Goal: Contribute content: Contribute content

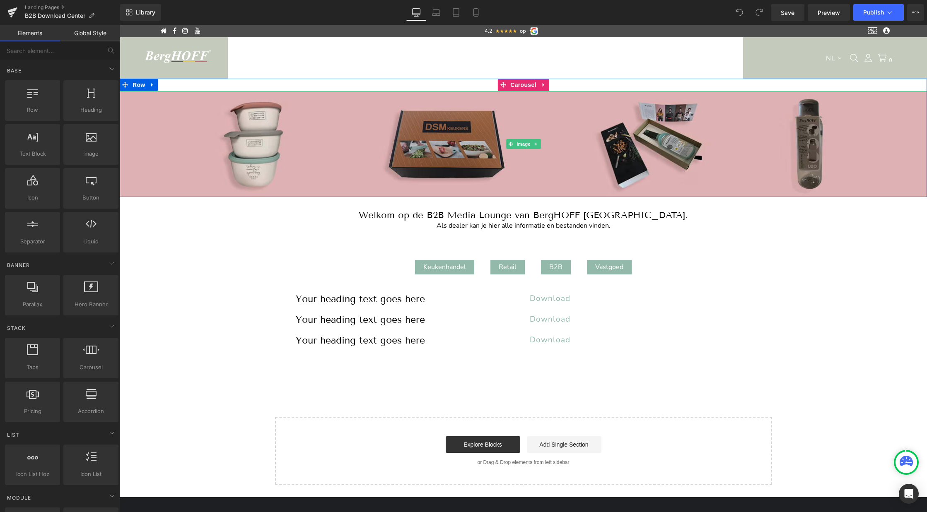
click at [328, 153] on img at bounding box center [523, 144] width 807 height 106
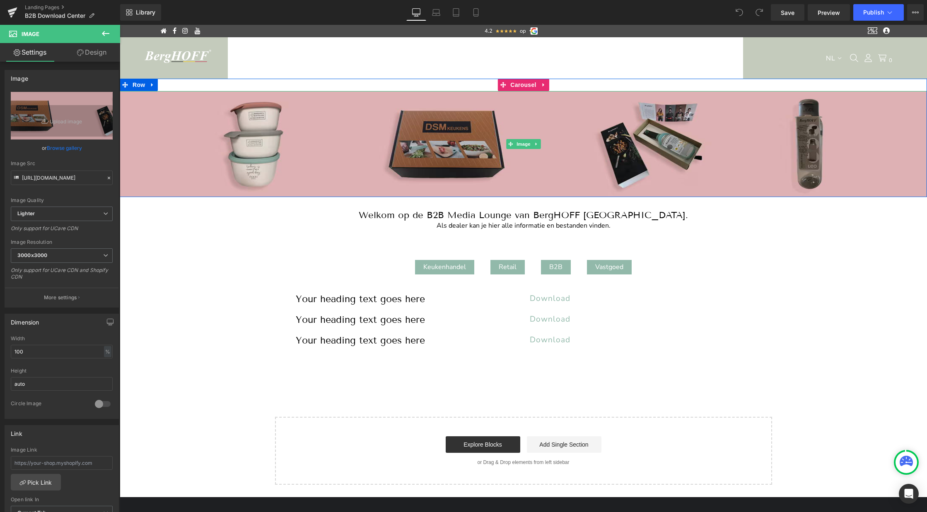
click at [389, 162] on img at bounding box center [523, 144] width 807 height 106
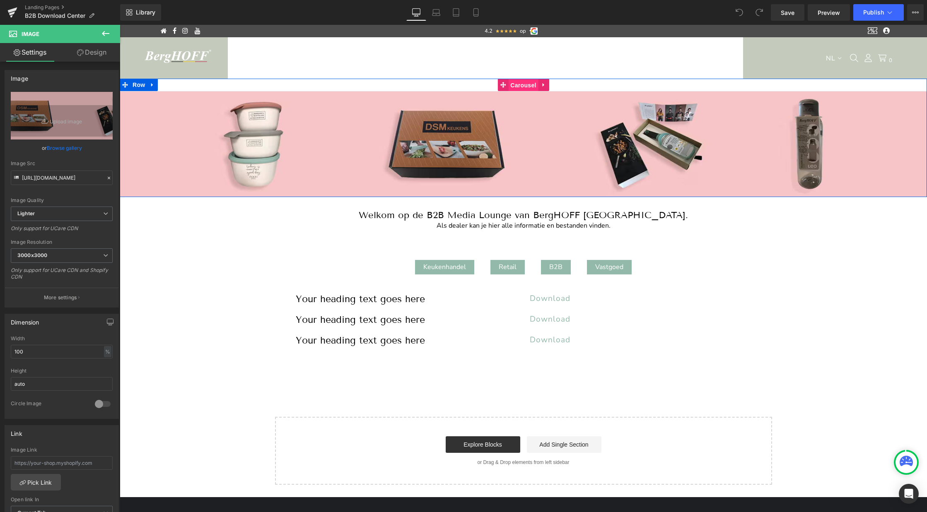
click at [519, 85] on span "Carousel" at bounding box center [523, 85] width 30 height 12
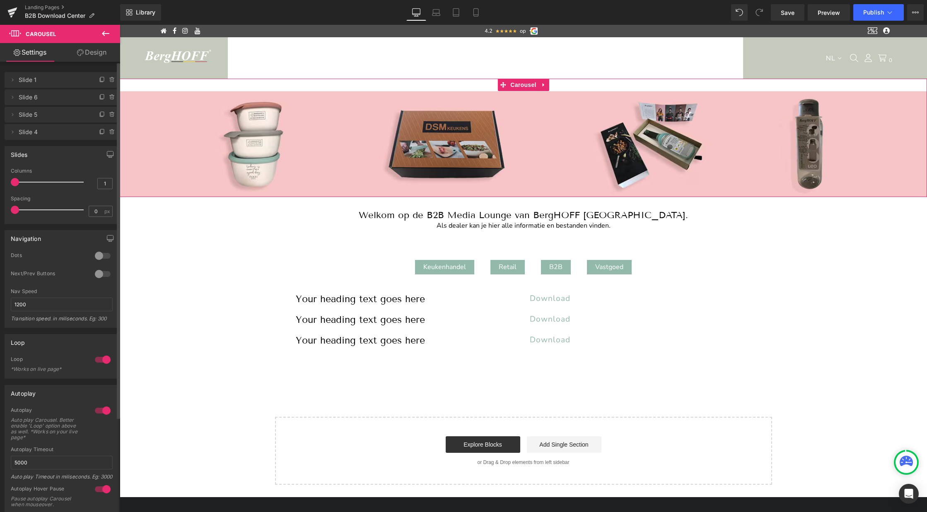
click at [29, 100] on span "Slide 6" at bounding box center [54, 97] width 70 height 16
click at [31, 82] on span "Slide 1" at bounding box center [54, 80] width 70 height 16
click at [13, 79] on icon at bounding box center [12, 80] width 7 height 7
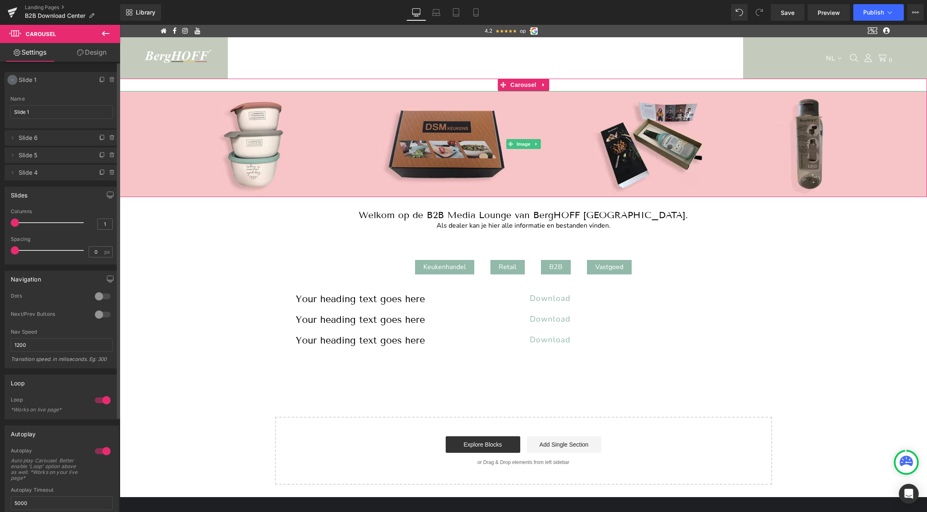
click at [13, 79] on icon at bounding box center [12, 80] width 7 height 7
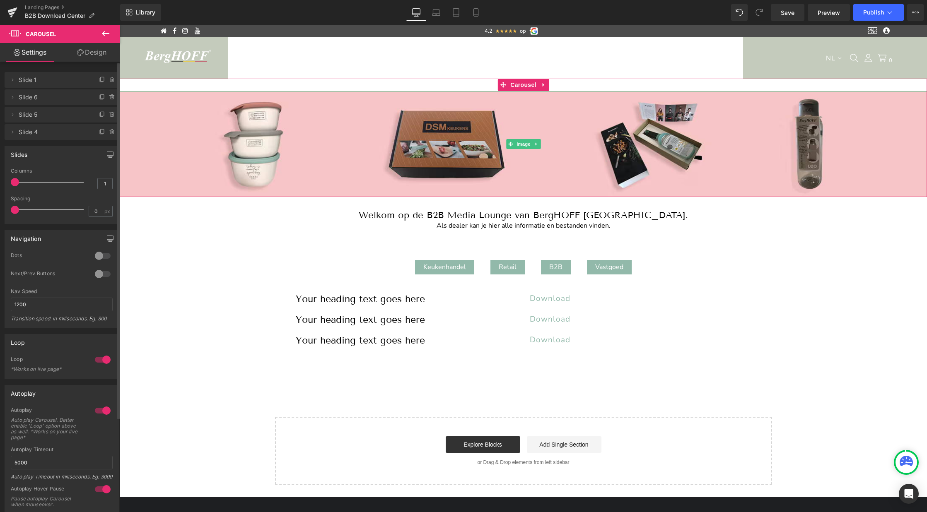
click at [25, 81] on span "Slide 1" at bounding box center [54, 80] width 70 height 16
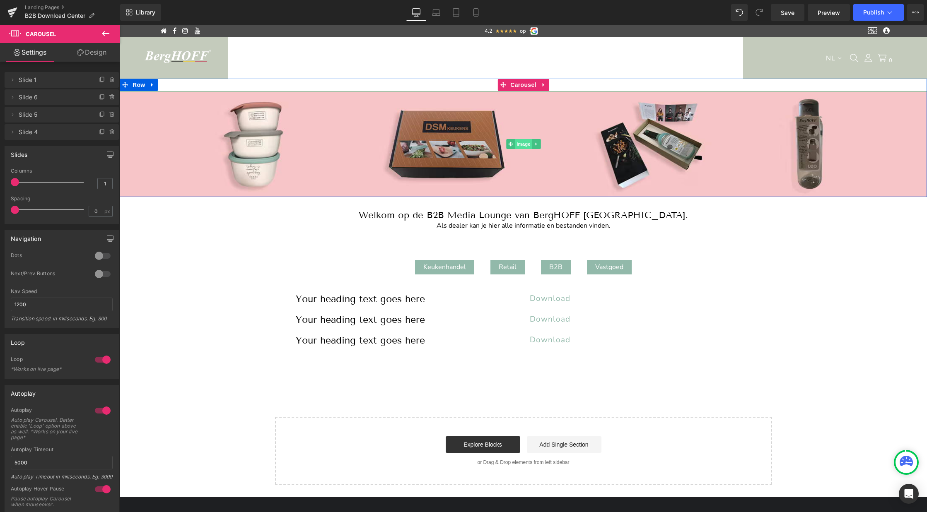
click at [519, 142] on span "Image" at bounding box center [523, 144] width 17 height 10
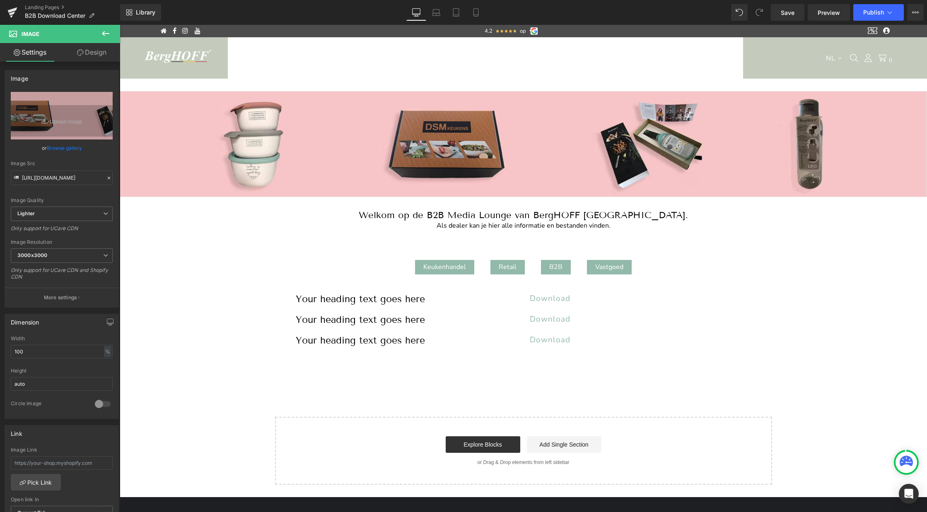
click at [108, 35] on icon at bounding box center [106, 34] width 10 height 10
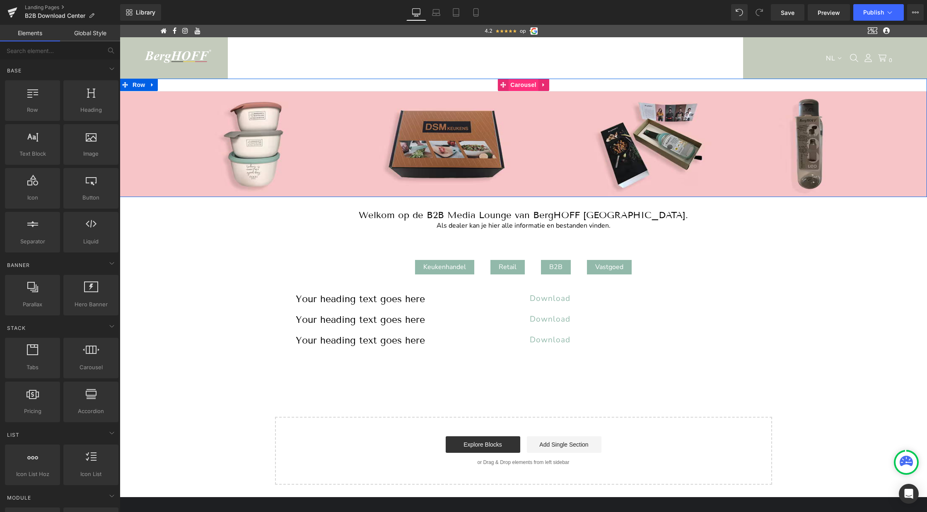
click at [519, 86] on span "Carousel" at bounding box center [523, 85] width 30 height 12
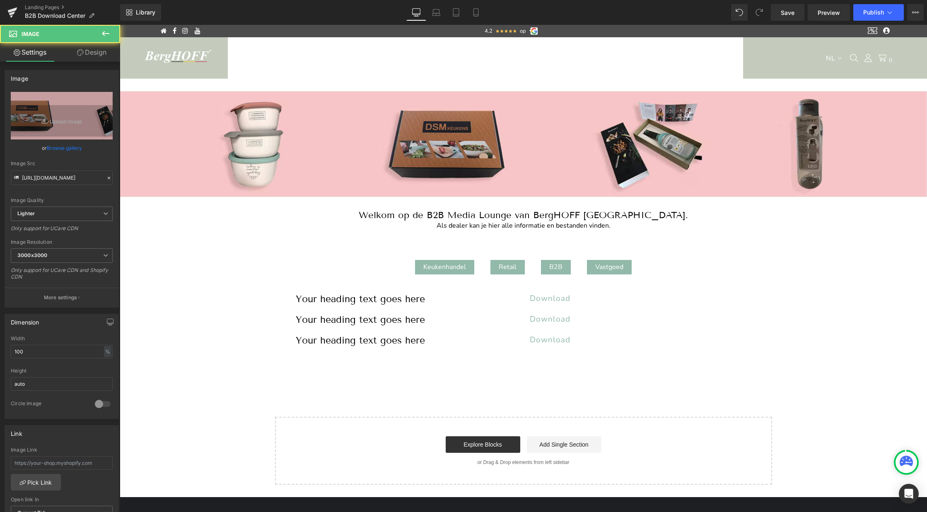
drag, startPoint x: 488, startPoint y: 92, endPoint x: 488, endPoint y: 76, distance: 16.2
click at [488, 76] on main "4.2 .star-kiss { fill: #f4bf4f; } .review-star-kiss{ width:50px; height:50px; }…" at bounding box center [523, 469] width 807 height 889
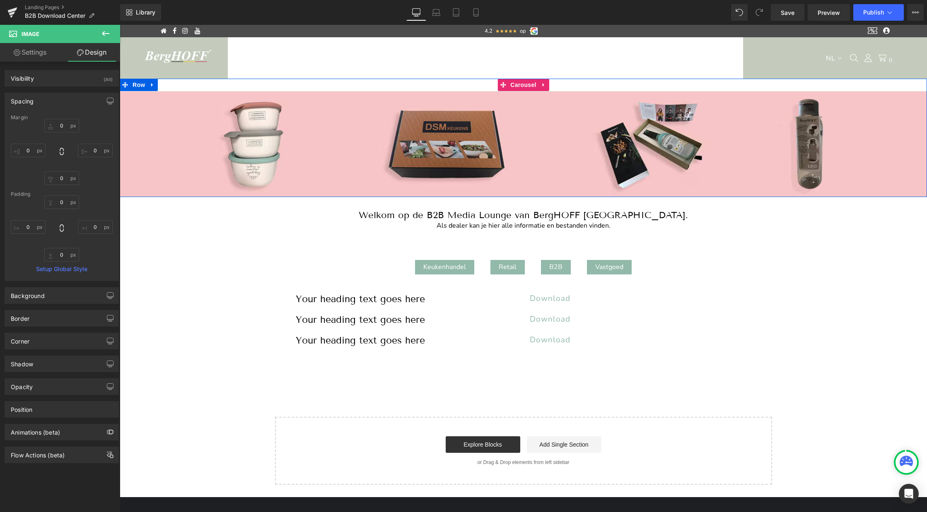
click at [488, 89] on div "Image Image Image Image ‹ › Carousel" at bounding box center [523, 138] width 807 height 118
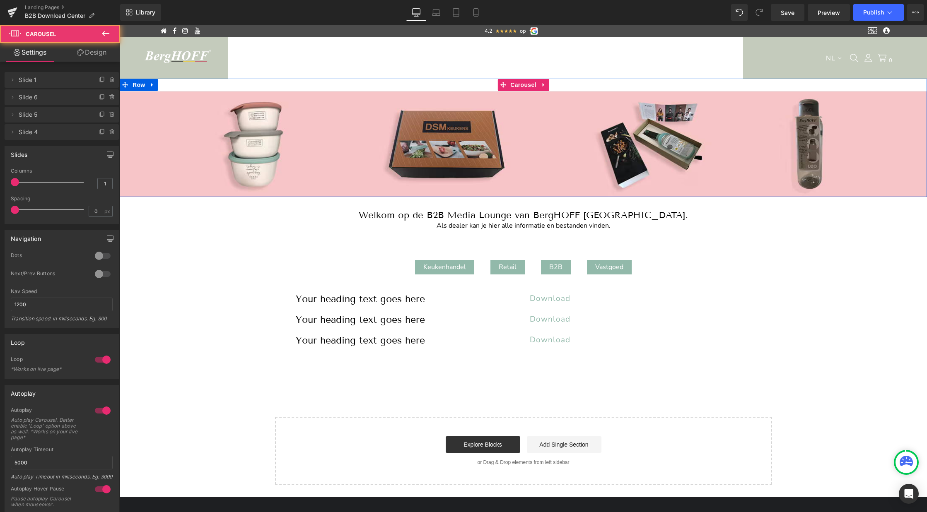
click at [481, 84] on div "Image Image Image Image ‹ › Carousel" at bounding box center [523, 138] width 807 height 118
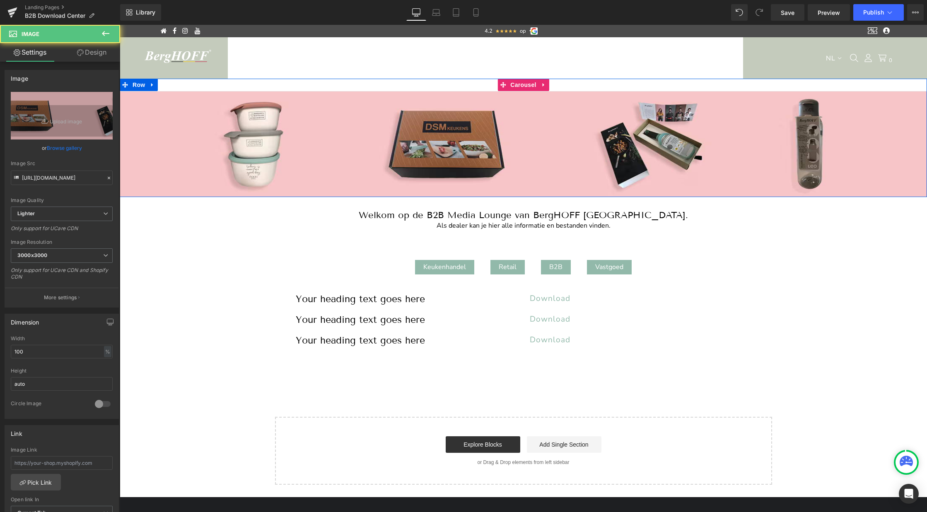
drag, startPoint x: 472, startPoint y: 92, endPoint x: 472, endPoint y: 82, distance: 10.8
click at [472, 82] on div "Image Image Image Image ‹ › Carousel" at bounding box center [523, 138] width 807 height 118
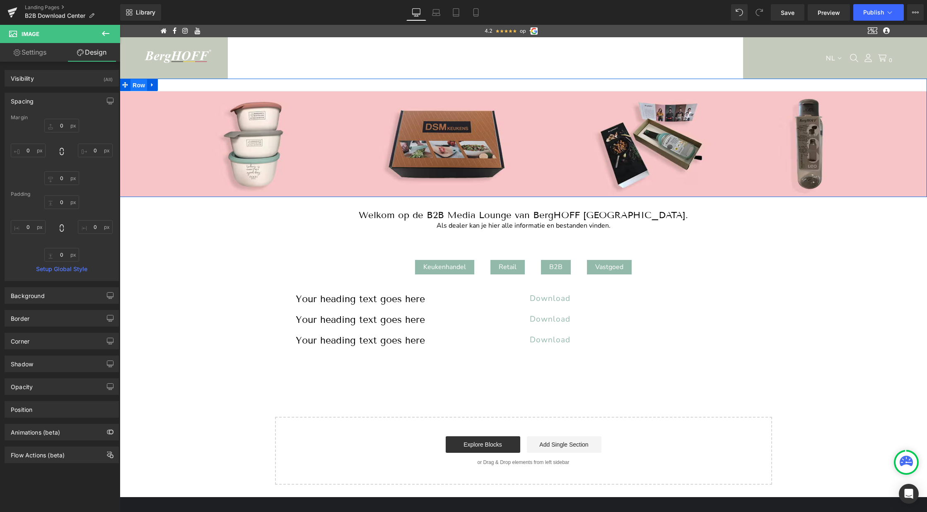
click at [135, 88] on span "Row" at bounding box center [138, 85] width 17 height 12
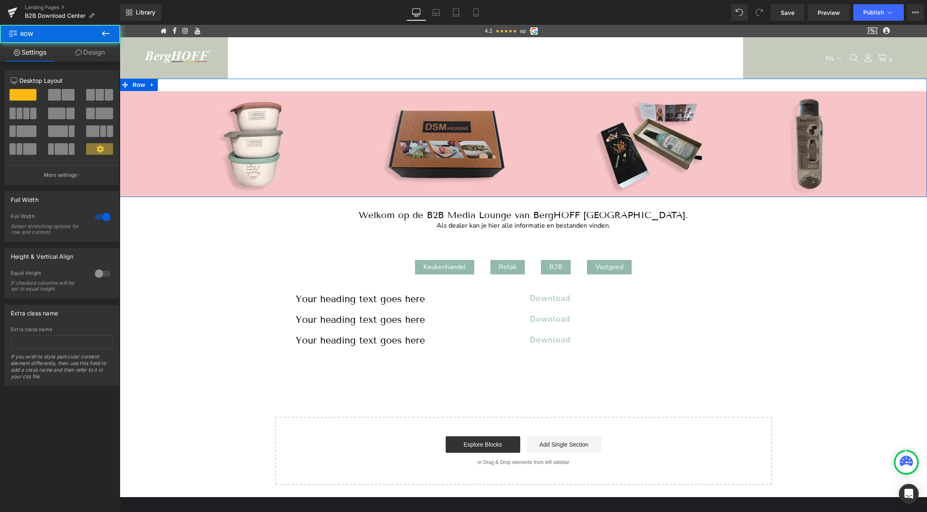
click at [101, 56] on link "Design" at bounding box center [90, 52] width 60 height 19
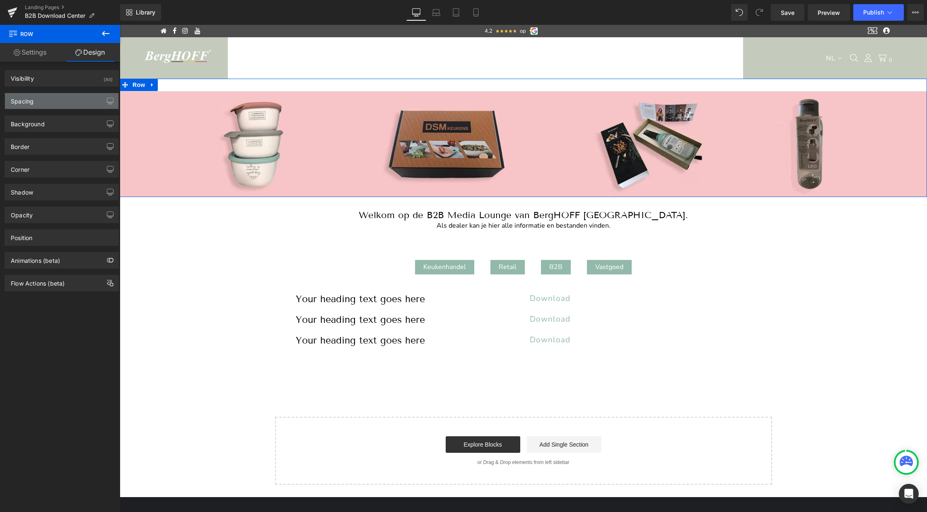
click at [30, 98] on div "Spacing" at bounding box center [22, 99] width 23 height 12
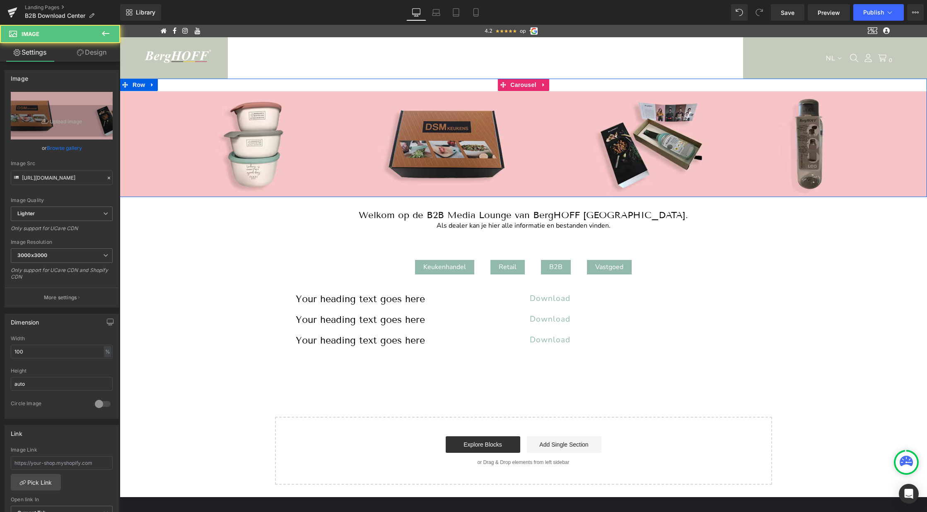
drag, startPoint x: 332, startPoint y: 91, endPoint x: 332, endPoint y: 82, distance: 9.1
click at [332, 82] on div "Image Image Image Image ‹ › Carousel" at bounding box center [523, 138] width 807 height 118
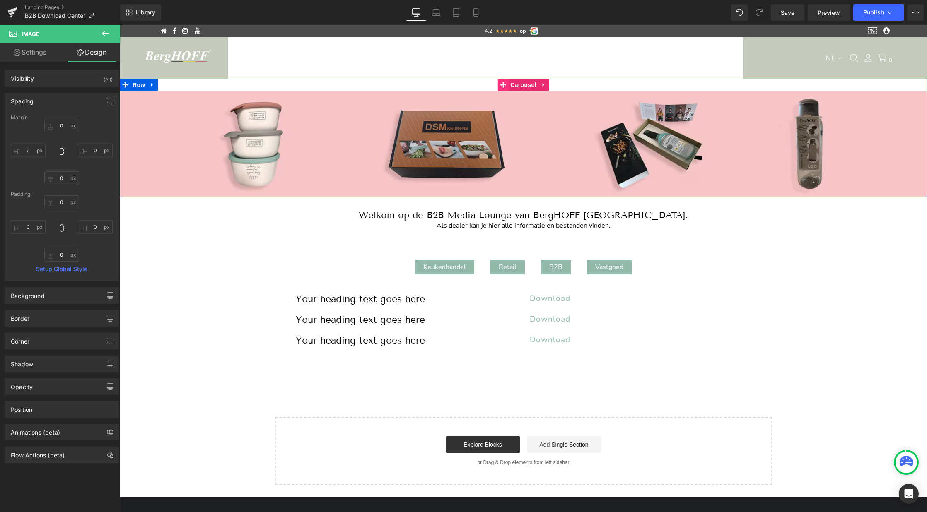
click at [503, 85] on icon at bounding box center [503, 85] width 6 height 6
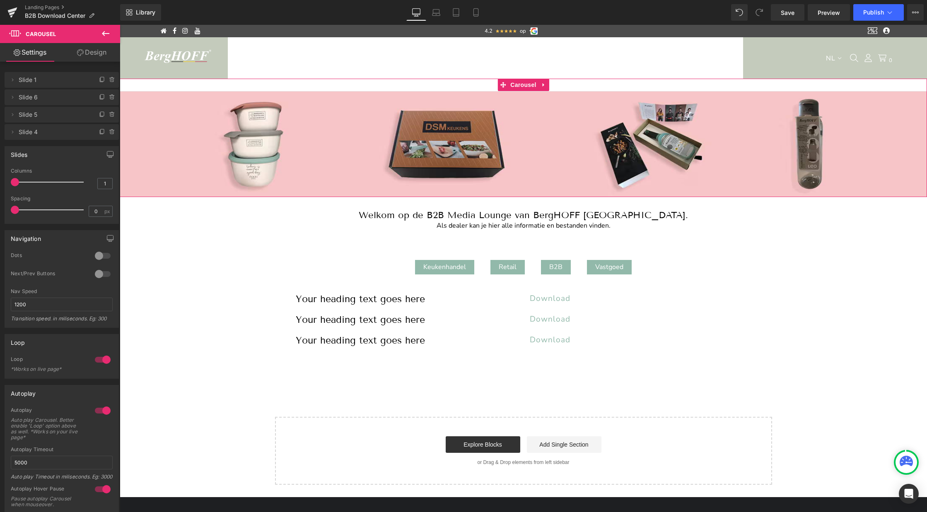
click at [98, 49] on link "Design" at bounding box center [92, 52] width 60 height 19
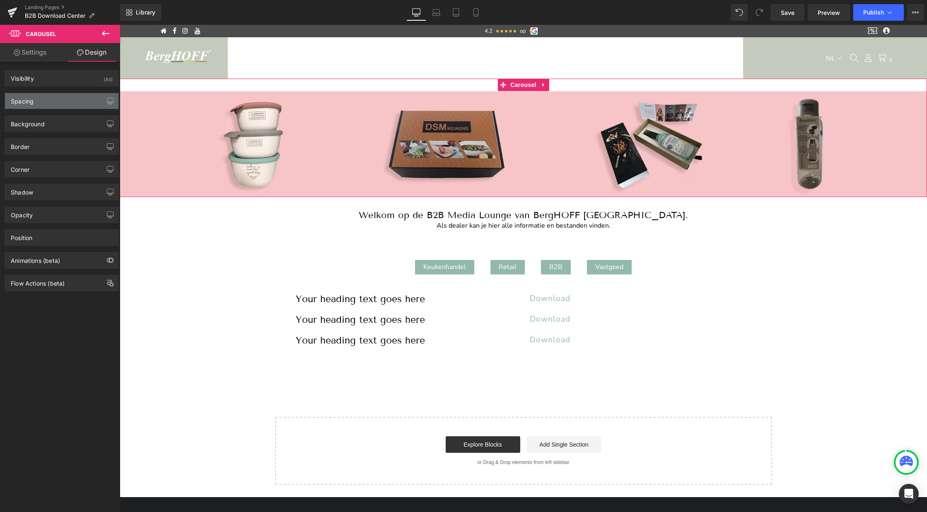
click at [35, 100] on div "Spacing" at bounding box center [61, 101] width 113 height 16
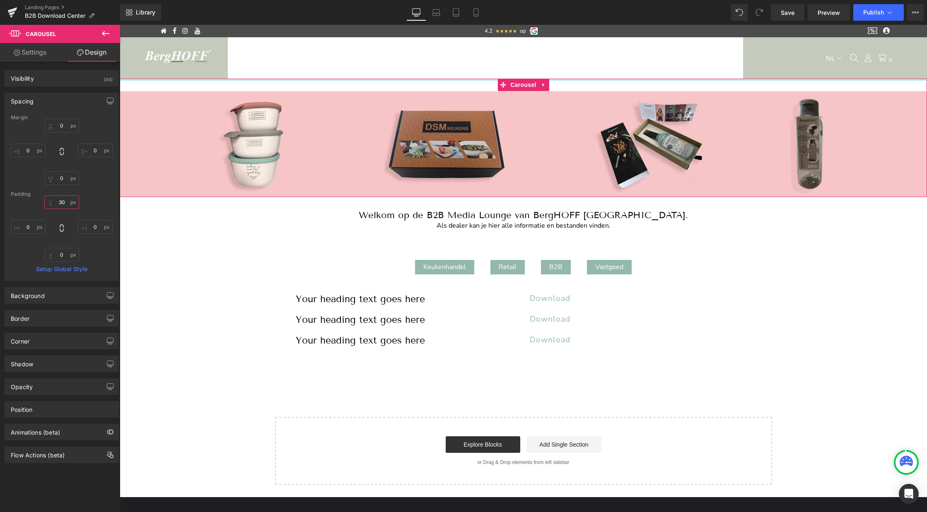
click at [59, 200] on input "30" at bounding box center [61, 203] width 35 height 14
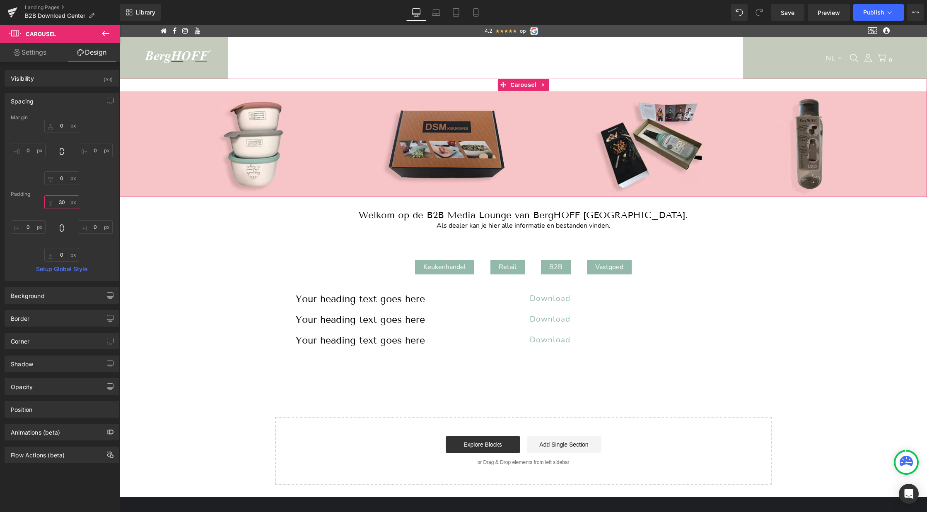
click at [59, 200] on input "30" at bounding box center [61, 203] width 35 height 14
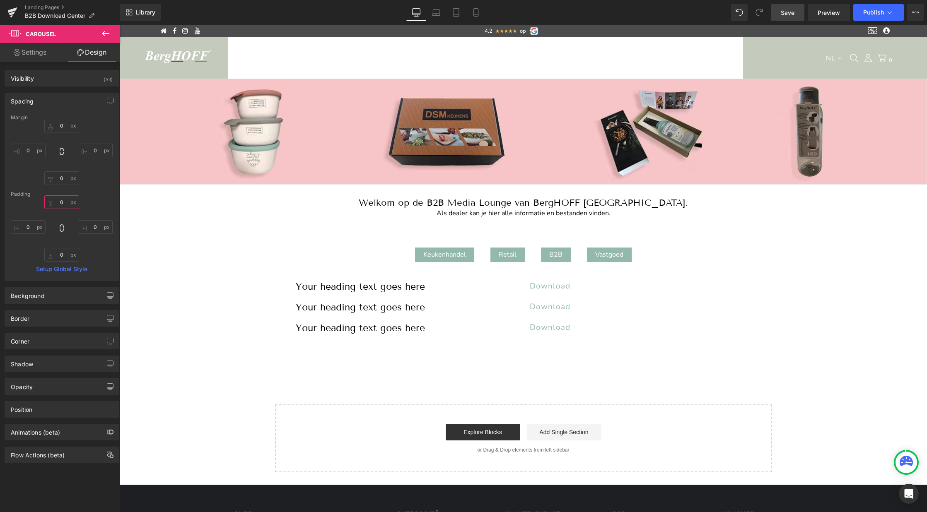
type input "0"
click at [794, 12] on span "Save" at bounding box center [788, 12] width 14 height 9
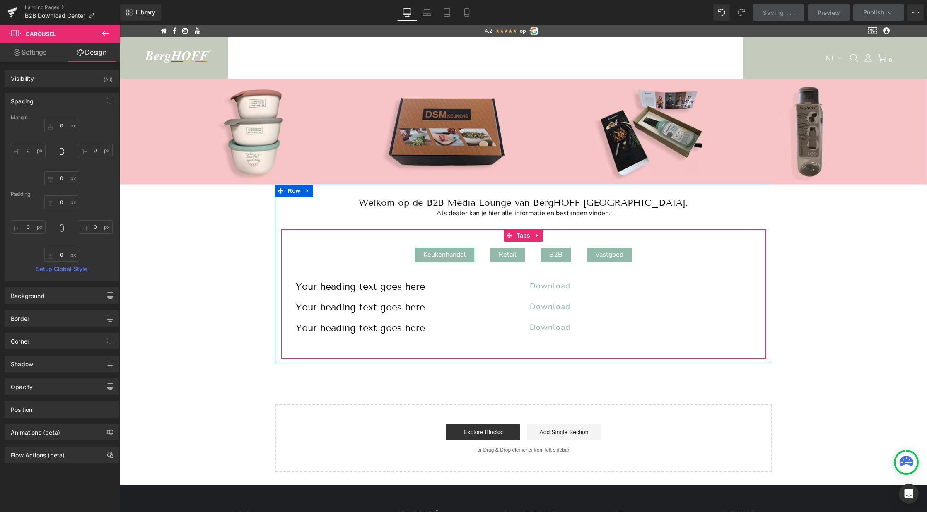
click at [439, 254] on div "Keukenhandel" at bounding box center [444, 255] width 59 height 15
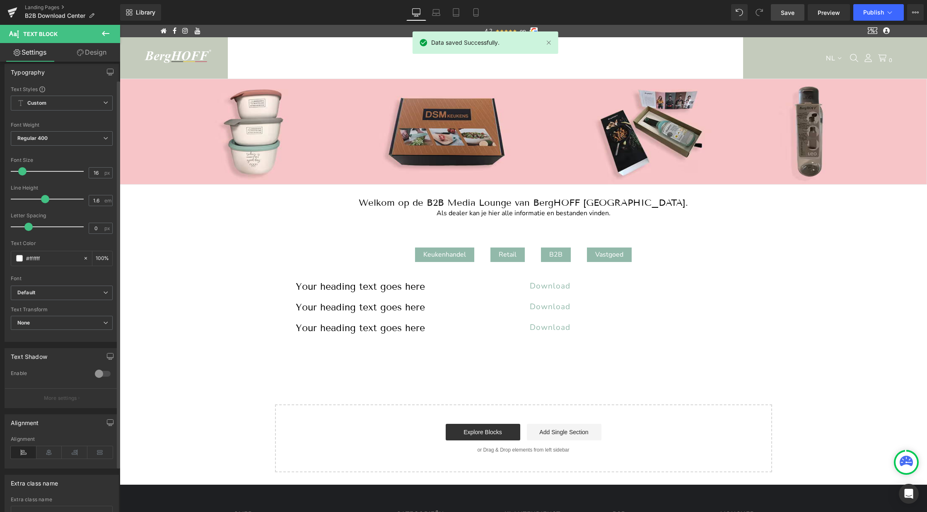
scroll to position [6, 0]
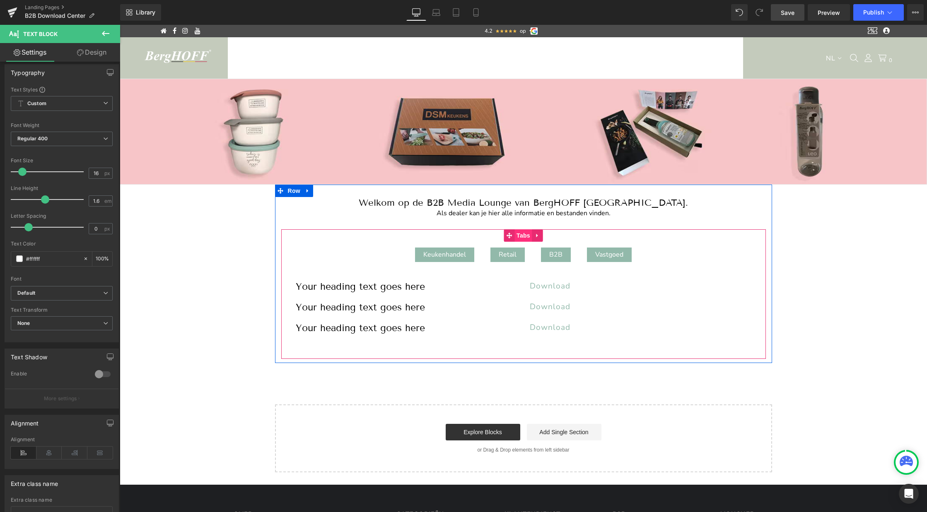
click at [518, 238] on span "Tabs" at bounding box center [523, 235] width 18 height 12
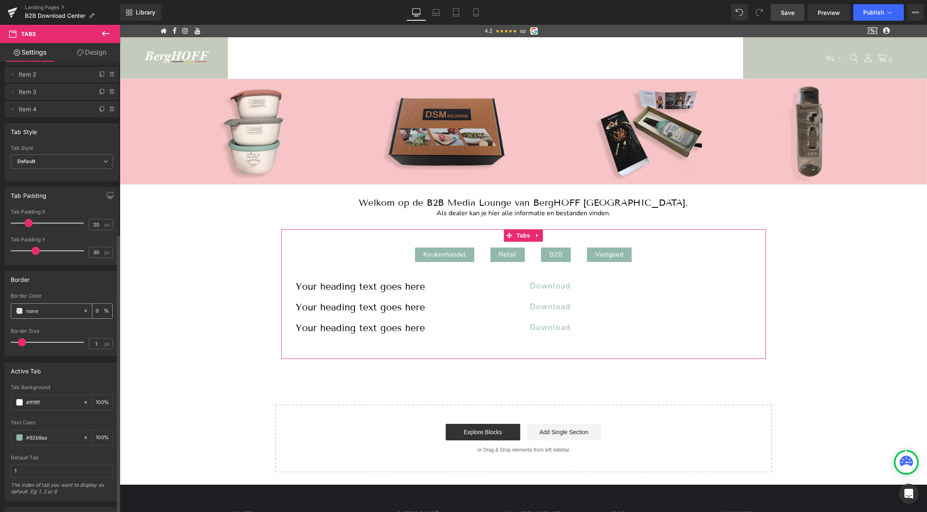
scroll to position [0, 0]
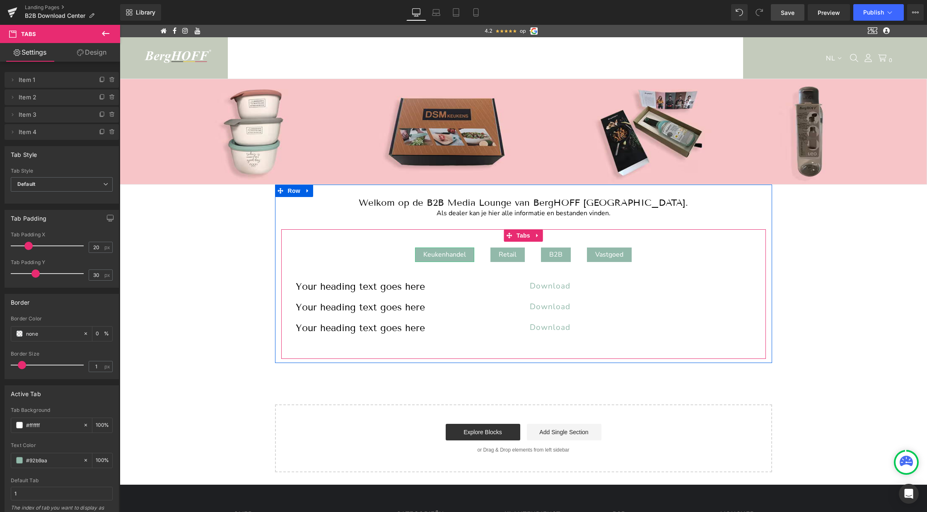
click at [447, 254] on div "Keukenhandel" at bounding box center [444, 255] width 59 height 15
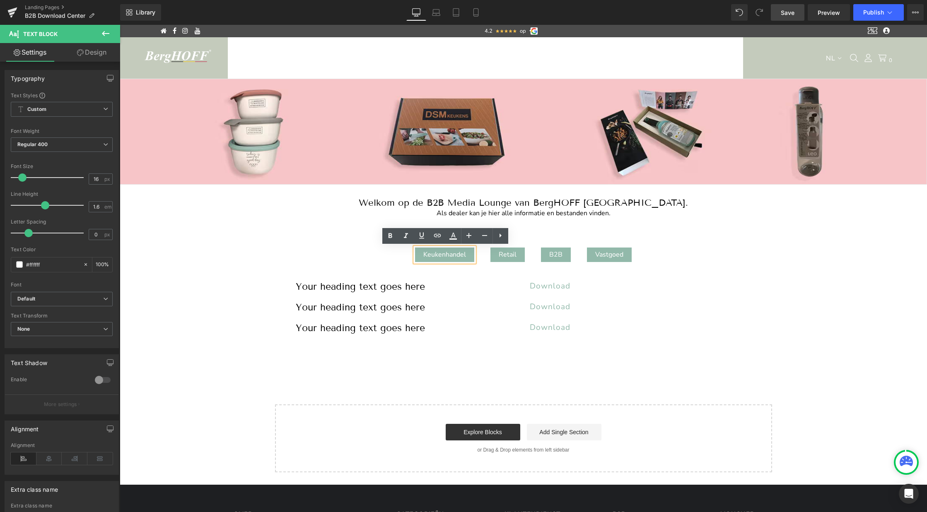
click at [97, 54] on link "Design" at bounding box center [92, 52] width 60 height 19
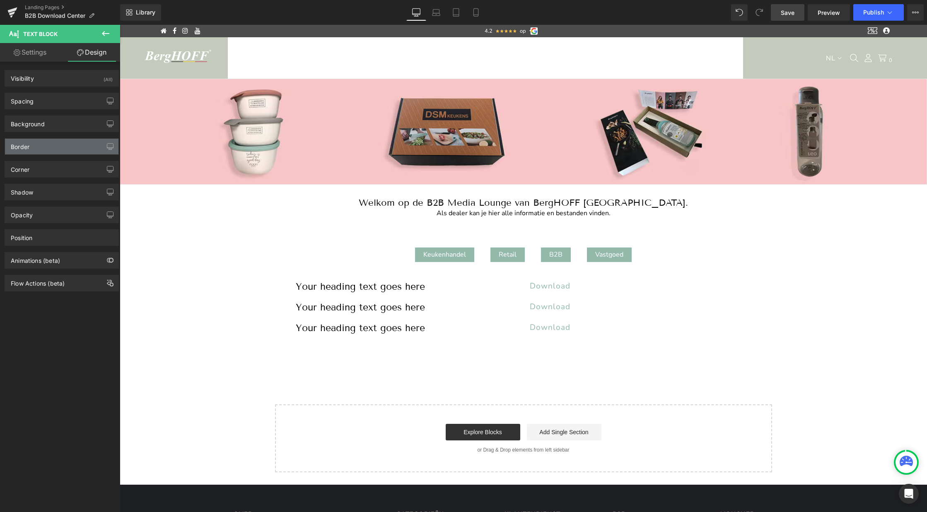
click at [26, 151] on div "Border" at bounding box center [61, 147] width 113 height 16
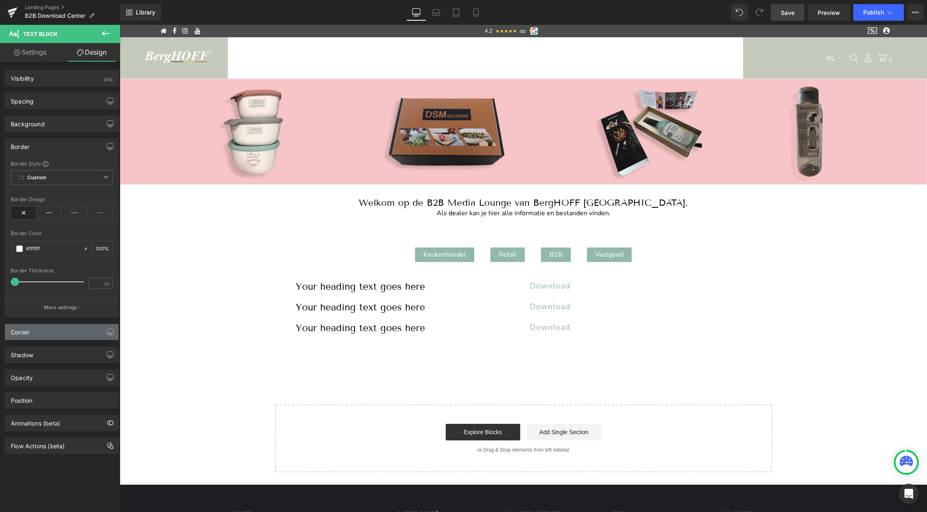
click at [43, 333] on div "Corner" at bounding box center [61, 332] width 113 height 16
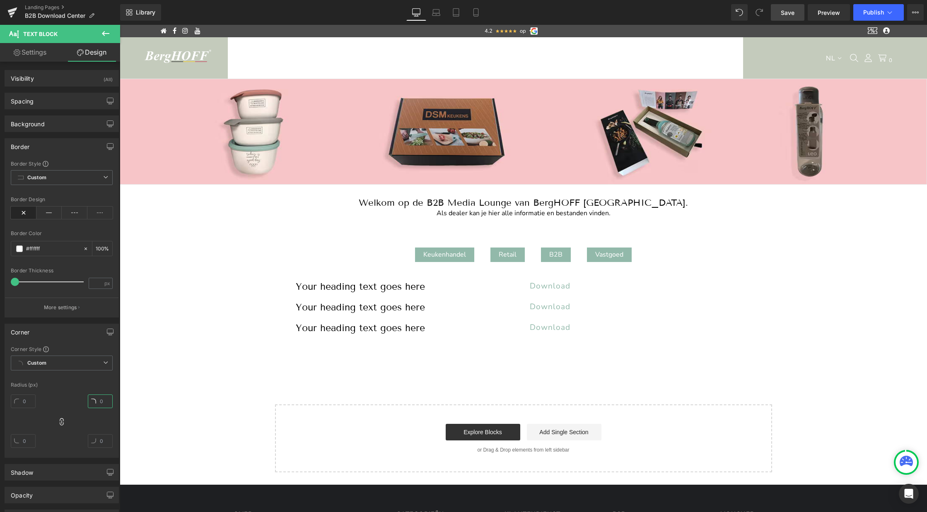
click at [98, 402] on input "text" at bounding box center [100, 402] width 25 height 14
type input "2"
type input "10"
click at [134, 379] on div "Image Image Image Image ‹ › Carousel Row Welkom op de B2B Media Lounge van Berg…" at bounding box center [523, 276] width 807 height 394
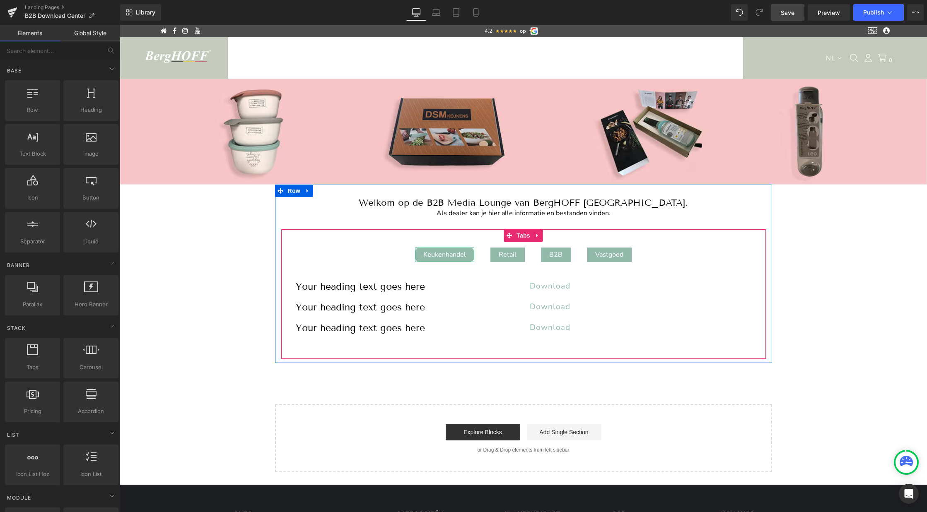
click at [435, 256] on div "Keukenhandel" at bounding box center [444, 255] width 59 height 15
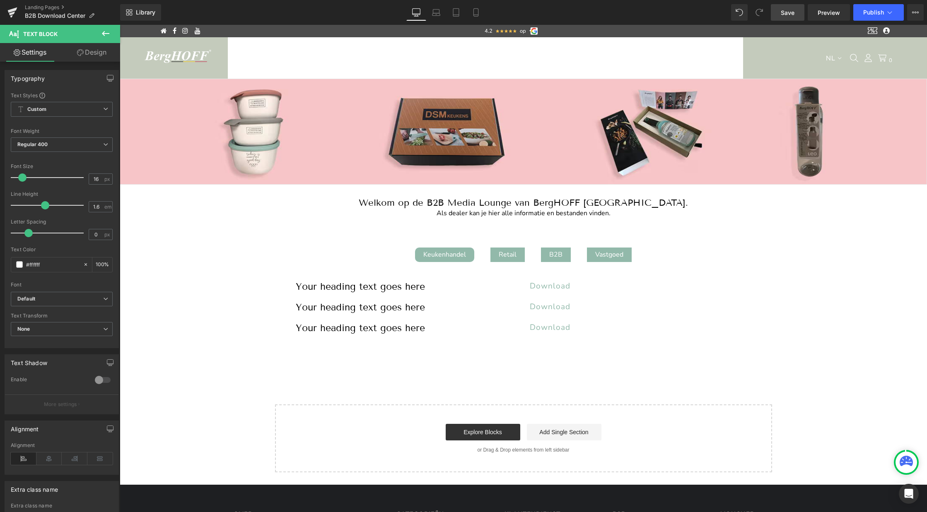
click at [104, 49] on link "Design" at bounding box center [92, 52] width 60 height 19
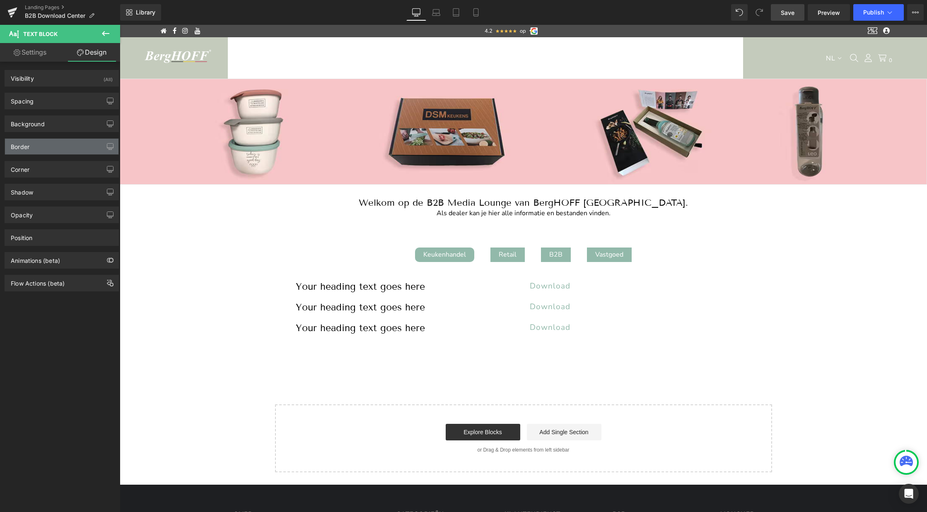
click at [21, 147] on div "Border" at bounding box center [20, 145] width 19 height 12
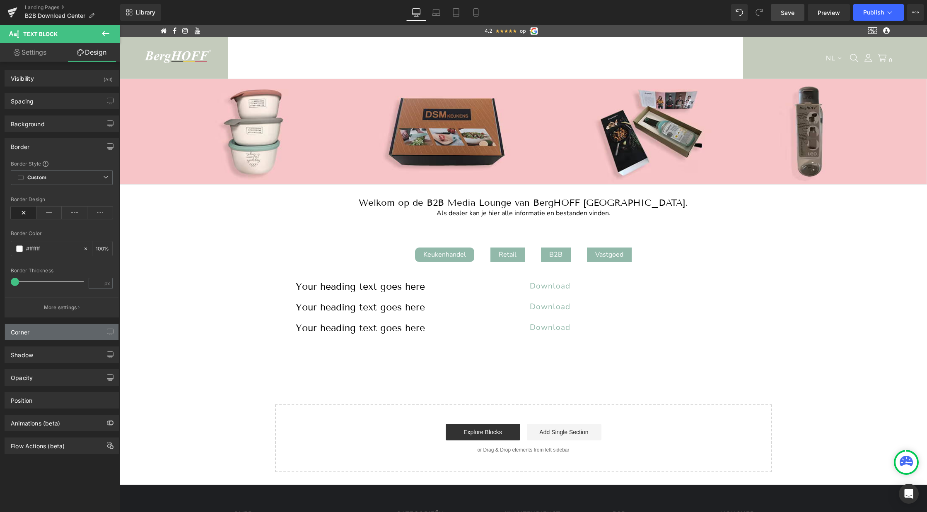
click at [29, 333] on div "Corner" at bounding box center [20, 330] width 19 height 12
click at [33, 331] on div "Corner" at bounding box center [61, 332] width 113 height 16
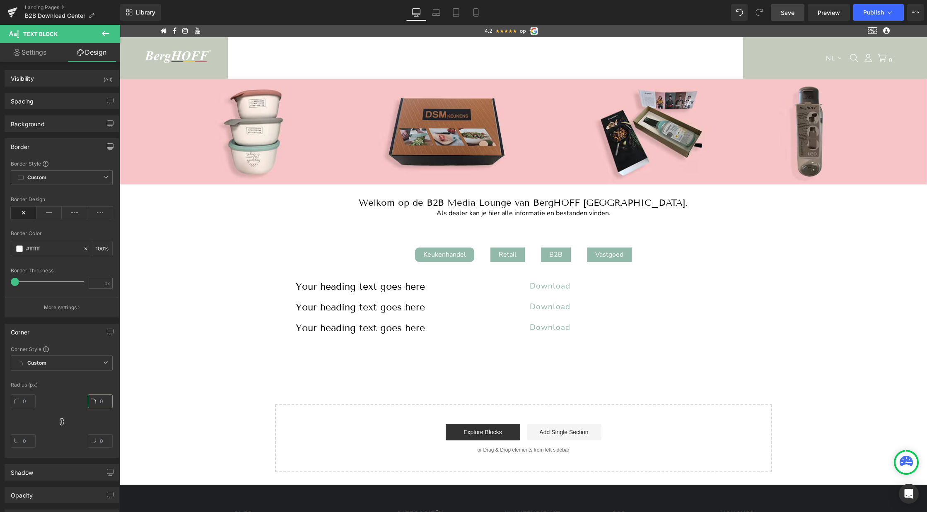
click at [103, 401] on input "text" at bounding box center [100, 402] width 25 height 14
type input "20"
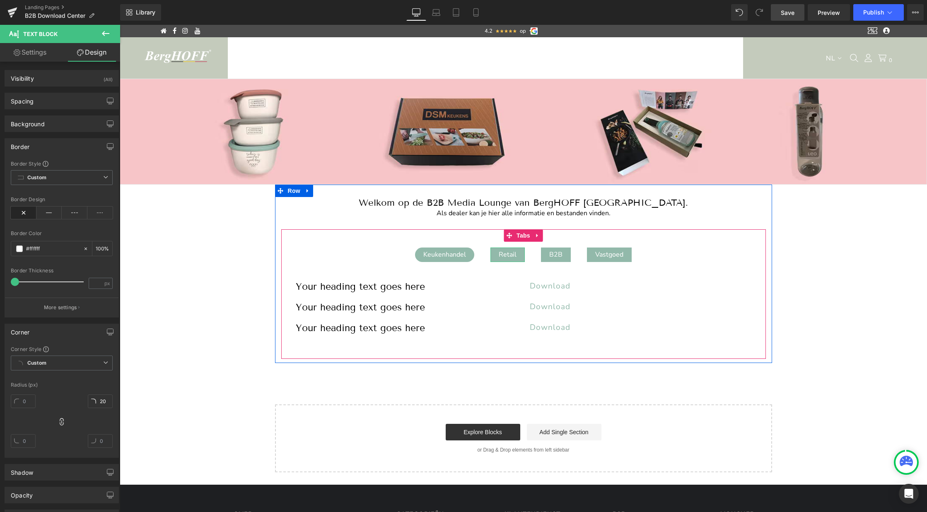
click at [509, 254] on div "Retail" at bounding box center [507, 255] width 34 height 15
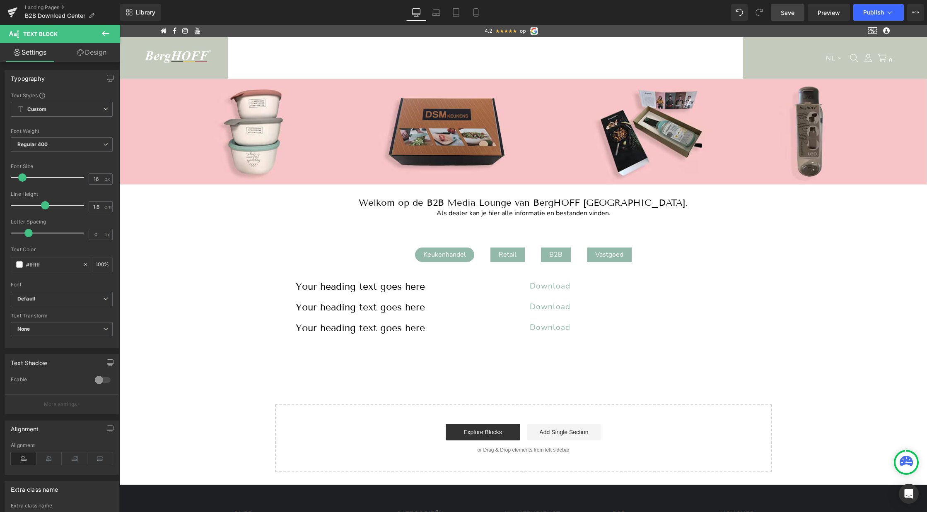
click at [90, 51] on link "Design" at bounding box center [92, 52] width 60 height 19
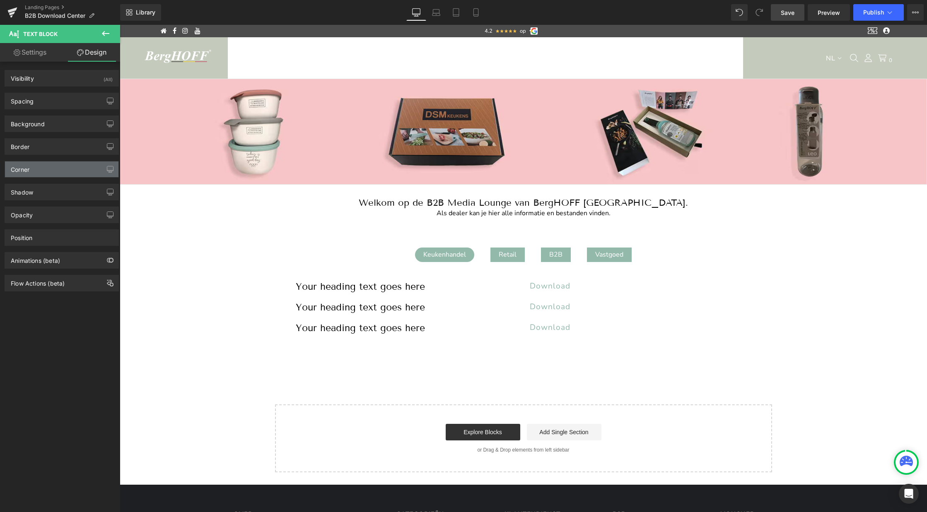
click at [45, 169] on div "Corner" at bounding box center [61, 170] width 113 height 16
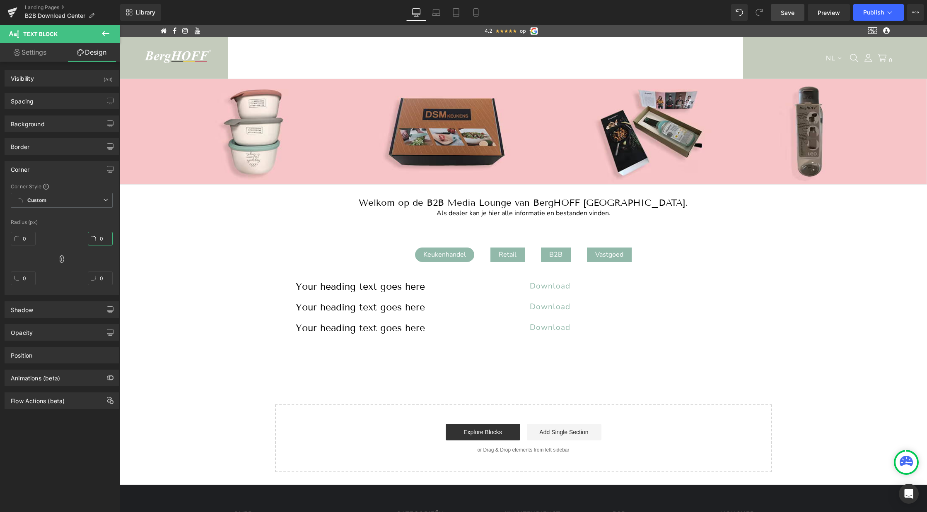
click at [106, 235] on input "0" at bounding box center [100, 239] width 25 height 14
type input "20"
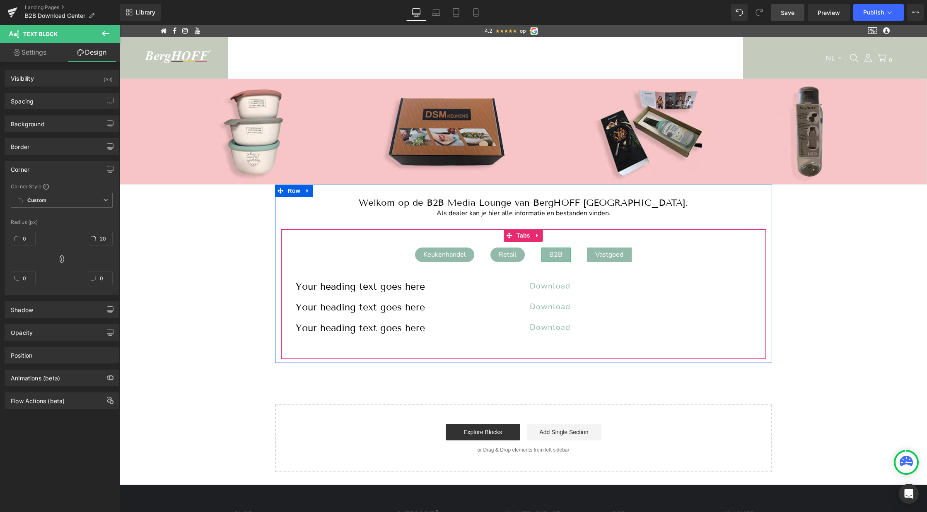
click at [561, 254] on div "B2B" at bounding box center [556, 255] width 30 height 15
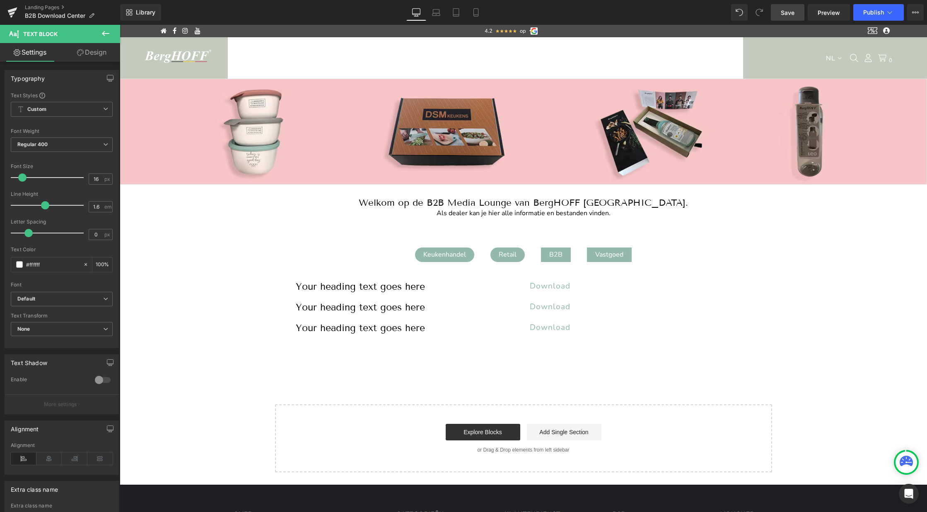
click at [92, 56] on link "Design" at bounding box center [92, 52] width 60 height 19
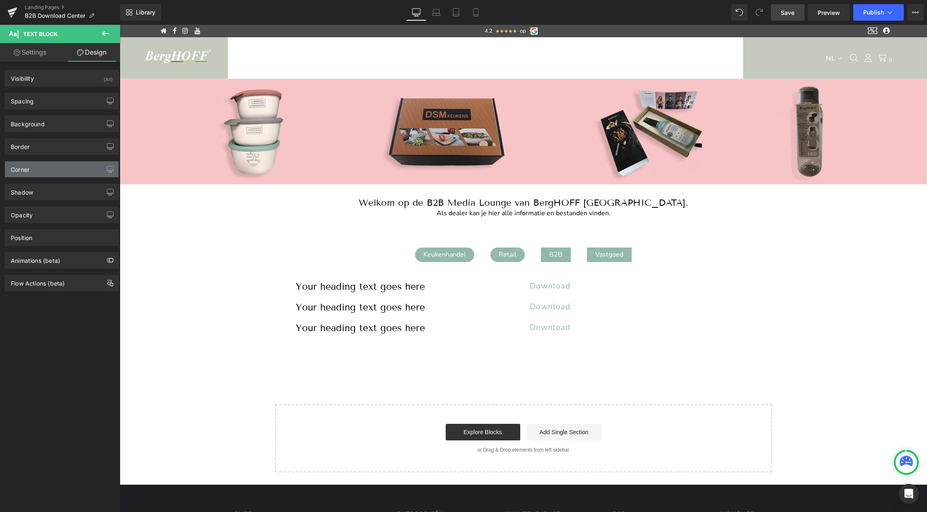
click at [48, 171] on div "Corner" at bounding box center [61, 170] width 113 height 16
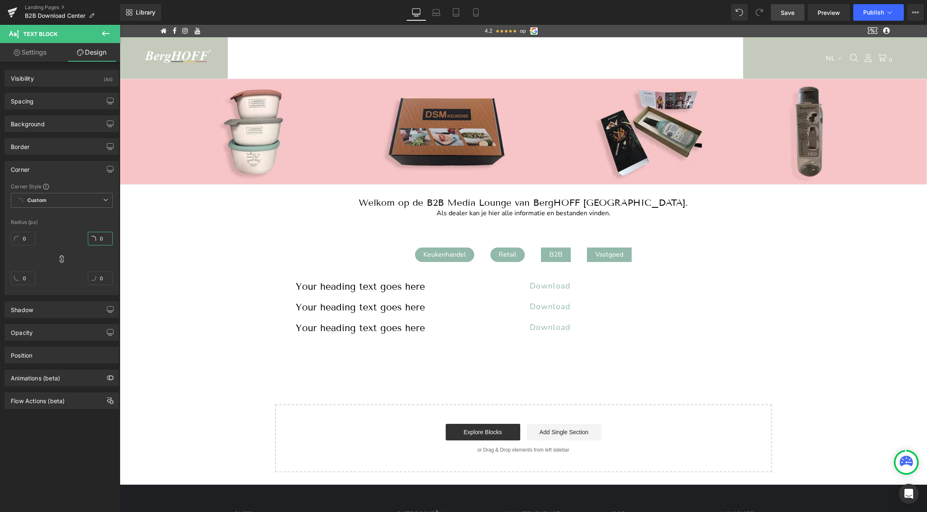
click at [97, 237] on input "0" at bounding box center [100, 239] width 25 height 14
type input "20"
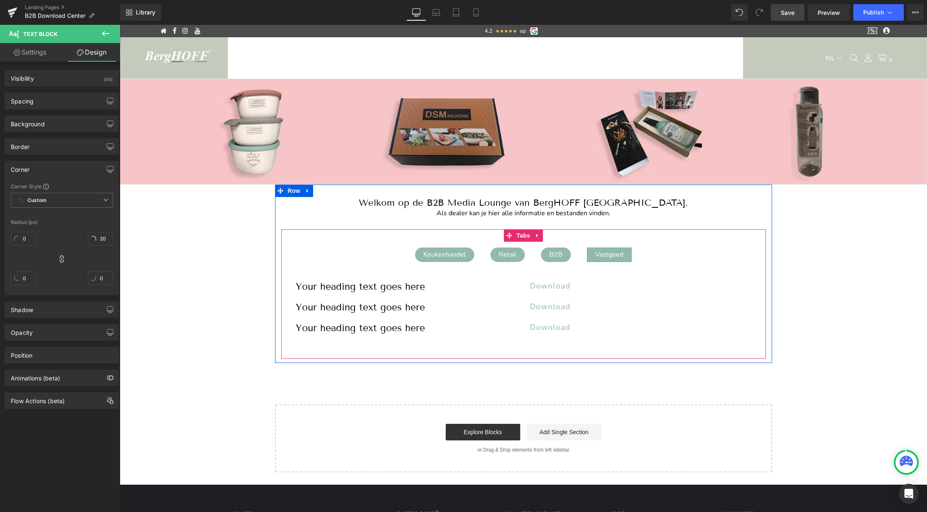
click at [611, 251] on div "Vastgoed" at bounding box center [609, 255] width 45 height 15
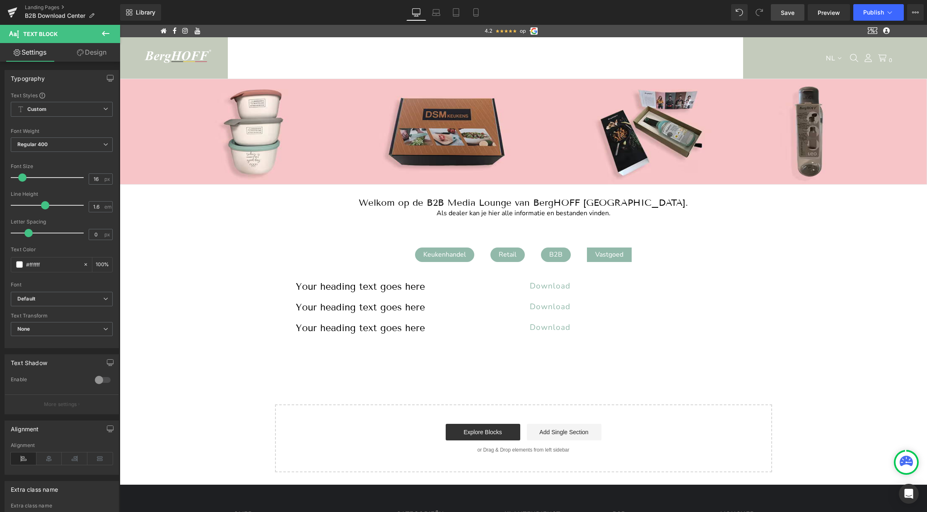
click at [95, 53] on link "Design" at bounding box center [92, 52] width 60 height 19
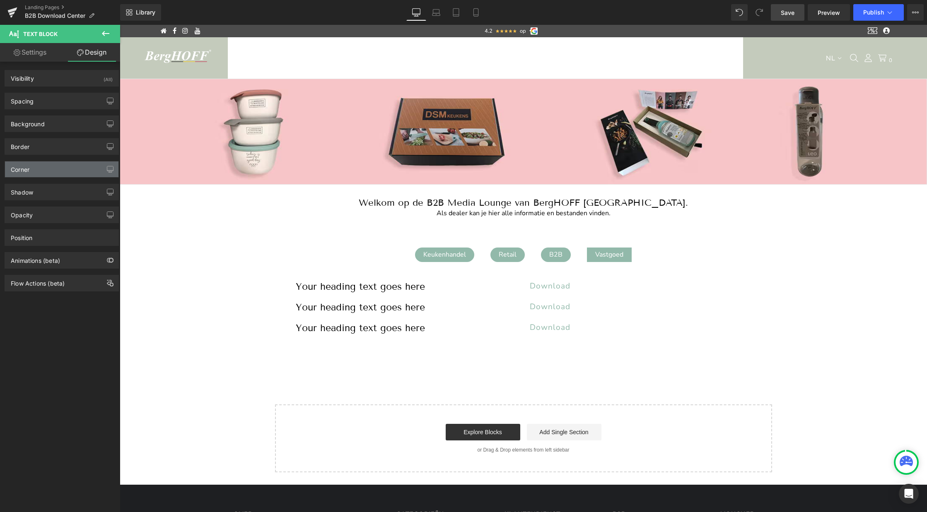
click at [77, 169] on div "Corner" at bounding box center [61, 170] width 113 height 16
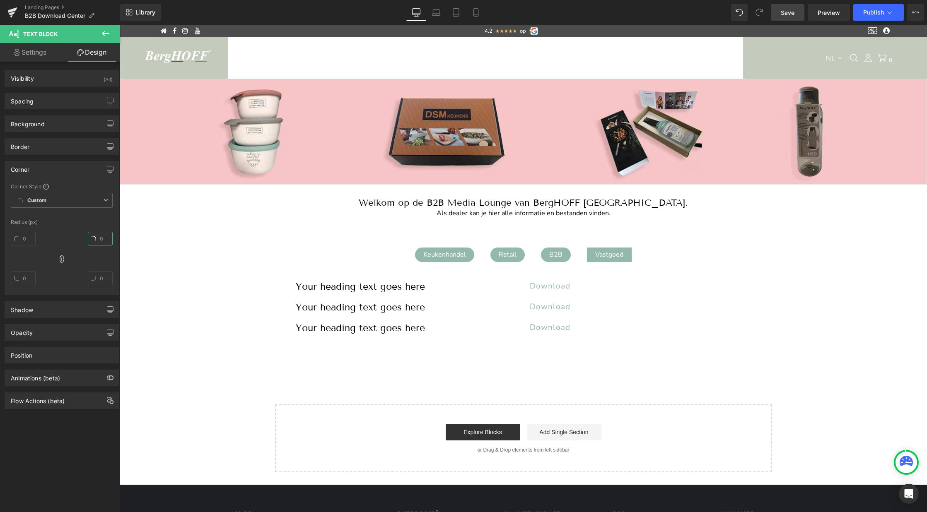
click at [100, 240] on input "text" at bounding box center [100, 239] width 25 height 14
type input "20"
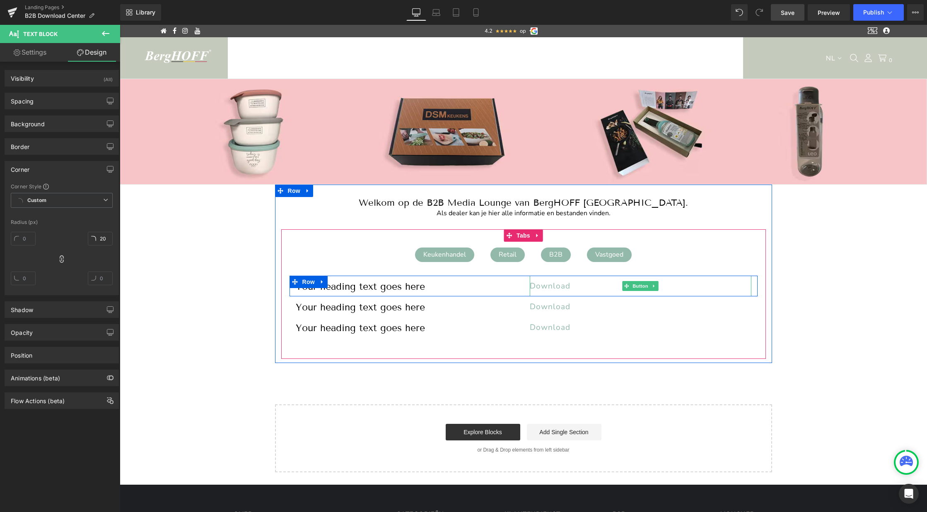
click at [552, 282] on span "Download" at bounding box center [550, 286] width 41 height 11
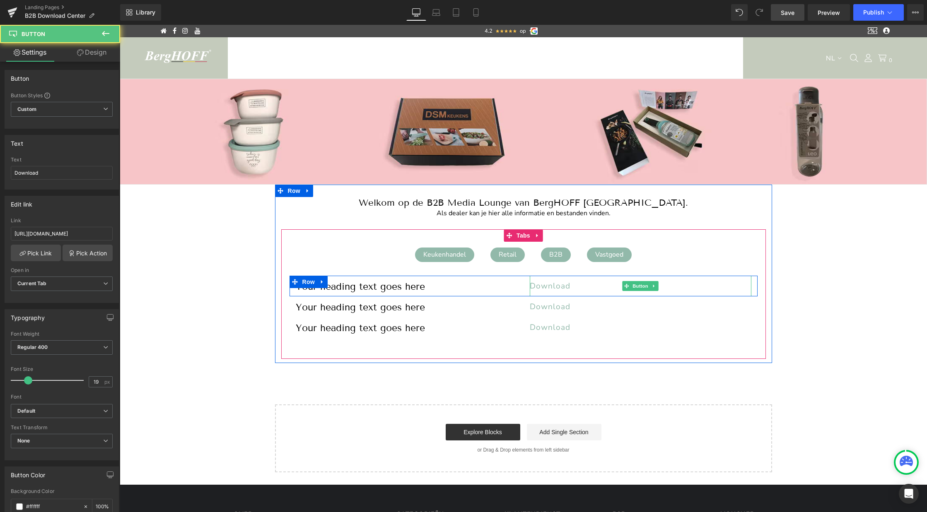
click at [567, 285] on span "Download" at bounding box center [550, 286] width 41 height 11
click at [642, 285] on span "Button" at bounding box center [640, 286] width 19 height 10
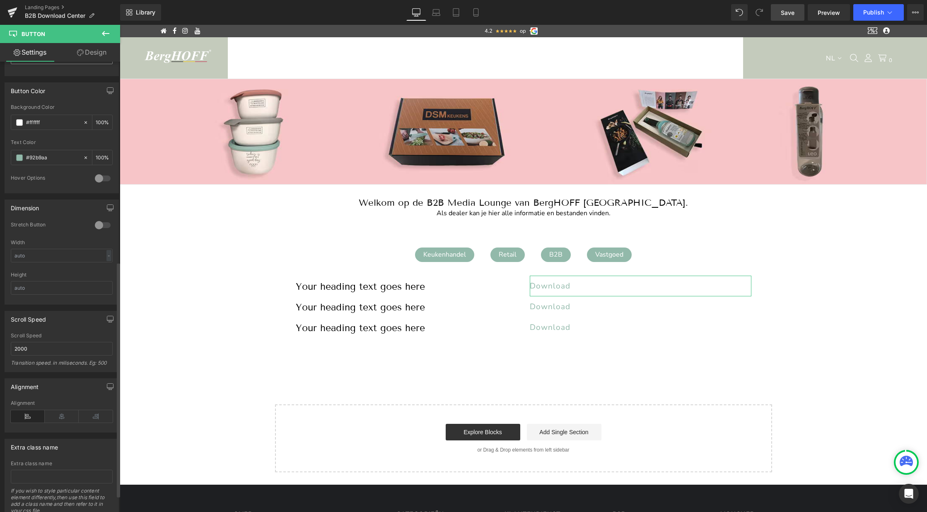
scroll to position [385, 0]
click at [87, 419] on icon at bounding box center [96, 416] width 34 height 12
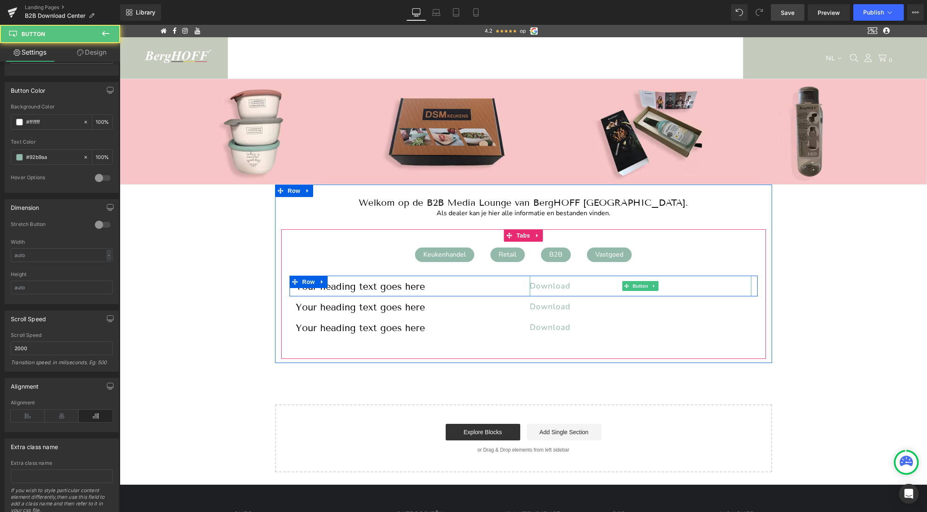
click at [544, 287] on span "Download" at bounding box center [550, 286] width 41 height 11
click at [643, 285] on span "Button" at bounding box center [640, 287] width 19 height 10
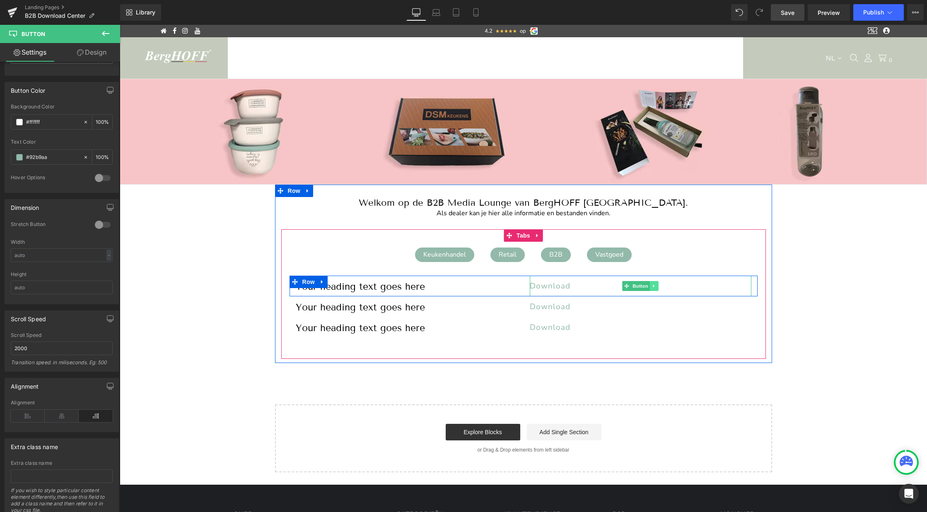
click at [653, 284] on icon at bounding box center [654, 286] width 5 height 5
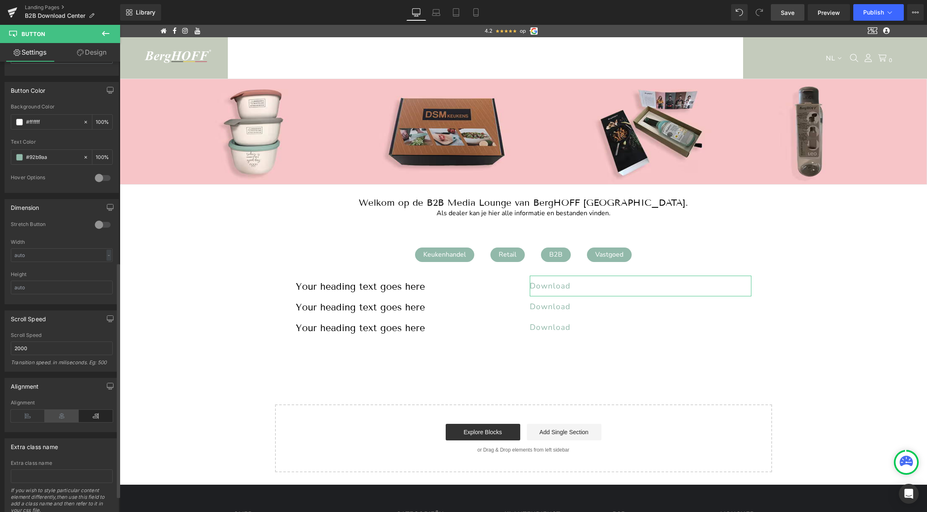
click at [57, 415] on icon at bounding box center [62, 416] width 34 height 12
click at [29, 415] on icon at bounding box center [28, 416] width 34 height 12
click at [107, 385] on icon "button" at bounding box center [110, 386] width 7 height 7
click at [91, 435] on icon at bounding box center [96, 436] width 34 height 12
click at [65, 437] on icon at bounding box center [62, 436] width 34 height 12
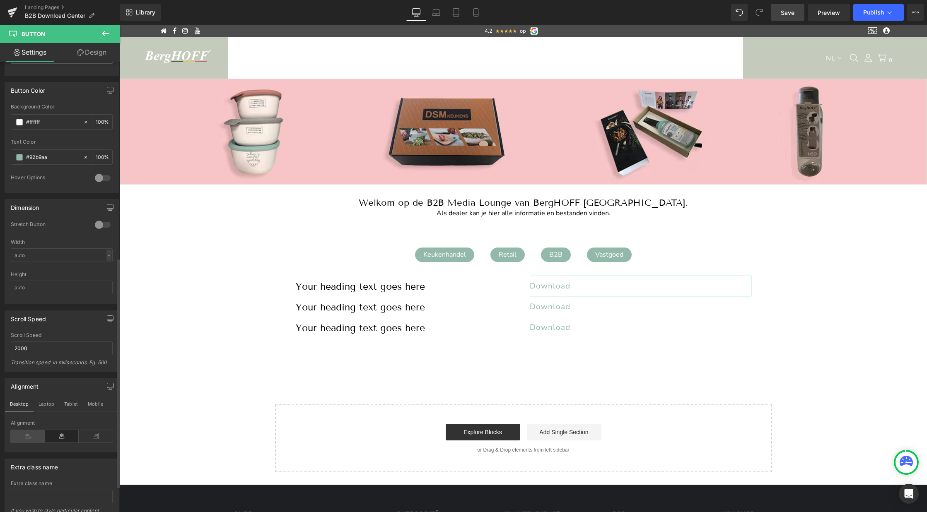
click at [29, 440] on icon at bounding box center [28, 436] width 34 height 12
click at [95, 441] on icon at bounding box center [96, 436] width 34 height 12
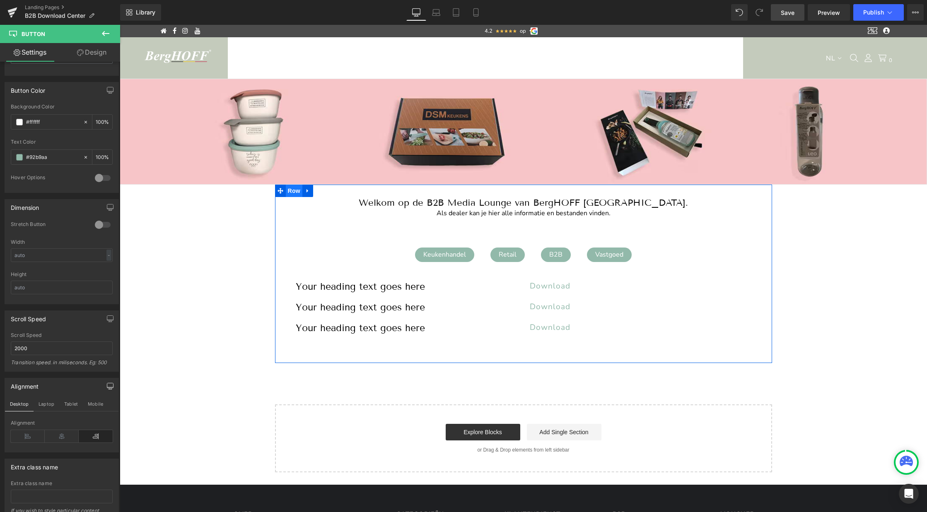
click at [295, 189] on span "Row" at bounding box center [294, 191] width 17 height 12
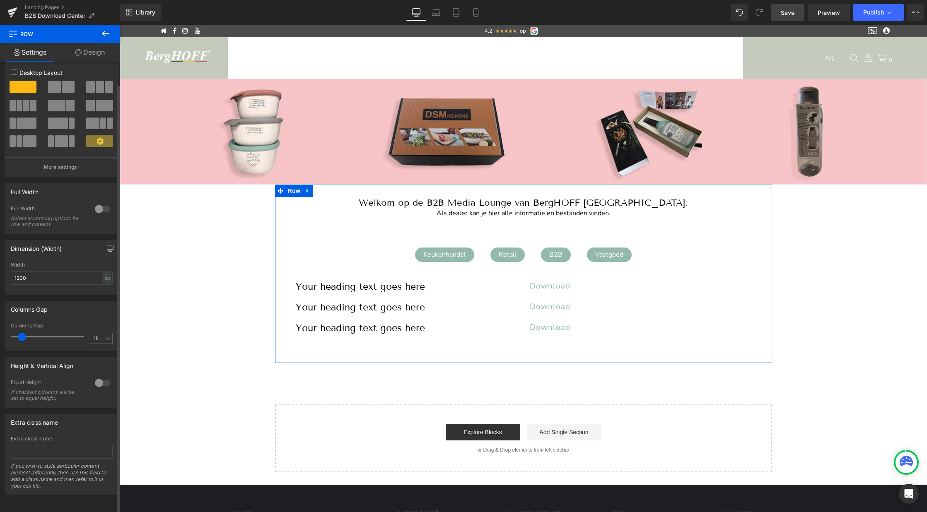
scroll to position [0, 0]
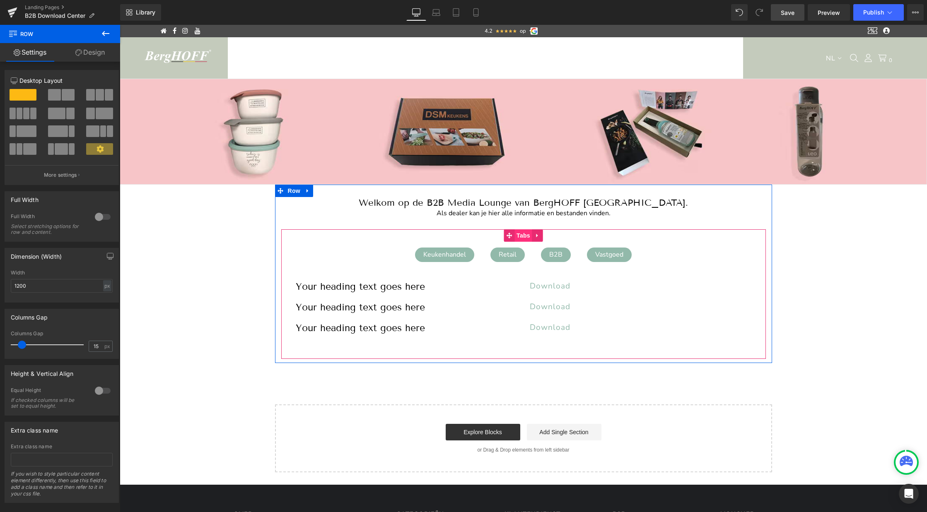
click at [518, 237] on span "Tabs" at bounding box center [523, 235] width 18 height 12
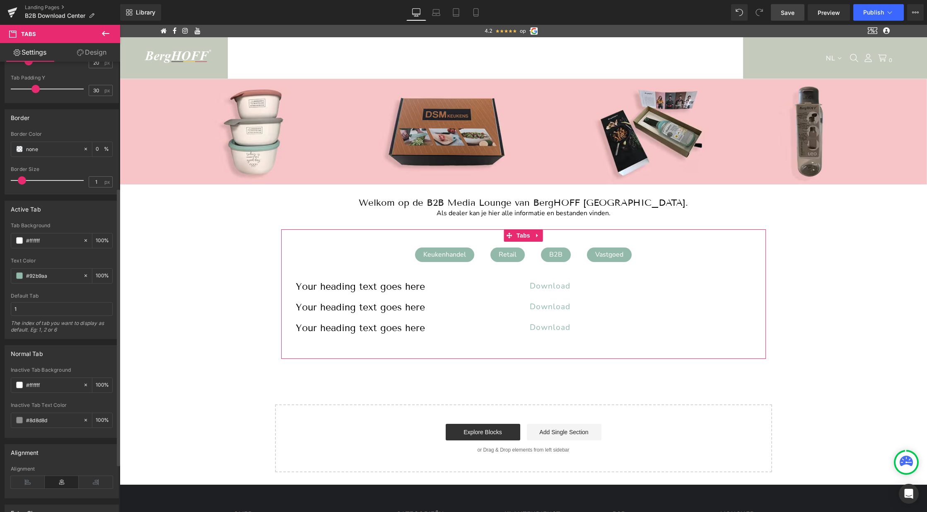
scroll to position [282, 0]
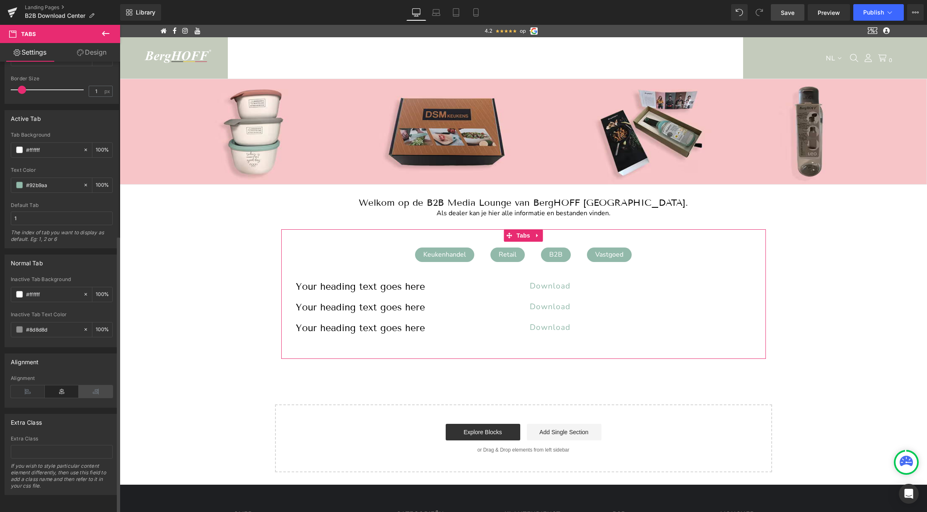
click at [92, 386] on icon at bounding box center [96, 392] width 34 height 12
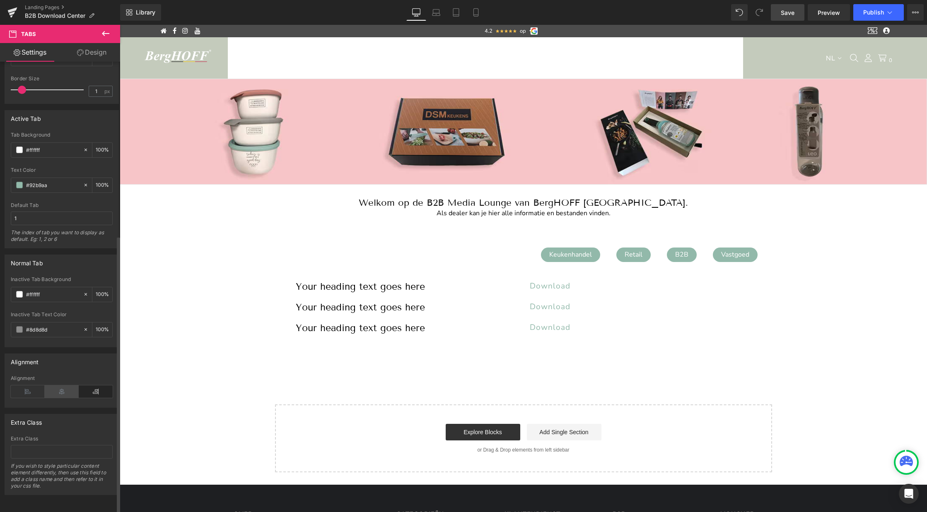
click at [63, 386] on icon at bounding box center [62, 392] width 34 height 12
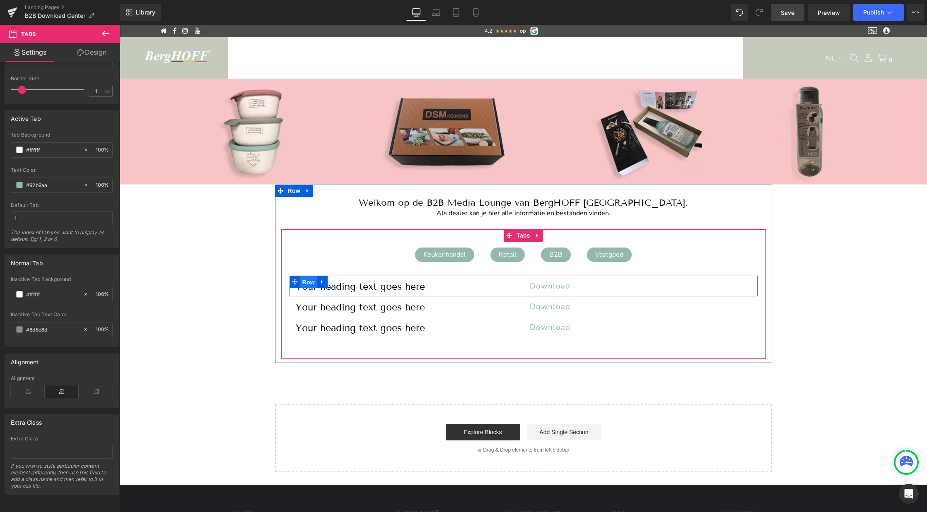
click at [307, 282] on span "Row" at bounding box center [308, 282] width 17 height 12
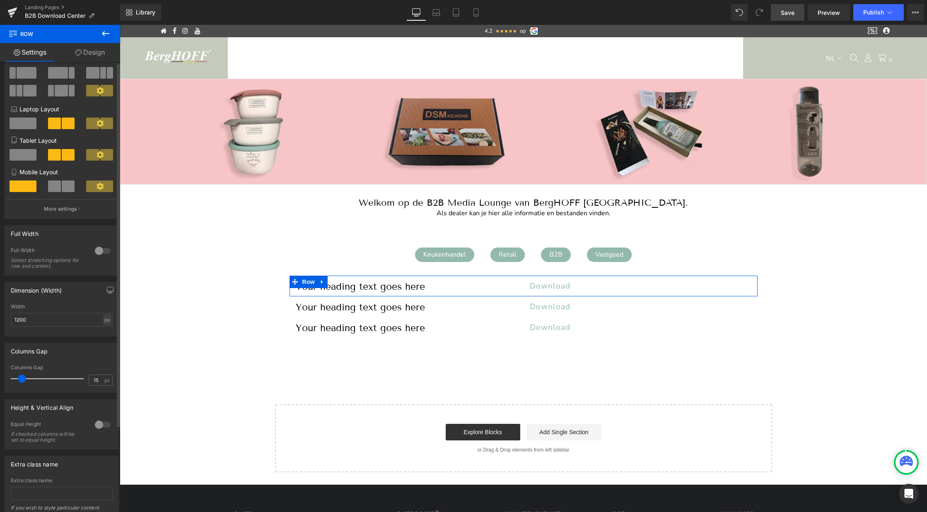
scroll to position [0, 0]
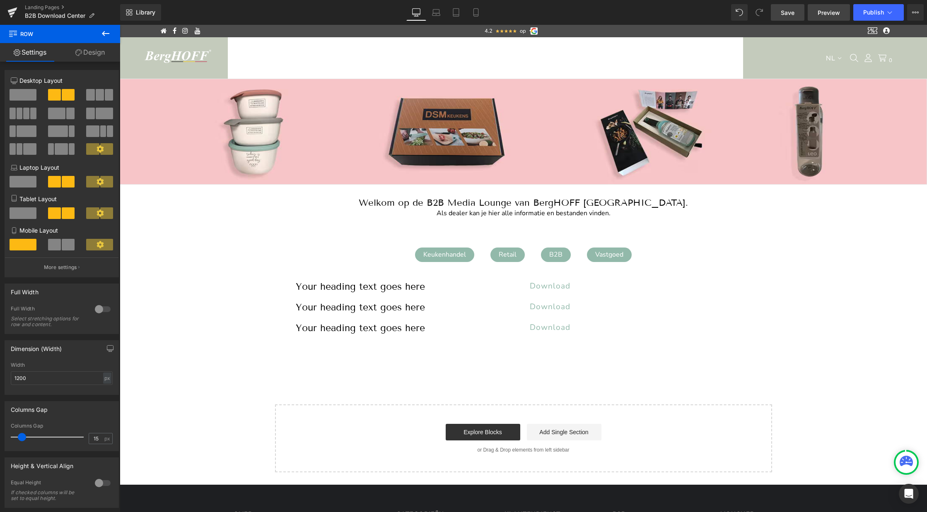
click at [835, 11] on span "Preview" at bounding box center [829, 12] width 22 height 9
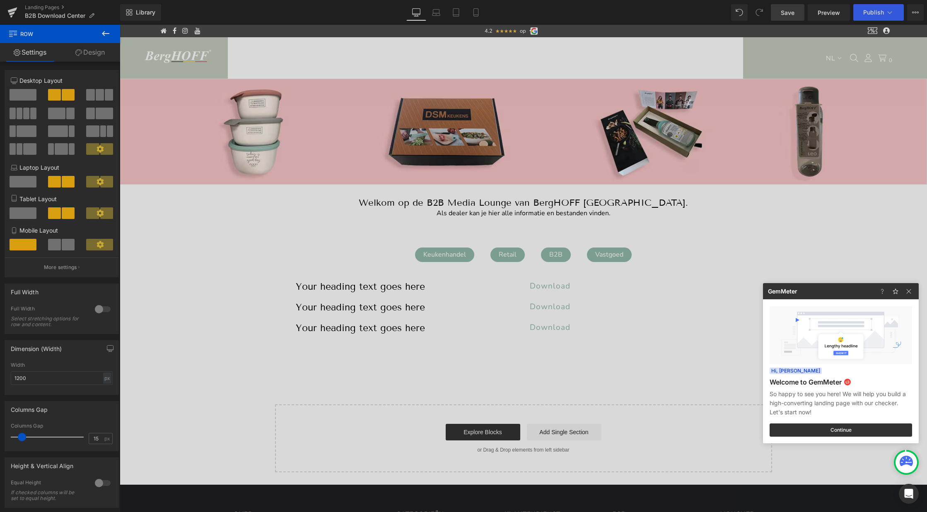
click at [862, 12] on div at bounding box center [463, 256] width 927 height 512
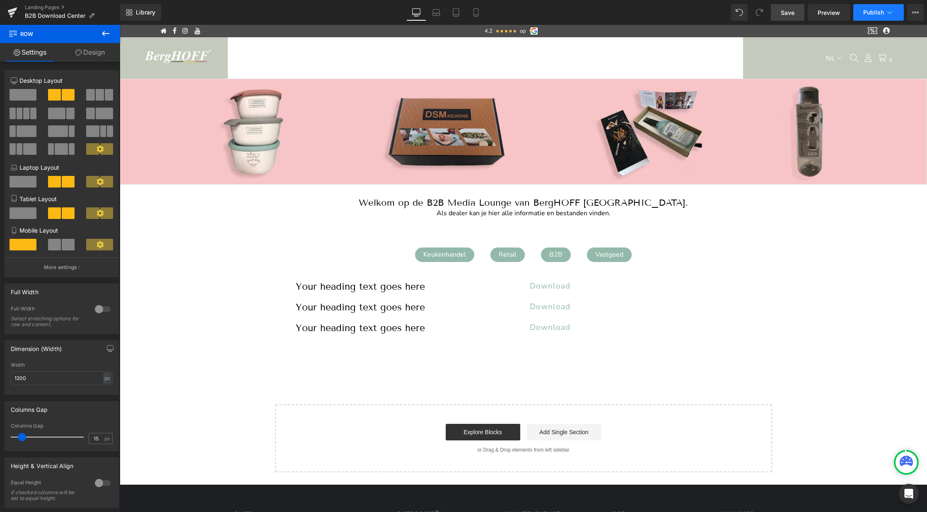
click at [880, 13] on span "Publish" at bounding box center [873, 12] width 21 height 7
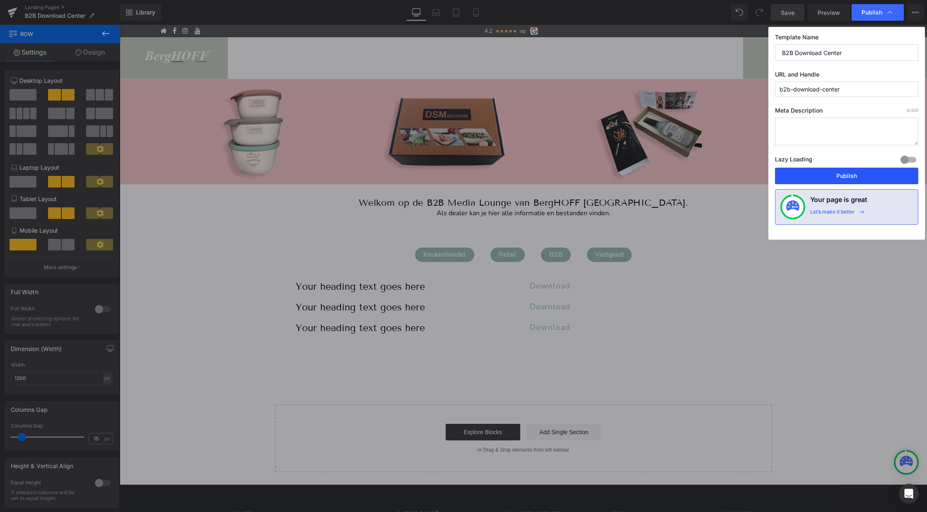
click at [829, 176] on button "Publish" at bounding box center [846, 176] width 143 height 17
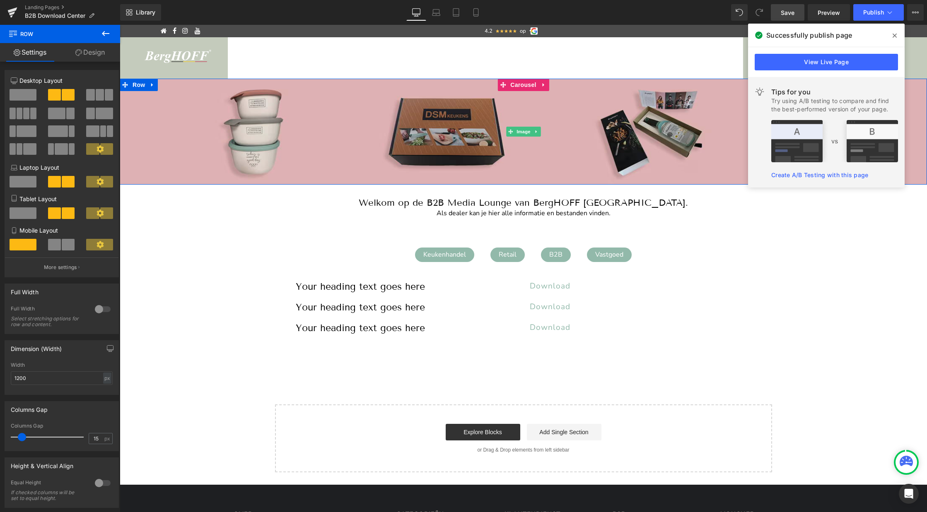
click at [392, 143] on img at bounding box center [523, 132] width 807 height 106
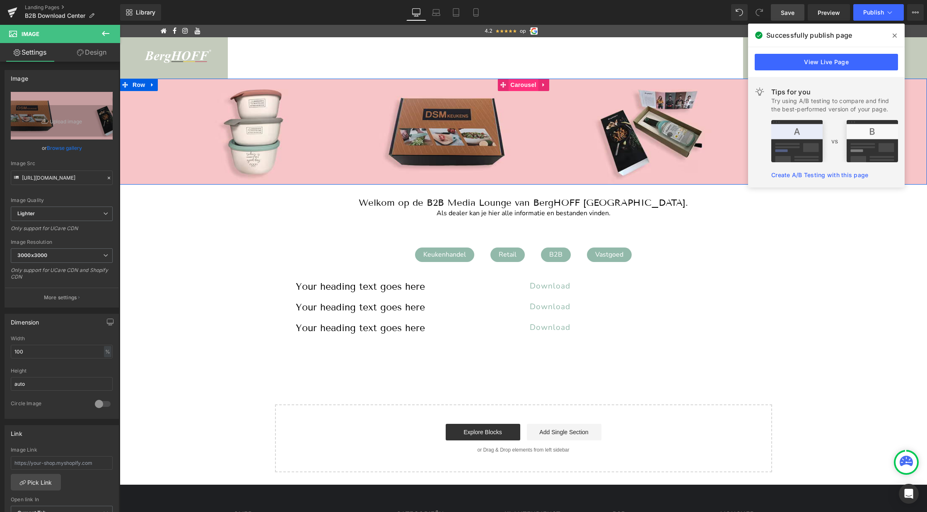
click at [527, 82] on span "Carousel" at bounding box center [523, 85] width 30 height 12
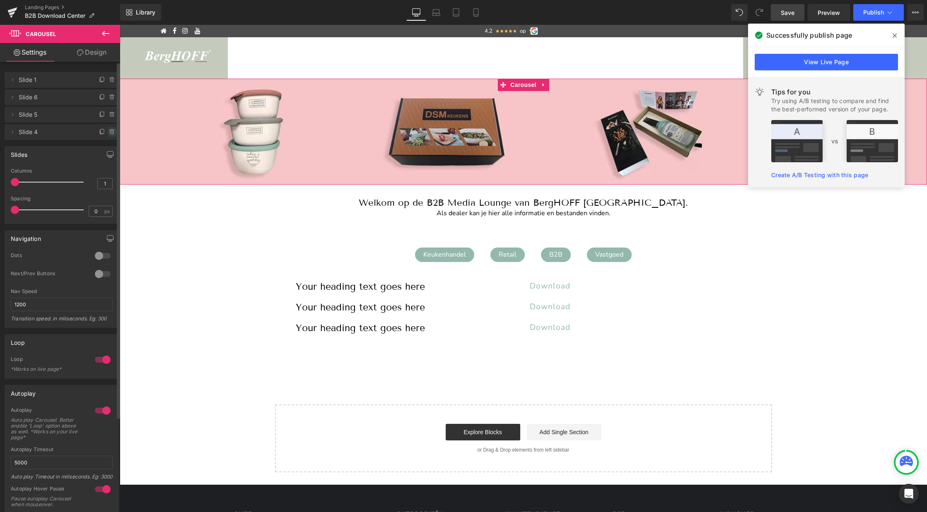
click at [109, 133] on icon at bounding box center [112, 132] width 7 height 7
click at [101, 133] on button "Delete" at bounding box center [103, 132] width 26 height 11
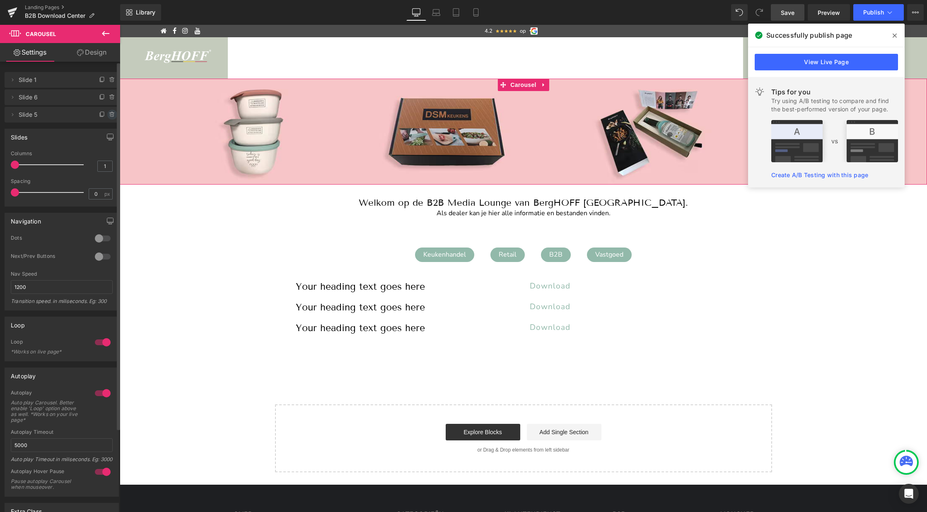
click at [110, 116] on icon at bounding box center [111, 115] width 3 height 4
click at [106, 117] on button "Delete" at bounding box center [103, 115] width 26 height 11
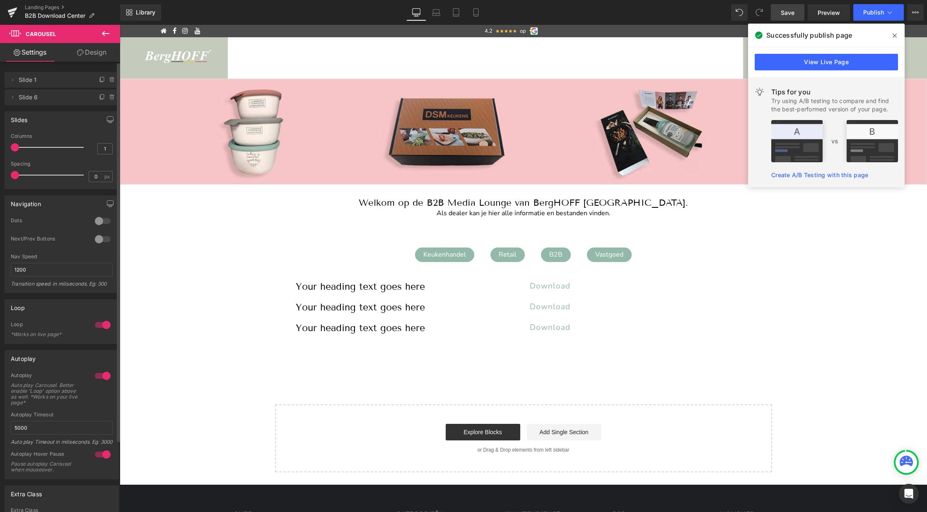
click at [792, 9] on span "Save" at bounding box center [788, 12] width 14 height 9
click at [873, 12] on span "Publish" at bounding box center [873, 12] width 21 height 7
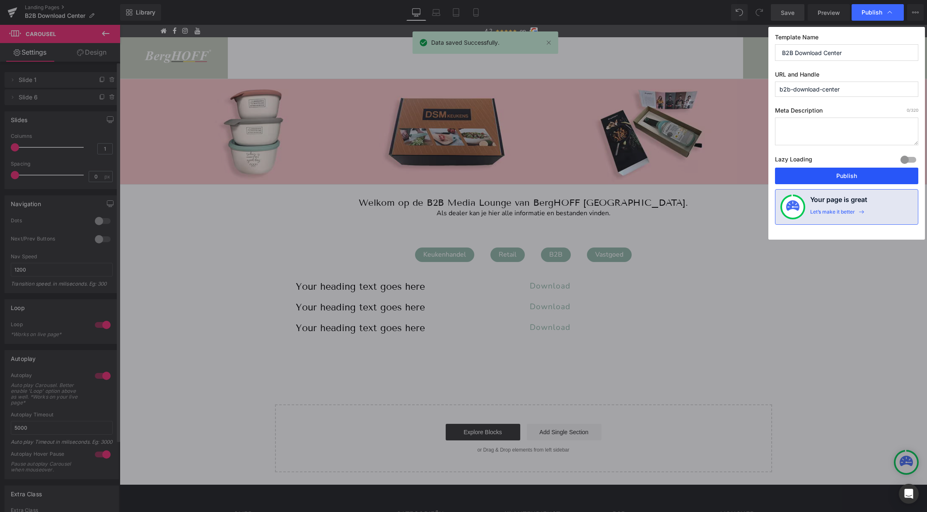
click at [828, 172] on button "Publish" at bounding box center [846, 176] width 143 height 17
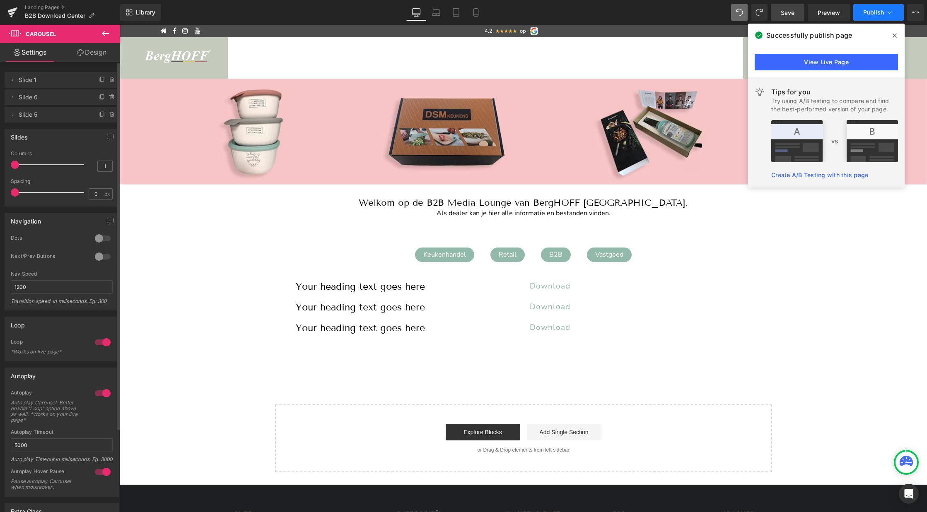
click at [882, 16] on button "Publish" at bounding box center [878, 12] width 51 height 17
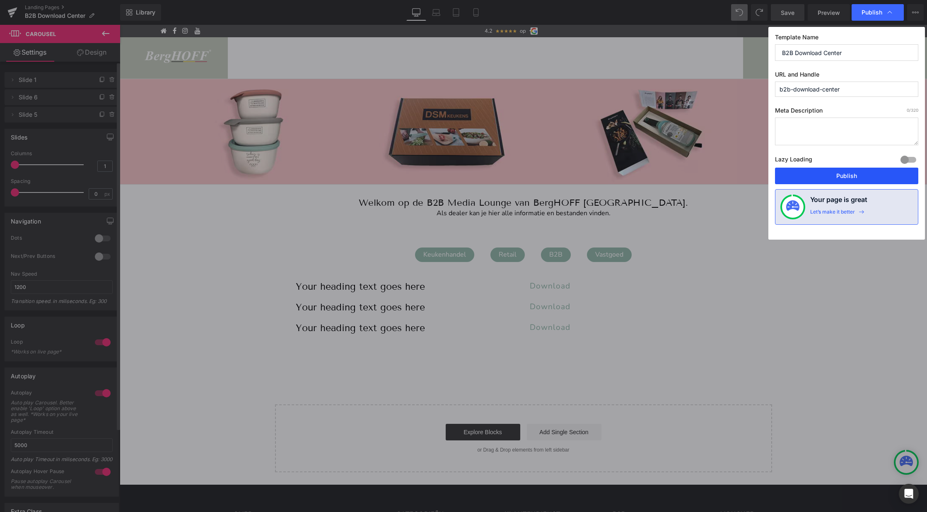
click at [826, 175] on button "Publish" at bounding box center [846, 176] width 143 height 17
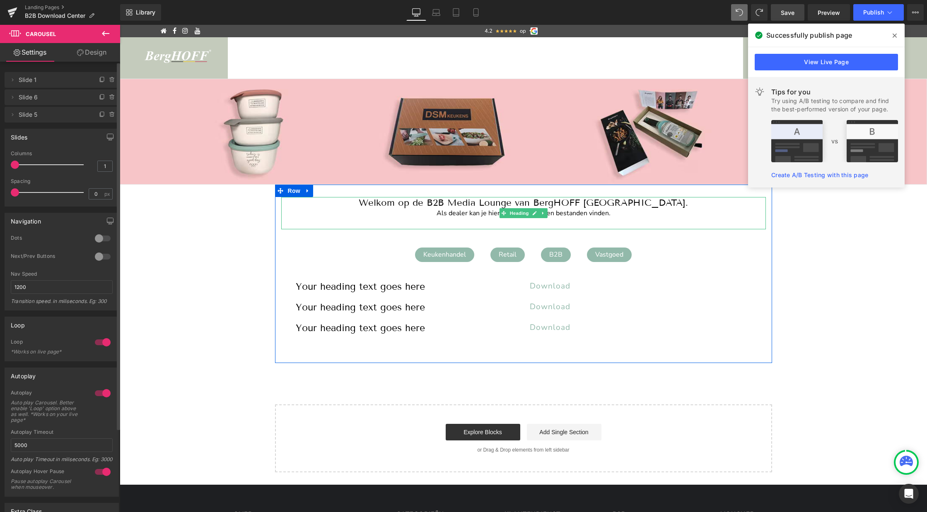
click at [471, 207] on h1 "Welkom op de B2B Media Lounge van BergHOFF [GEOGRAPHIC_DATA]." at bounding box center [523, 202] width 485 height 11
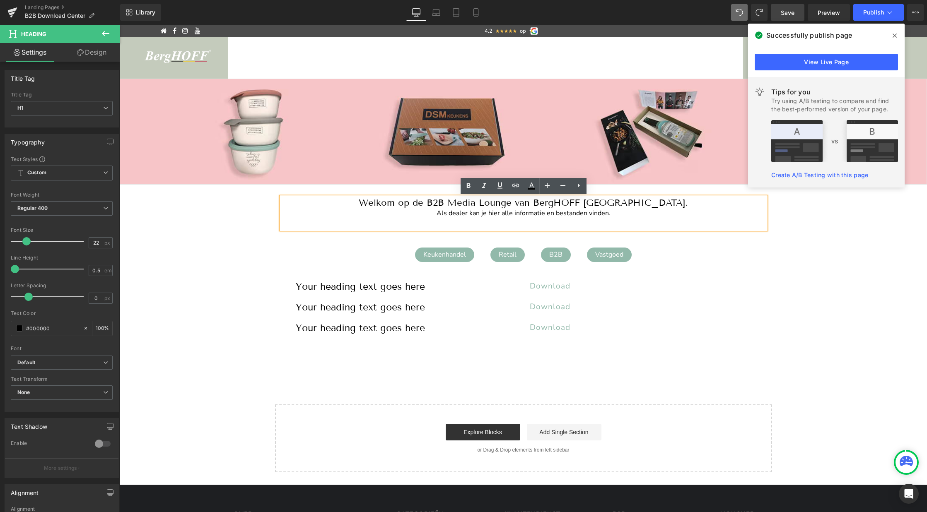
click at [532, 215] on div "Als dealer kan je hier alle informatie en bestanden vinden." at bounding box center [523, 213] width 485 height 11
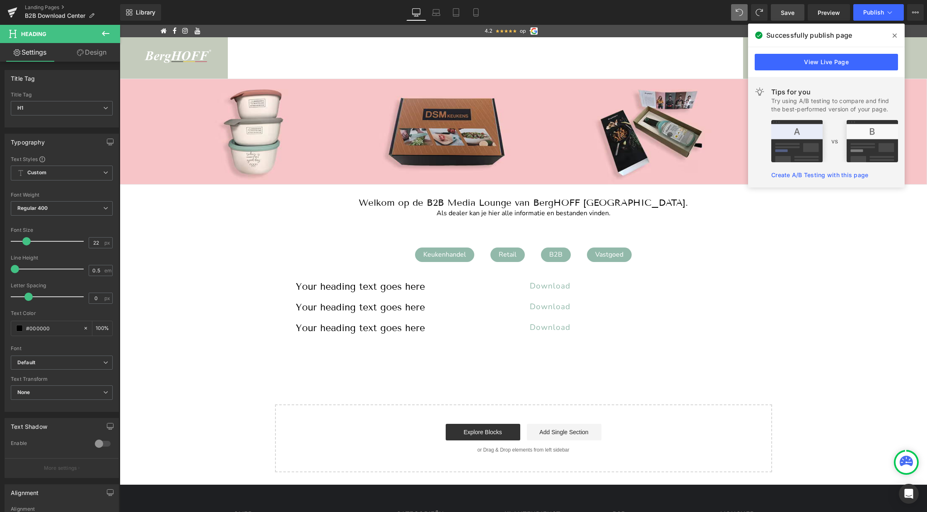
click at [97, 53] on link "Design" at bounding box center [92, 52] width 60 height 19
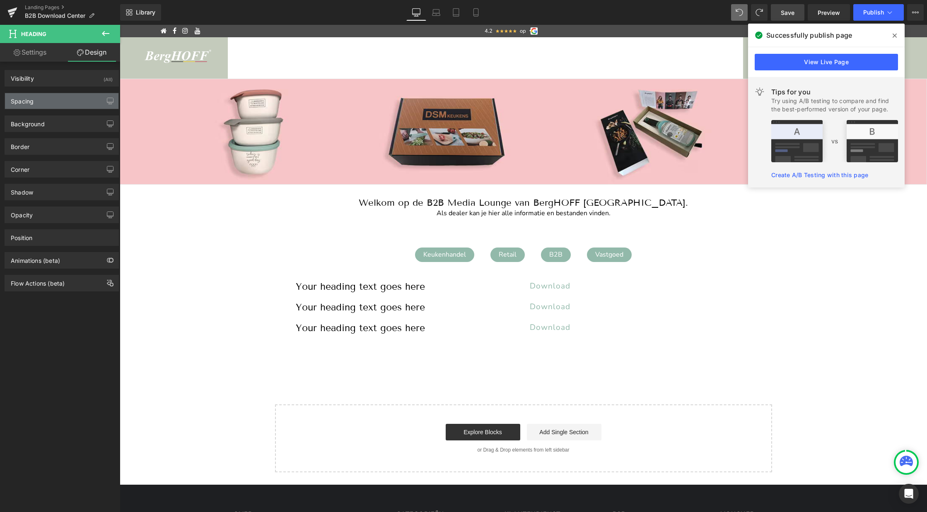
click at [36, 103] on div "Spacing" at bounding box center [61, 101] width 113 height 16
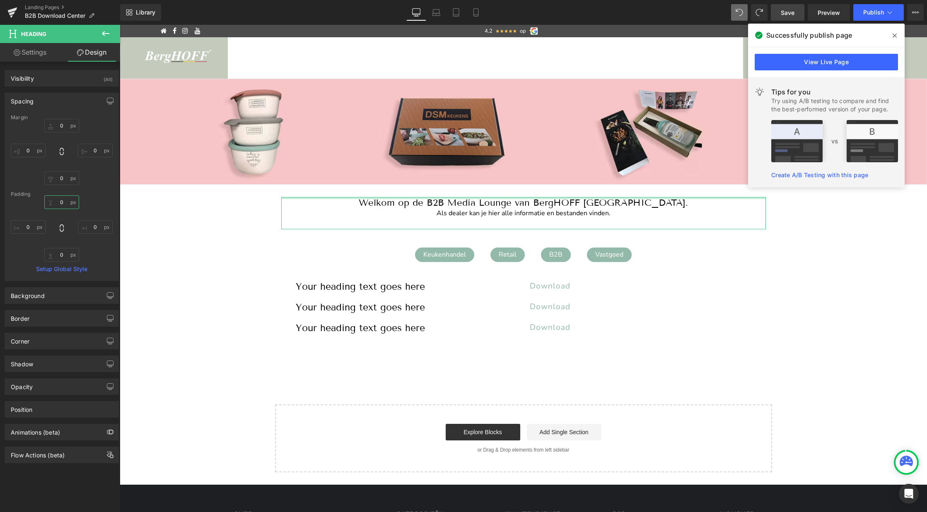
click at [59, 200] on input "text" at bounding box center [61, 203] width 35 height 14
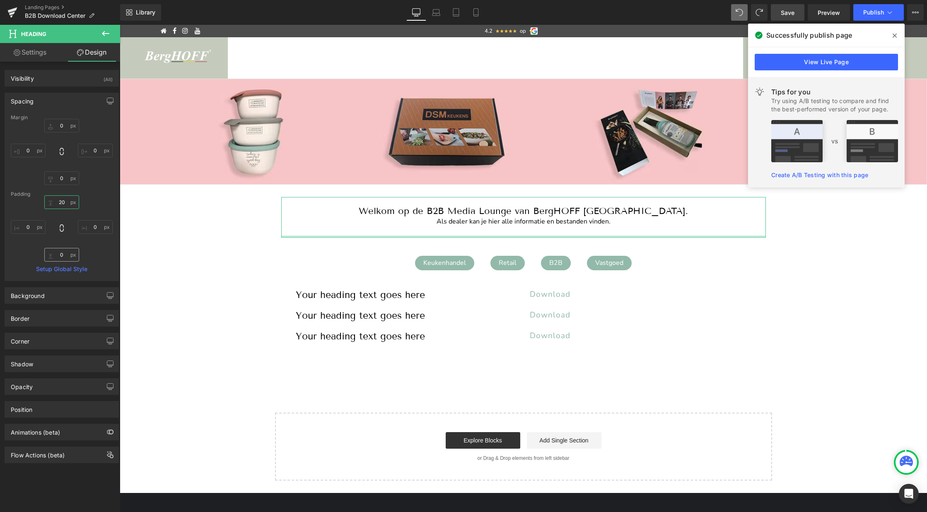
type input "20"
click at [60, 252] on input "text" at bounding box center [61, 255] width 35 height 14
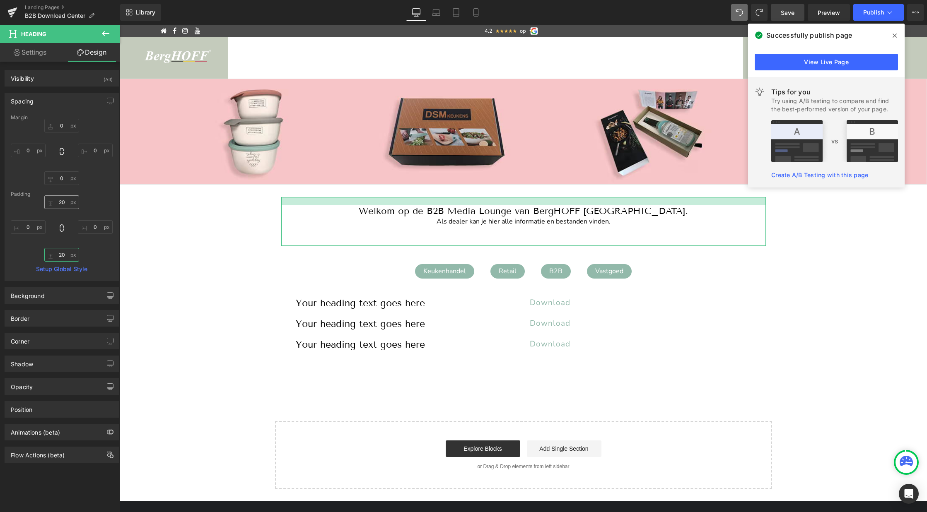
type input "20"
click at [62, 199] on input "20" at bounding box center [61, 203] width 35 height 14
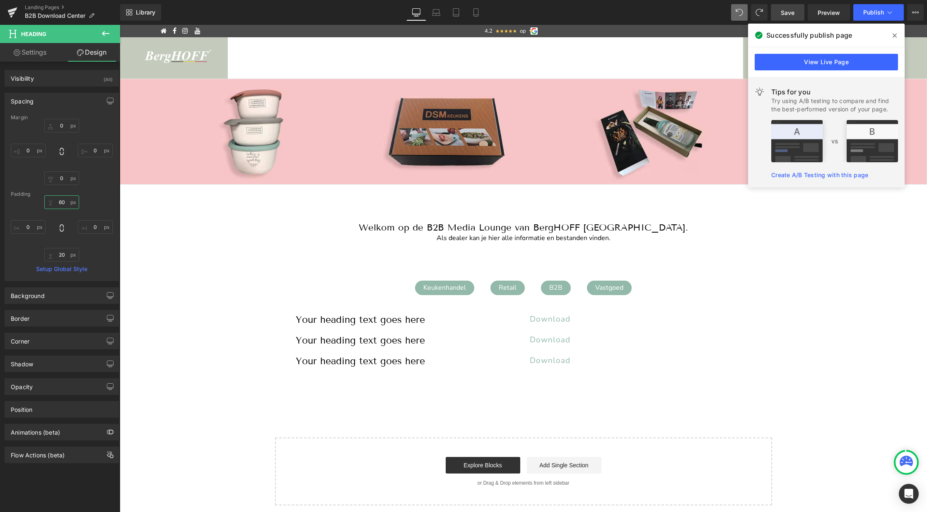
type input "60"
drag, startPoint x: 793, startPoint y: 10, endPoint x: 290, endPoint y: 253, distance: 558.0
click at [793, 10] on span "Save" at bounding box center [788, 12] width 14 height 9
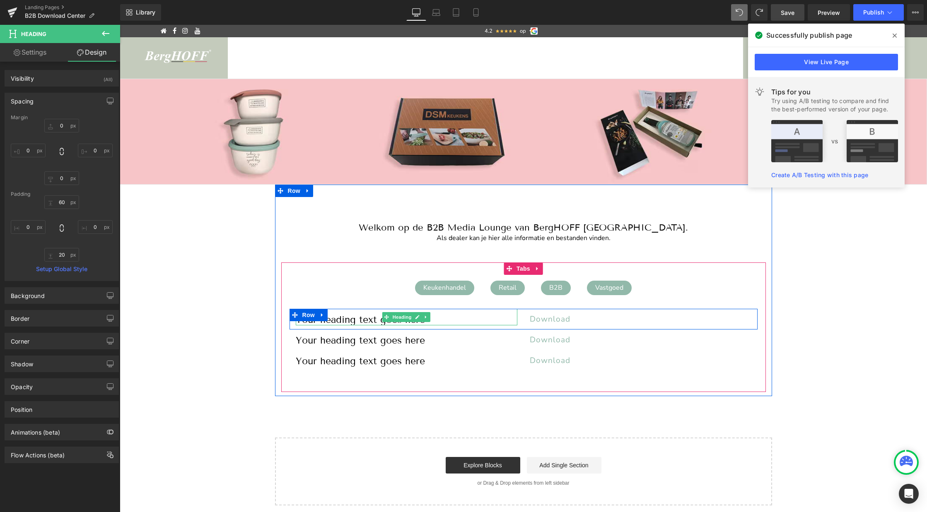
click at [367, 319] on h1 "Your heading text goes here" at bounding box center [407, 319] width 222 height 11
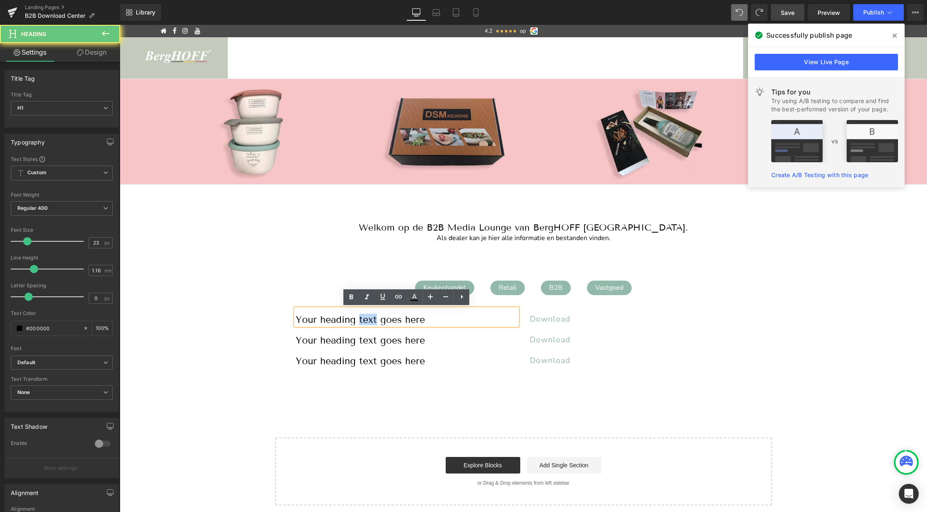
click at [367, 319] on h1 "Your heading text goes here" at bounding box center [407, 319] width 222 height 11
click at [442, 283] on div "Keukenhandel" at bounding box center [444, 288] width 59 height 15
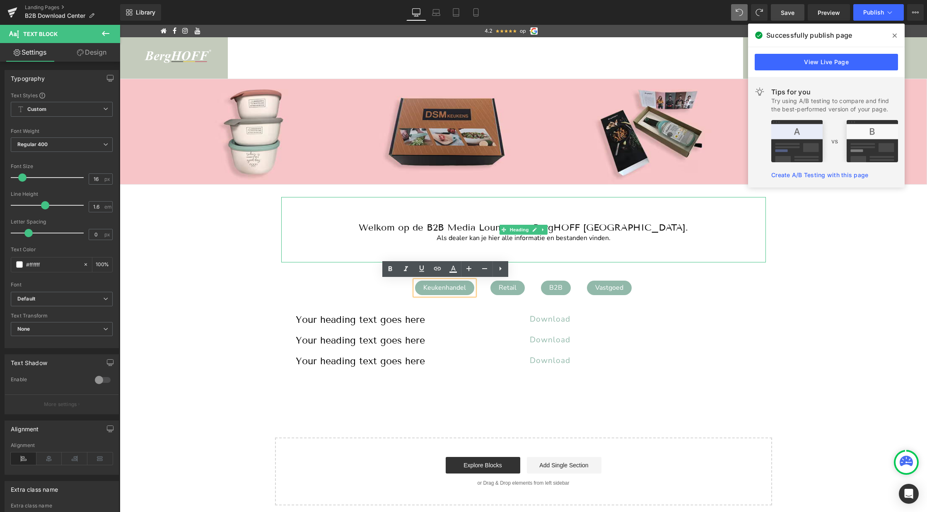
click at [459, 231] on h1 "Welkom op de B2B Media Lounge van BergHOFF [GEOGRAPHIC_DATA]." at bounding box center [523, 227] width 485 height 11
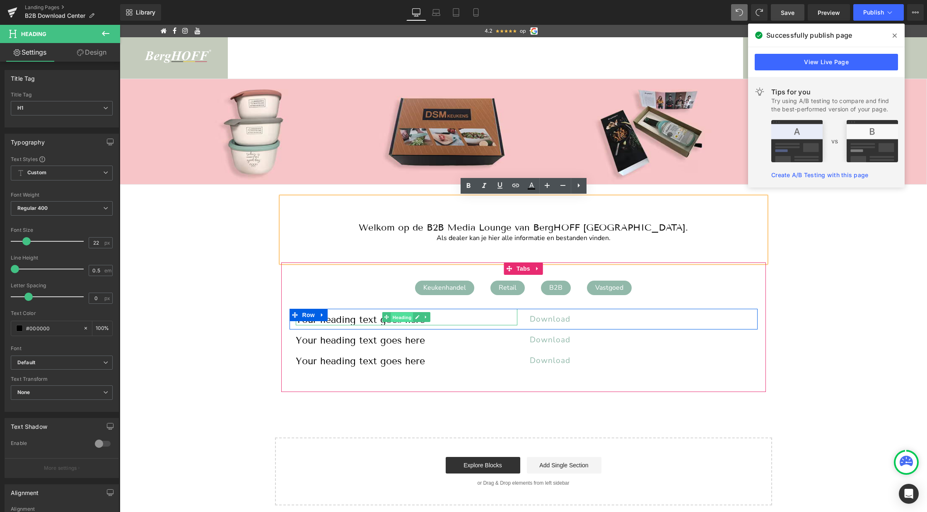
click at [406, 318] on span "Heading" at bounding box center [402, 318] width 22 height 10
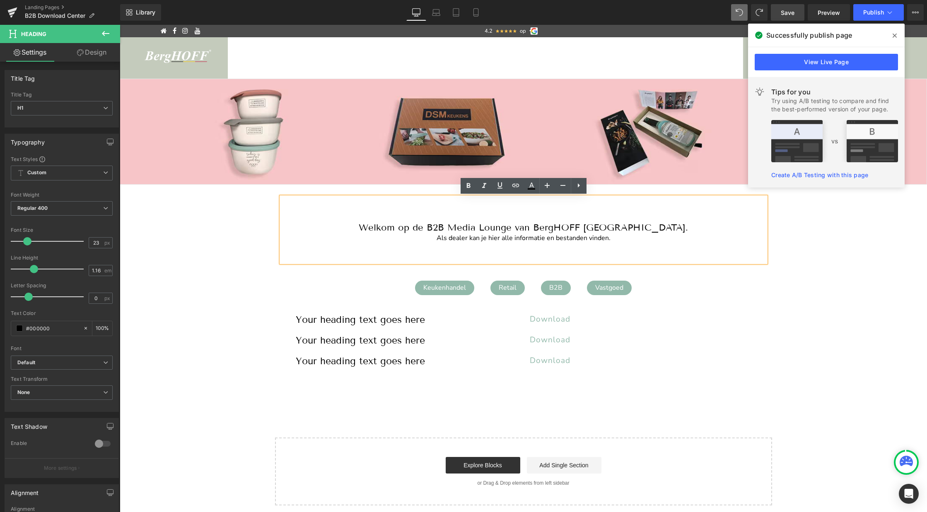
click at [471, 225] on h1 "Welkom op de B2B Media Lounge van BergHOFF [GEOGRAPHIC_DATA]." at bounding box center [523, 227] width 485 height 11
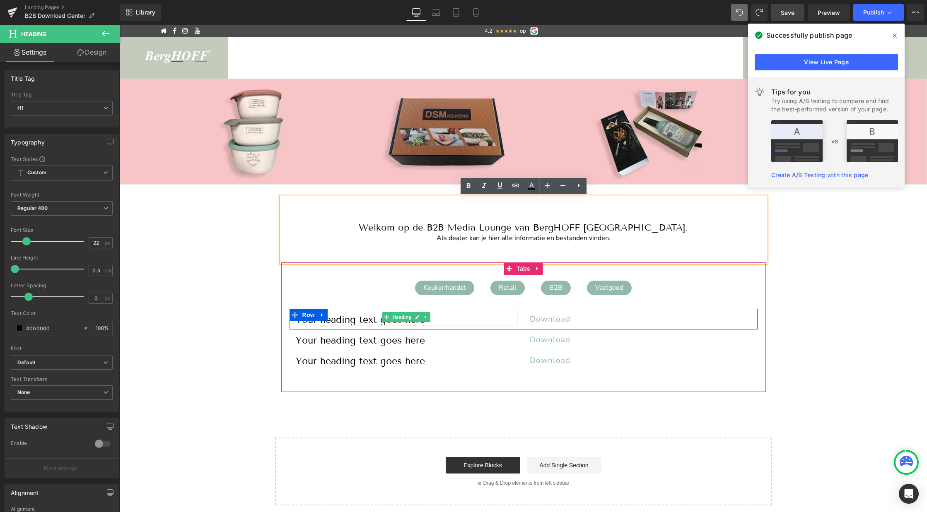
click at [361, 322] on h1 "Your heading text goes here" at bounding box center [407, 319] width 222 height 11
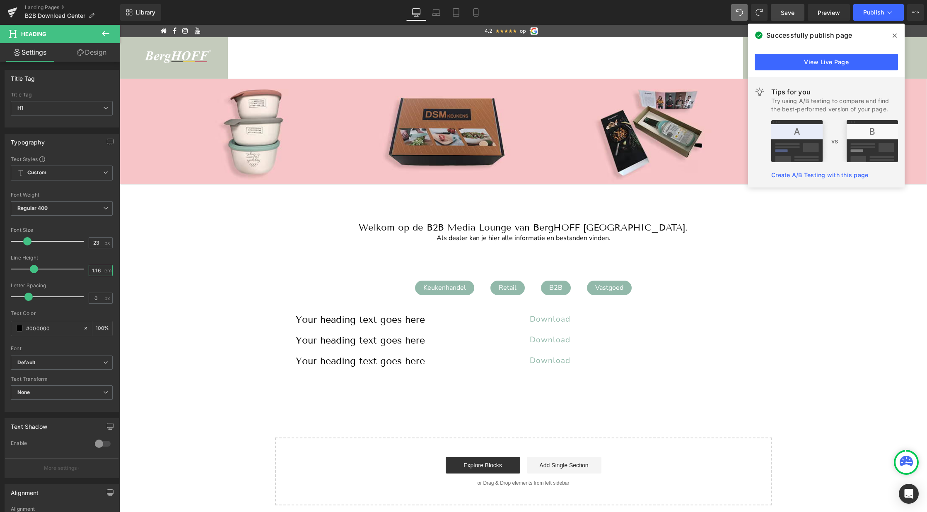
click at [93, 273] on input "1.16" at bounding box center [96, 271] width 14 height 10
type input "0.5"
click at [93, 243] on input "23" at bounding box center [96, 243] width 14 height 10
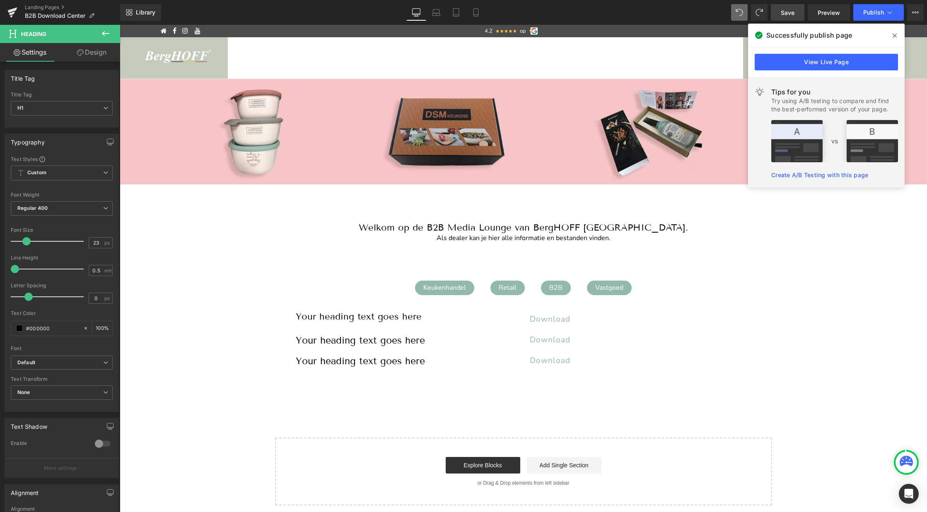
click at [24, 241] on span at bounding box center [26, 241] width 8 height 8
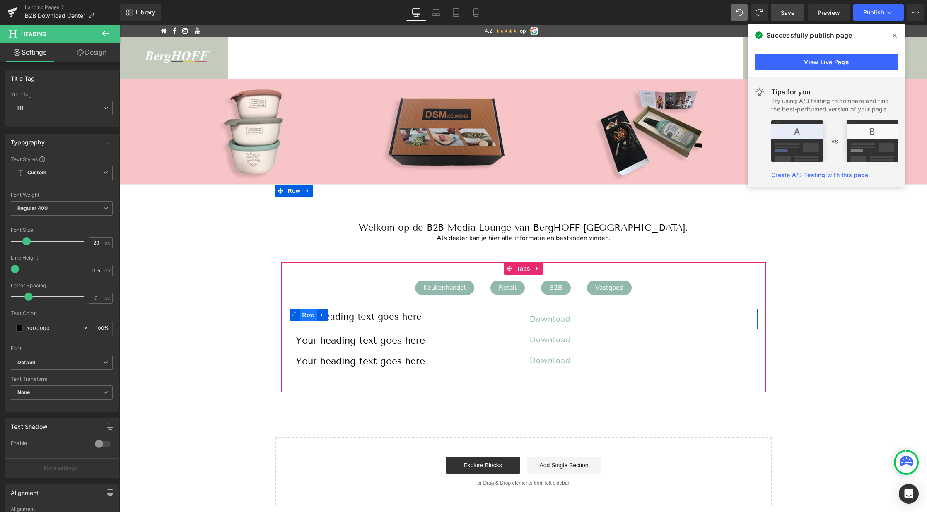
click at [307, 314] on span "Row" at bounding box center [308, 315] width 17 height 12
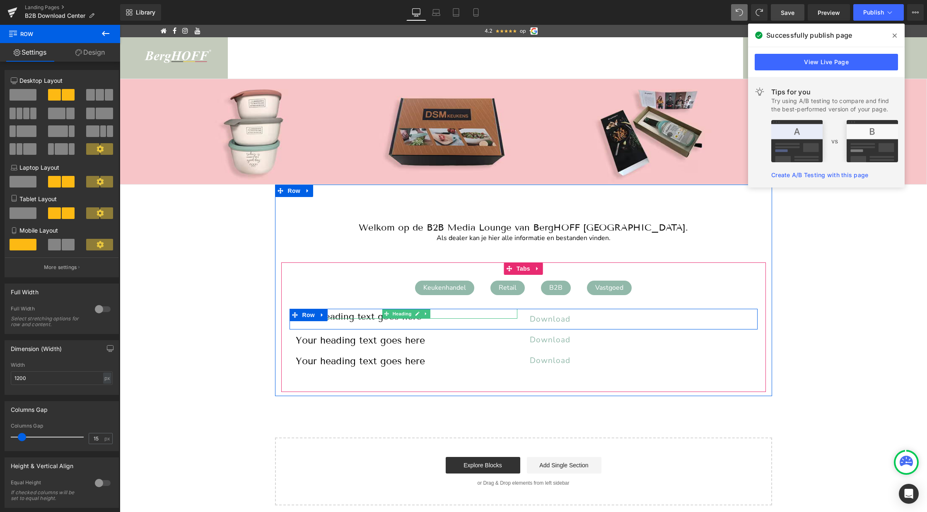
click at [340, 314] on h1 "Your heading text goes here" at bounding box center [407, 316] width 222 height 5
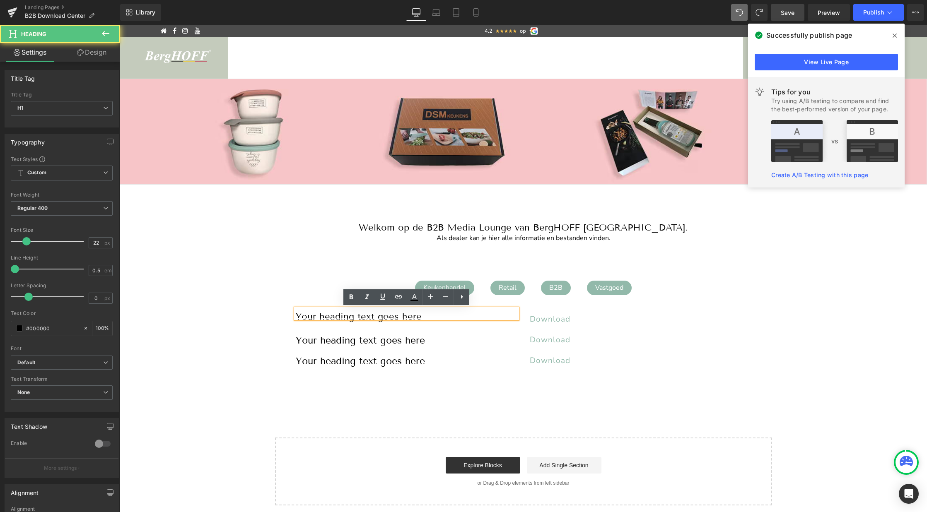
click at [340, 314] on h1 "Your heading text goes here" at bounding box center [407, 316] width 222 height 5
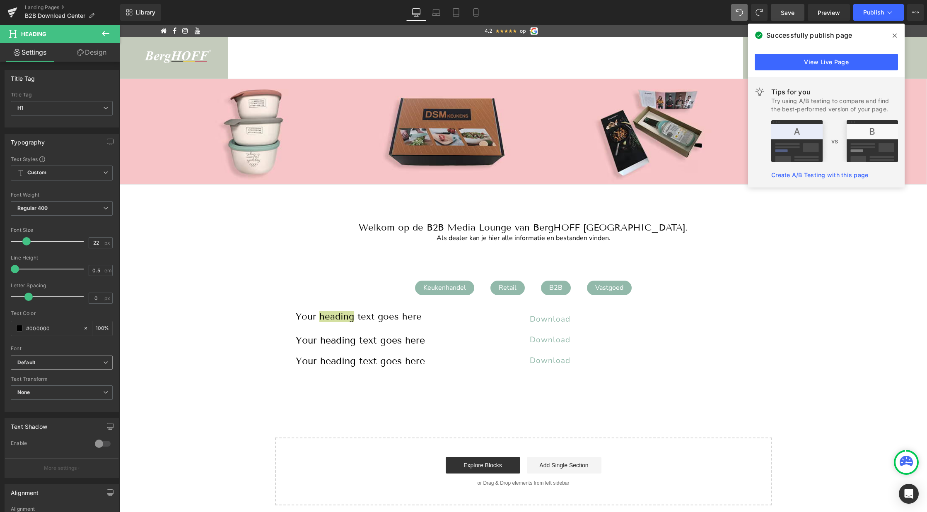
click at [42, 361] on b "Default" at bounding box center [60, 363] width 86 height 7
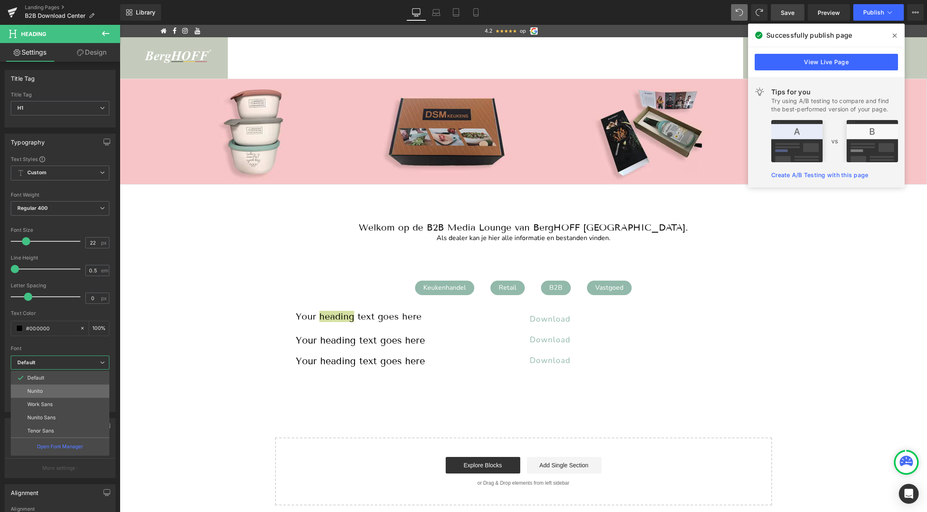
click at [37, 391] on p "Nunito" at bounding box center [34, 392] width 15 height 6
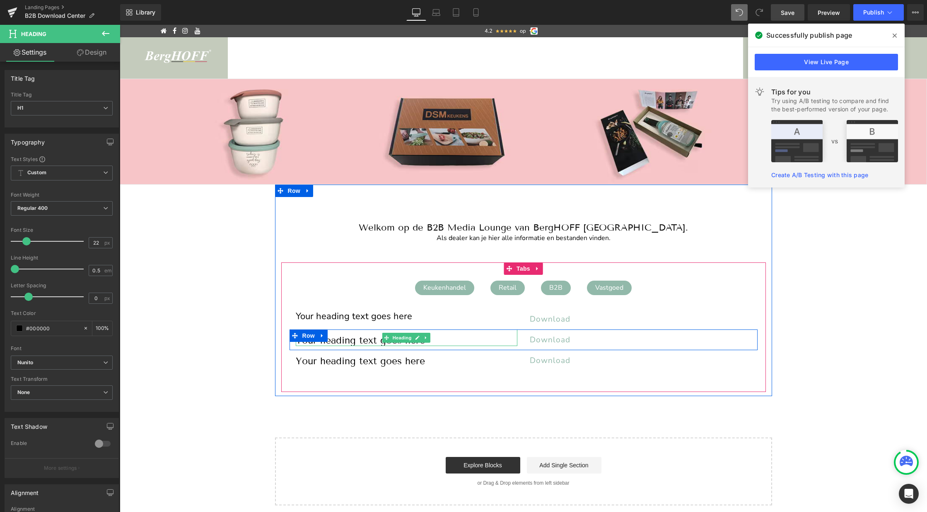
click at [338, 342] on h1 "Your heading text goes here" at bounding box center [407, 340] width 222 height 11
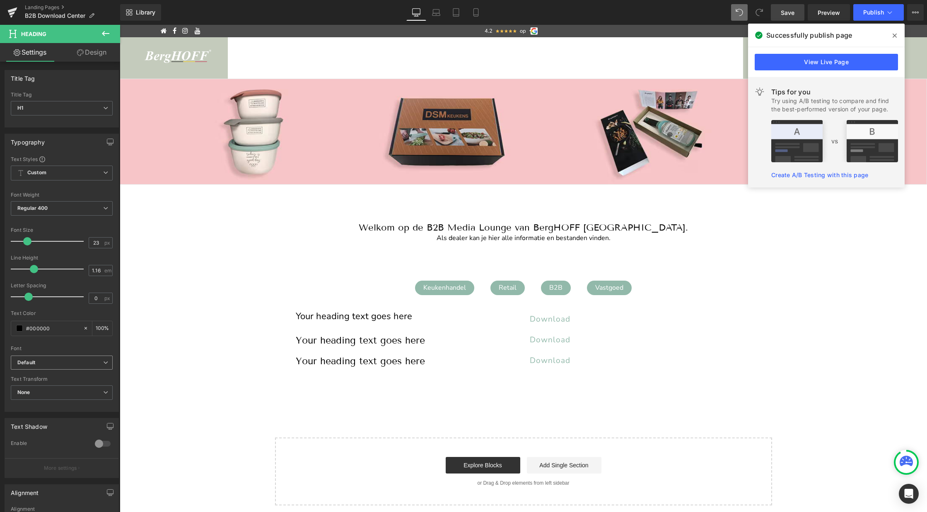
click at [32, 361] on icon "Default" at bounding box center [26, 363] width 18 height 7
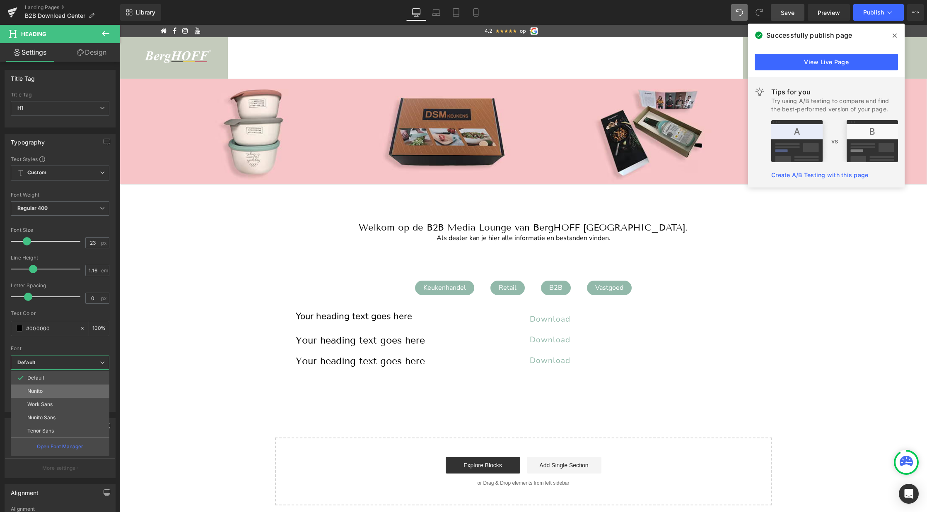
click at [36, 391] on p "Nunito" at bounding box center [34, 392] width 15 height 6
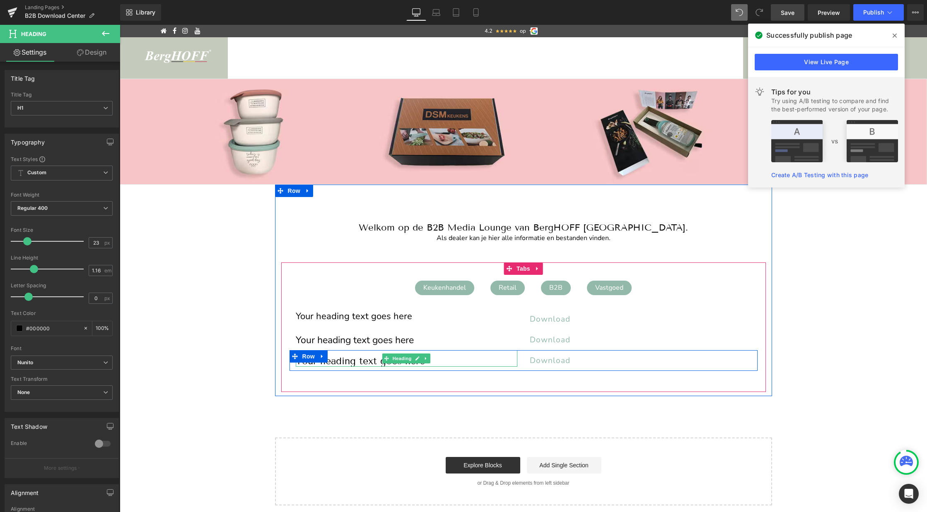
click at [328, 360] on h1 "Your heading text goes here" at bounding box center [407, 361] width 222 height 11
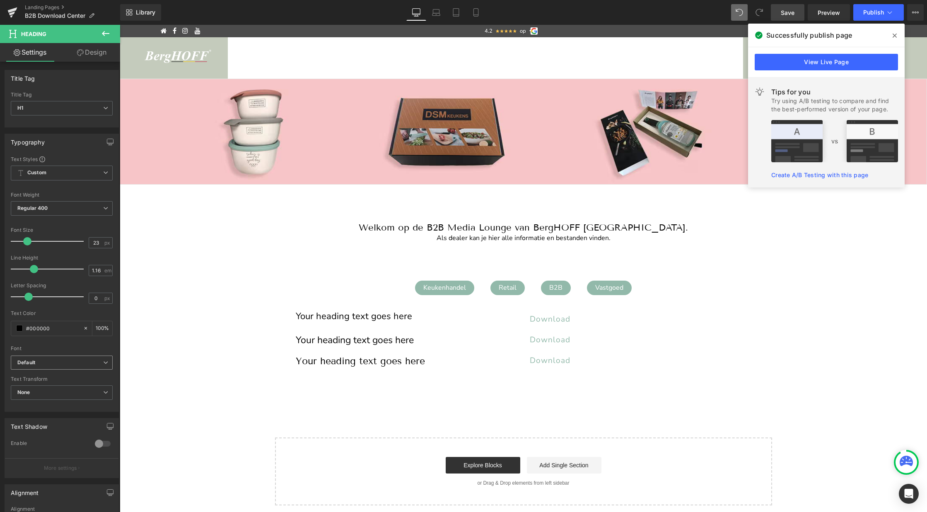
click at [64, 362] on b "Default" at bounding box center [60, 363] width 86 height 7
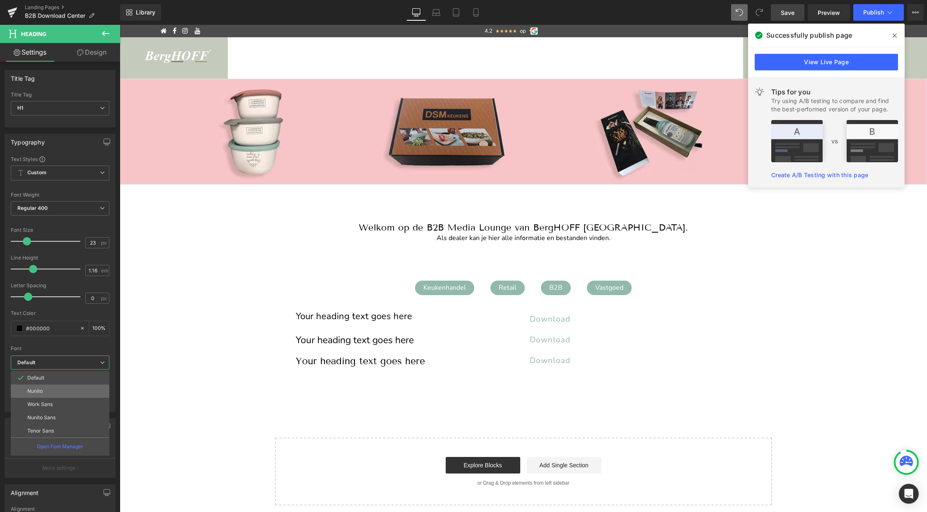
click at [51, 390] on li "Nunito" at bounding box center [60, 391] width 99 height 13
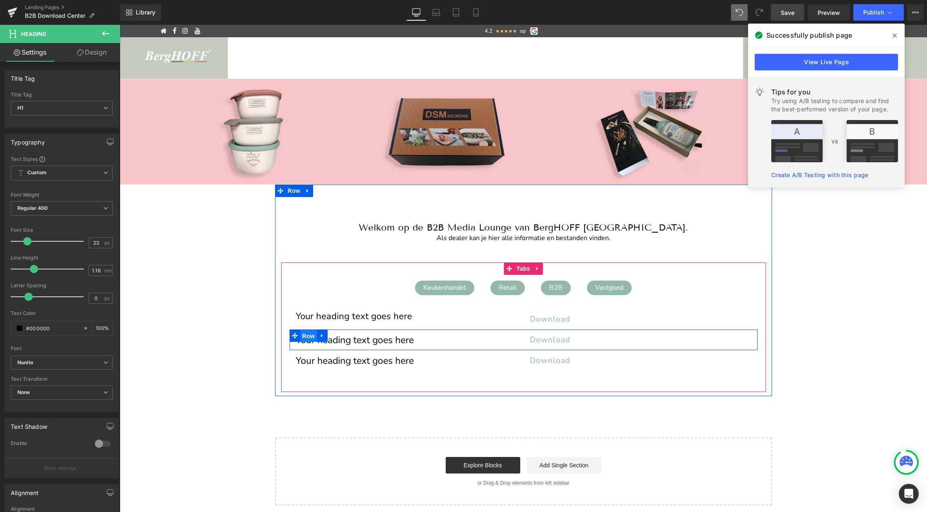
click at [309, 336] on span "Row" at bounding box center [308, 336] width 17 height 12
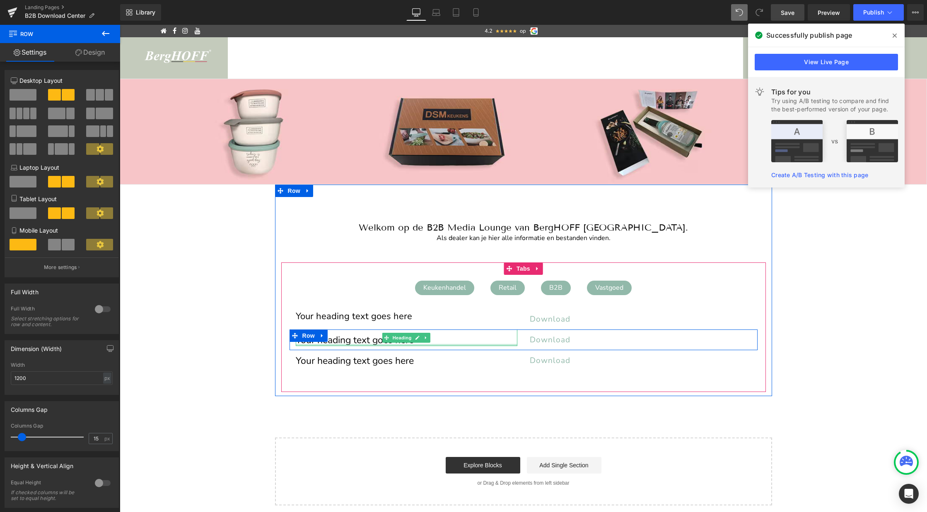
click at [343, 345] on div at bounding box center [407, 345] width 222 height 2
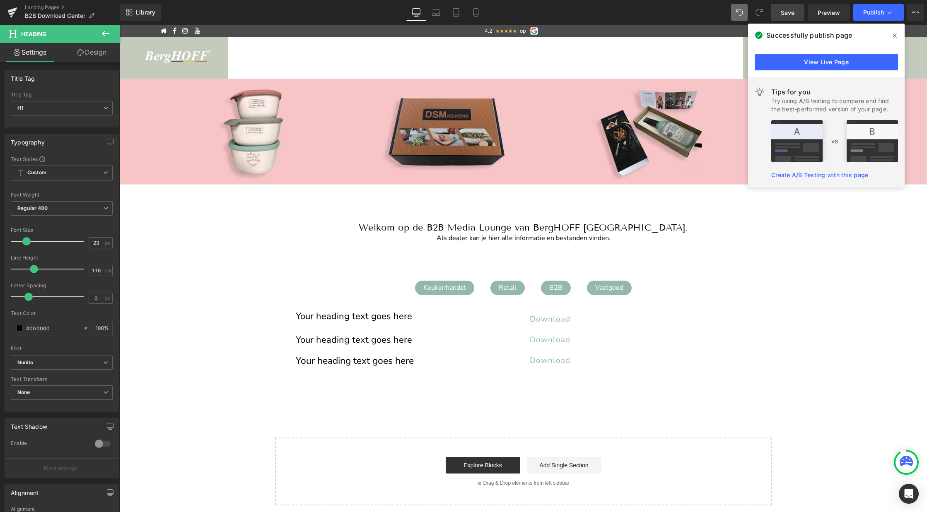
click at [24, 242] on span at bounding box center [26, 241] width 8 height 8
click at [97, 271] on input "1.16" at bounding box center [96, 271] width 14 height 10
type input "0"
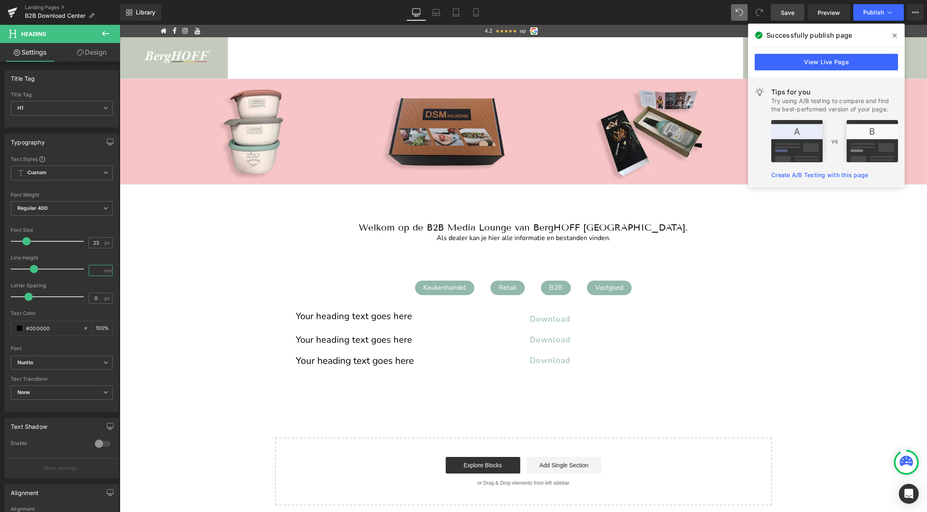
type input "0.5"
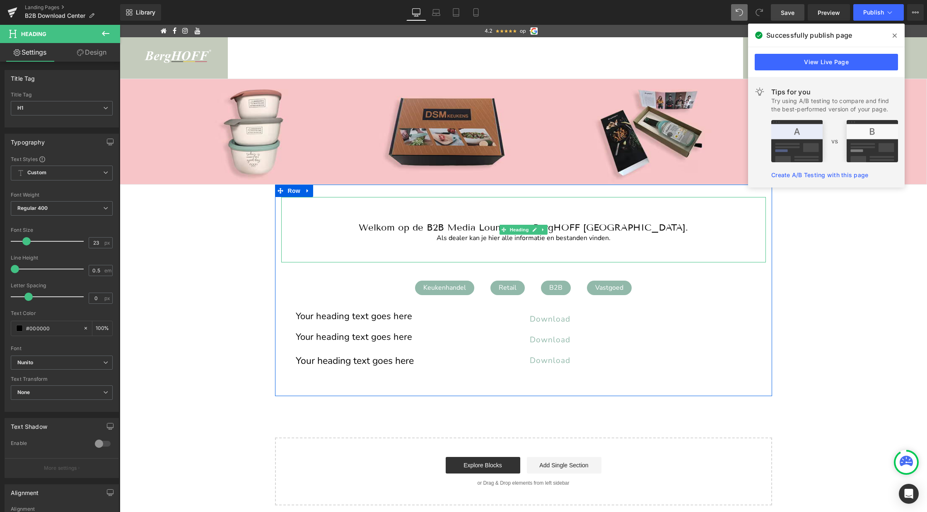
click at [467, 228] on h1 "Welkom op de B2B Media Lounge van BergHOFF [GEOGRAPHIC_DATA]." at bounding box center [523, 227] width 485 height 11
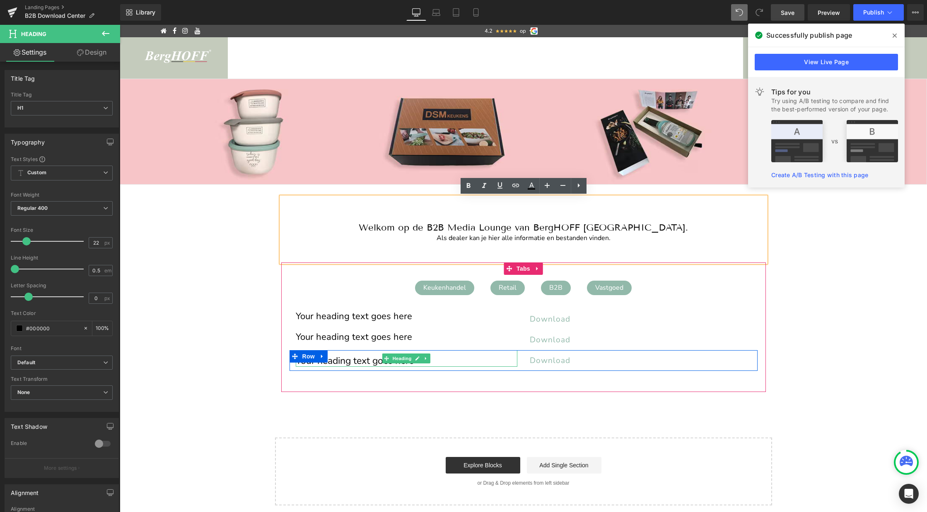
click at [377, 361] on h1 "Your heading text goes here" at bounding box center [407, 361] width 222 height 11
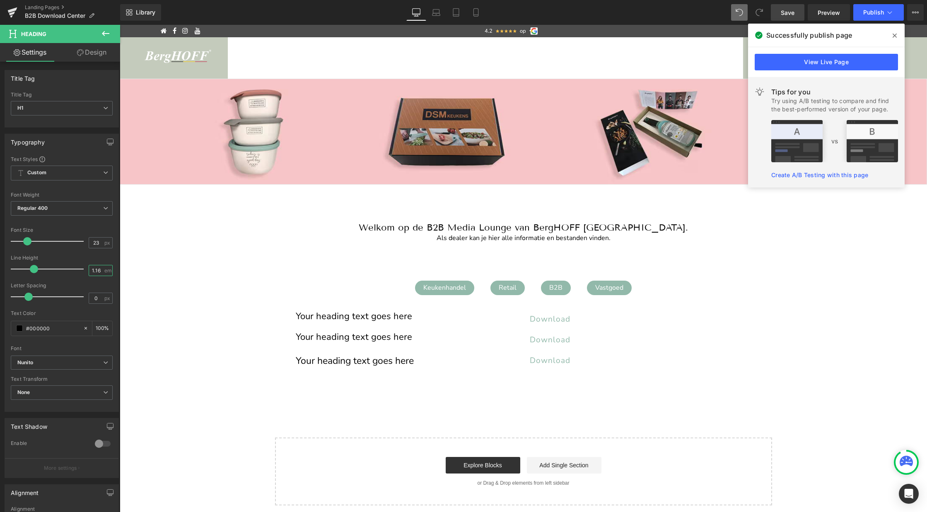
click at [97, 270] on input "1.16" at bounding box center [96, 271] width 14 height 10
type input "0"
type input "0.5"
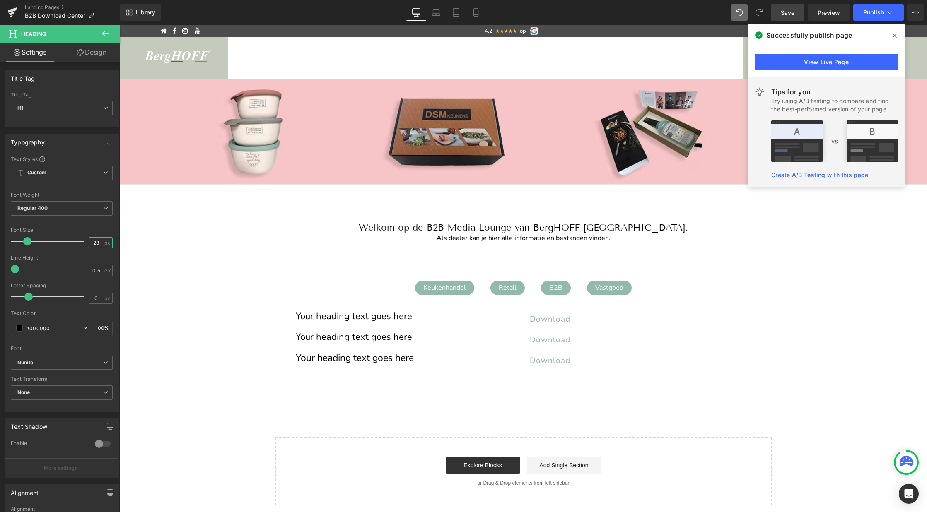
click at [95, 243] on input "23" at bounding box center [96, 243] width 14 height 10
type input "22"
click at [240, 369] on div "Image Image Image ‹ › Carousel Row Welkom op de B2B Media Lounge van BergHOFF B…" at bounding box center [523, 292] width 807 height 427
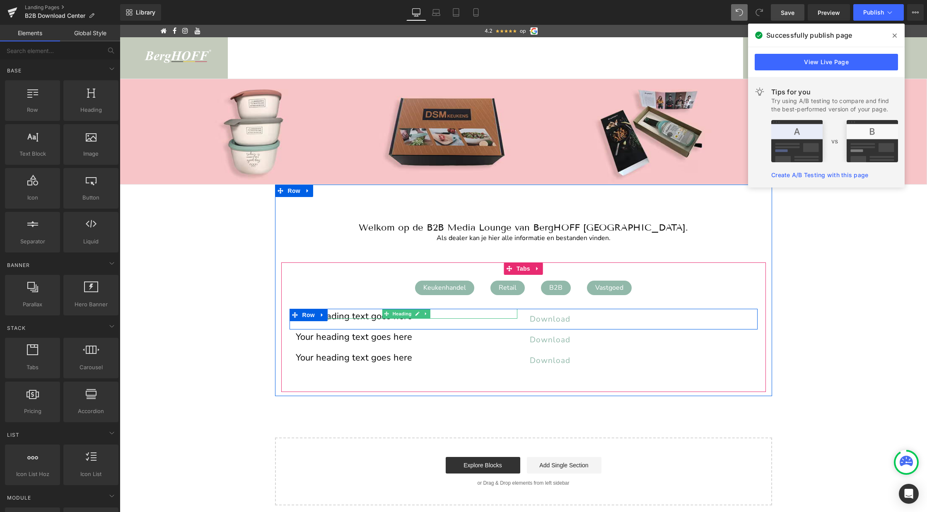
click at [363, 315] on h1 "Your heading text goes here" at bounding box center [407, 316] width 222 height 5
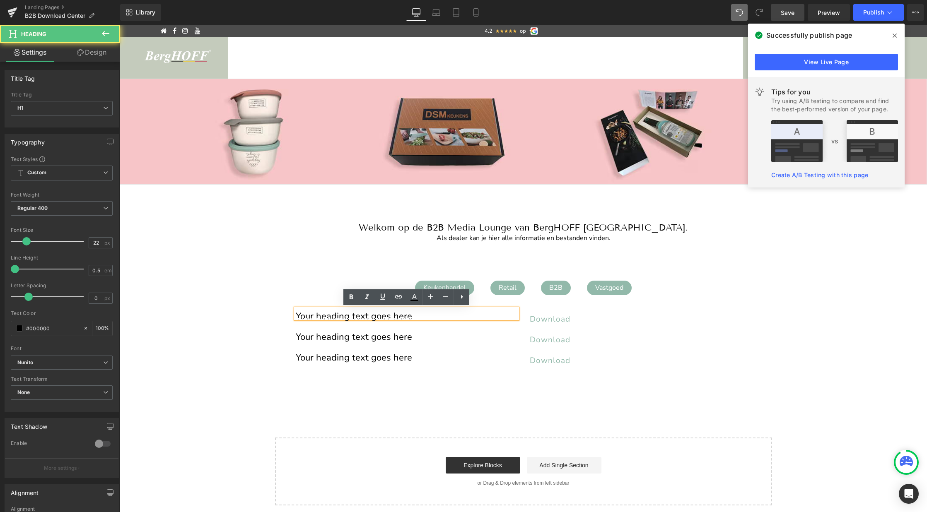
click at [363, 315] on h1 "Your heading text goes here" at bounding box center [407, 316] width 222 height 5
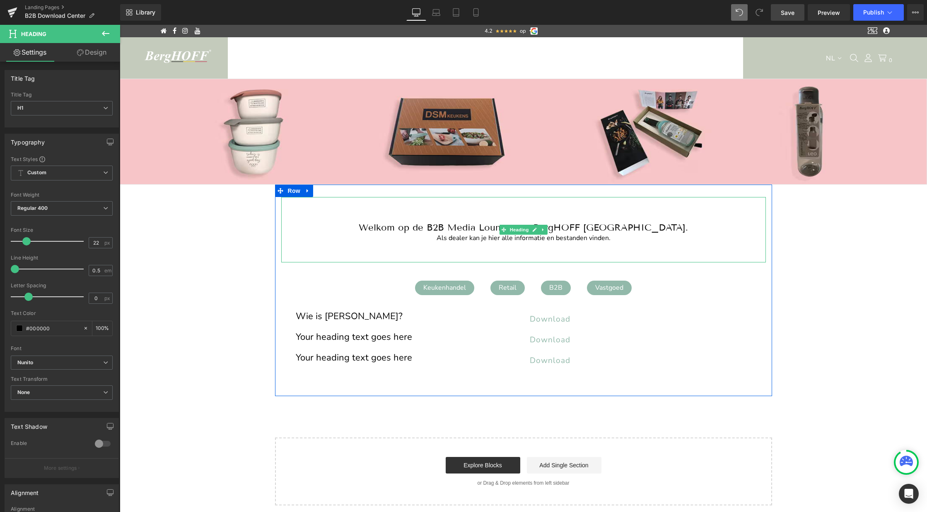
click at [477, 228] on h1 "Welkom op de B2B Media Lounge van BergHOFF [GEOGRAPHIC_DATA]." at bounding box center [523, 227] width 485 height 11
click at [307, 314] on span "Row" at bounding box center [308, 315] width 17 height 12
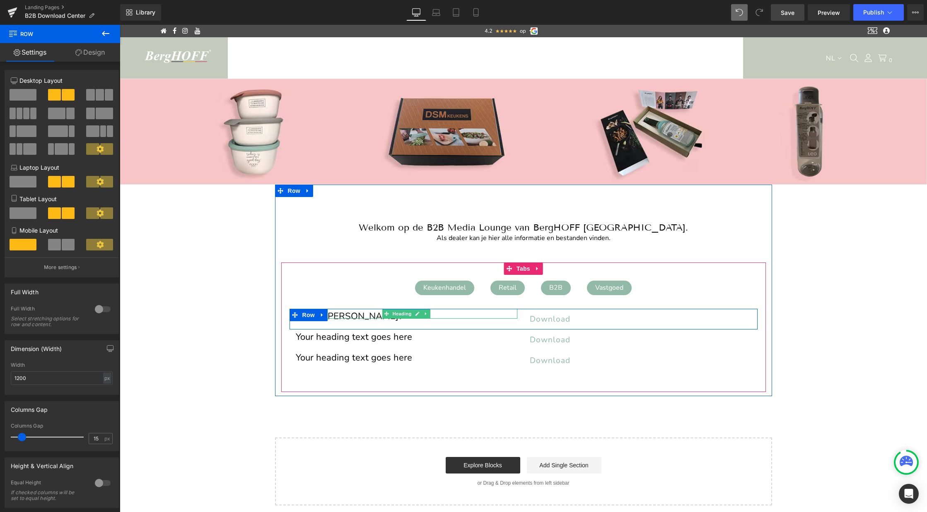
click at [339, 314] on h1 "Wie is [PERSON_NAME]?" at bounding box center [407, 316] width 222 height 5
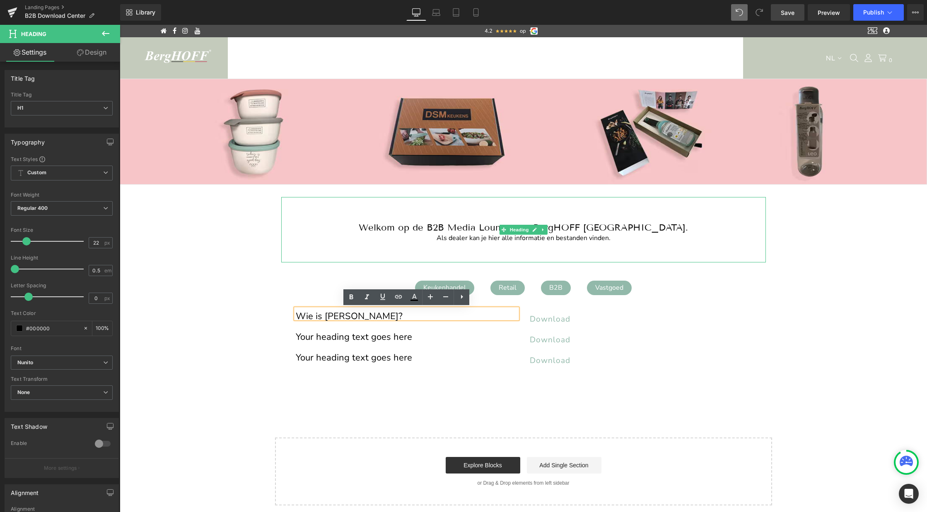
click at [561, 231] on h1 "Welkom op de B2B Media Lounge van BergHOFF [GEOGRAPHIC_DATA]." at bounding box center [523, 227] width 485 height 11
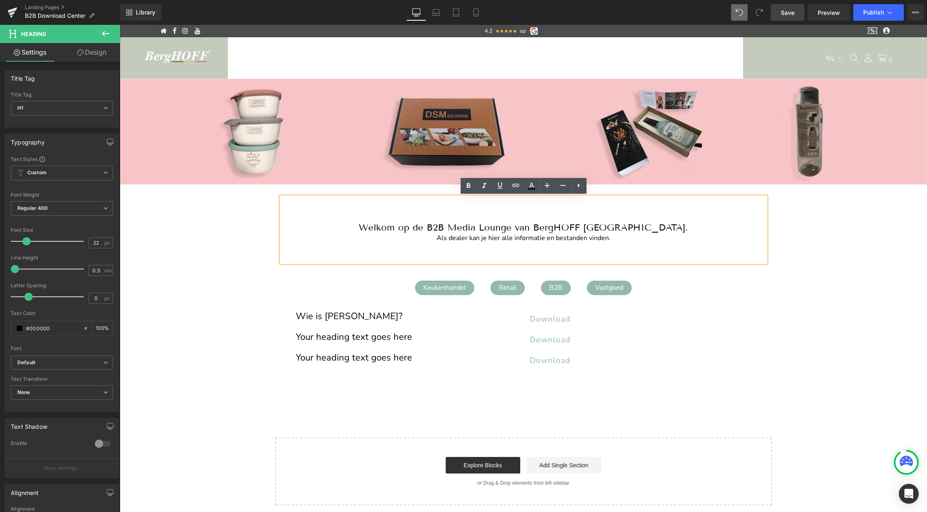
click at [566, 224] on h1 "Welkom op de B2B Media Lounge van BergHOFF [GEOGRAPHIC_DATA]." at bounding box center [523, 227] width 485 height 11
click at [560, 238] on div "Als dealer kan je hier alle informatie en bestanden vinden." at bounding box center [523, 238] width 485 height 11
click at [542, 226] on h1 "Welkom op de B2B Media Lounge van BergHOFF [GEOGRAPHIC_DATA]." at bounding box center [523, 227] width 485 height 11
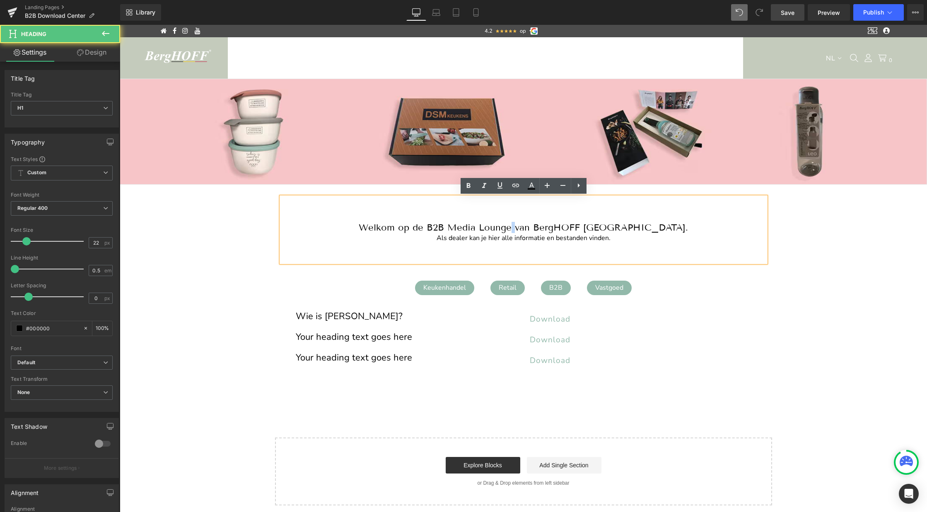
click at [542, 226] on h1 "Welkom op de B2B Media Lounge van BergHOFF [GEOGRAPHIC_DATA]." at bounding box center [523, 227] width 485 height 11
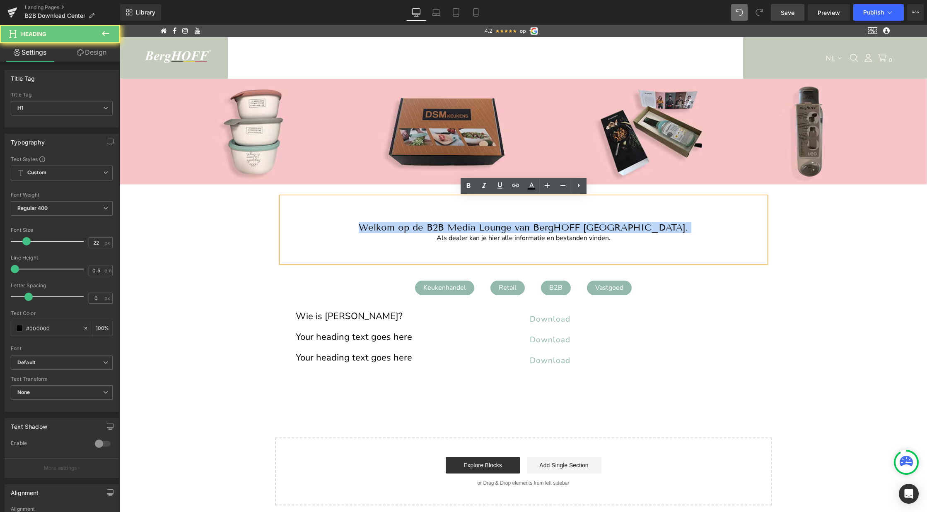
click at [542, 226] on h1 "Welkom op de B2B Media Lounge van BergHOFF [GEOGRAPHIC_DATA]." at bounding box center [523, 227] width 485 height 11
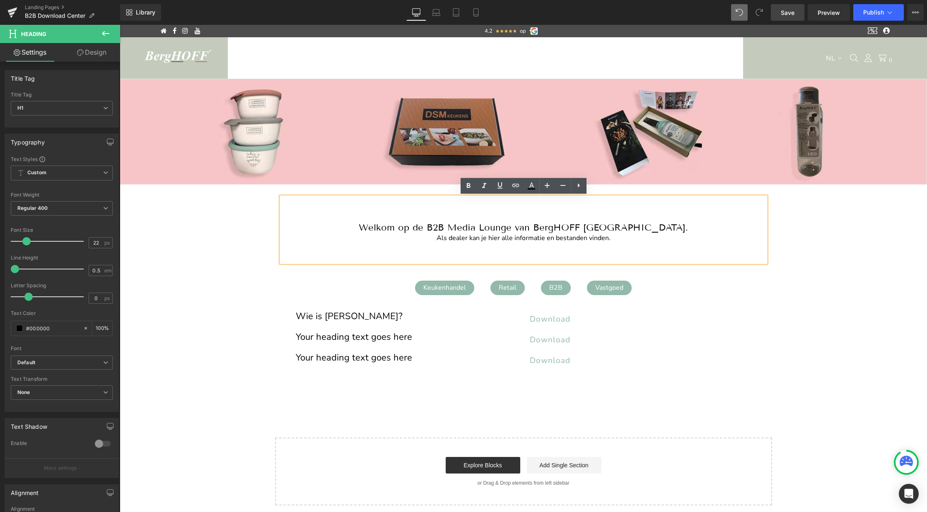
click at [607, 239] on div "Als dealer kan je hier alle informatie en bestanden vinden." at bounding box center [523, 238] width 485 height 11
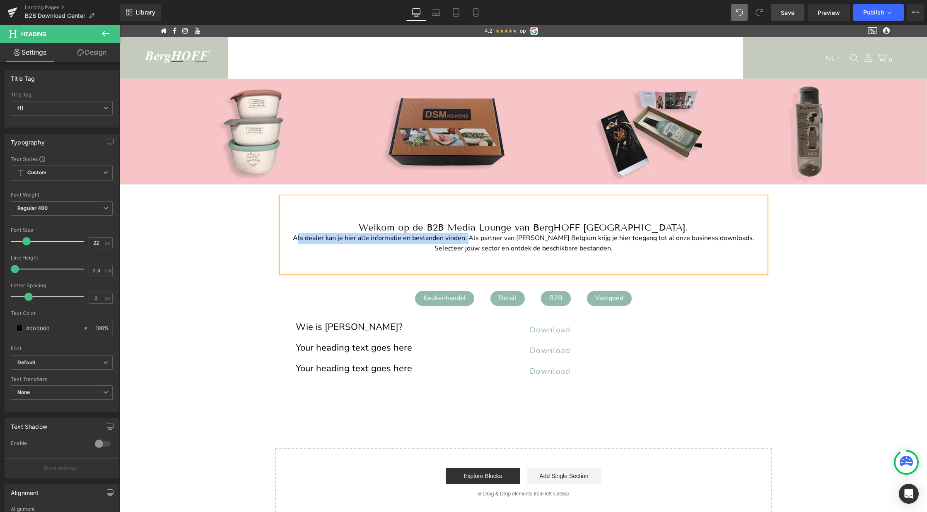
drag, startPoint x: 480, startPoint y: 239, endPoint x: 309, endPoint y: 236, distance: 171.1
click at [309, 236] on div "Als dealer kan je hier alle informatie en bestanden vinden. Als partner van Ber…" at bounding box center [523, 238] width 485 height 11
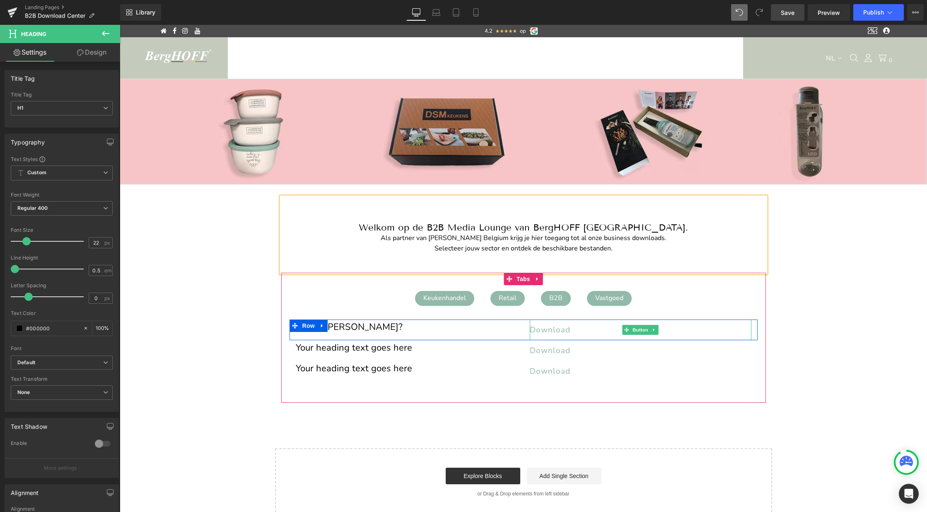
click at [553, 328] on span "Download" at bounding box center [550, 330] width 41 height 11
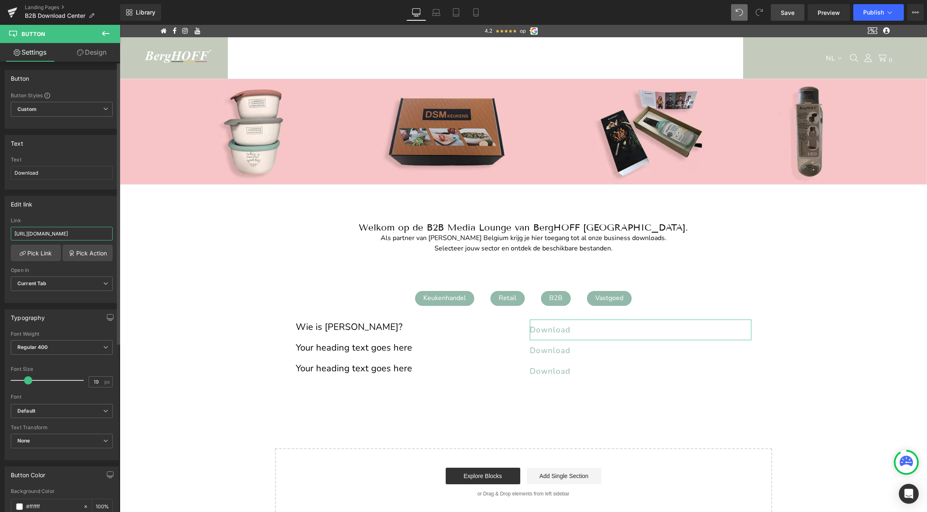
click at [50, 238] on input "https://cdn.shopify.com/s/files/1/0456/6312/5660/files/BergHOFF_Digital_Assets_…" at bounding box center [62, 234] width 102 height 14
paste input "wie_is_BergHOFF.pdf?v=1755860245"
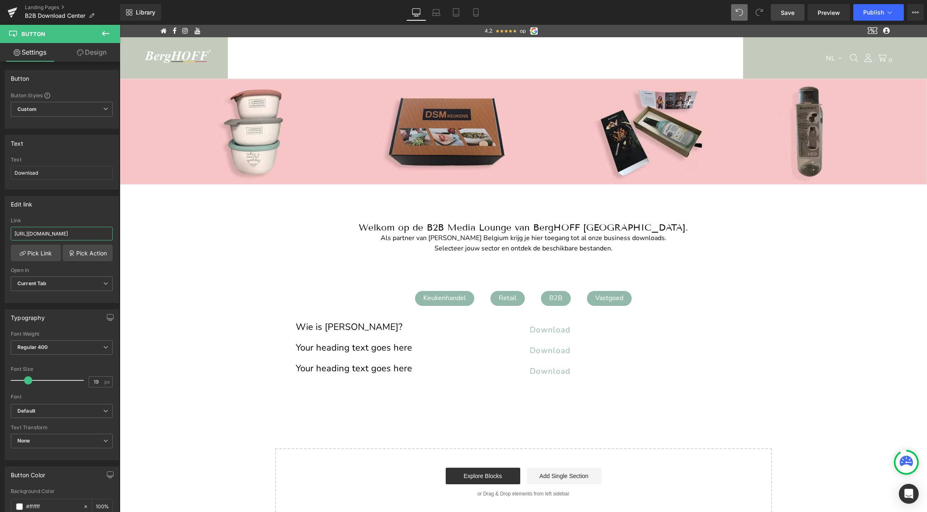
type input "https://cdn.shopify.com/s/files/1/0456/6312/5660/files/wie_is_BergHOFF.pdf?v=17…"
click at [781, 18] on link "Save" at bounding box center [788, 12] width 34 height 17
click at [868, 14] on span "Publish" at bounding box center [873, 12] width 21 height 7
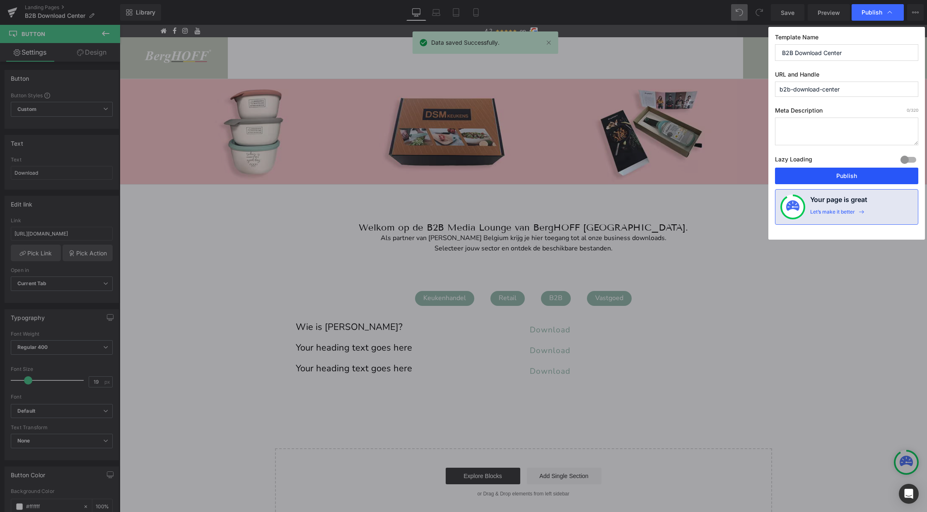
click at [825, 176] on button "Publish" at bounding box center [846, 176] width 143 height 17
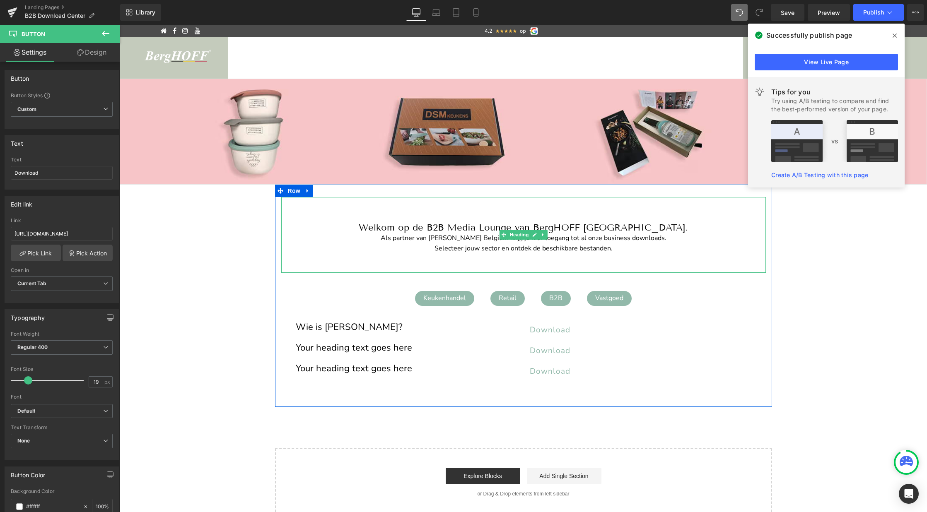
click at [588, 228] on h1 "Welkom op de B2B Media Lounge van BergHOFF [GEOGRAPHIC_DATA]." at bounding box center [523, 227] width 485 height 11
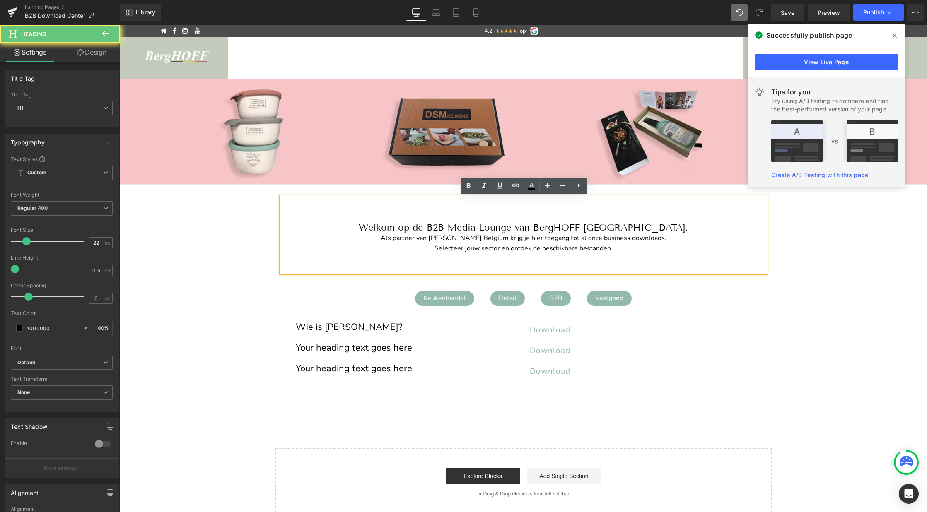
click at [653, 228] on h1 "Welkom op de B2B Media Lounge van BergHOFF [GEOGRAPHIC_DATA]." at bounding box center [523, 227] width 485 height 11
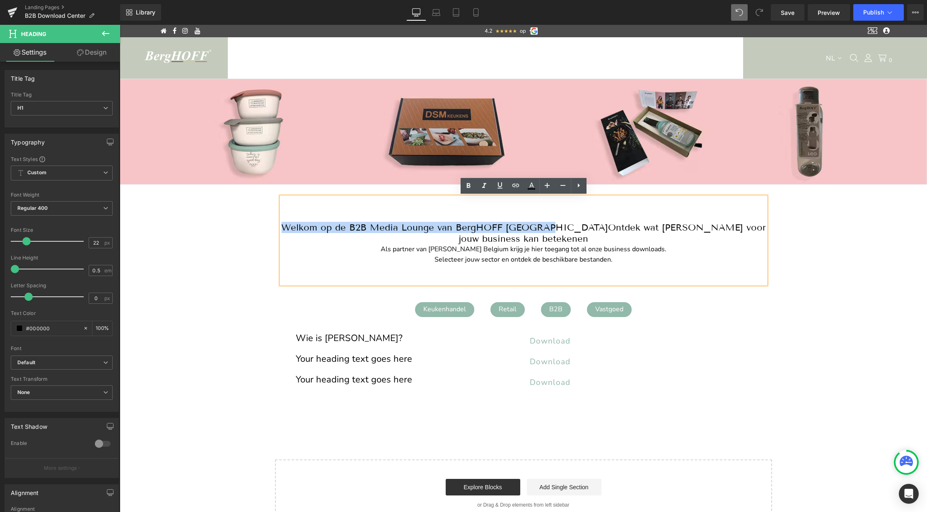
drag, startPoint x: 552, startPoint y: 227, endPoint x: 292, endPoint y: 227, distance: 260.1
click at [292, 227] on h1 "Welkom op de B2B Media Lounge van BergHOFF Belgium.Ontdek wat BergHOFF voor jou…" at bounding box center [523, 233] width 485 height 22
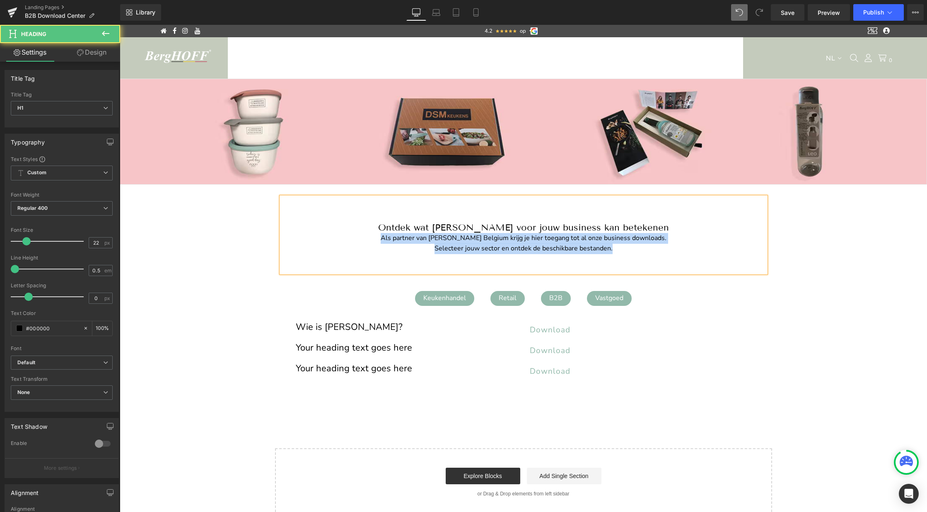
drag, startPoint x: 617, startPoint y: 250, endPoint x: 383, endPoint y: 236, distance: 234.0
click at [383, 236] on div "Ontdek wat BergHOFF voor jouw business kan betekenen Als partner van BergHOFF B…" at bounding box center [523, 235] width 485 height 76
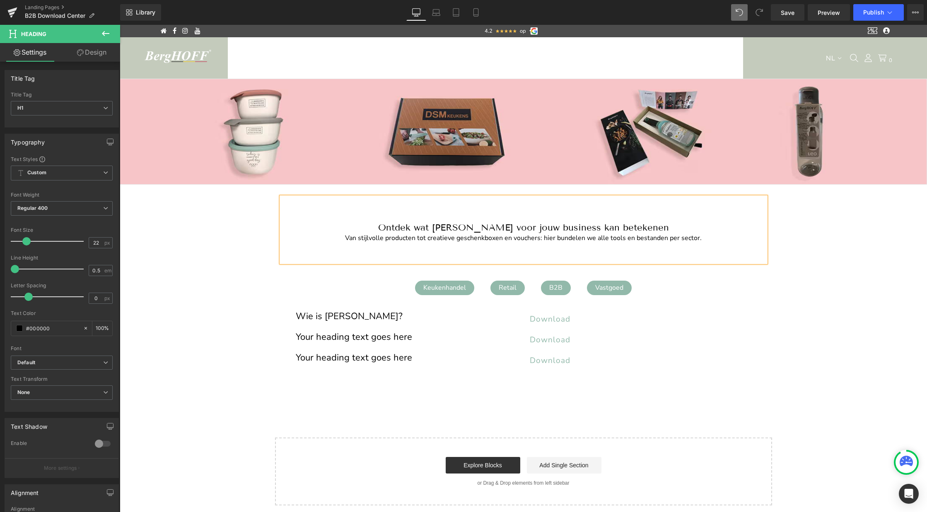
click at [430, 198] on div "Ontdek wat BergHOFF voor jouw business kan betekenen Van stijlvolle producten t…" at bounding box center [523, 229] width 485 height 65
click at [197, 308] on div "Image Image Image ‹ › Carousel Row Welkom op de B2B Media Lounge van BergHOFF B…" at bounding box center [523, 292] width 807 height 427
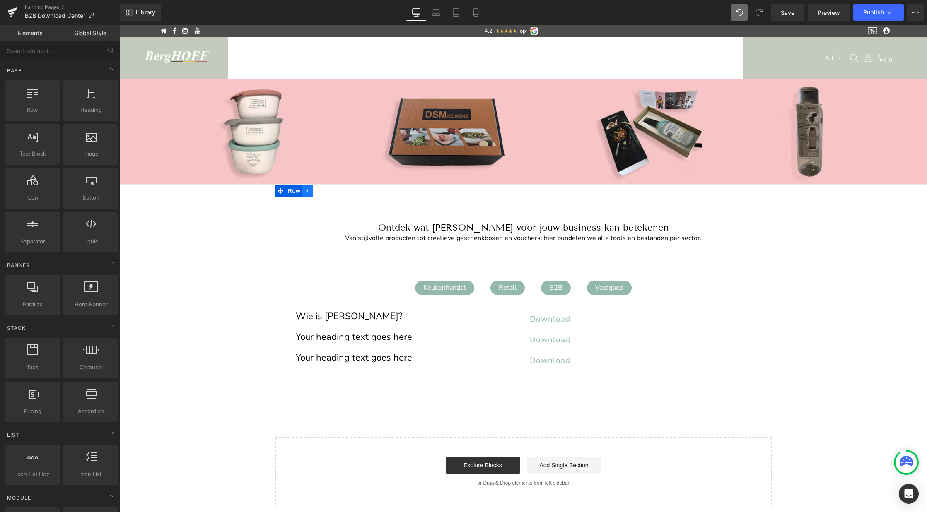
click at [308, 191] on icon at bounding box center [308, 191] width 6 height 6
click at [321, 192] on icon at bounding box center [319, 191] width 6 height 6
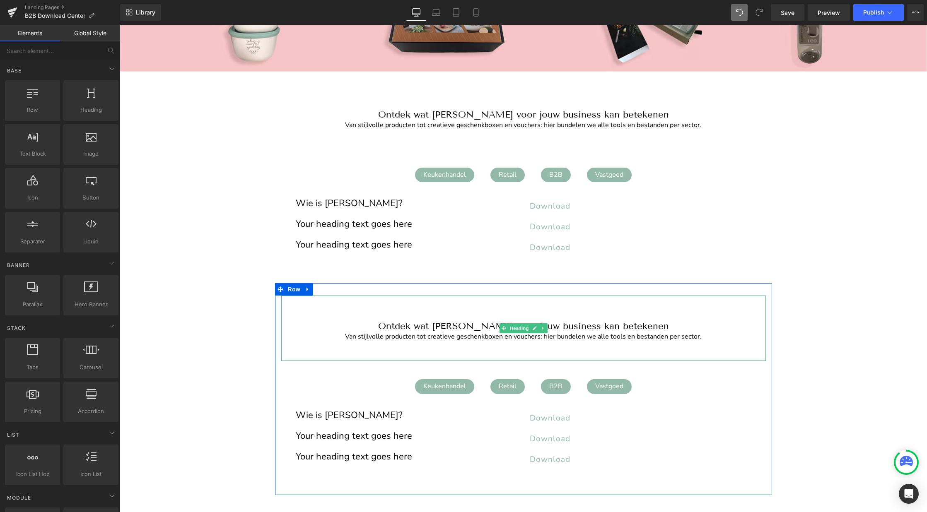
scroll to position [118, 0]
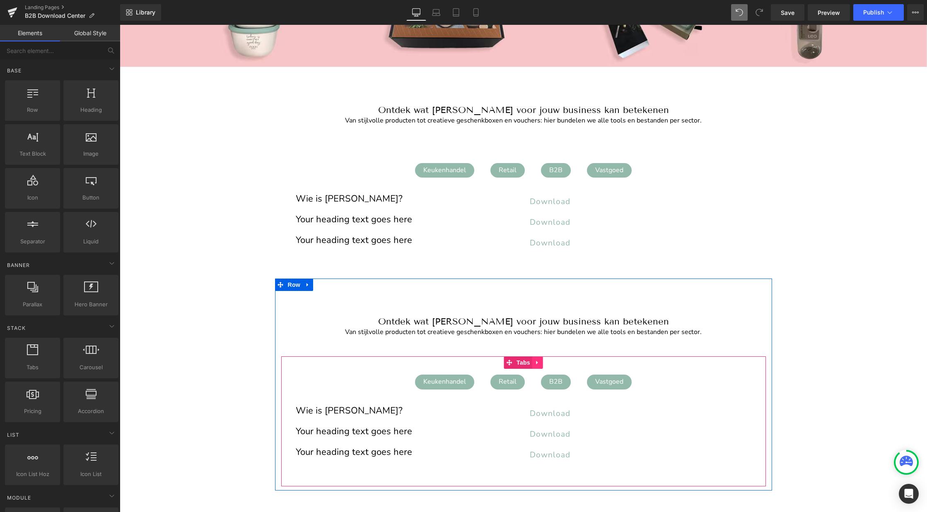
click at [535, 363] on icon at bounding box center [538, 363] width 6 height 6
click at [543, 365] on icon at bounding box center [543, 363] width 6 height 6
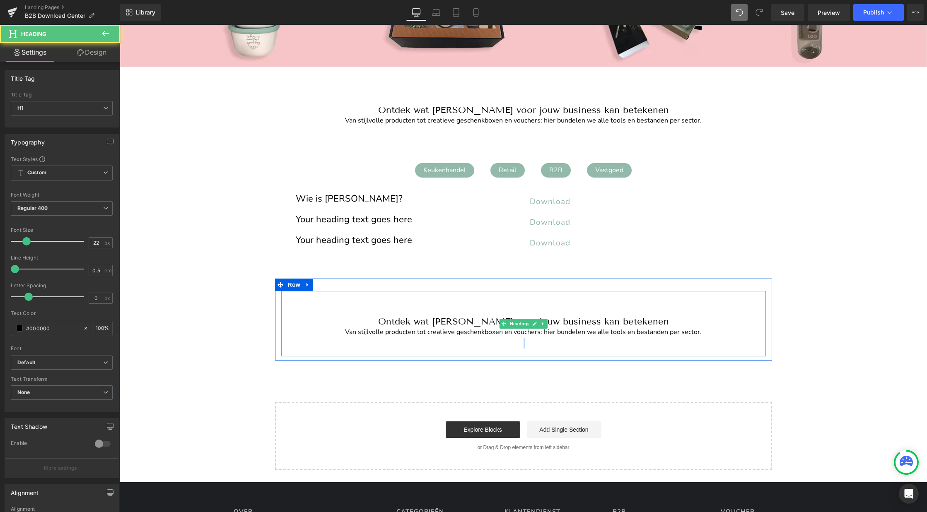
drag, startPoint x: 700, startPoint y: 332, endPoint x: 378, endPoint y: 338, distance: 321.9
click at [378, 338] on div "Ontdek wat BergHOFF voor jouw business kan betekenen Van stijlvolle producten t…" at bounding box center [523, 323] width 485 height 65
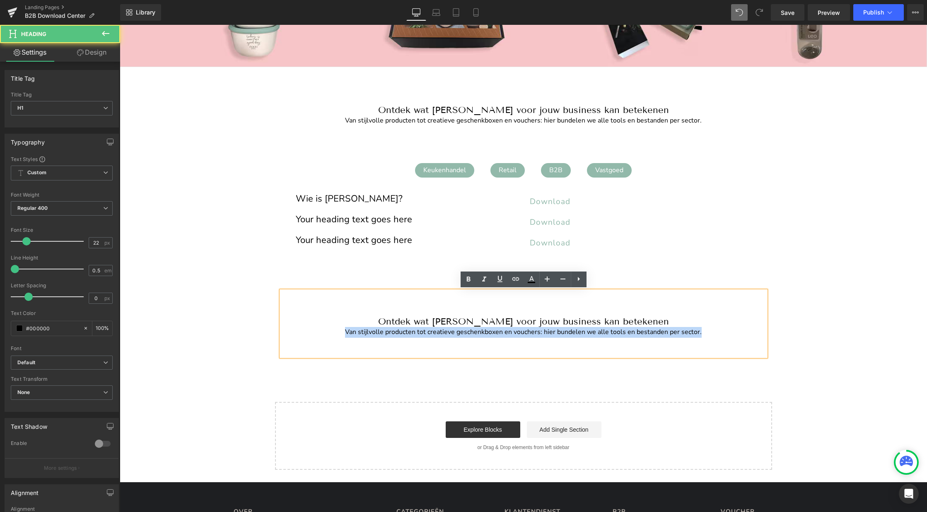
drag, startPoint x: 704, startPoint y: 331, endPoint x: 323, endPoint y: 327, distance: 381.5
click at [323, 327] on div "Van stijlvolle producten tot creatieve geschenkboxen en vouchers: hier bundelen…" at bounding box center [523, 332] width 485 height 11
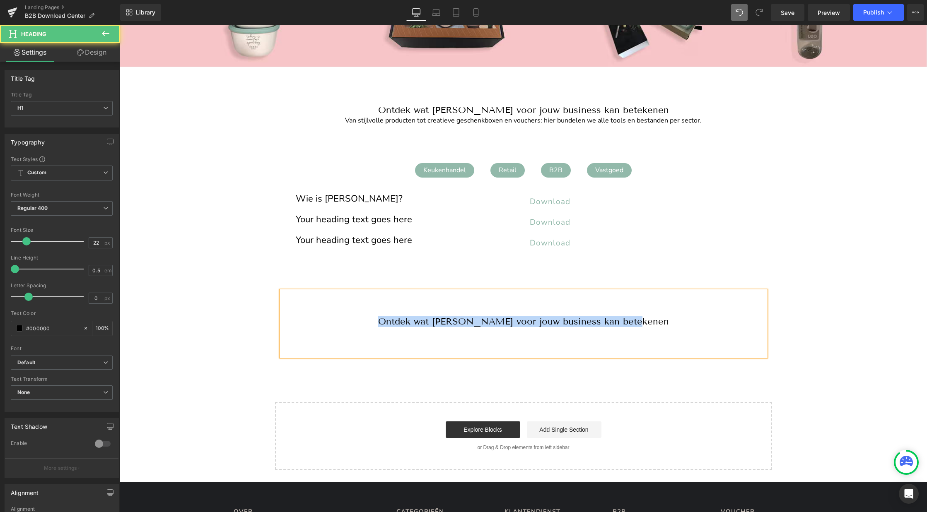
drag, startPoint x: 652, startPoint y: 320, endPoint x: 393, endPoint y: 309, distance: 259.1
click at [393, 309] on div "Ontdek wat [PERSON_NAME] voor jouw business kan betekenen" at bounding box center [523, 323] width 485 height 65
drag, startPoint x: 675, startPoint y: 320, endPoint x: 388, endPoint y: 312, distance: 287.6
click at [388, 312] on div "Keuken, retail, B2B of vastgoed, BergHOFF inspireert op elk vlak." at bounding box center [523, 323] width 485 height 65
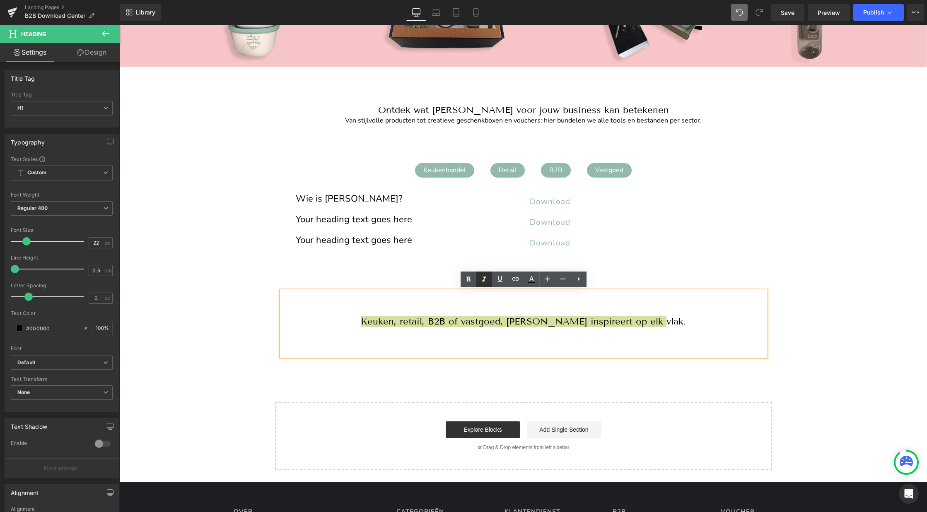
click at [485, 278] on icon at bounding box center [484, 279] width 4 height 5
click at [866, 227] on div "Image Image Image ‹ › Carousel Row Welkom op de B2B Media Lounge van BergHOFF B…" at bounding box center [523, 215] width 807 height 509
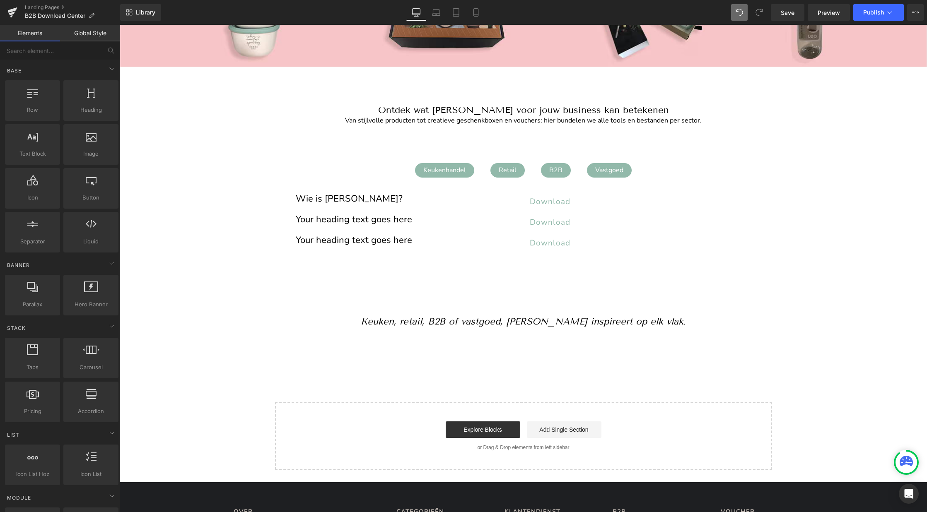
click at [627, 361] on div "Image Image Image ‹ › Carousel Row Welkom op de B2B Media Lounge van BergHOFF B…" at bounding box center [523, 215] width 807 height 509
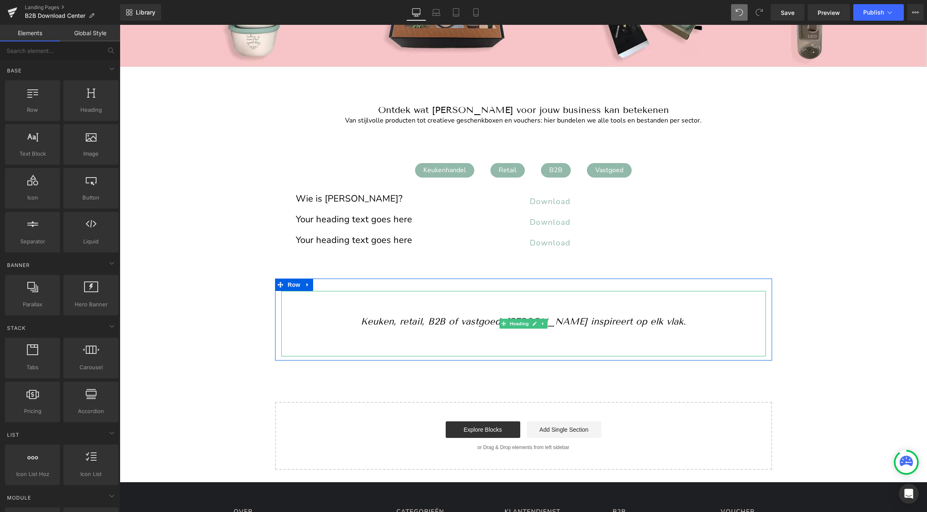
click at [583, 340] on div at bounding box center [523, 343] width 485 height 11
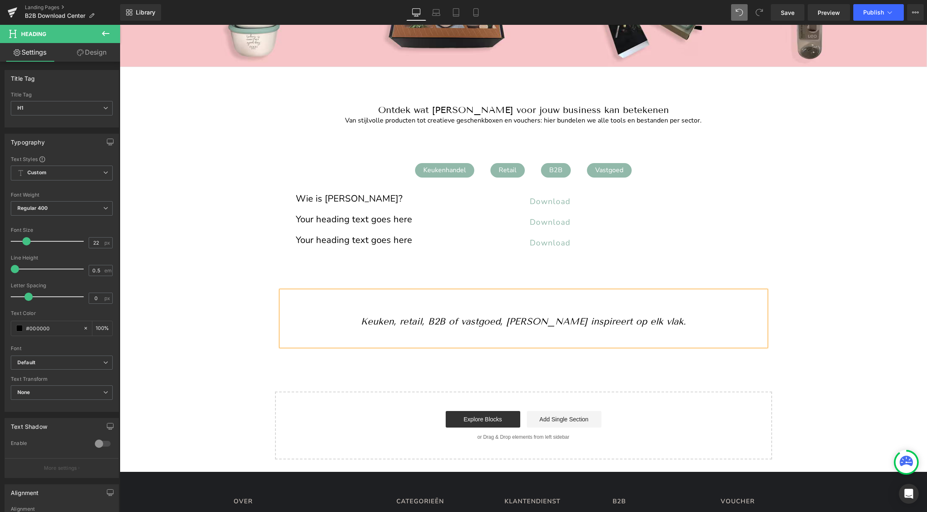
click at [881, 315] on div "Image Image Image ‹ › Carousel Row Welkom op de B2B Media Lounge van BergHOFF B…" at bounding box center [523, 210] width 807 height 499
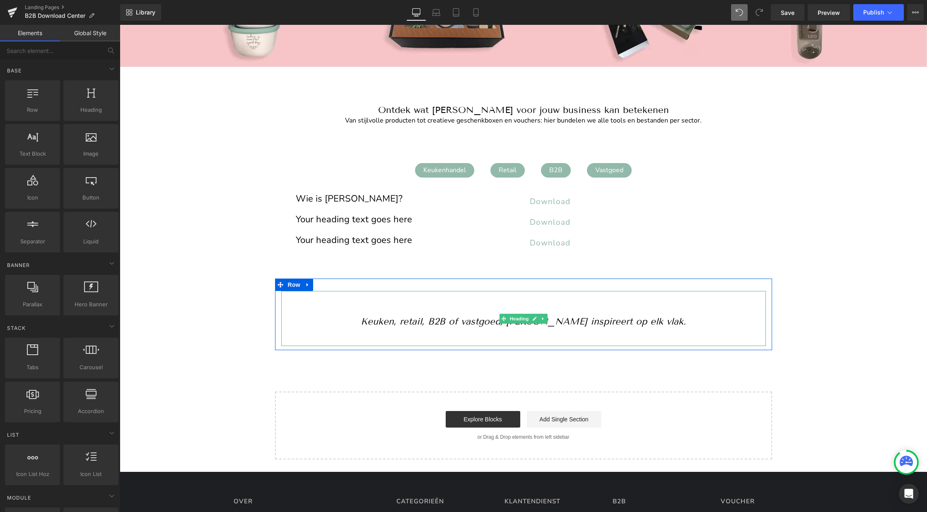
click at [672, 323] on h1 "Keuken, retail, B2B of vastgoed, BergHOFF inspireert op elk vlak." at bounding box center [523, 321] width 485 height 11
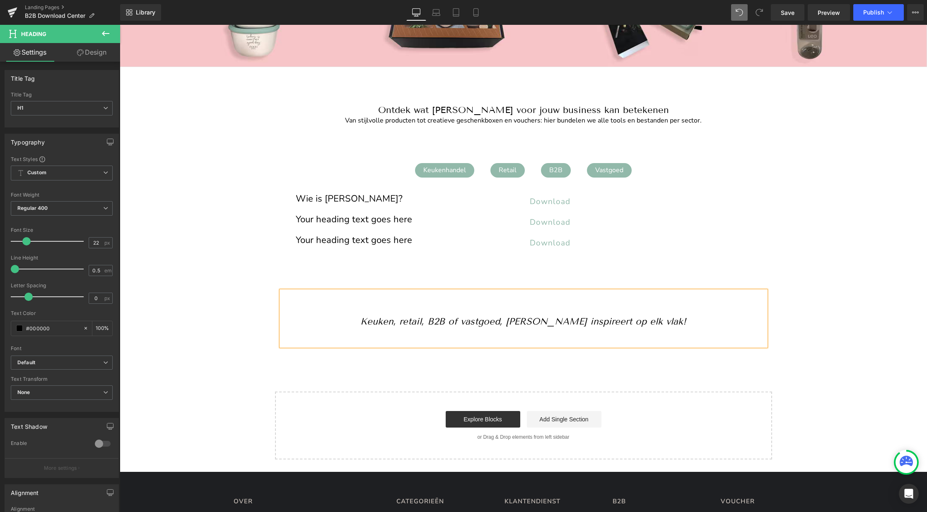
click at [849, 306] on div "Image Image Image ‹ › Carousel Row Welkom op de B2B Media Lounge van BergHOFF B…" at bounding box center [523, 210] width 807 height 499
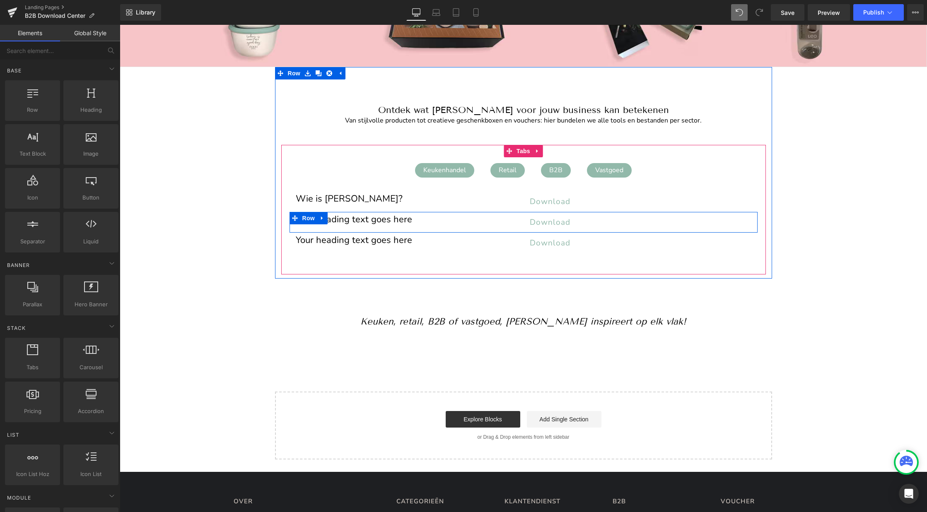
click at [120, 25] on div at bounding box center [120, 25] width 0 height 0
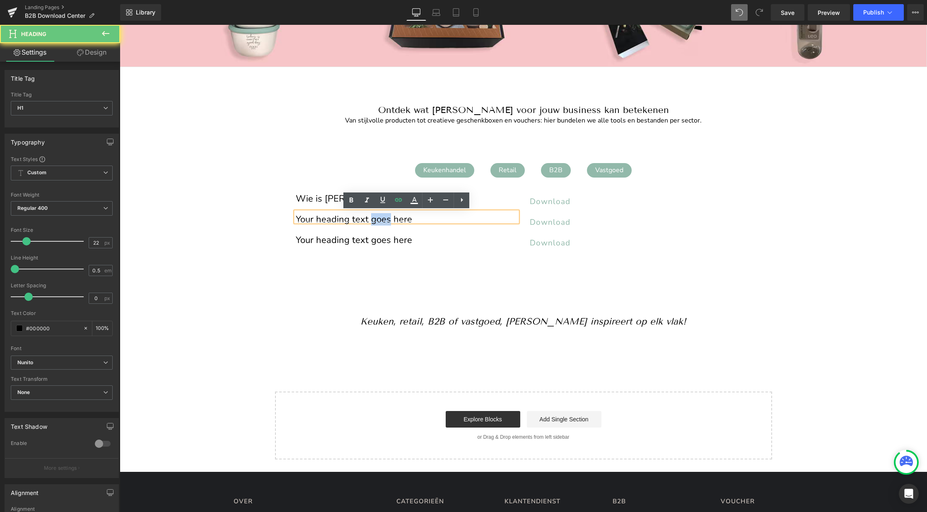
click at [378, 221] on h1 "Your heading text goes here" at bounding box center [407, 219] width 222 height 5
click at [364, 217] on h1 "Your heading text goes here" at bounding box center [407, 219] width 222 height 5
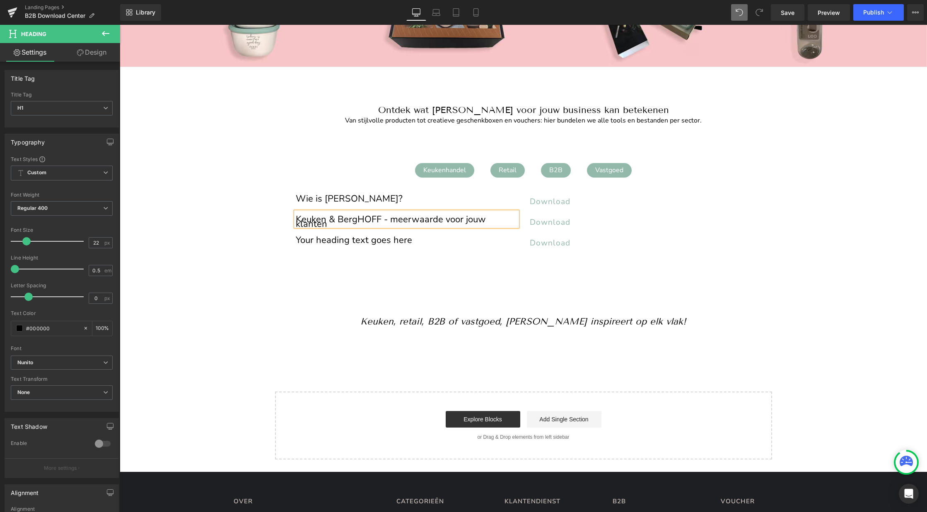
click at [674, 265] on div "Keukenhandel Text Block Retail Text Block B2B Text Block Vastgoed Text Block Wi…" at bounding box center [523, 210] width 485 height 130
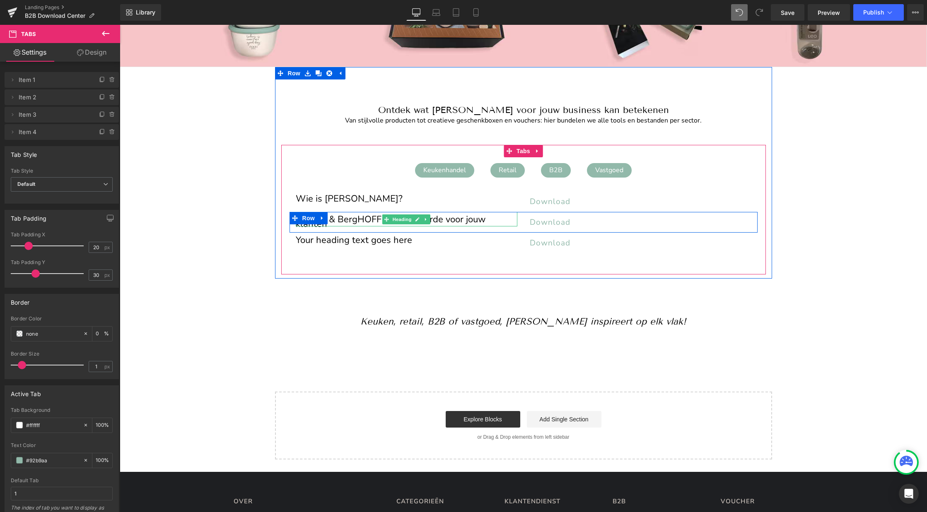
click at [366, 218] on h1 "Keuken & BergHOFF - meerwaarde voor jouw klanten" at bounding box center [407, 221] width 222 height 9
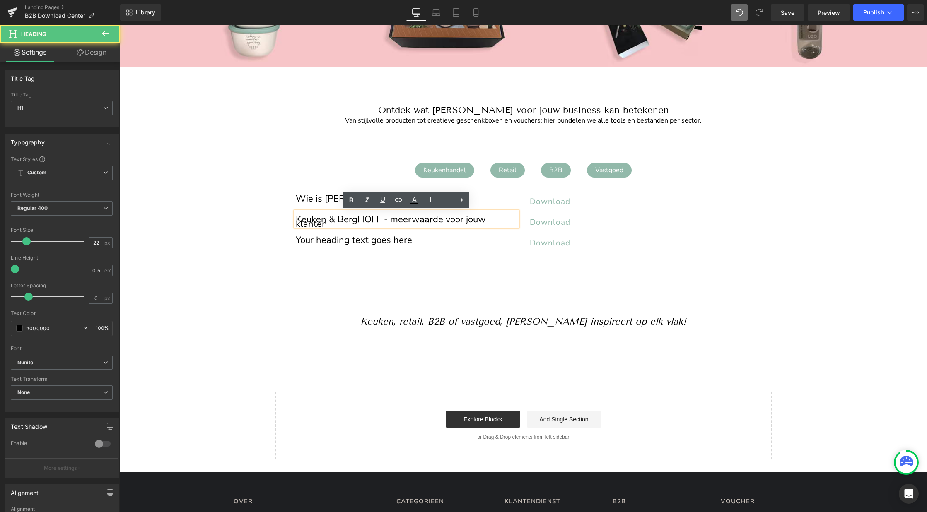
click at [389, 219] on h1 "Keuken & BergHOFF - meerwaarde voor jouw klanten" at bounding box center [407, 221] width 222 height 9
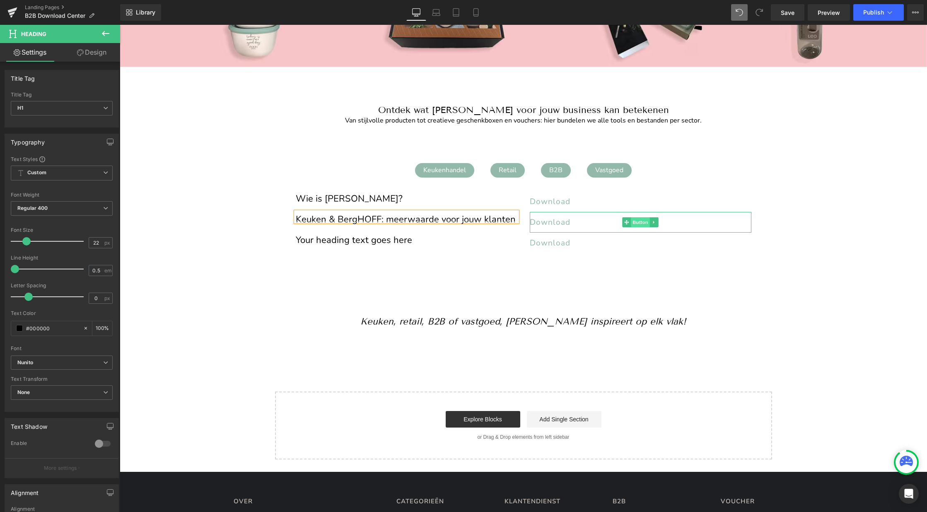
click at [635, 225] on span "Button" at bounding box center [640, 222] width 19 height 10
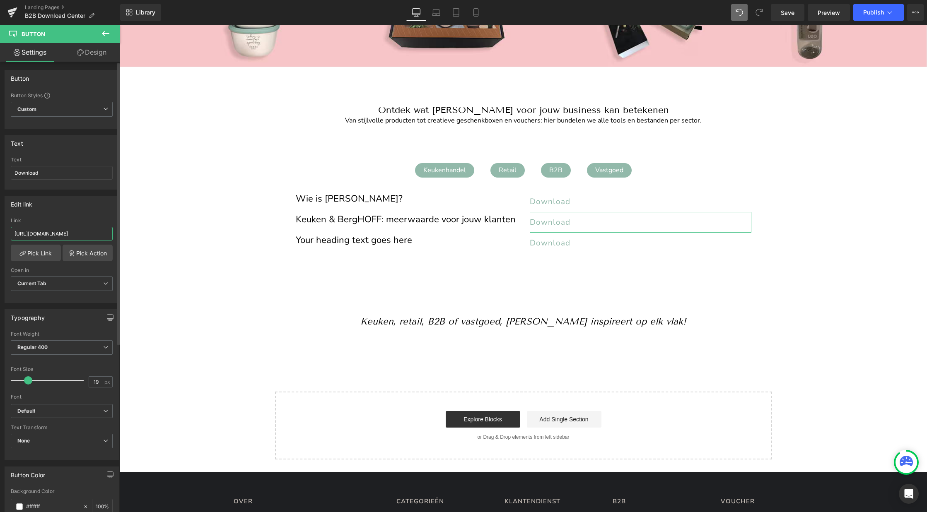
click at [40, 234] on input "https://cdn.shopify.com/s/files/1/0456/6312/5660/files/BergHOFF_Digital_Assets_…" at bounding box center [62, 234] width 102 height 14
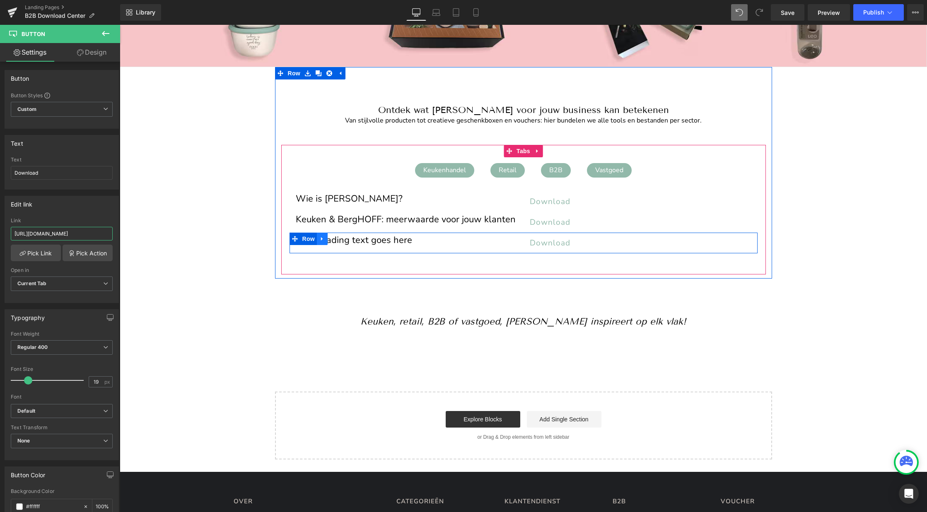
type input "https://cdn.shopify.com/s/files/1/0456/6312/5660/files/Keuken_BergHOFF_2025.pdf…"
click at [323, 240] on icon at bounding box center [322, 239] width 6 height 6
click at [331, 239] on icon at bounding box center [333, 239] width 6 height 6
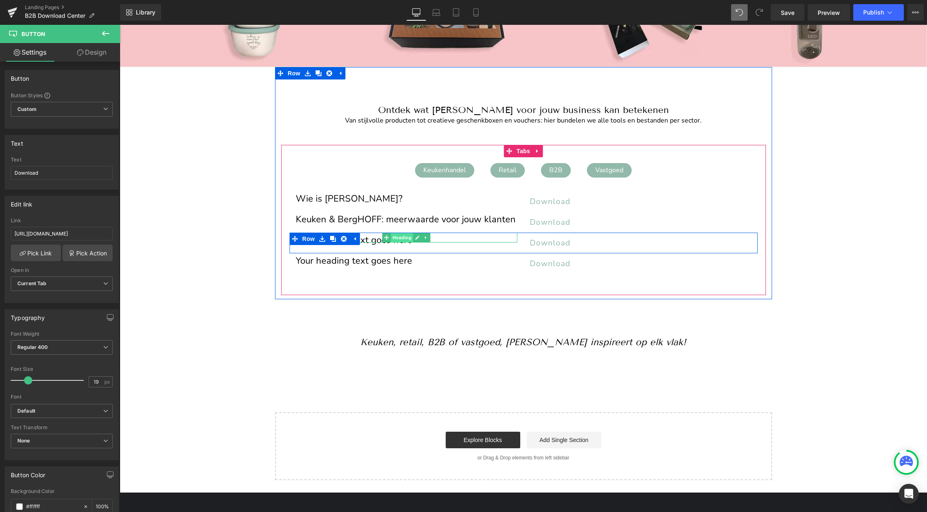
click at [396, 241] on span "Heading" at bounding box center [402, 238] width 22 height 10
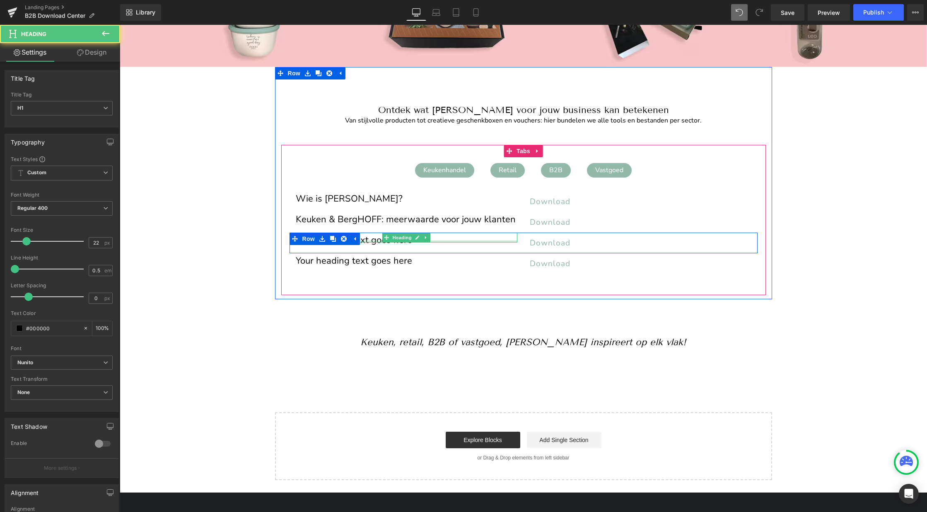
click at [374, 241] on div at bounding box center [407, 242] width 222 height 2
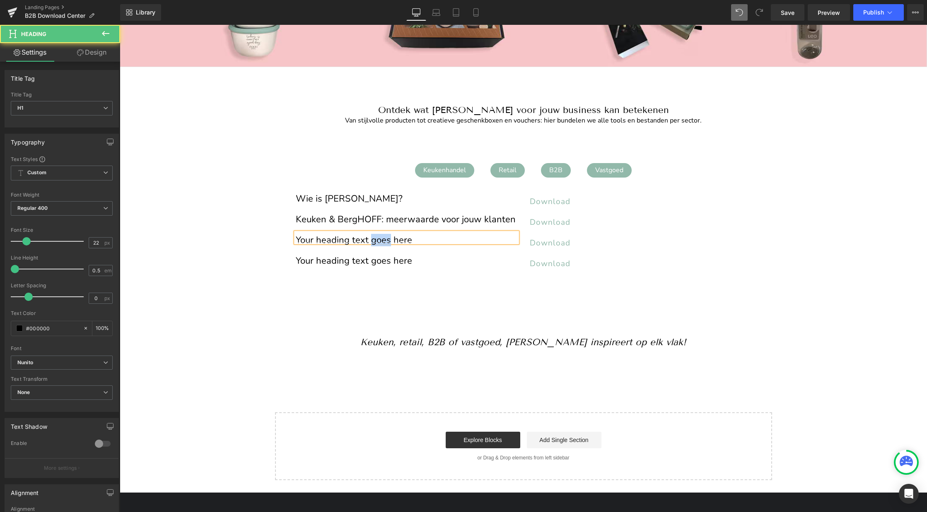
click at [374, 240] on h1 "Your heading text goes here" at bounding box center [407, 240] width 222 height 5
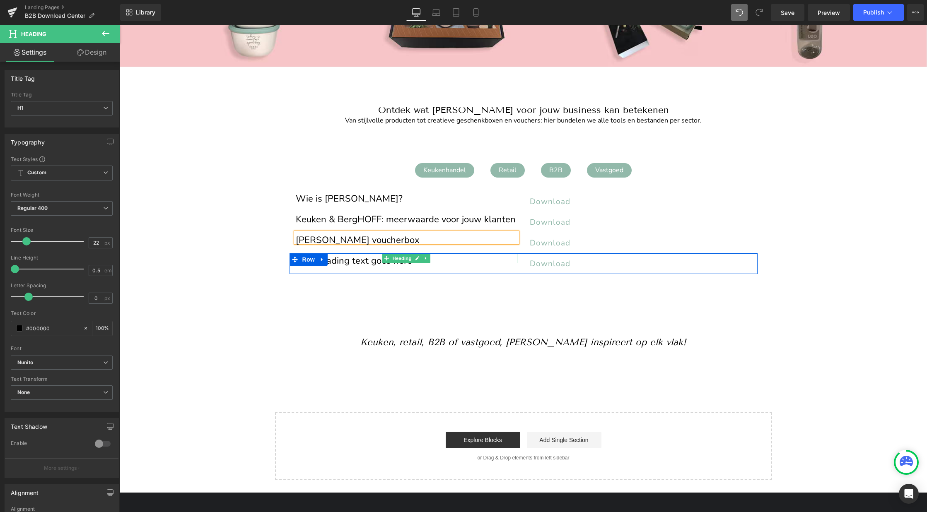
click at [334, 259] on h1 "Your heading text goes here" at bounding box center [407, 261] width 222 height 5
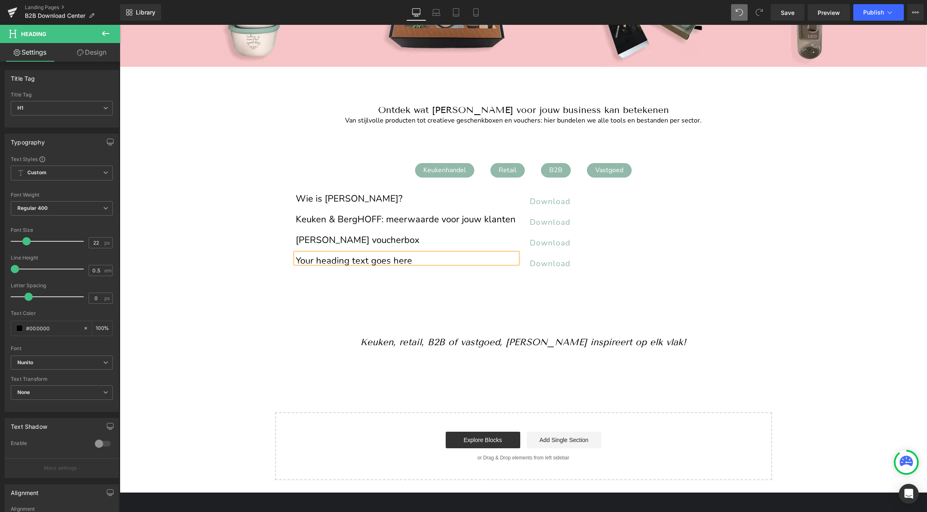
click at [334, 259] on h1 "Your heading text goes here" at bounding box center [407, 261] width 222 height 5
click at [463, 290] on div "Keukenhandel Text Block Retail Text Block B2B Text Block Vastgoed Text Block Wi…" at bounding box center [523, 220] width 485 height 151
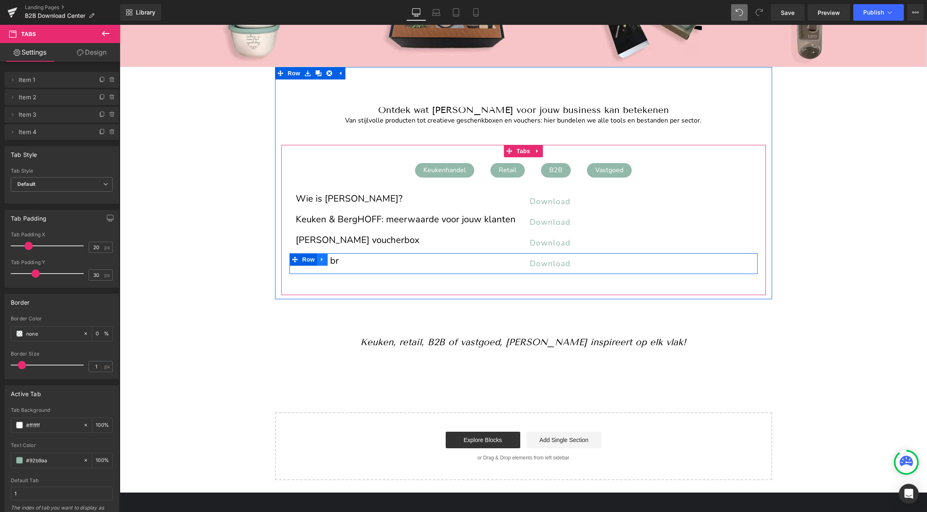
click at [322, 260] on icon at bounding box center [322, 260] width 2 height 4
click at [335, 258] on icon at bounding box center [333, 260] width 6 height 6
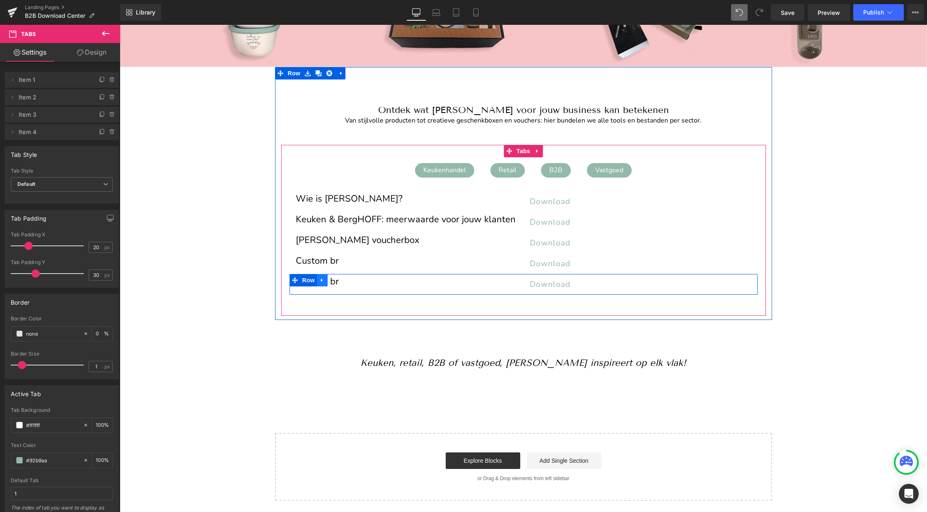
click at [320, 279] on icon at bounding box center [322, 281] width 6 height 6
click at [331, 280] on icon at bounding box center [333, 281] width 6 height 6
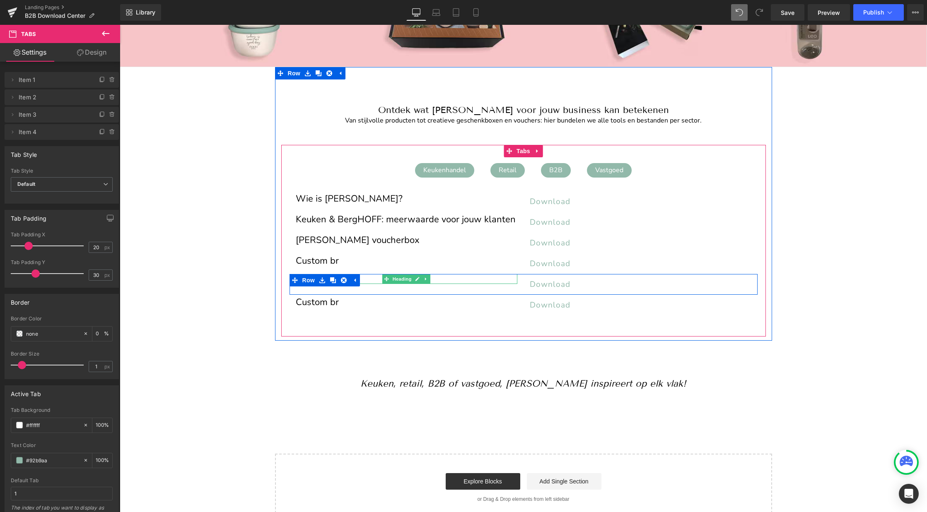
click at [373, 279] on div "Custom br" at bounding box center [407, 279] width 222 height 10
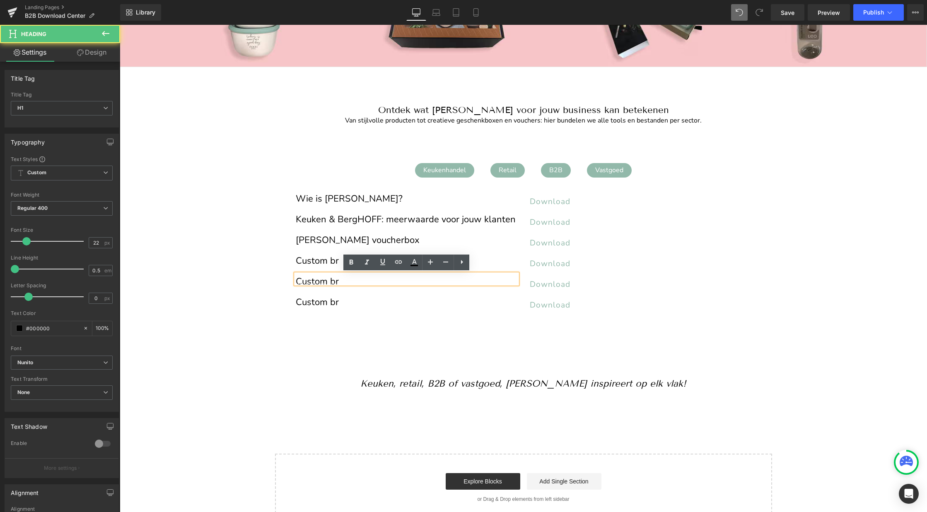
click at [363, 279] on div "Custom br" at bounding box center [407, 279] width 222 height 10
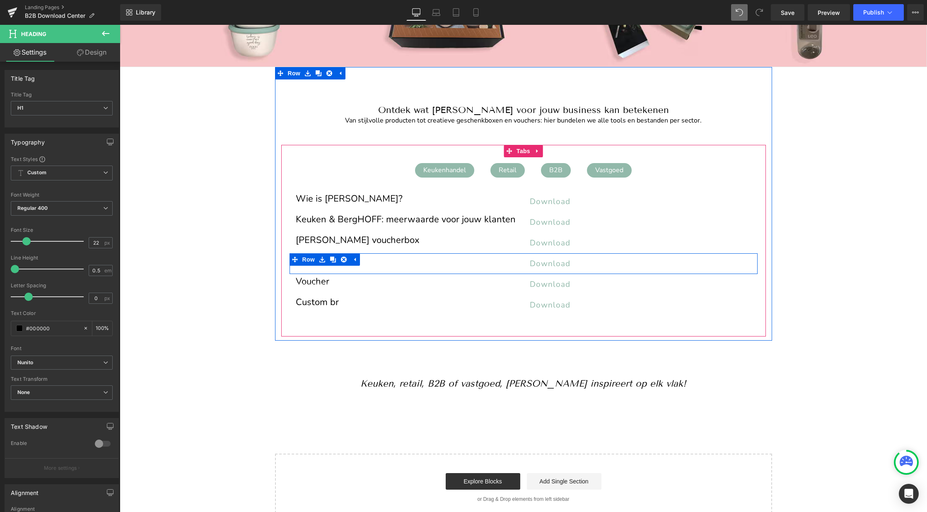
click at [405, 261] on span "Heading" at bounding box center [402, 259] width 22 height 10
click at [369, 260] on h1 "Custom br" at bounding box center [407, 261] width 222 height 5
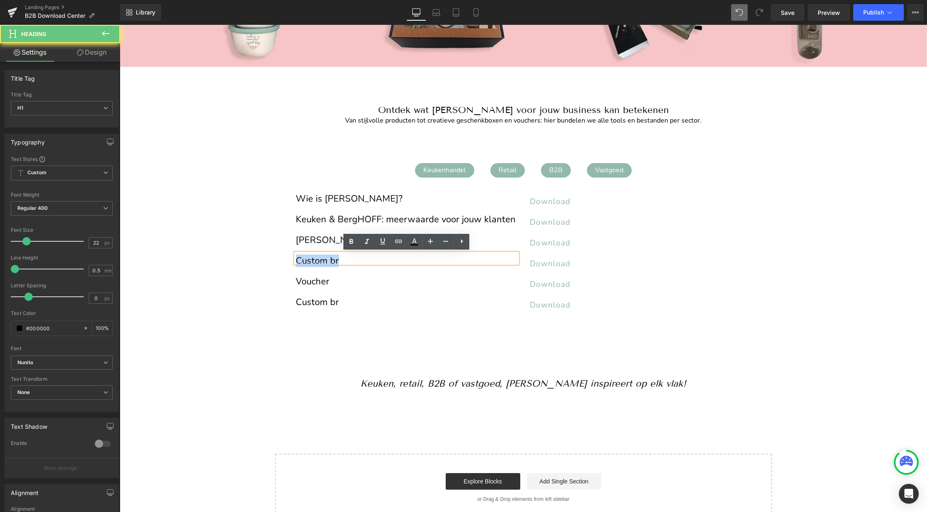
click at [369, 260] on h1 "Custom br" at bounding box center [407, 261] width 222 height 5
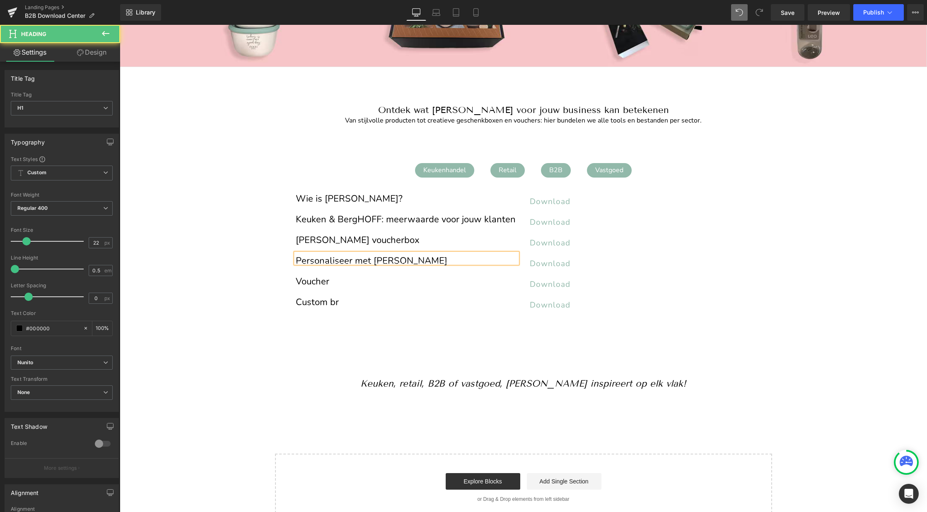
click at [351, 259] on h1 "Personaliseer met BergHOFF" at bounding box center [407, 261] width 222 height 5
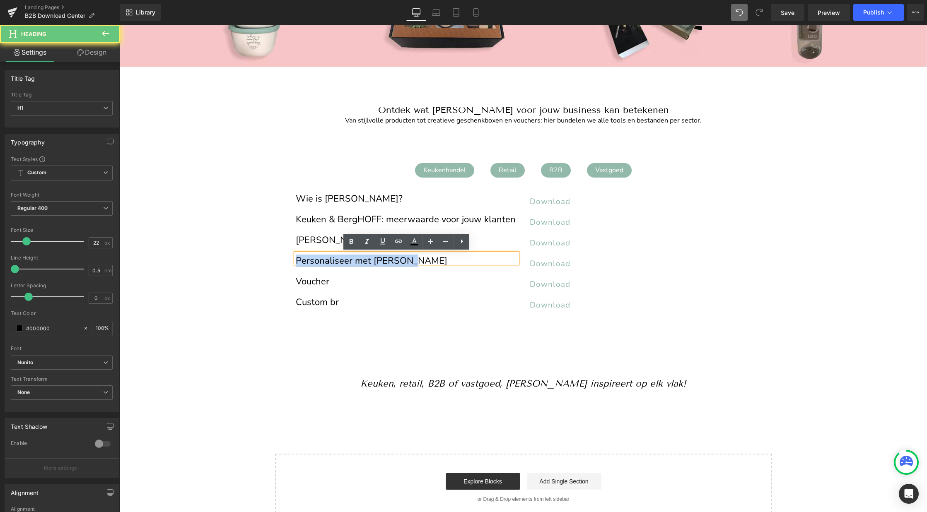
click at [351, 259] on h1 "Personaliseer met BergHOFF" at bounding box center [407, 261] width 222 height 5
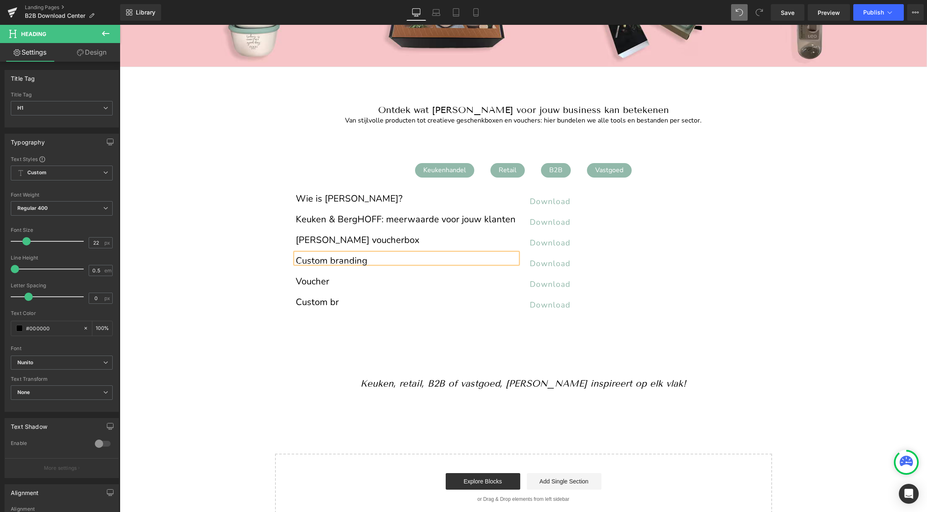
click at [362, 259] on h1 "Custom branding" at bounding box center [407, 261] width 222 height 5
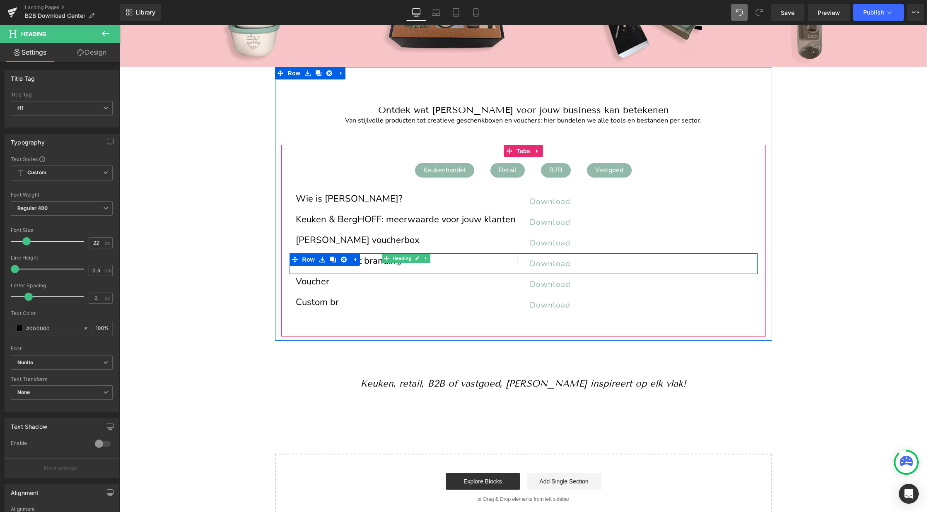
click at [399, 263] on h1 "Custom product branding" at bounding box center [407, 261] width 222 height 5
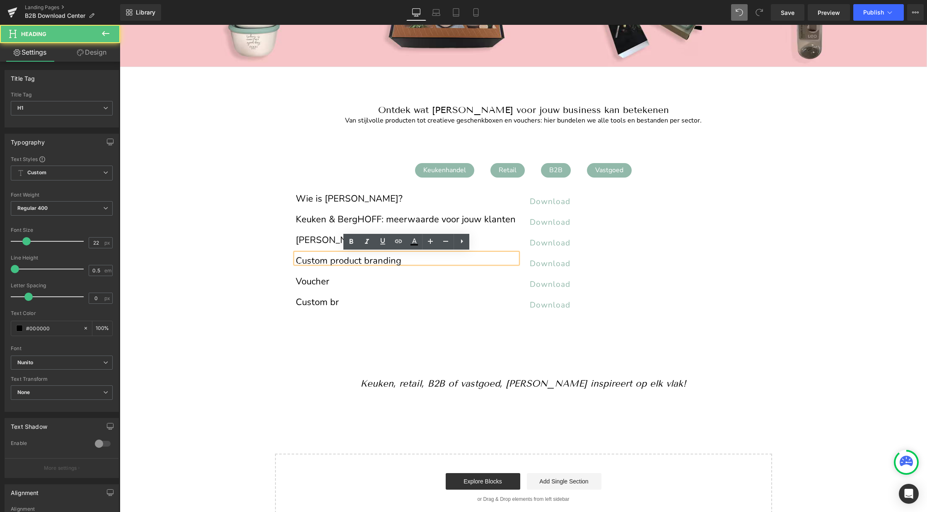
click at [335, 260] on h1 "Custom product branding" at bounding box center [407, 261] width 222 height 5
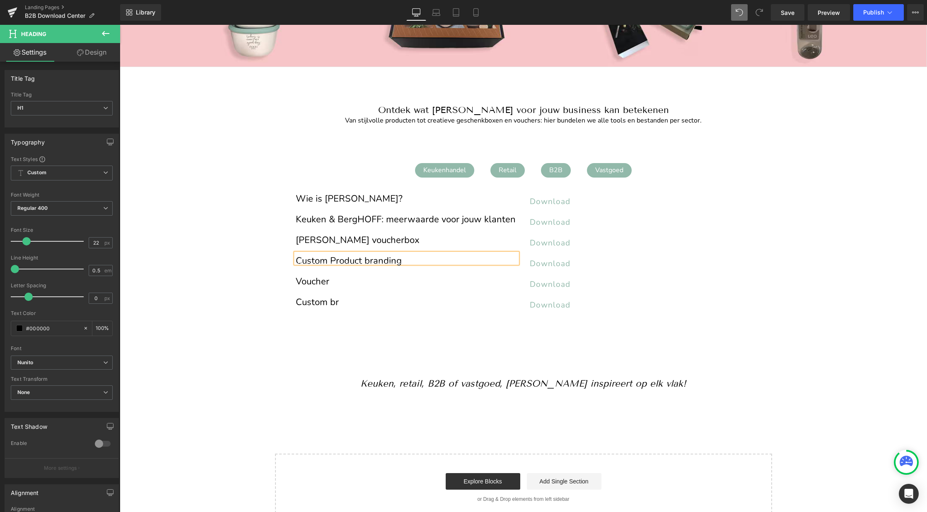
click at [367, 260] on h1 "Custom Product branding" at bounding box center [407, 261] width 222 height 5
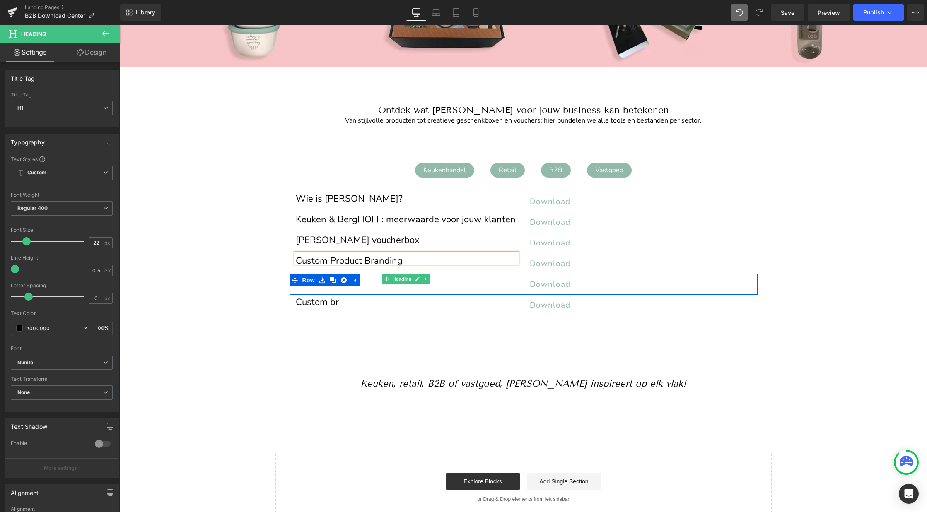
click at [382, 281] on span at bounding box center [386, 279] width 9 height 10
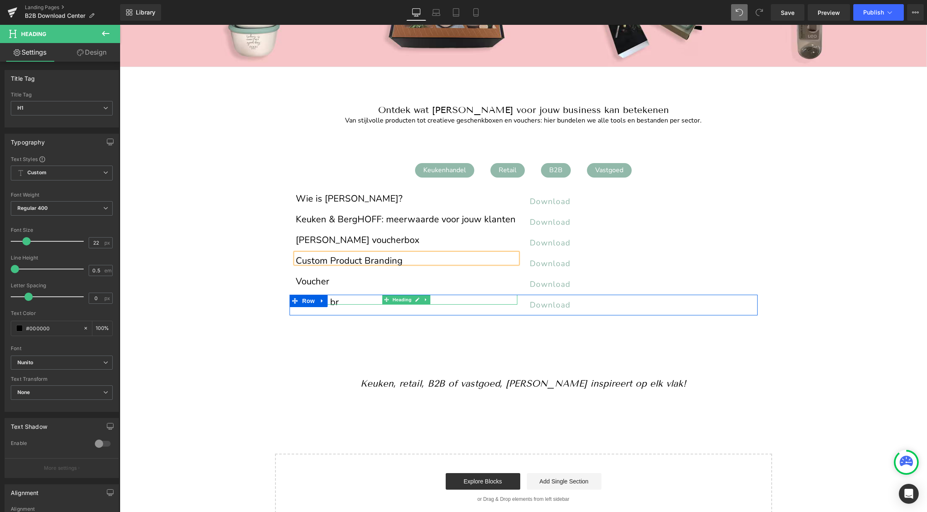
click at [336, 300] on h1 "Custom br" at bounding box center [407, 302] width 222 height 5
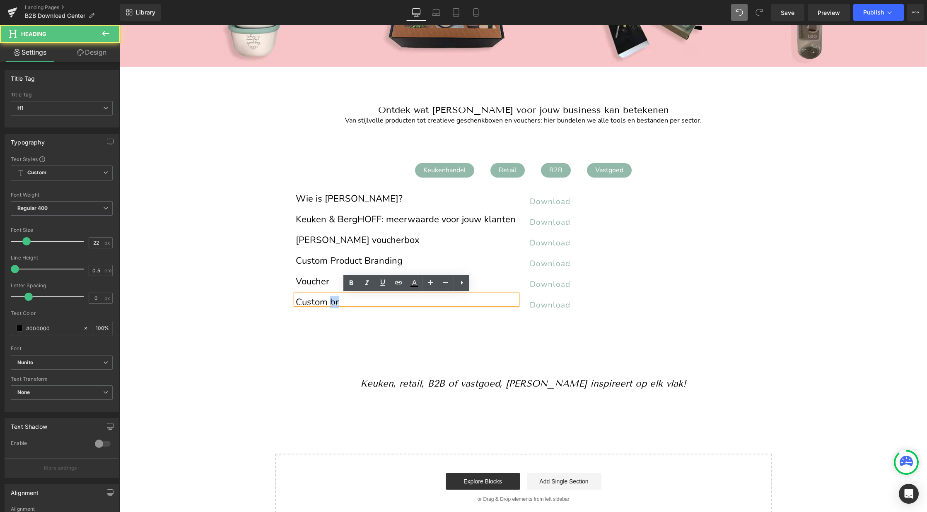
click at [336, 300] on h1 "Custom br" at bounding box center [407, 302] width 222 height 5
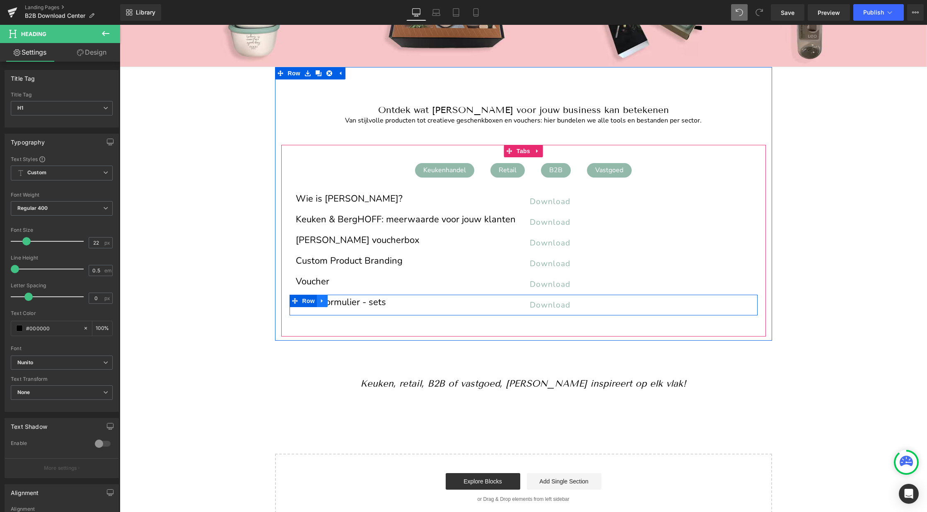
click at [323, 301] on icon at bounding box center [322, 301] width 2 height 4
click at [331, 301] on icon at bounding box center [333, 301] width 6 height 6
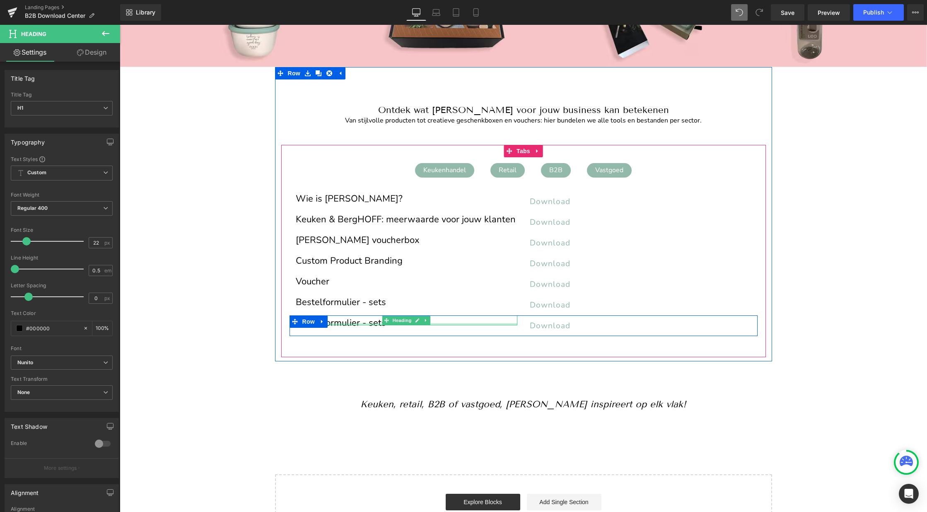
click at [375, 324] on div at bounding box center [407, 325] width 222 height 2
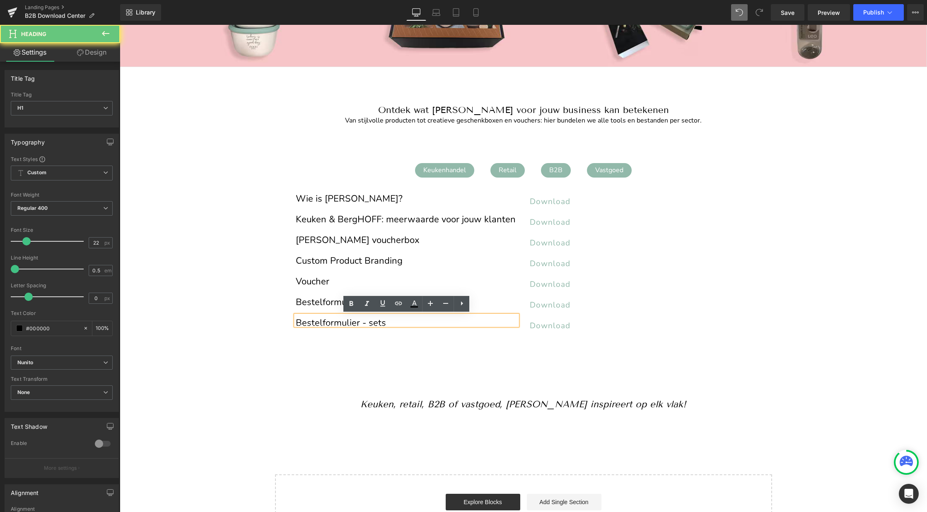
click at [386, 321] on h1 "Bestelformulier - sets" at bounding box center [407, 323] width 222 height 5
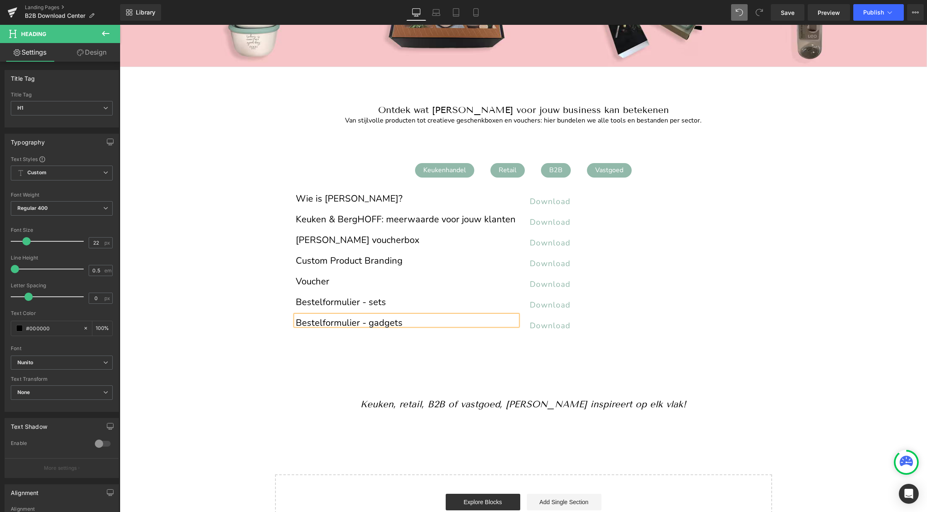
click at [220, 348] on div "Image Image Image ‹ › Carousel Row Welkom op de B2B Media Lounge van BergHOFF B…" at bounding box center [523, 252] width 807 height 582
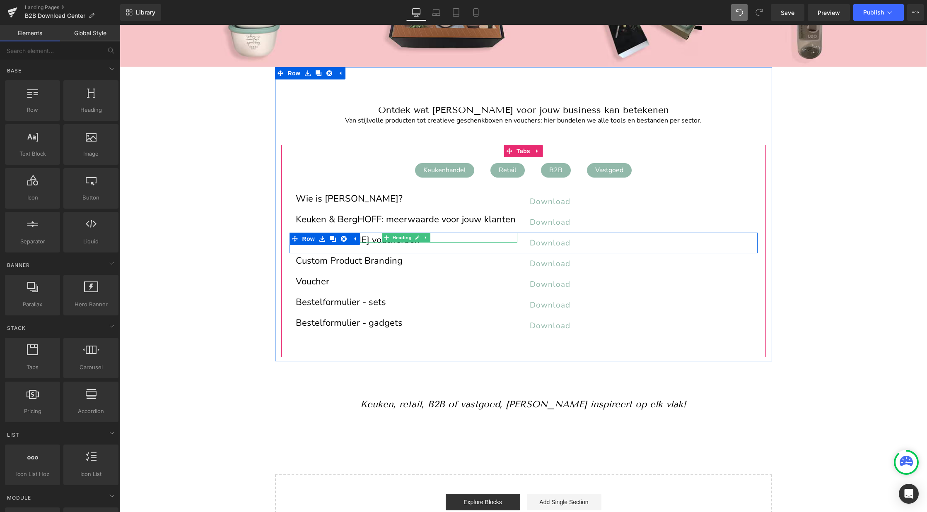
click at [371, 239] on h1 "BergHOFF voucherbox" at bounding box center [407, 240] width 222 height 5
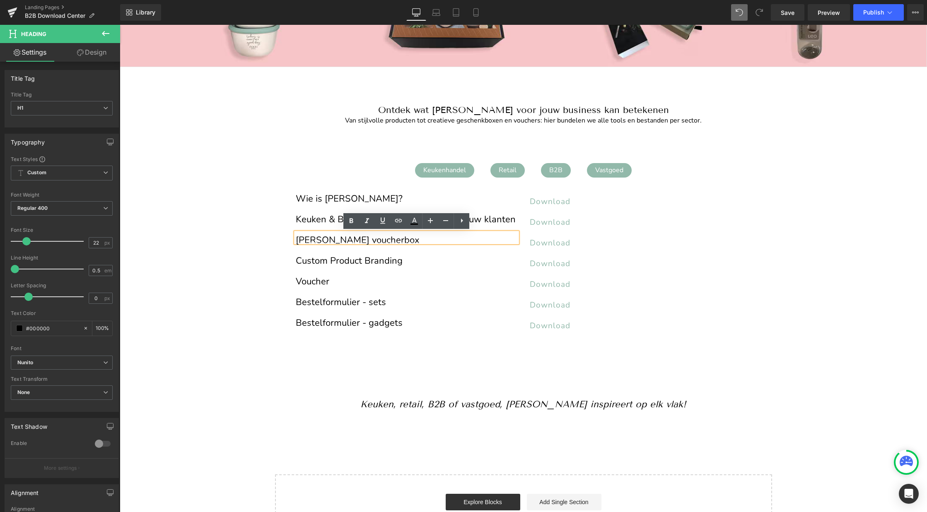
click at [348, 239] on h1 "BergHOFF voucherbox" at bounding box center [407, 240] width 222 height 5
drag, startPoint x: 347, startPoint y: 240, endPoint x: 286, endPoint y: 235, distance: 61.1
click at [286, 235] on div "Wie is BergHOFF? Heading Download Button Row Keuken & BergHOFF: meerwaarde voor…" at bounding box center [523, 264] width 485 height 162
click at [202, 276] on div "Image Image Image ‹ › Carousel Row Welkom op de B2B Media Lounge van BergHOFF B…" at bounding box center [523, 252] width 807 height 582
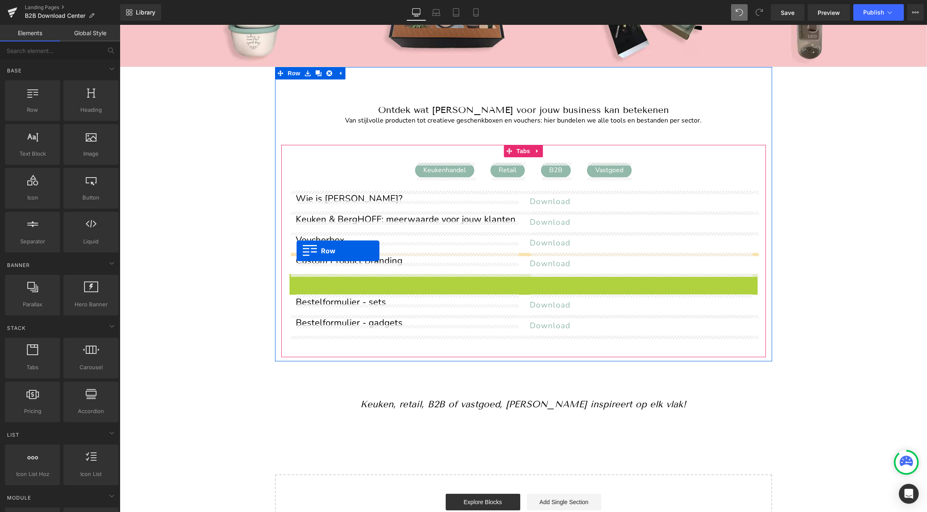
drag, startPoint x: 294, startPoint y: 281, endPoint x: 297, endPoint y: 251, distance: 29.9
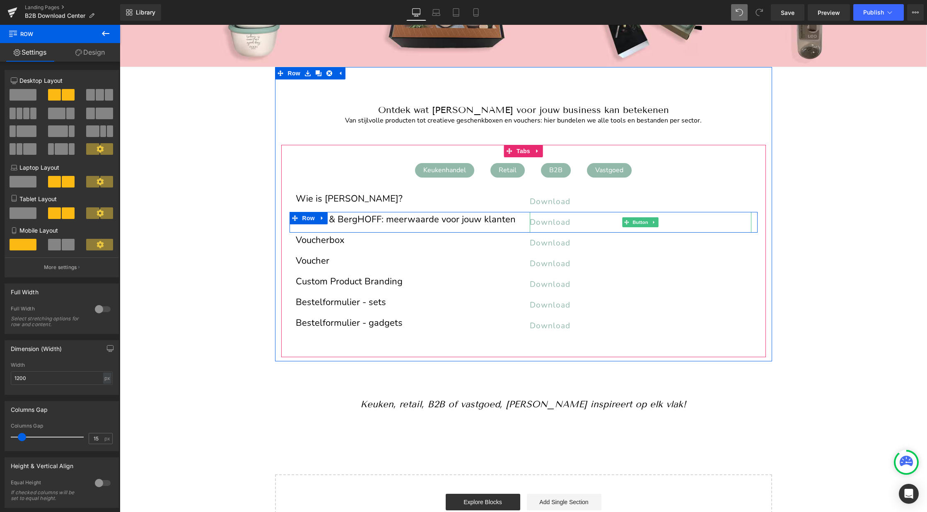
click at [548, 217] on span "Download" at bounding box center [550, 222] width 41 height 11
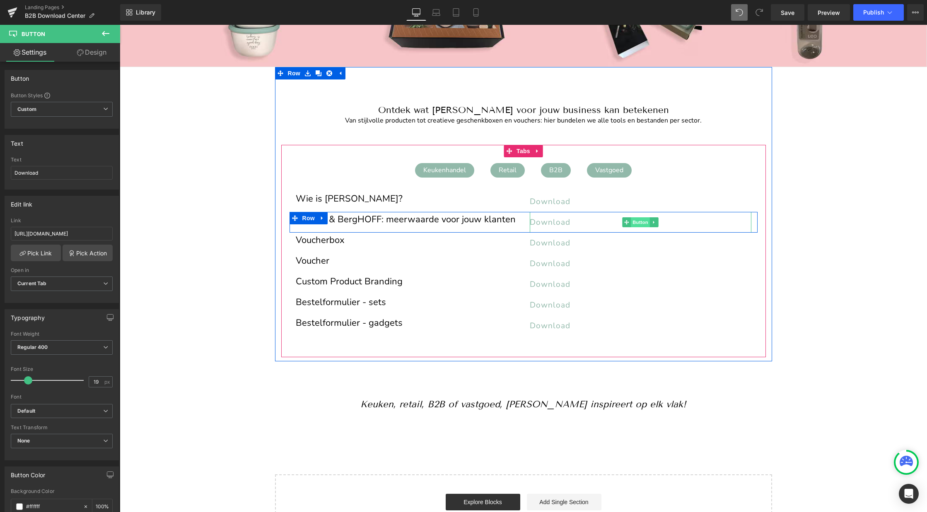
click at [637, 221] on span "Button" at bounding box center [640, 222] width 19 height 10
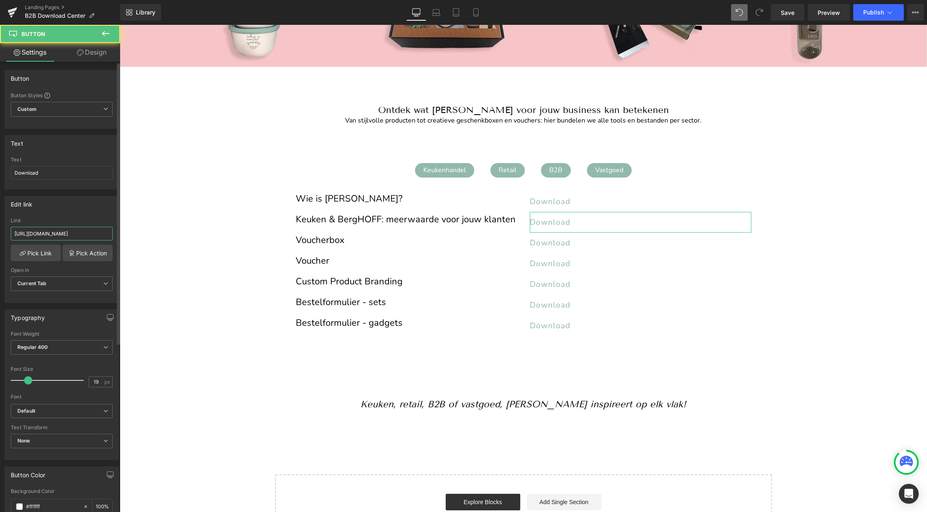
click at [81, 232] on input "https://cdn.shopify.com/s/files/1/0456/6312/5660/files/Keuken_BergHOFF_2025.pdf…" at bounding box center [62, 234] width 102 height 14
paste input "https://cdn.shopify.com/s/files/1/0456/6312/5660/files/Keuken_BergHOFF_2025.pdf…"
type input "https://cdn.shopify.com/s/files/1/0456/6312/5660/files/Keuken_BergHOFF_2025.pdf…"
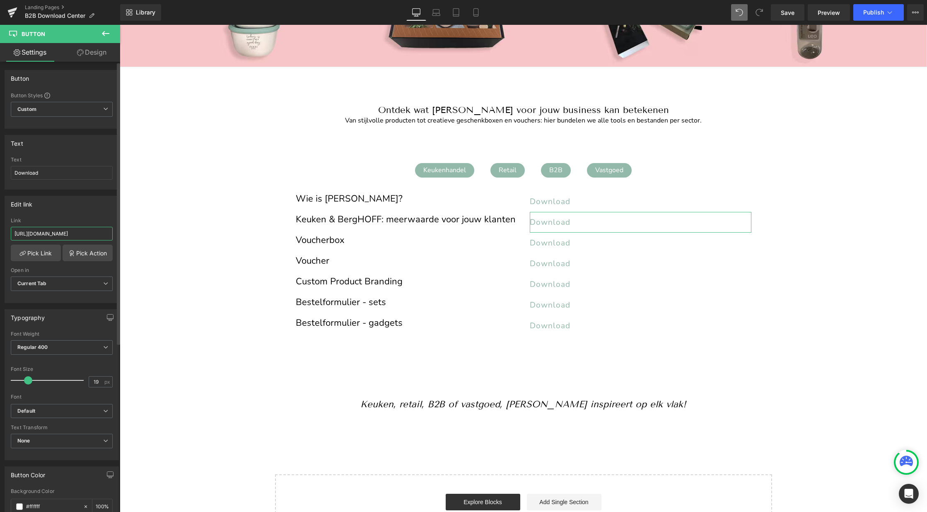
scroll to position [0, 145]
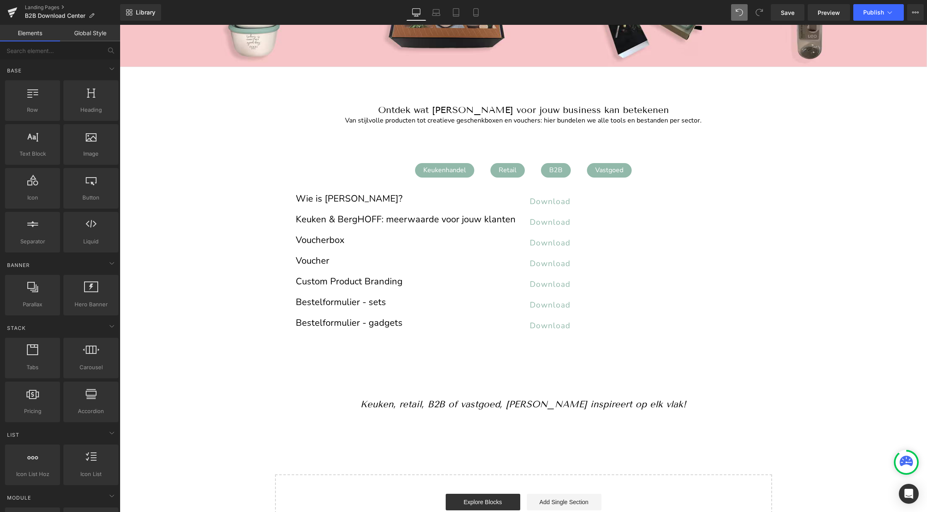
click at [789, 232] on div "Image Image Image ‹ › Carousel Row Welkom op de B2B Media Lounge van BergHOFF B…" at bounding box center [523, 252] width 807 height 582
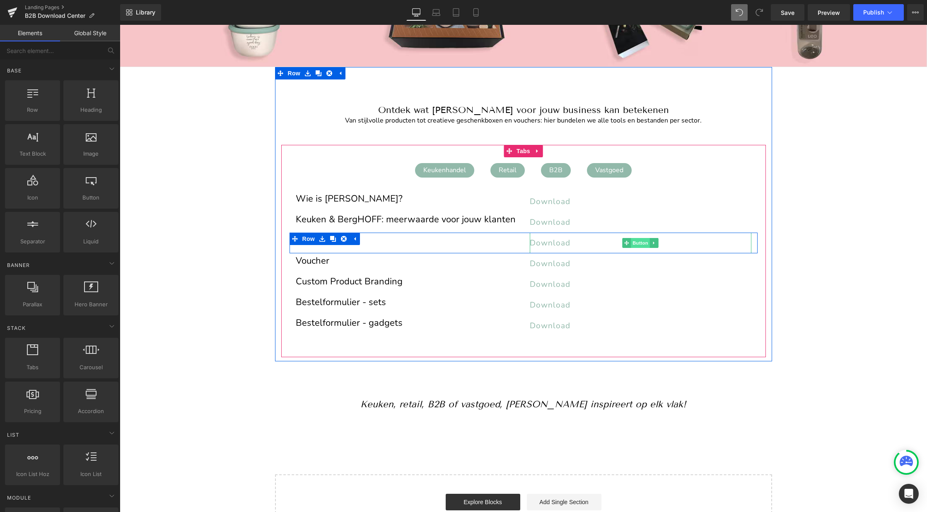
click at [634, 244] on span "Button" at bounding box center [640, 243] width 19 height 10
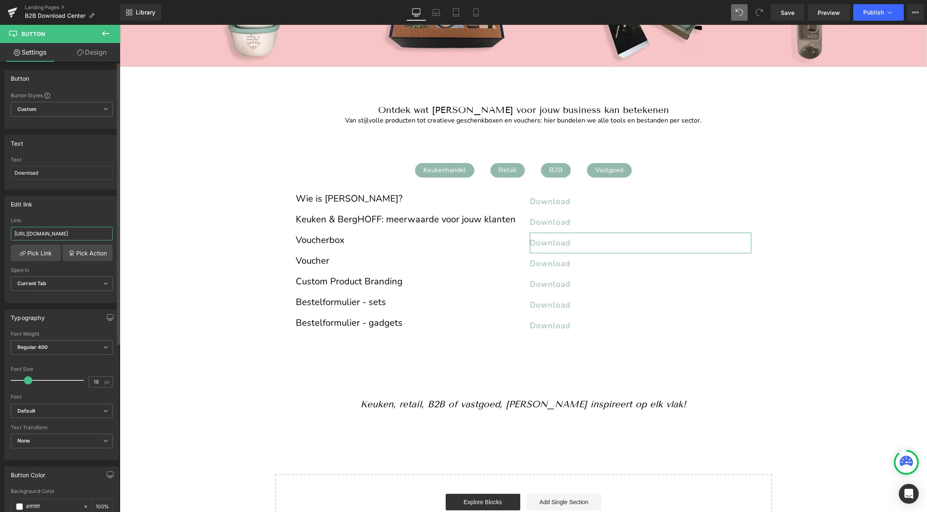
click at [83, 233] on input "https://cdn.shopify.com/s/files/1/0456/6312/5660/files/BergHOFF_Digital_Assets_…" at bounding box center [62, 234] width 102 height 14
paste input "voucherbox_2025.pdf?v=1755861130"
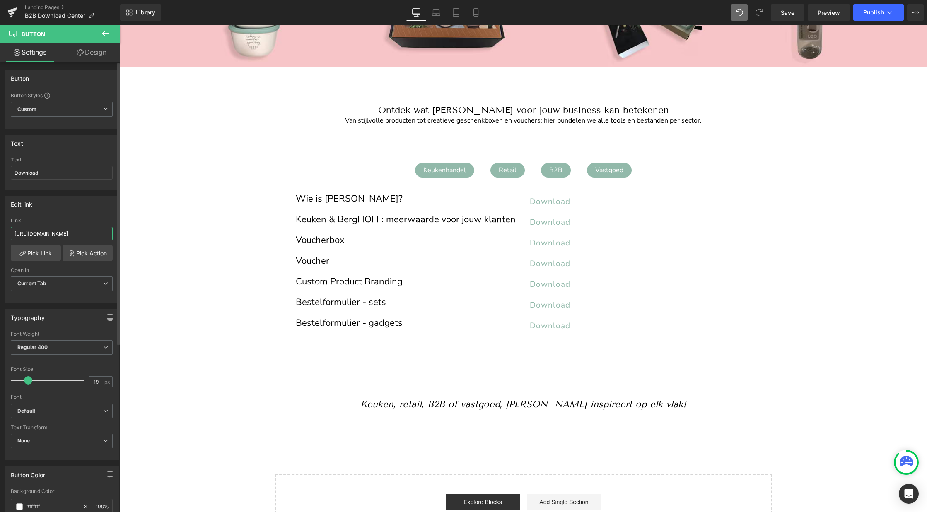
type input "https://cdn.shopify.com/s/files/1/0456/6312/5660/files/BergHOFF_voucherbox_2025…"
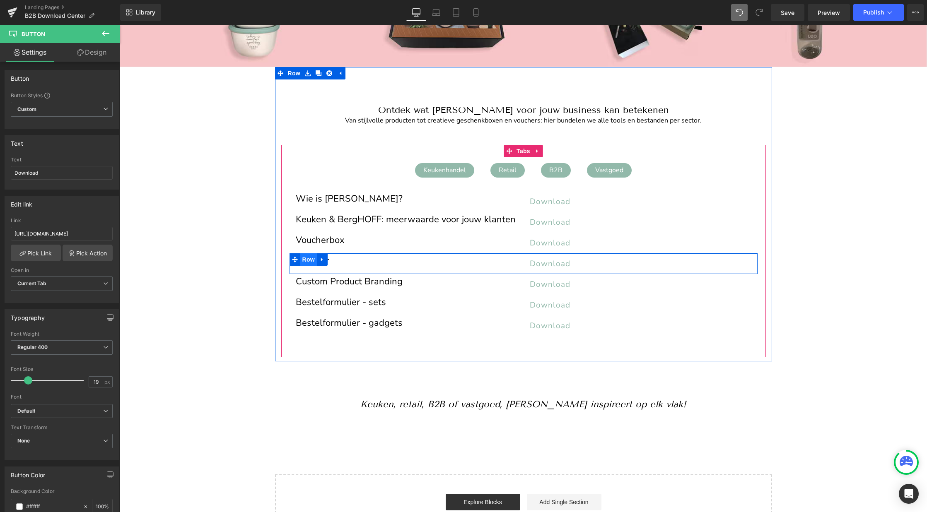
click at [304, 260] on span "Row" at bounding box center [308, 260] width 17 height 12
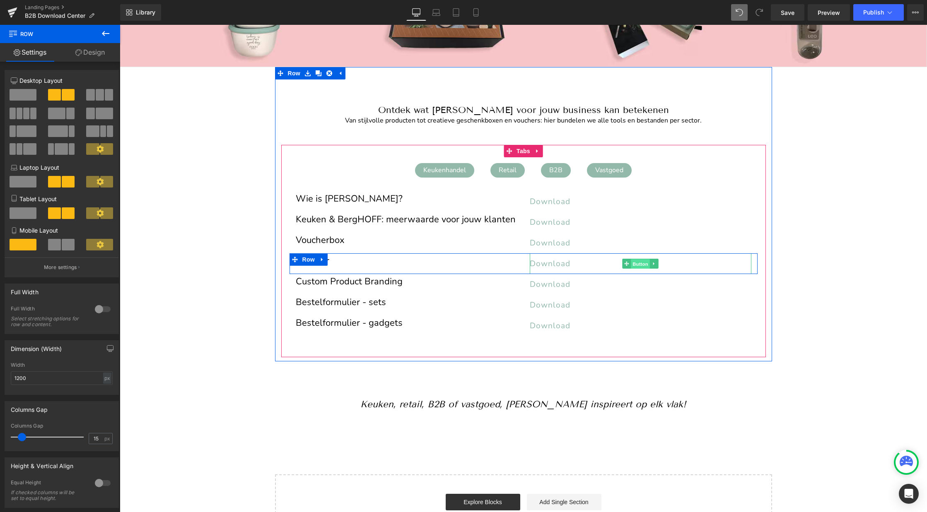
click at [640, 264] on span "Button" at bounding box center [640, 264] width 19 height 10
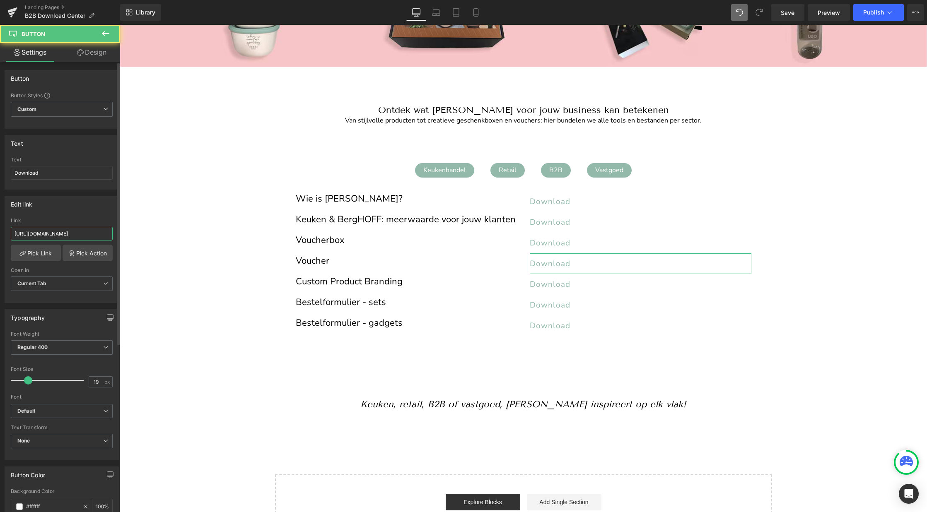
click at [87, 235] on input "https://cdn.shopify.com/s/files/1/0456/6312/5660/files/BergHOFF_Digital_Assets_…" at bounding box center [62, 234] width 102 height 14
paste input "https://cdn.shopify.com/s/files/1/0456/6312/5660/files/voucher_NL.pdf?v=1755861…"
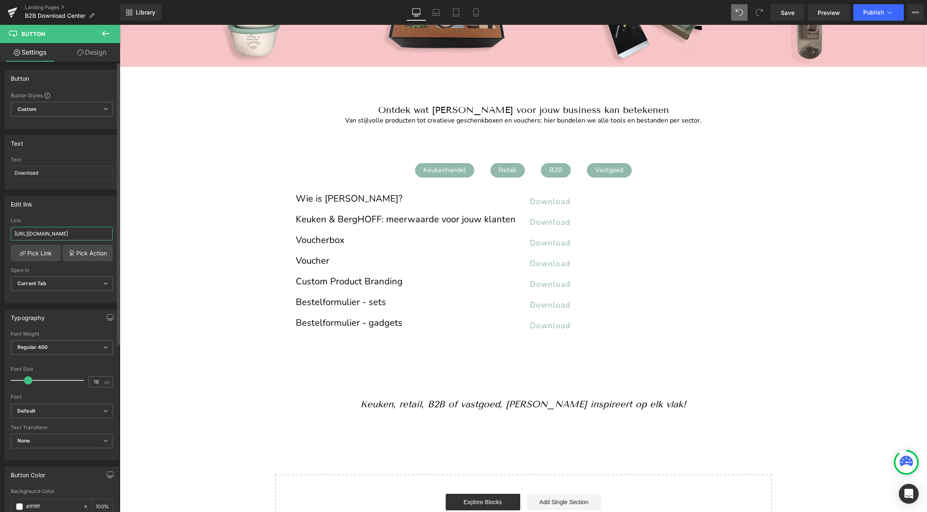
type input "https://cdn.shopify.com/s/files/1/0456/6312/5660/files/voucher_NL.pdf?v=1755861…"
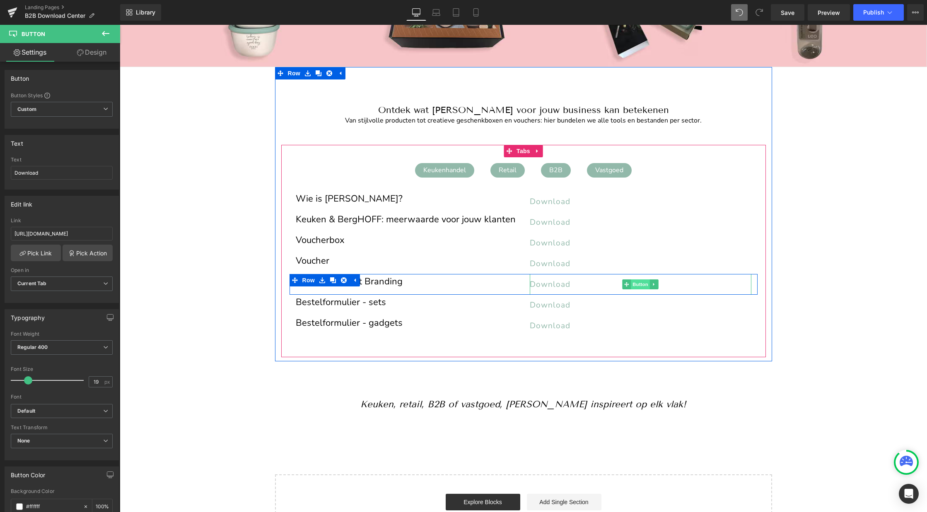
click at [635, 287] on span "Button" at bounding box center [640, 285] width 19 height 10
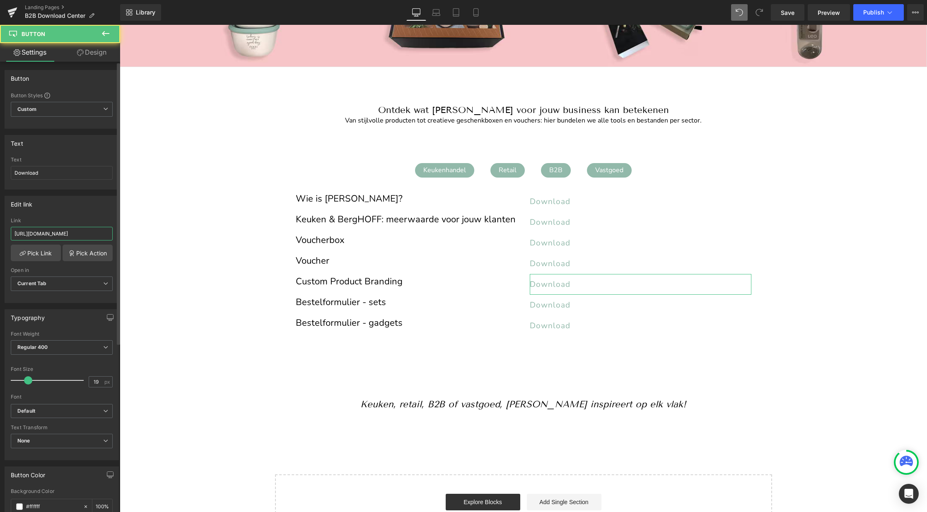
click at [75, 234] on input "https://cdn.shopify.com/s/files/1/0456/6312/5660/files/BergHOFF_Digital_Assets_…" at bounding box center [62, 234] width 102 height 14
paste input "personalisatie_2025.pdf?v=1755861220"
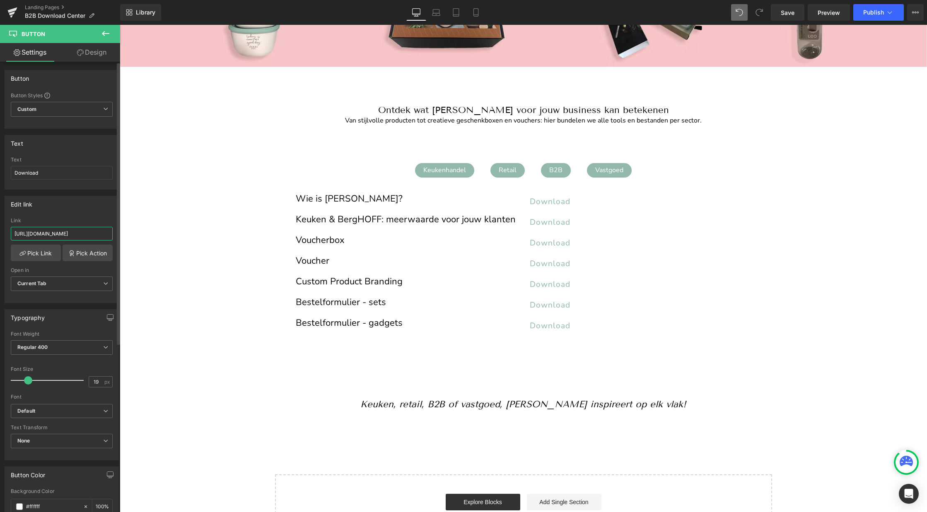
type input "https://cdn.shopify.com/s/files/1/0456/6312/5660/files/personalisatie_2025.pdf?…"
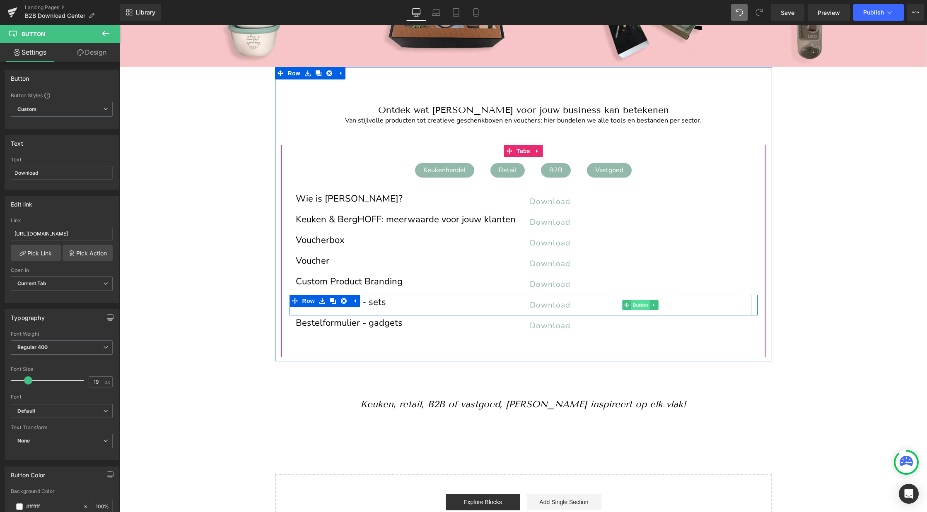
click at [640, 305] on span "Button" at bounding box center [640, 305] width 19 height 10
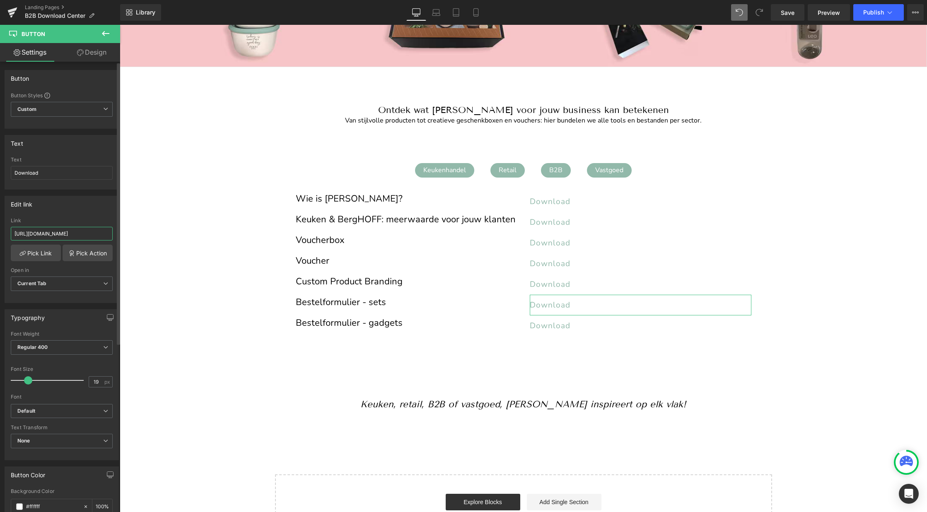
click at [75, 230] on input "https://cdn.shopify.com/s/files/1/0456/6312/5660/files/BergHOFF_Digital_Assets_…" at bounding box center [62, 234] width 102 height 14
paste input "https://cdn.shopify.com/s/files/1/0456/6312/5660/files/Bestelformulier_sets_nl.…"
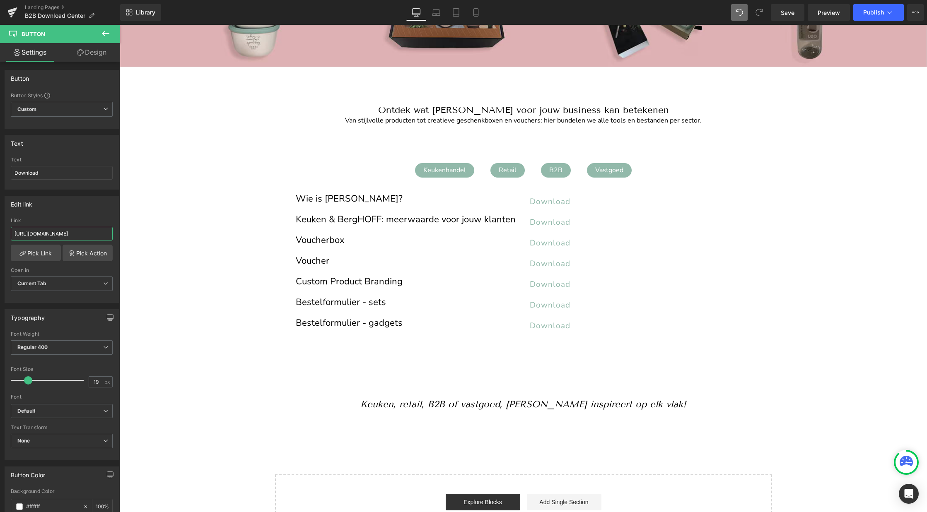
type input "https://cdn.shopify.com/s/files/1/0456/6312/5660/files/Bestelformulier_sets_nl.…"
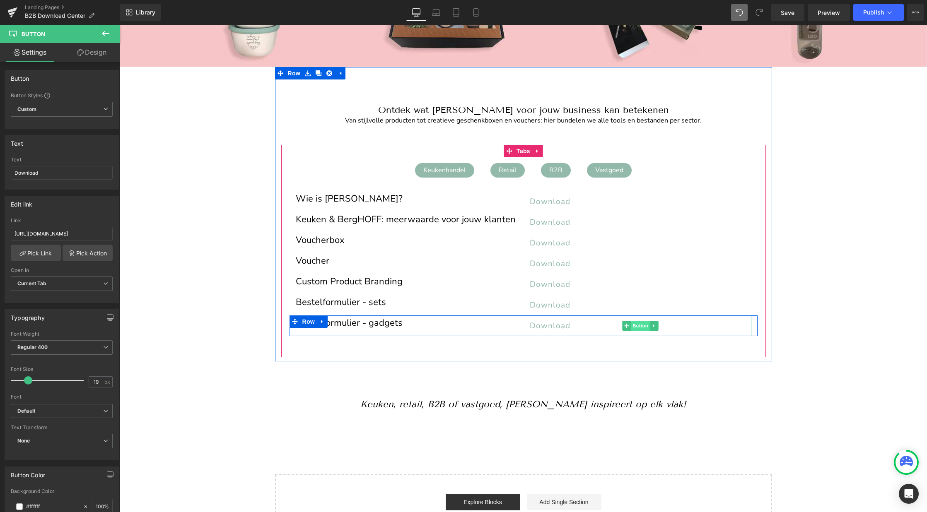
click at [644, 324] on span "Button" at bounding box center [640, 326] width 19 height 10
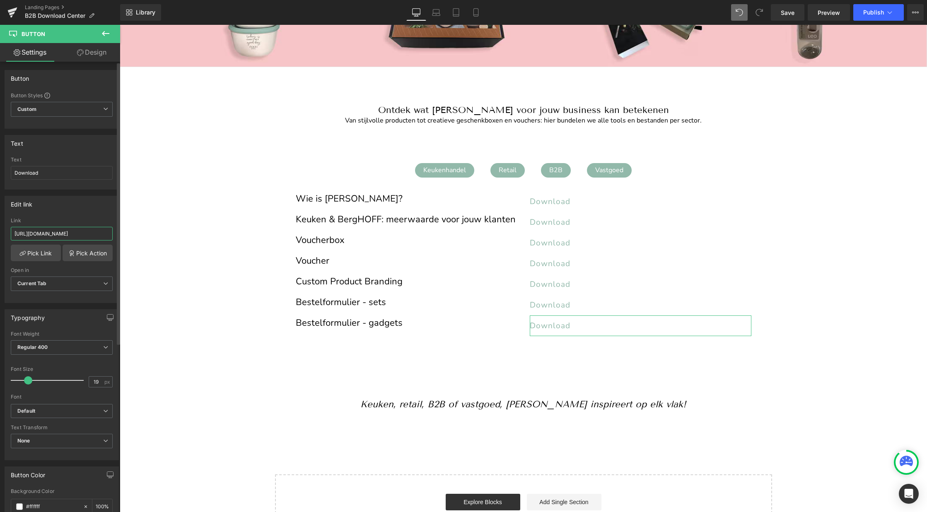
click at [77, 231] on input "https://cdn.shopify.com/s/files/1/0456/6312/5660/files/BergHOFF_Digital_Assets_…" at bounding box center [62, 234] width 102 height 14
paste input "https://cdn.shopify.com/s/files/1/0456/6312/5660/files/Bestelformulier_gadgets_…"
type input "https://cdn.shopify.com/s/files/1/0456/6312/5660/files/Bestelformulier_gadgets_…"
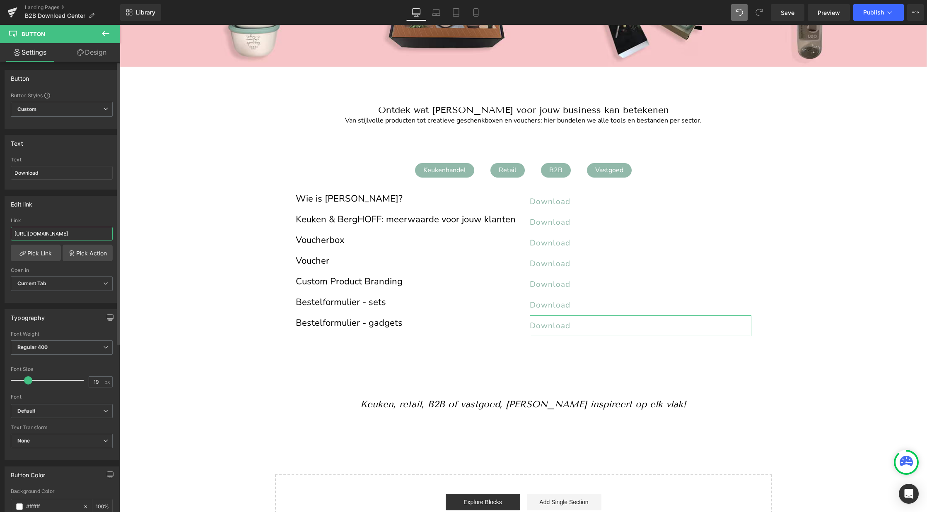
scroll to position [0, 149]
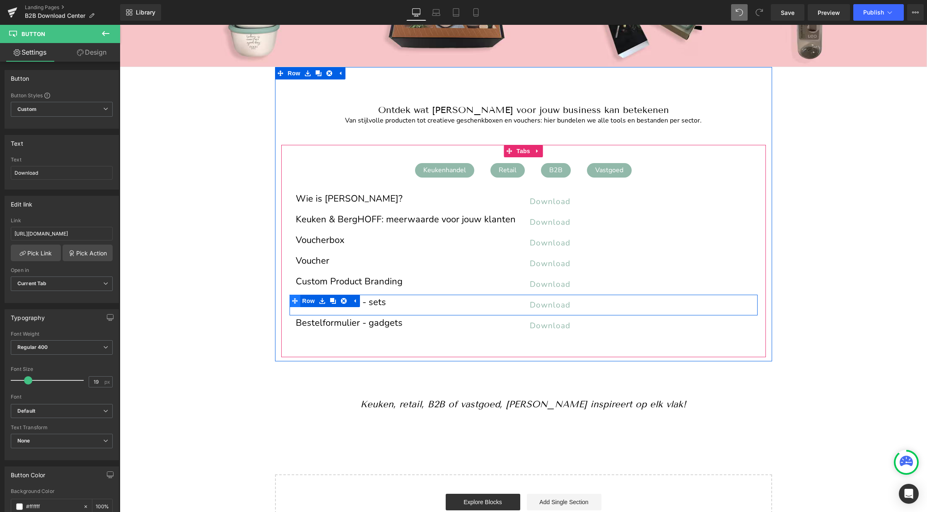
click at [295, 302] on icon at bounding box center [295, 301] width 6 height 6
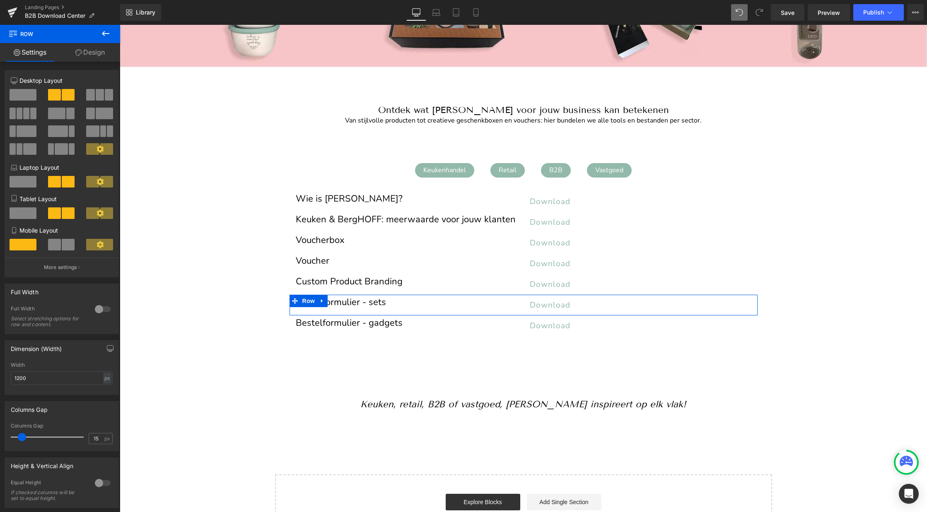
click at [89, 52] on link "Design" at bounding box center [90, 52] width 60 height 19
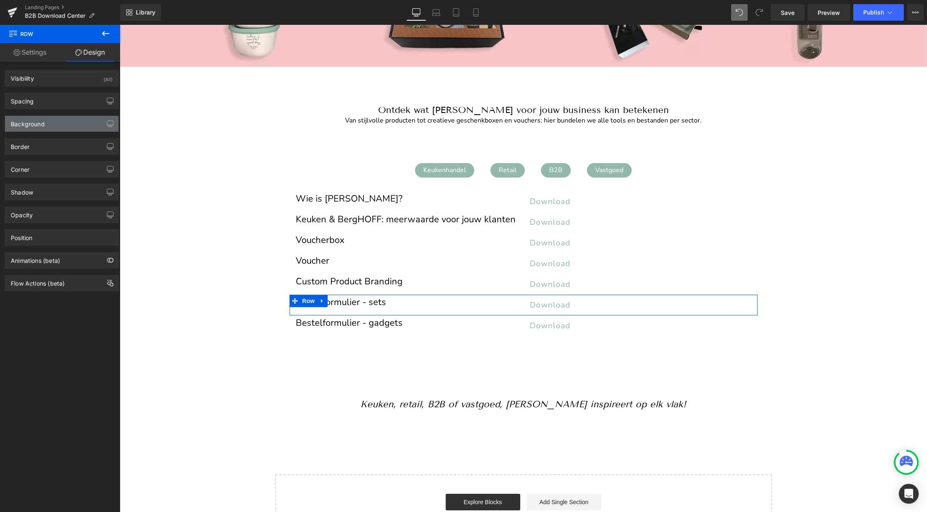
click at [18, 121] on div "Background" at bounding box center [28, 122] width 34 height 12
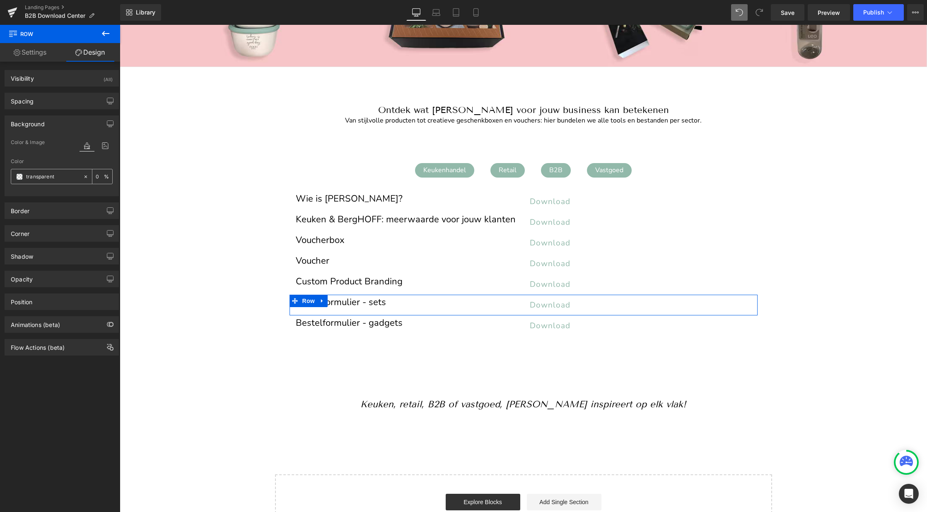
click at [19, 176] on span at bounding box center [19, 177] width 7 height 7
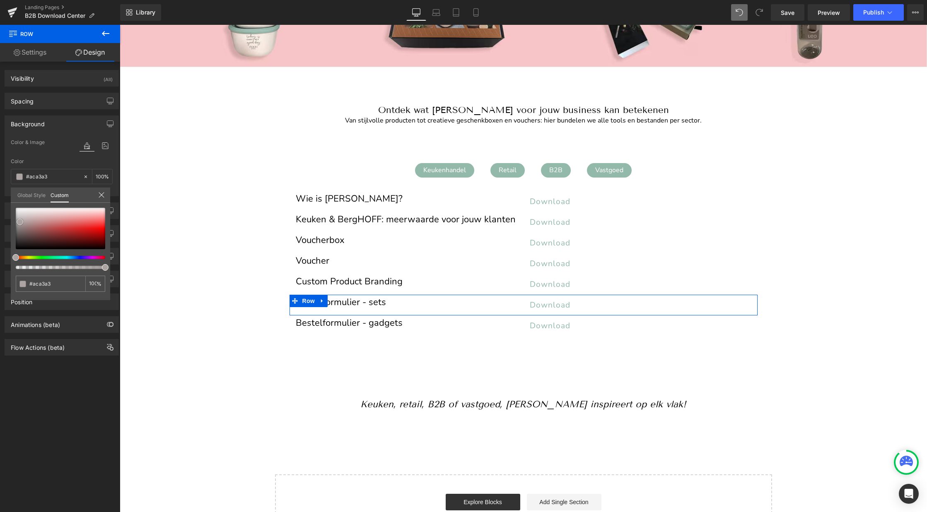
click at [20, 222] on div at bounding box center [60, 228] width 89 height 41
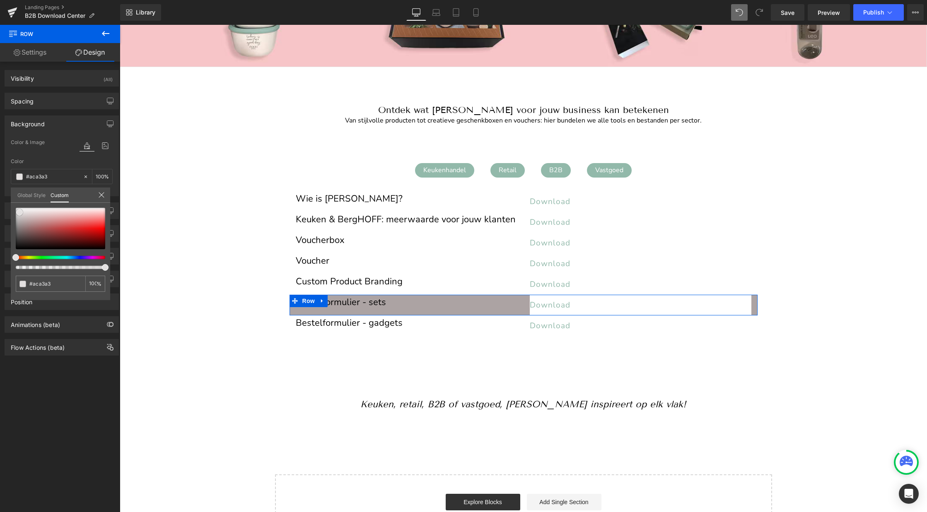
click at [19, 212] on div at bounding box center [60, 228] width 89 height 41
click at [59, 280] on input "transparent" at bounding box center [51, 284] width 44 height 9
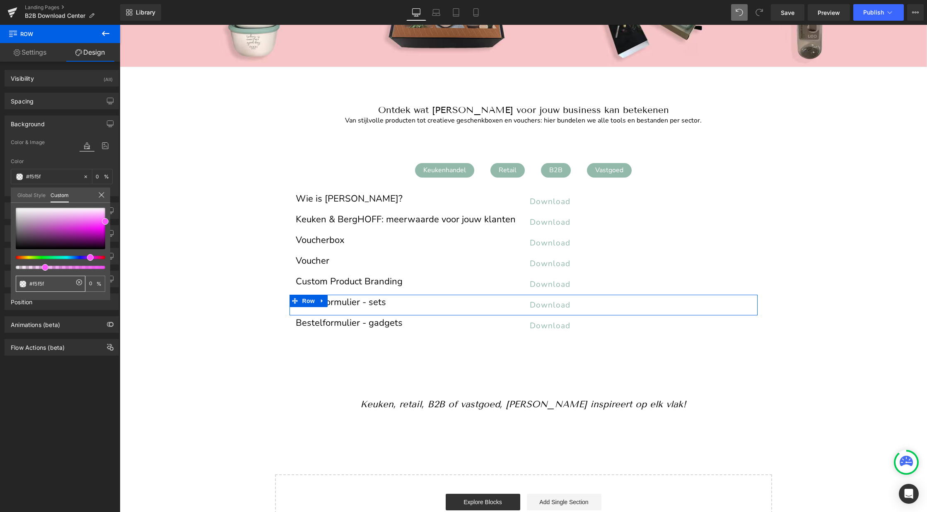
type input "#f5f5f5"
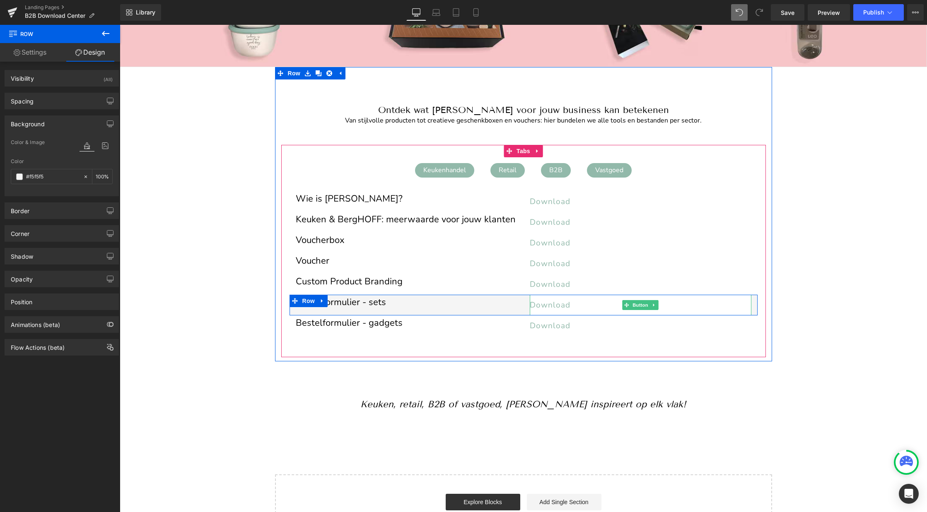
click at [587, 307] on link "Download" at bounding box center [641, 305] width 222 height 21
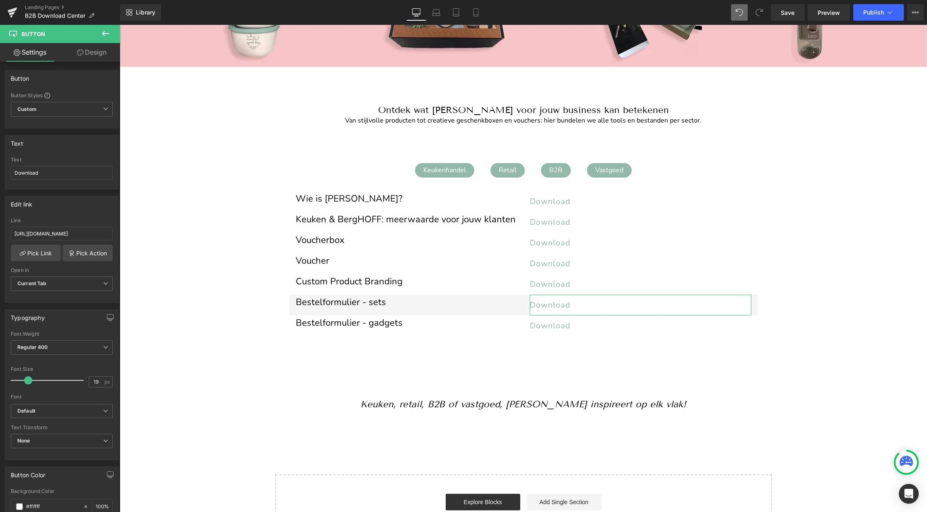
click at [85, 59] on link "Design" at bounding box center [92, 52] width 60 height 19
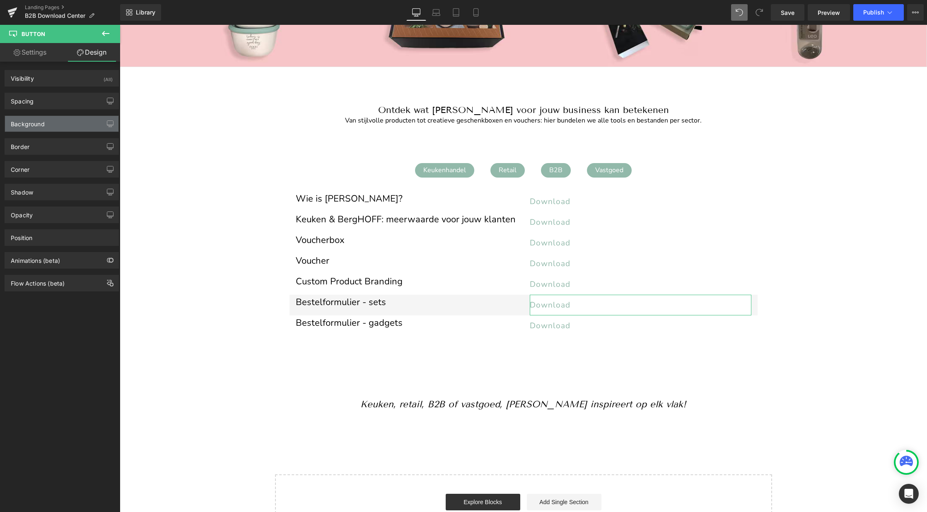
click at [32, 129] on div "Background" at bounding box center [61, 124] width 113 height 16
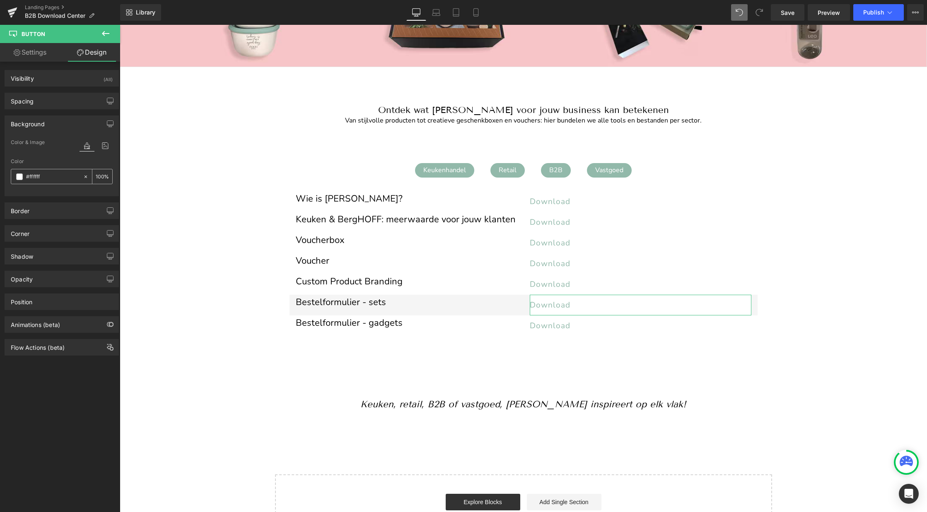
click at [42, 177] on input "#ffffff" at bounding box center [52, 176] width 53 height 9
type input "f5f5f5"
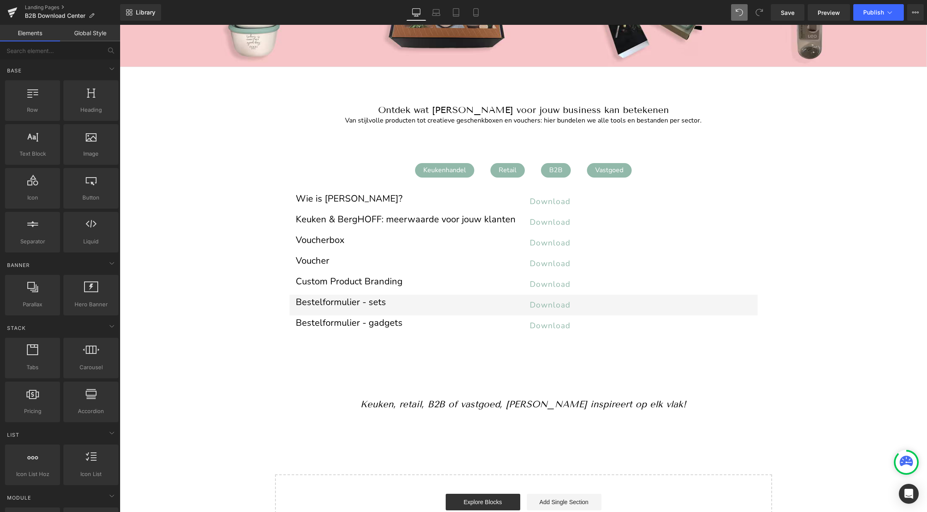
click at [175, 353] on div "Image Image Image ‹ › Carousel Row Welkom op de B2B Media Lounge van BergHOFF B…" at bounding box center [523, 252] width 807 height 582
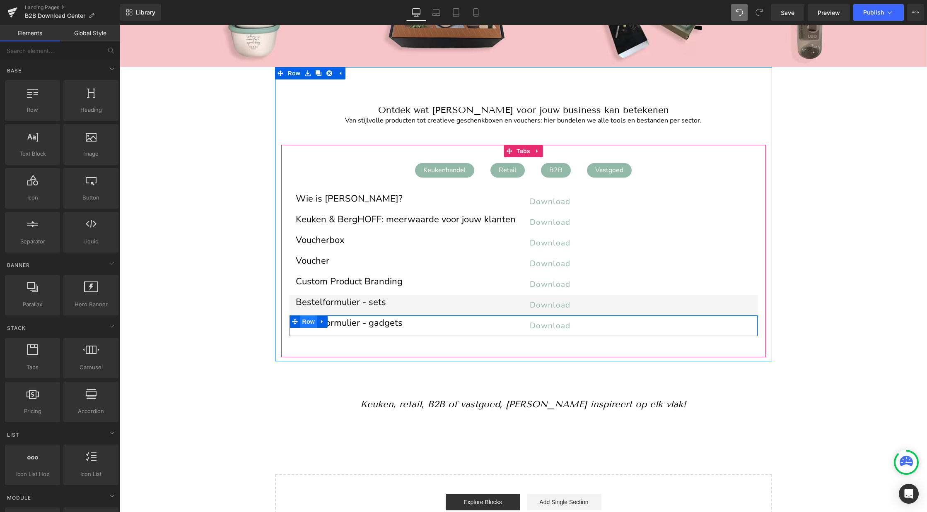
click at [307, 321] on span "Row" at bounding box center [308, 322] width 17 height 12
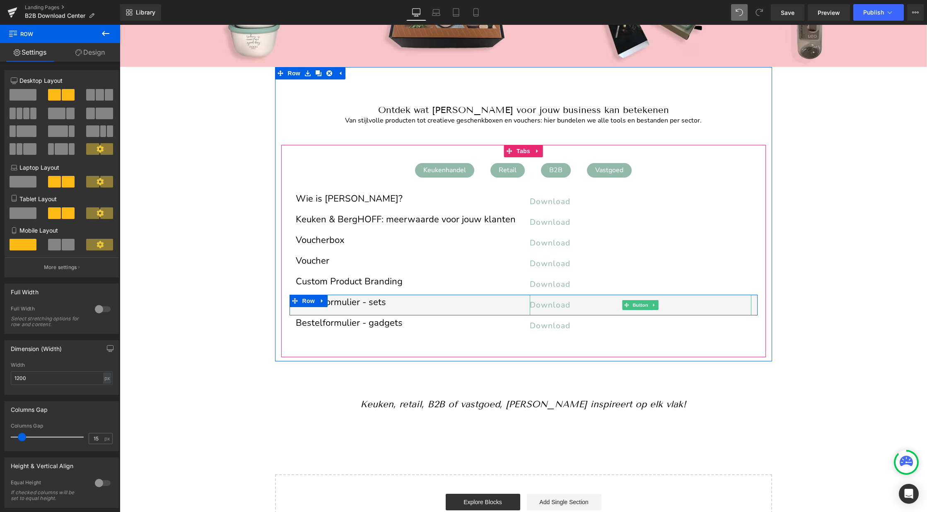
click at [748, 304] on link "Download" at bounding box center [641, 305] width 222 height 21
drag, startPoint x: 755, startPoint y: 304, endPoint x: 678, endPoint y: 310, distance: 76.8
click at [678, 310] on div "Bestelformulier - sets Heading Download Button Row 185px" at bounding box center [524, 305] width 468 height 21
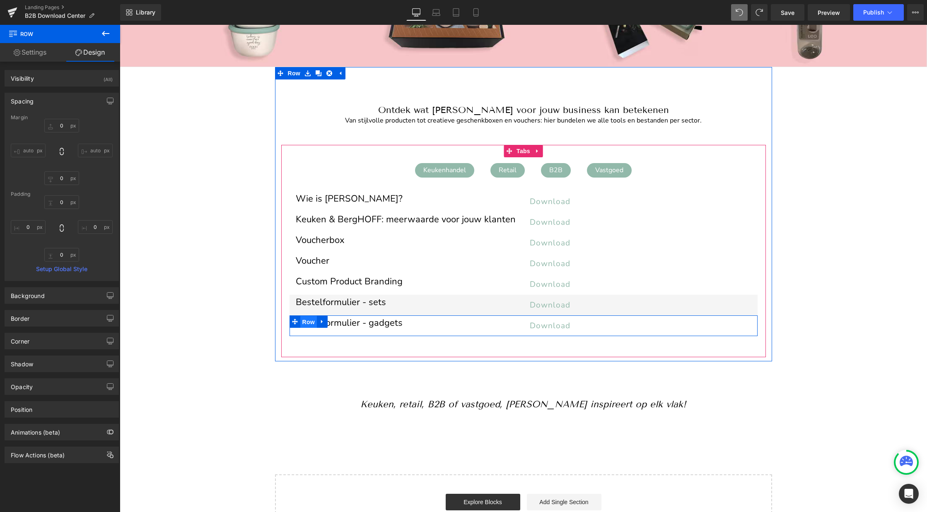
click at [305, 320] on span "Row" at bounding box center [308, 322] width 17 height 12
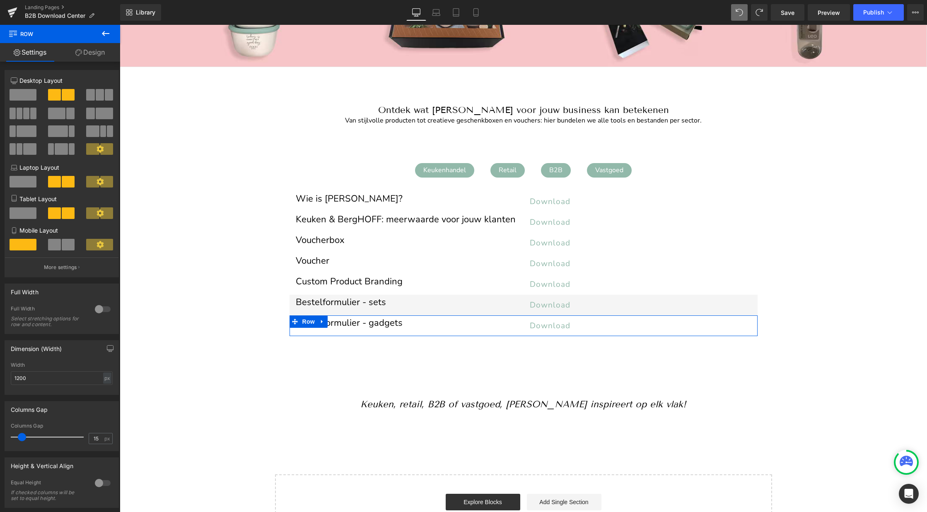
click at [97, 48] on link "Design" at bounding box center [90, 52] width 60 height 19
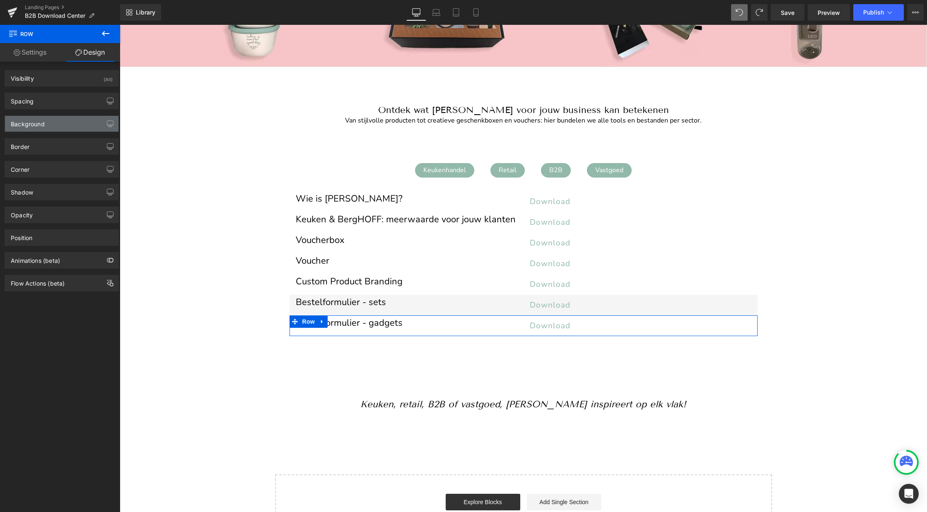
click at [29, 126] on div "Background" at bounding box center [28, 122] width 34 height 12
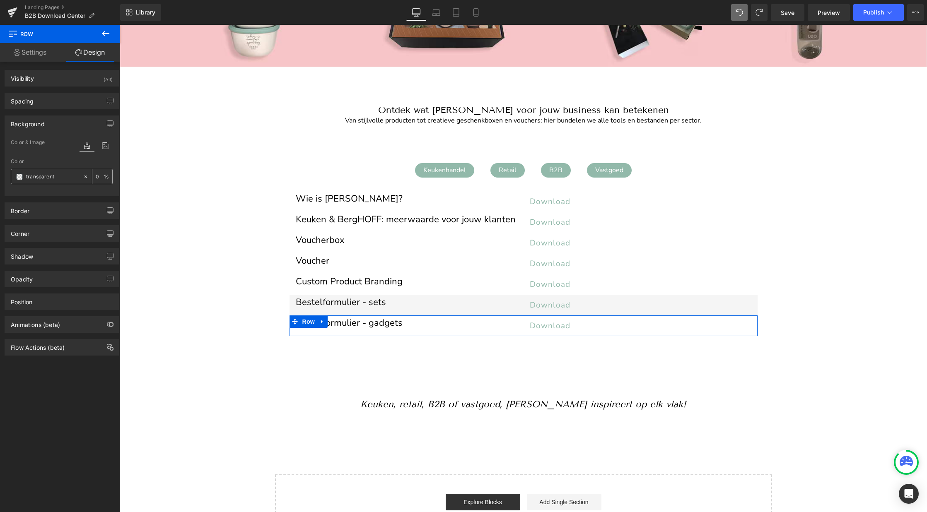
click at [55, 176] on input "transparent" at bounding box center [52, 176] width 53 height 9
type input "f5f5f5"
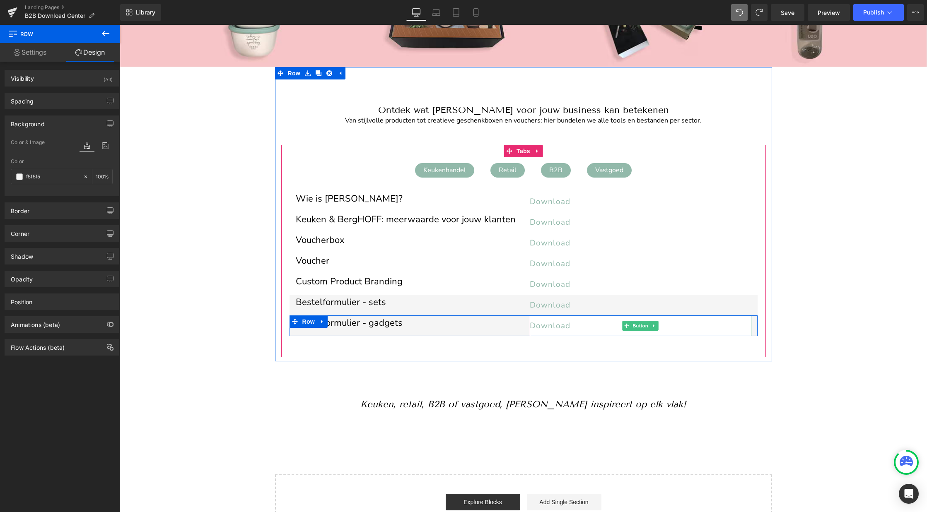
click at [575, 319] on link "Download" at bounding box center [641, 326] width 222 height 21
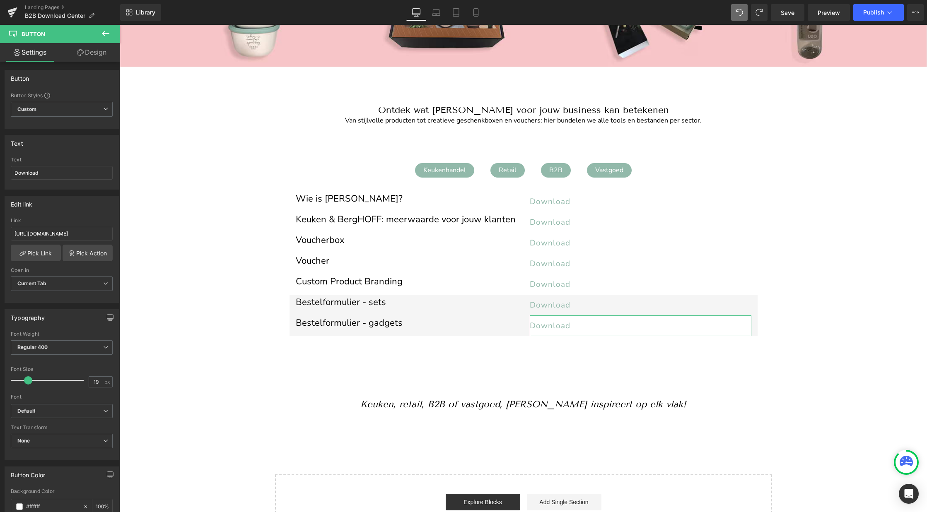
click at [98, 50] on link "Design" at bounding box center [92, 52] width 60 height 19
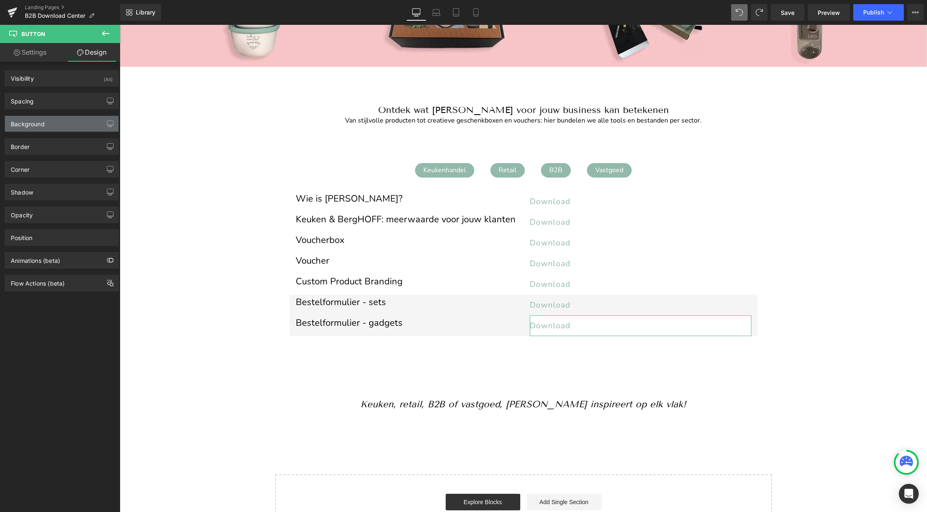
click at [31, 127] on div "Background" at bounding box center [28, 122] width 34 height 12
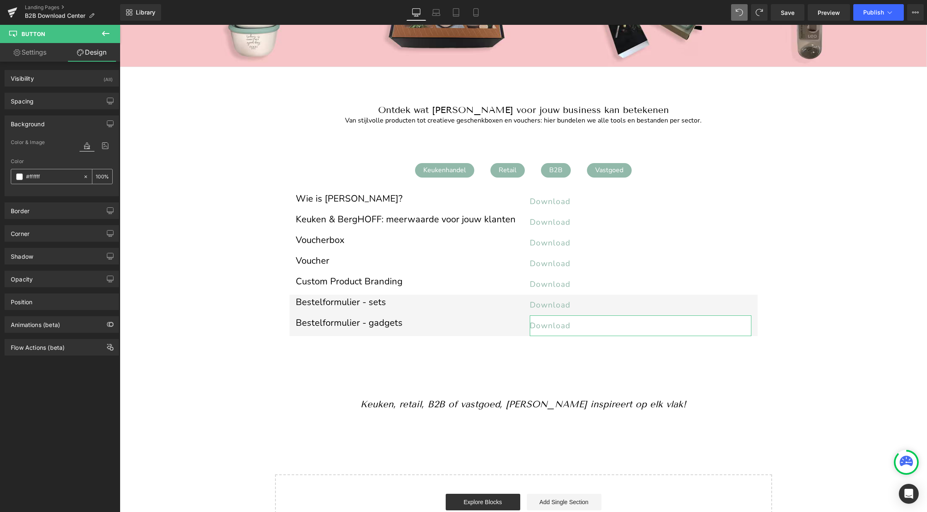
click at [43, 180] on input "#ffffff" at bounding box center [52, 176] width 53 height 9
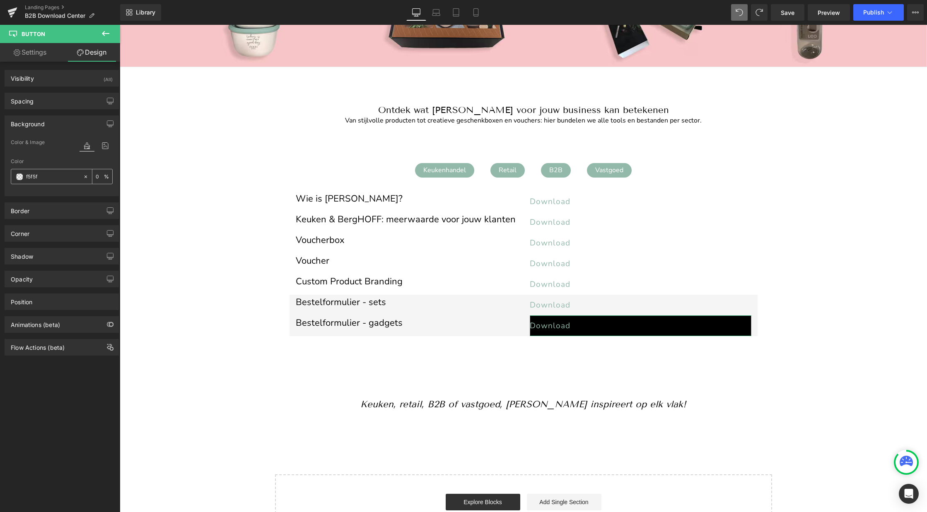
type input "f5f5f5"
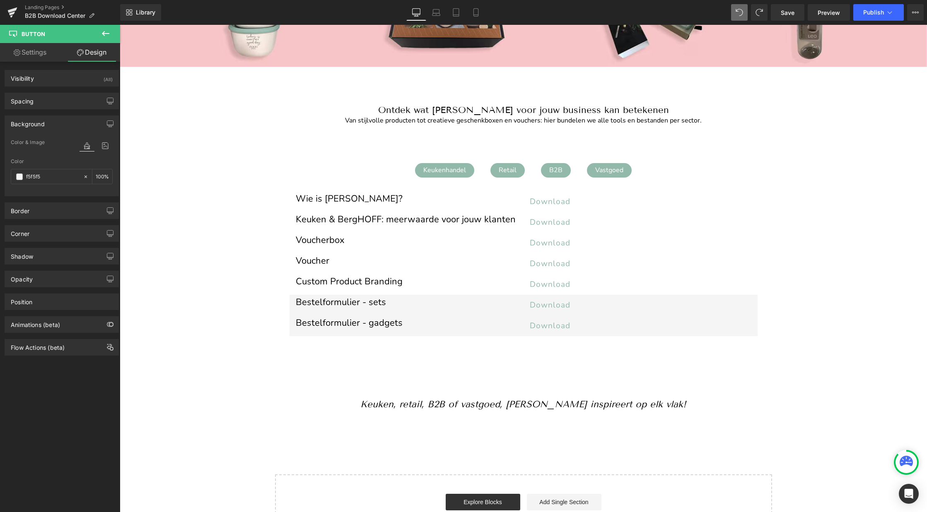
click at [166, 239] on div "Image Image Image ‹ › Carousel Row Welkom op de B2B Media Lounge van BergHOFF B…" at bounding box center [523, 252] width 807 height 582
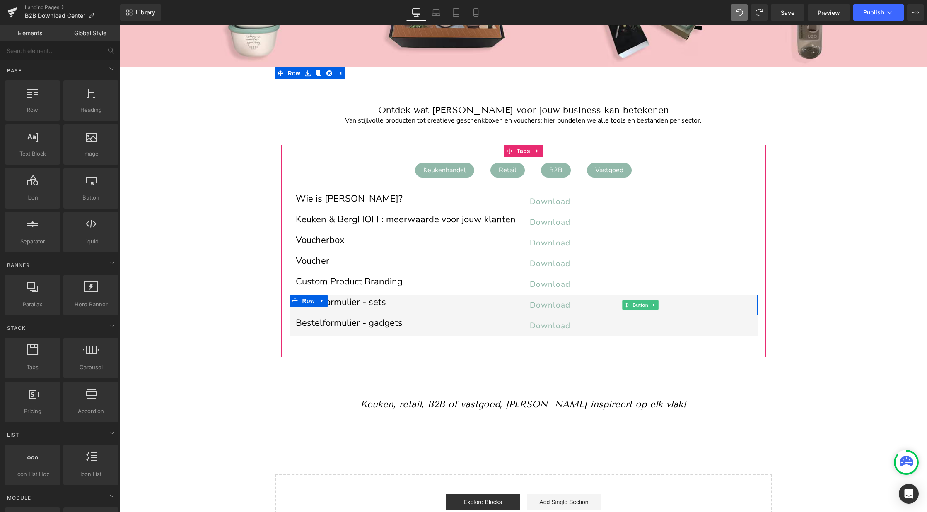
click at [563, 304] on span "Download" at bounding box center [550, 305] width 41 height 11
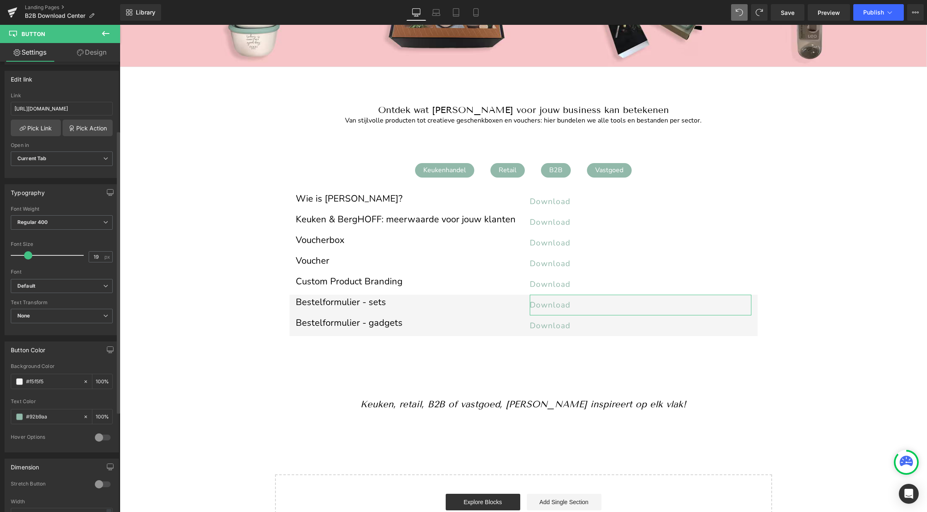
scroll to position [145, 0]
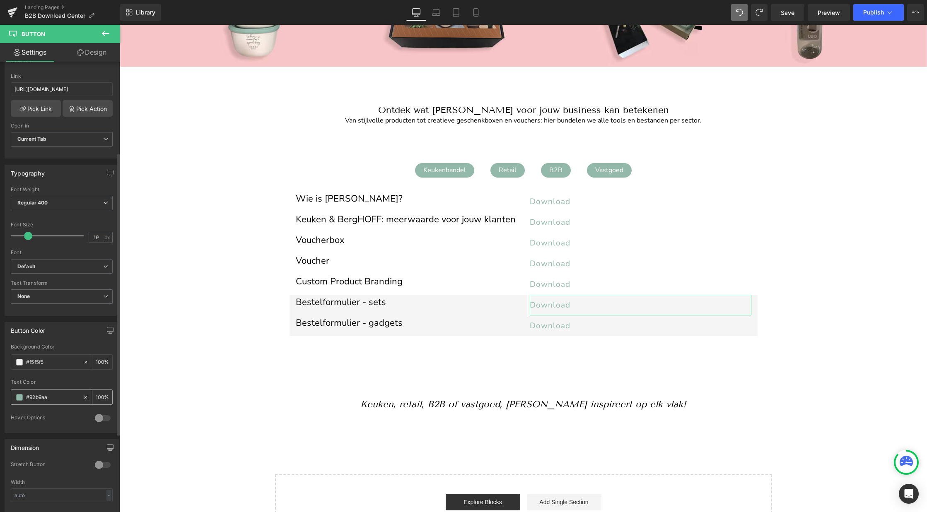
click at [19, 396] on span at bounding box center [19, 397] width 7 height 7
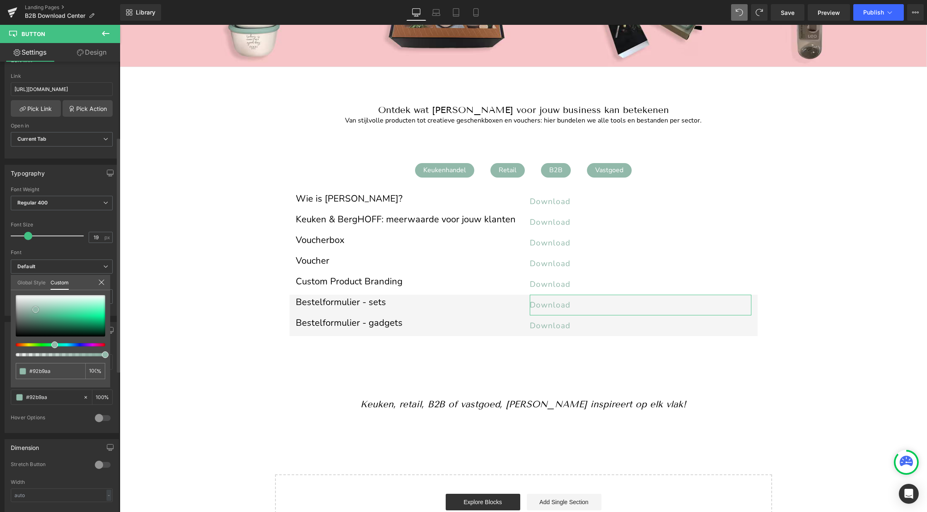
click at [43, 323] on div at bounding box center [60, 315] width 89 height 41
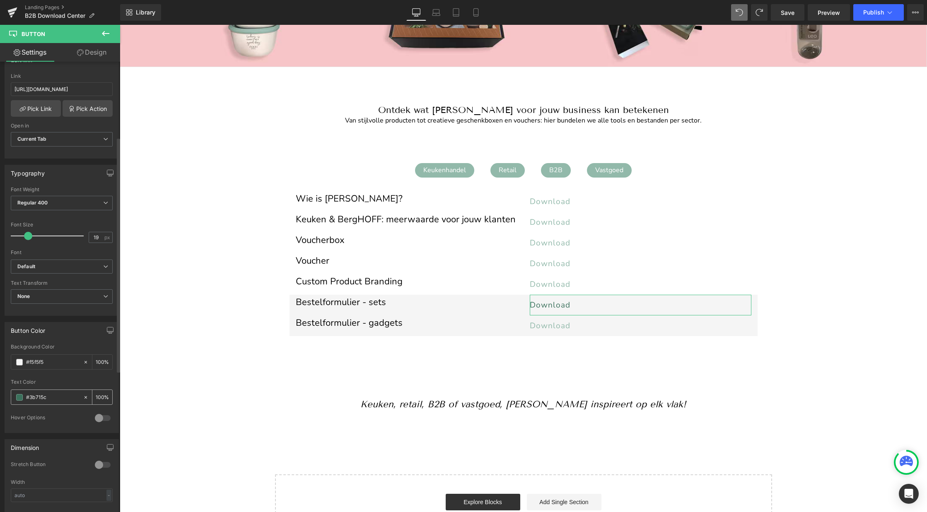
click at [52, 396] on input "#92b9aa" at bounding box center [52, 397] width 53 height 9
type input "#3b715c"
paste input "#587d70"
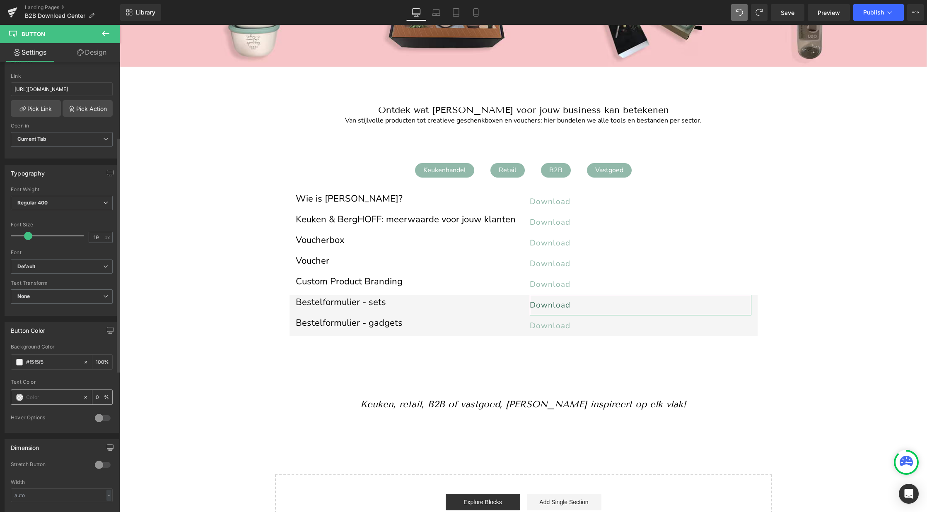
type input "#587d70"
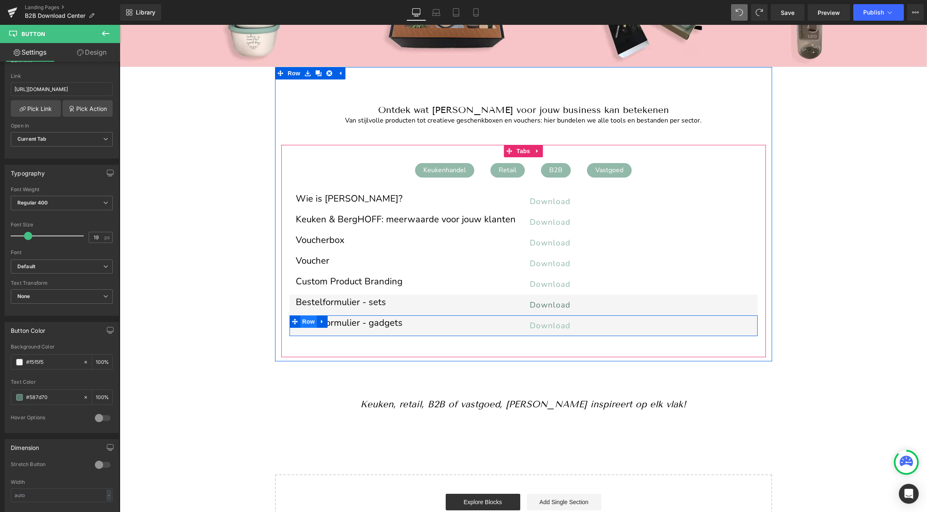
click at [307, 320] on span "Row" at bounding box center [308, 322] width 17 height 12
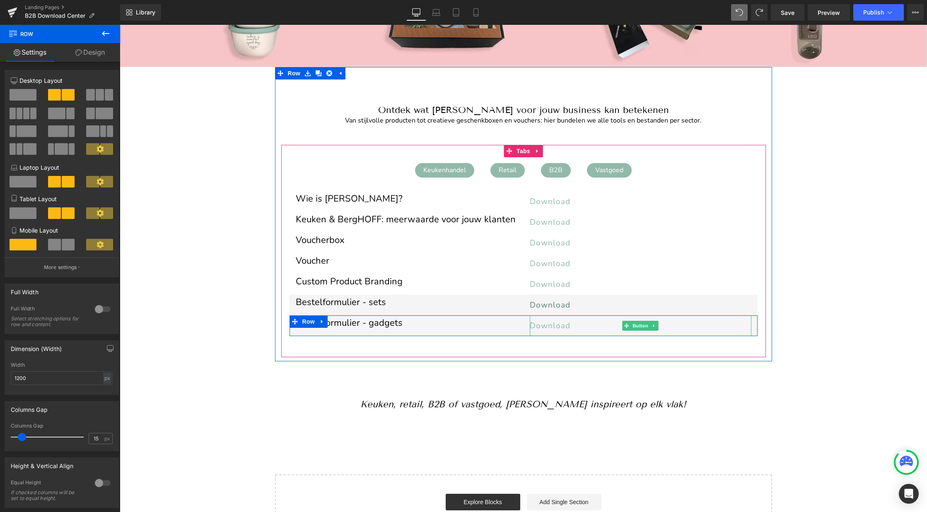
click at [548, 321] on span "Download" at bounding box center [550, 326] width 41 height 11
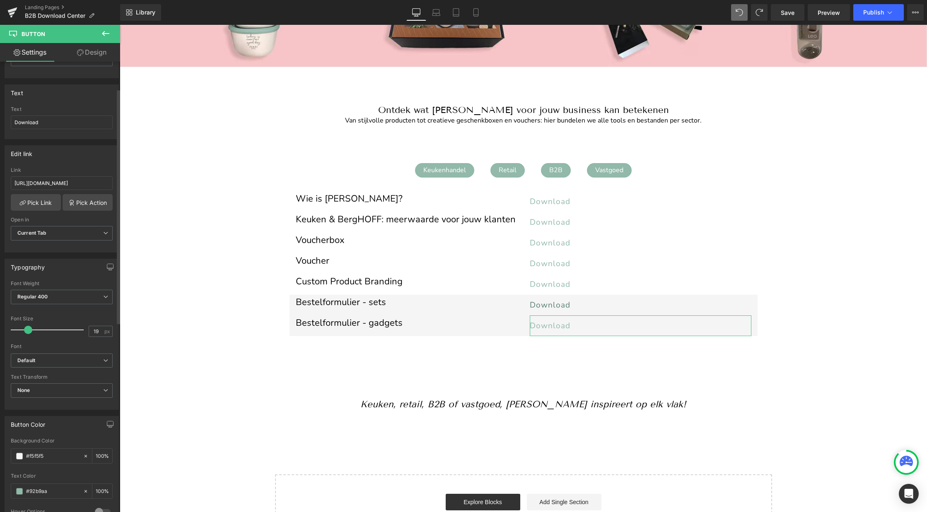
scroll to position [52, 0]
click at [51, 488] on input "#92b9aa" at bounding box center [52, 489] width 53 height 9
type input "#587d70"
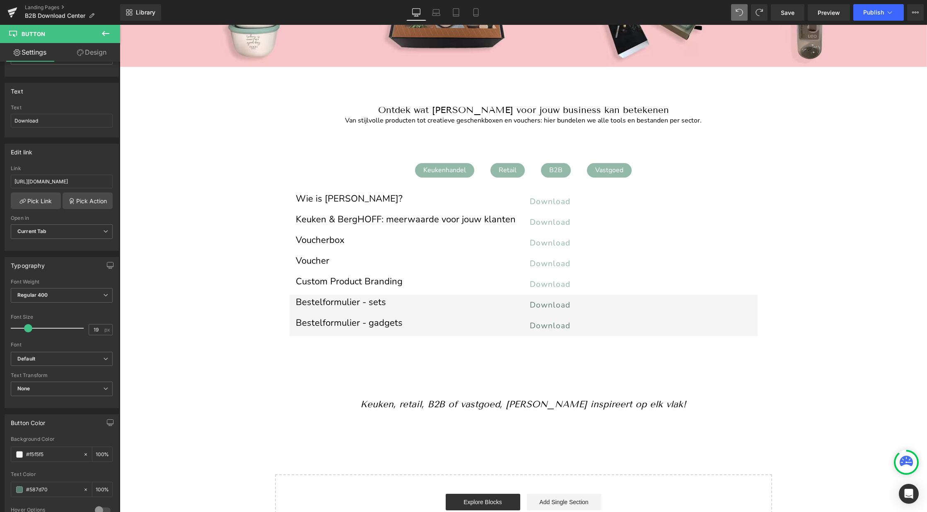
click at [237, 460] on div "Image Image Image ‹ › Carousel Row Welkom op de B2B Media Lounge van BergHOFF B…" at bounding box center [523, 252] width 807 height 582
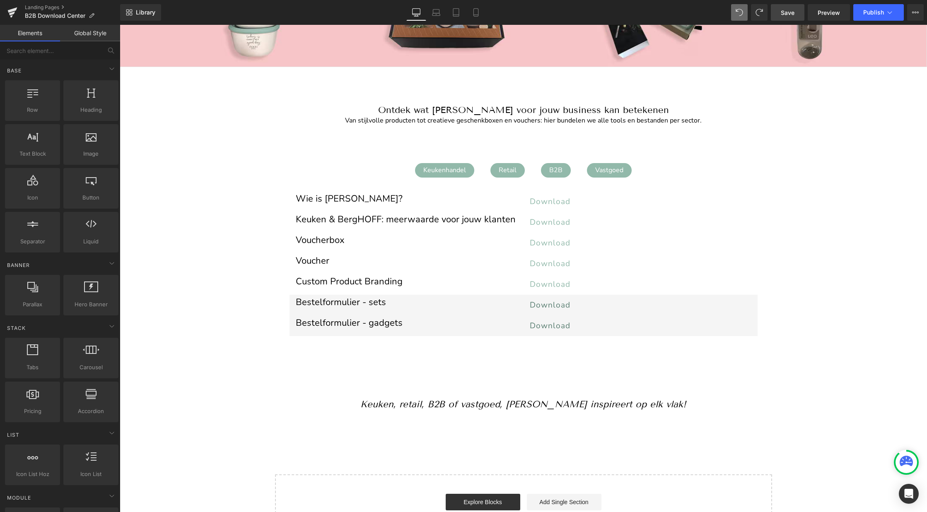
click at [786, 11] on span "Save" at bounding box center [788, 12] width 14 height 9
click at [833, 15] on span "Preview" at bounding box center [829, 12] width 22 height 9
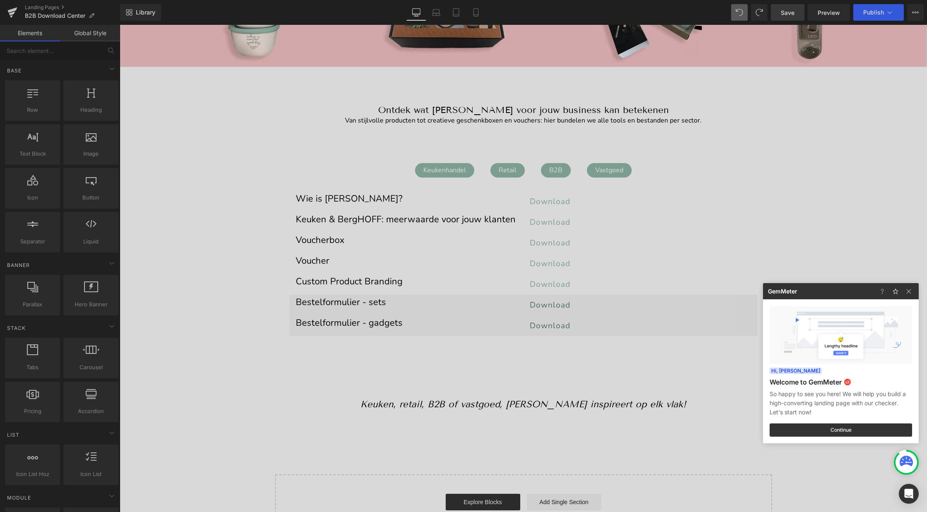
click at [334, 308] on div at bounding box center [463, 256] width 927 height 512
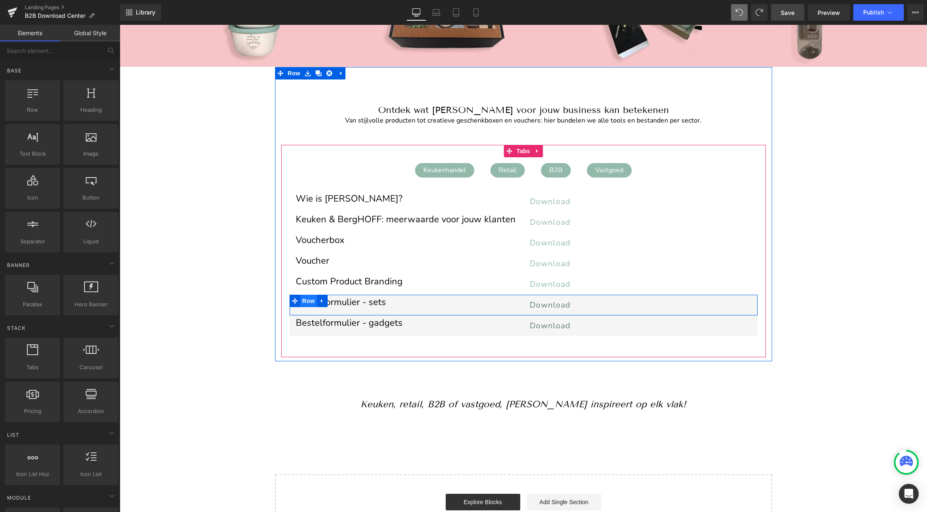
click at [302, 301] on span "Row" at bounding box center [308, 301] width 17 height 12
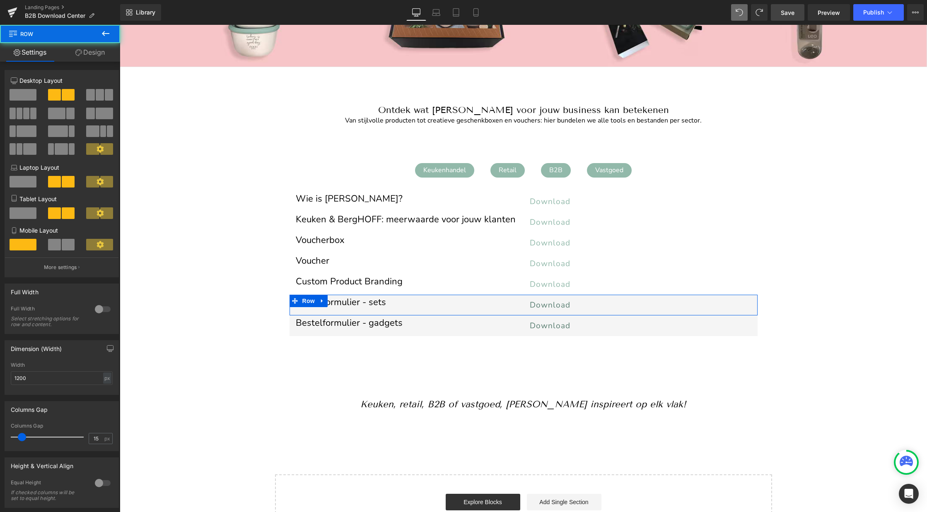
click at [94, 56] on link "Design" at bounding box center [90, 52] width 60 height 19
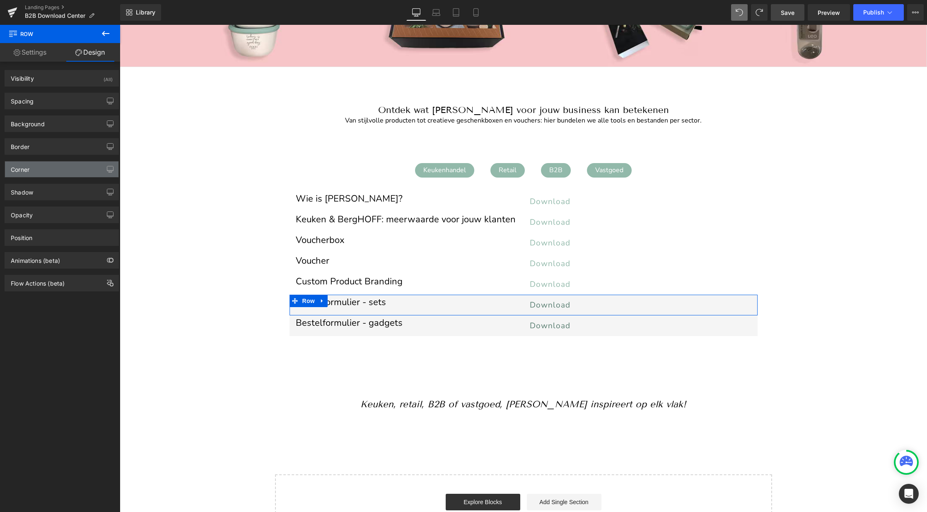
click at [31, 172] on div "Corner" at bounding box center [61, 170] width 113 height 16
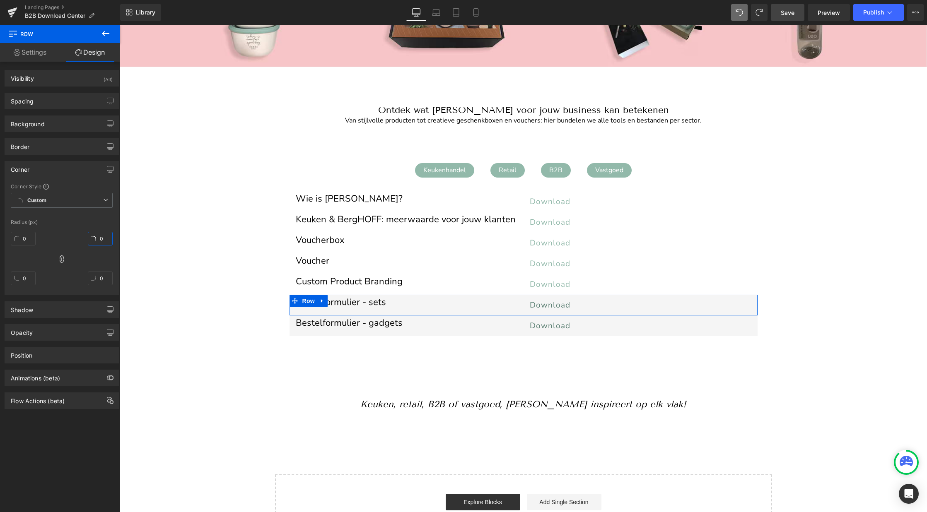
click at [102, 239] on input "0" at bounding box center [100, 239] width 25 height 14
type input "20"
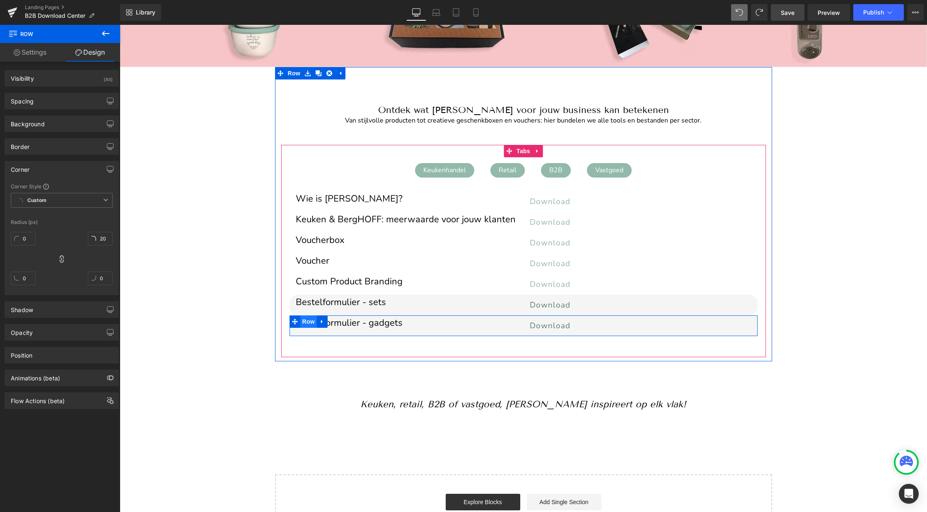
click at [306, 323] on span "Row" at bounding box center [308, 322] width 17 height 12
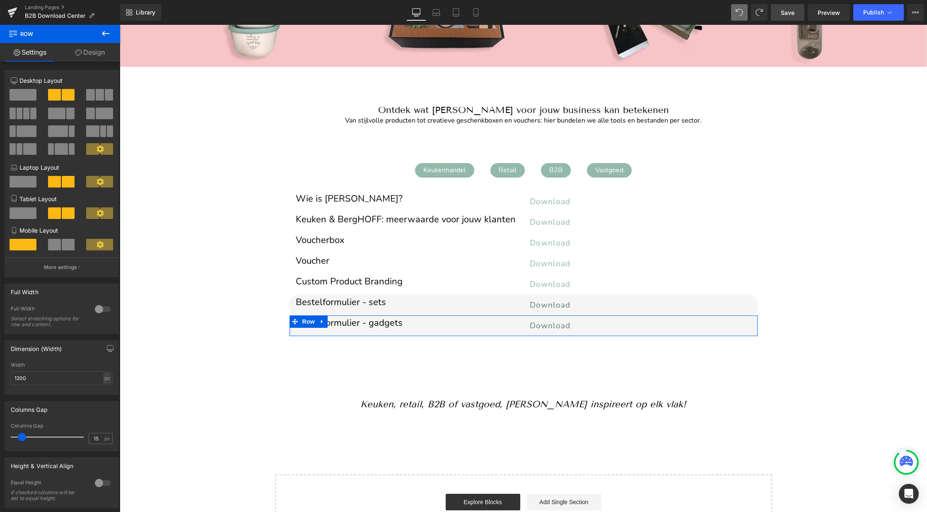
drag, startPoint x: 84, startPoint y: 48, endPoint x: 0, endPoint y: 105, distance: 101.3
click at [84, 48] on link "Design" at bounding box center [90, 52] width 60 height 19
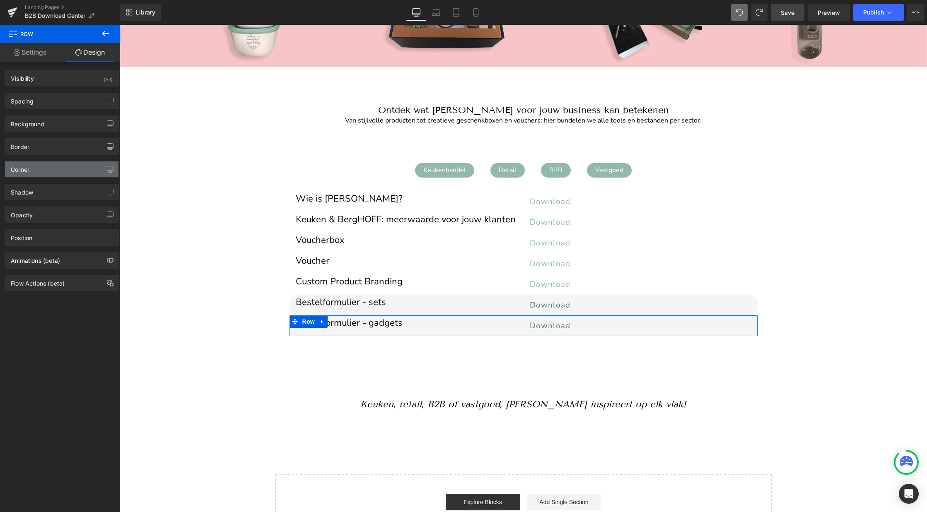
click at [34, 169] on div "Corner" at bounding box center [61, 170] width 113 height 16
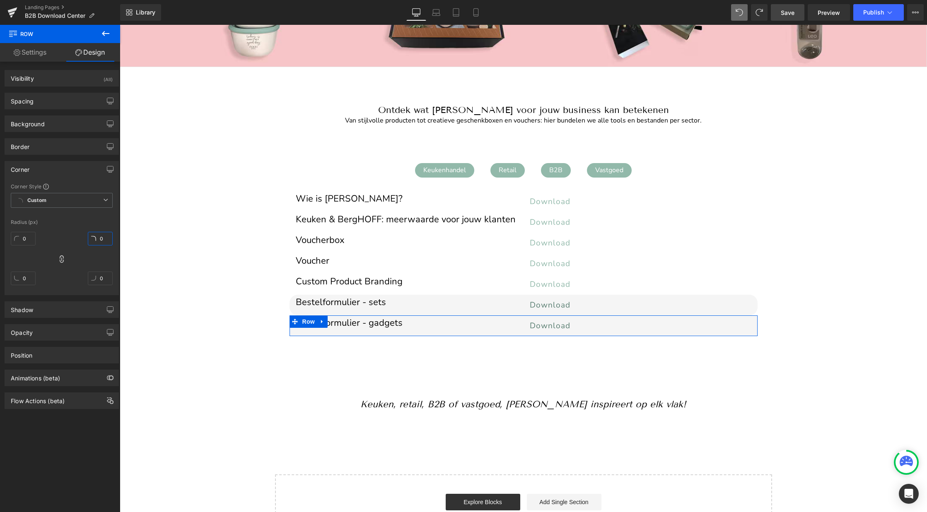
click at [96, 240] on input "0" at bounding box center [100, 239] width 25 height 14
type input "20"
click at [155, 349] on div "Image Image Image ‹ › Carousel Row Welkom op de B2B Media Lounge van BergHOFF B…" at bounding box center [523, 252] width 807 height 582
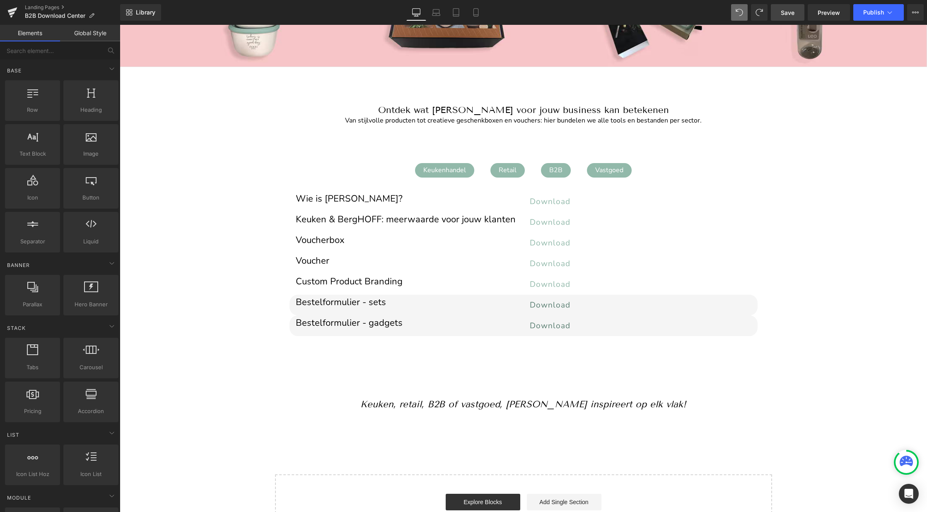
click at [783, 12] on span "Save" at bounding box center [788, 12] width 14 height 9
click at [826, 13] on span "Preview" at bounding box center [829, 12] width 22 height 9
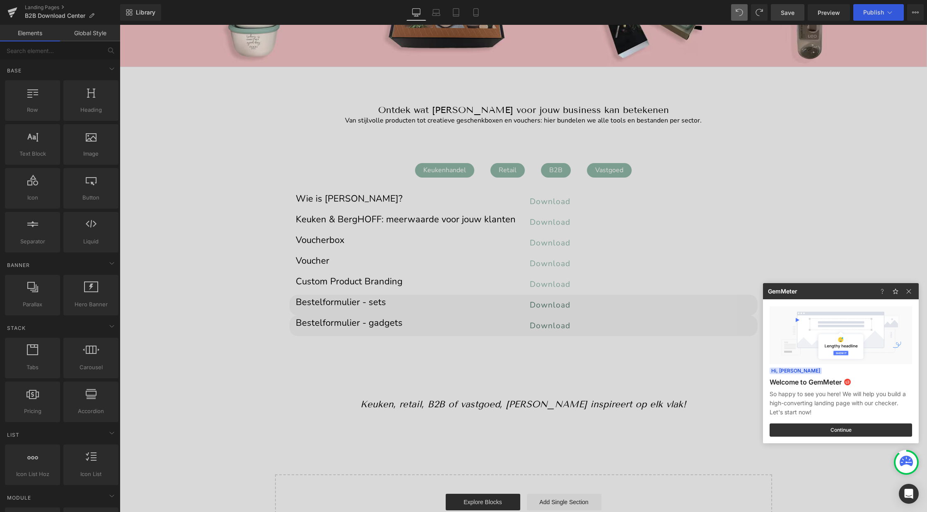
click at [175, 372] on div at bounding box center [463, 256] width 927 height 512
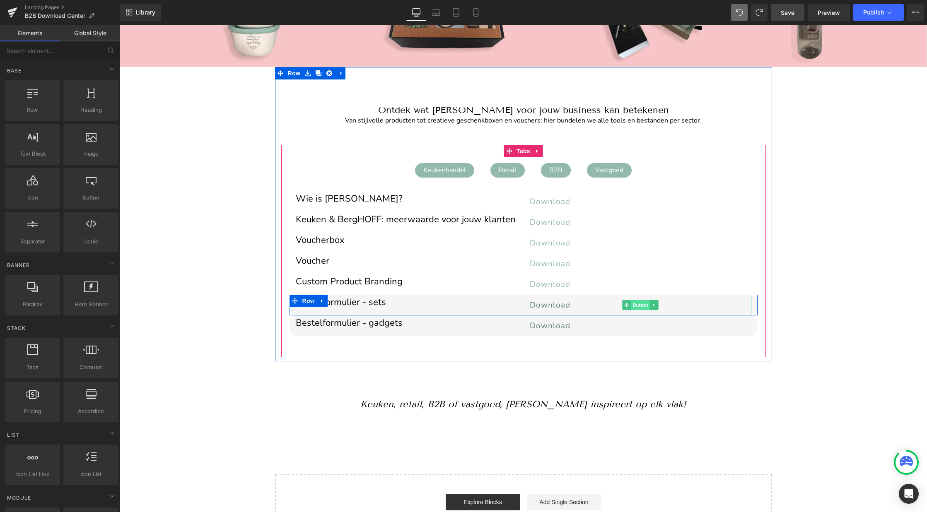
click at [637, 305] on span "Button" at bounding box center [640, 305] width 19 height 10
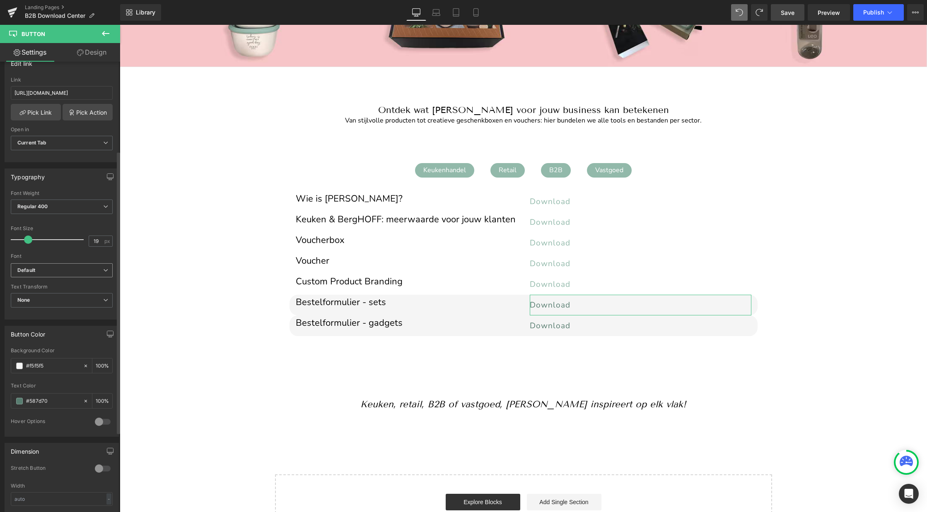
scroll to position [142, 0]
click at [101, 420] on div at bounding box center [103, 420] width 20 height 13
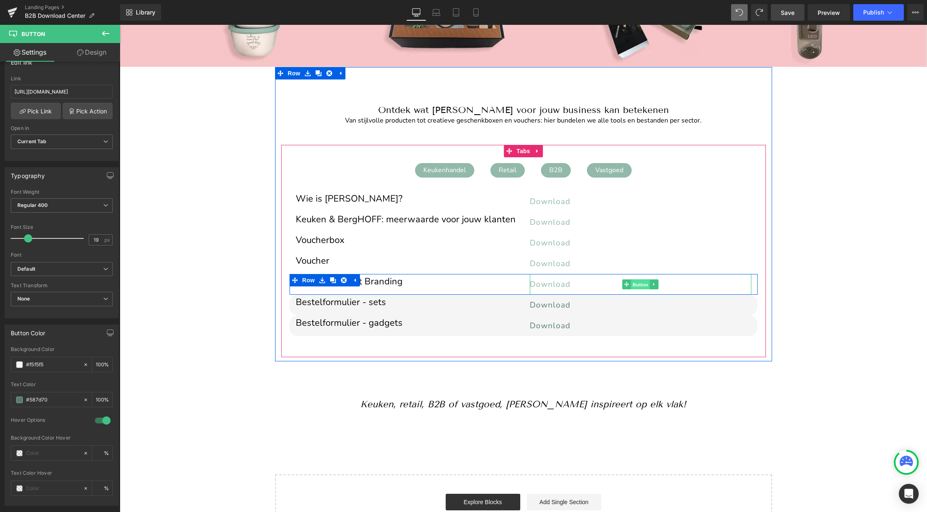
click at [642, 285] on span "Button" at bounding box center [640, 285] width 19 height 10
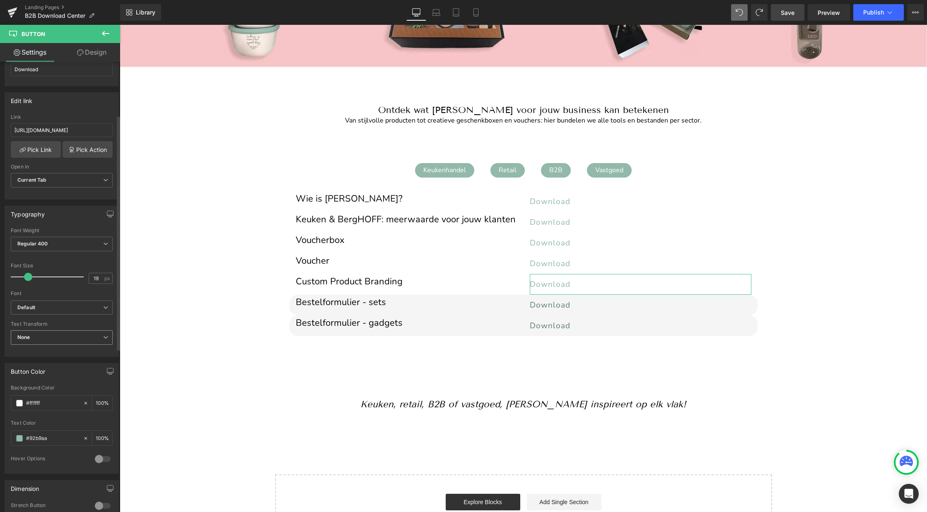
scroll to position [106, 0]
click at [42, 435] on input "#92b9aa" at bounding box center [52, 436] width 53 height 9
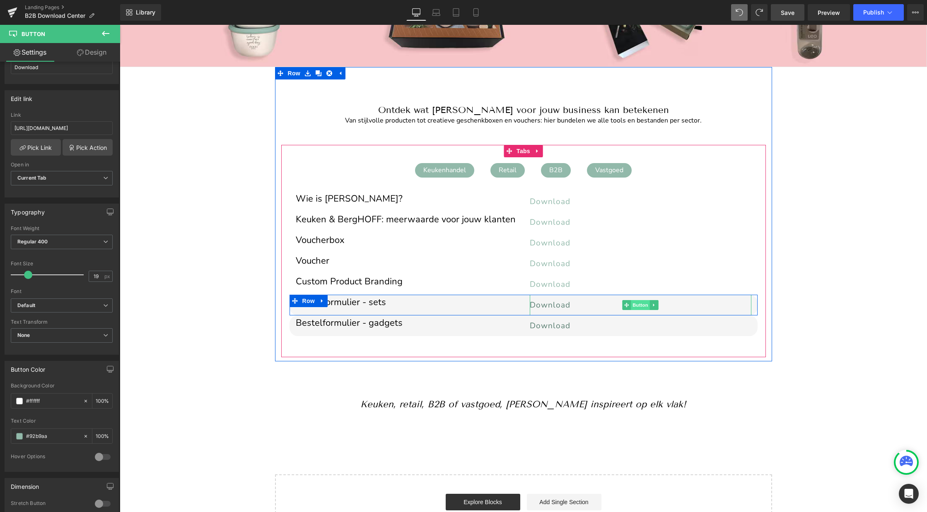
click at [640, 307] on span "Button" at bounding box center [640, 305] width 19 height 10
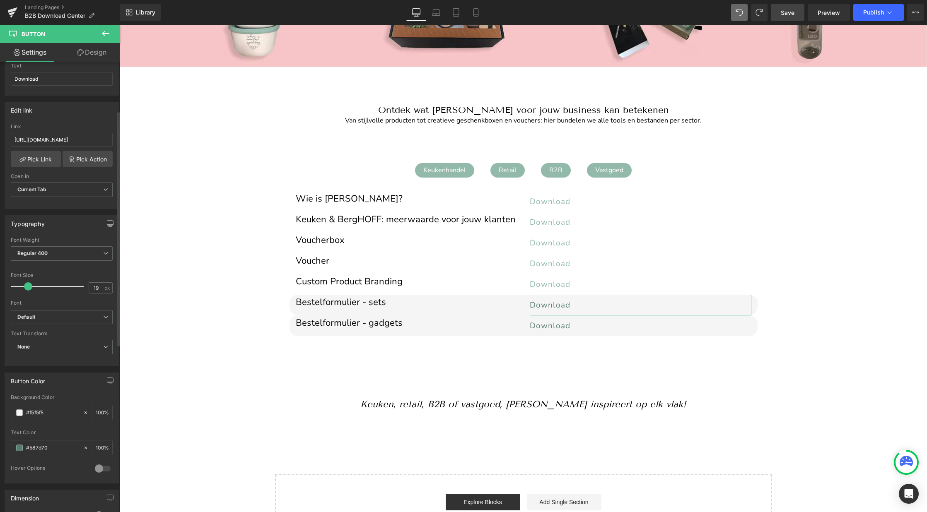
scroll to position [155, 0]
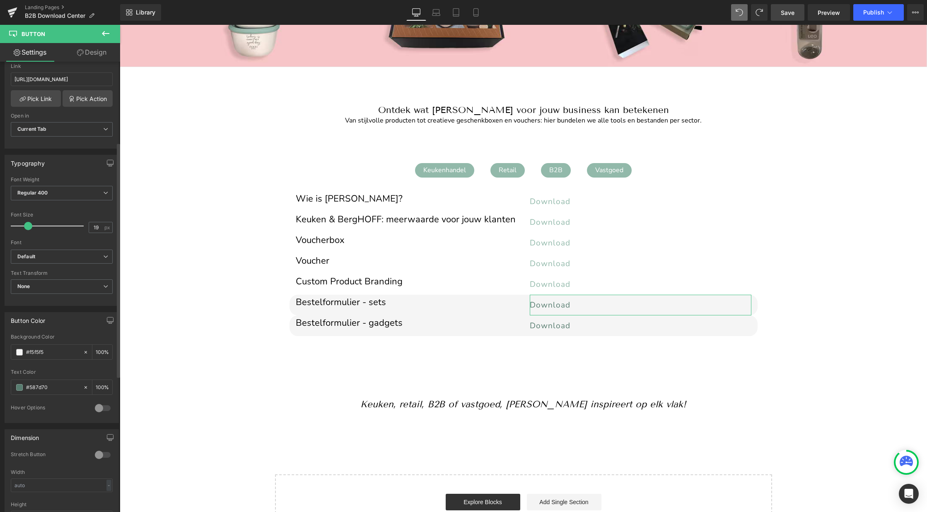
click at [103, 409] on div at bounding box center [103, 408] width 20 height 13
click at [37, 476] on input "text" at bounding box center [52, 476] width 53 height 9
paste input "#92b9aa"
type input "#92b9aa"
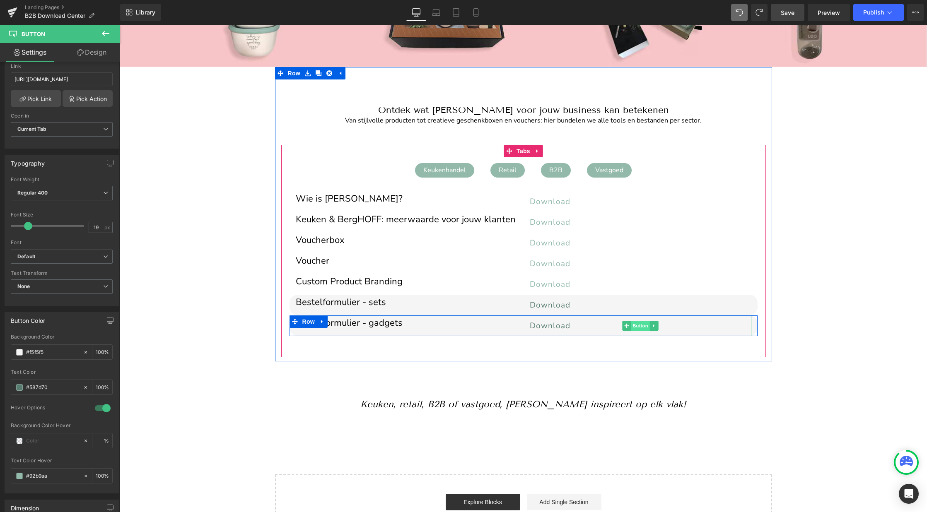
click at [637, 324] on span "Button" at bounding box center [640, 326] width 19 height 10
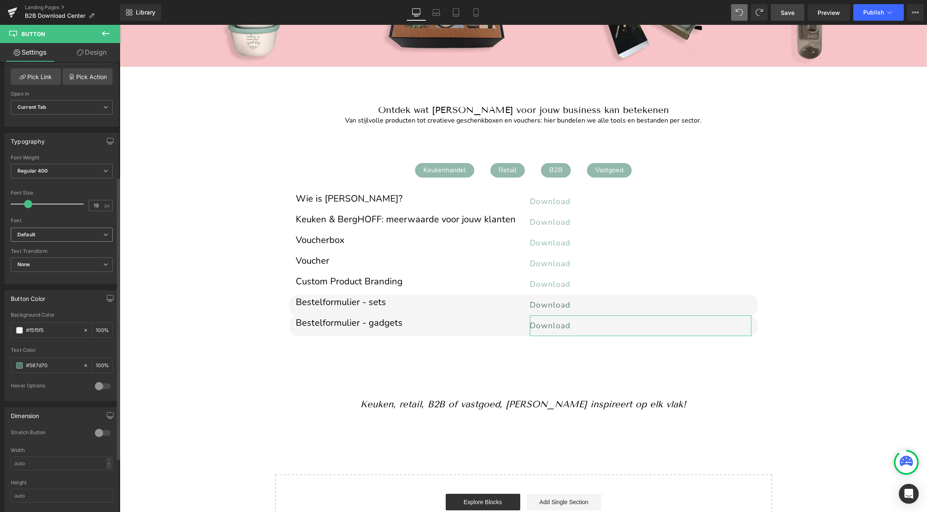
scroll to position [184, 0]
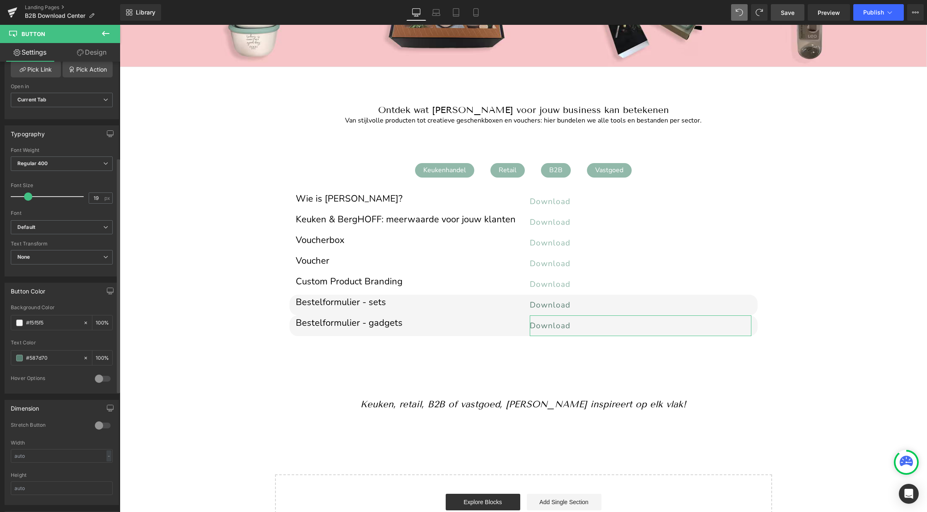
click at [104, 379] on div at bounding box center [103, 378] width 20 height 13
click at [60, 447] on input "text" at bounding box center [52, 446] width 53 height 9
paste input "#92b9aa"
type input "#92b9aa"
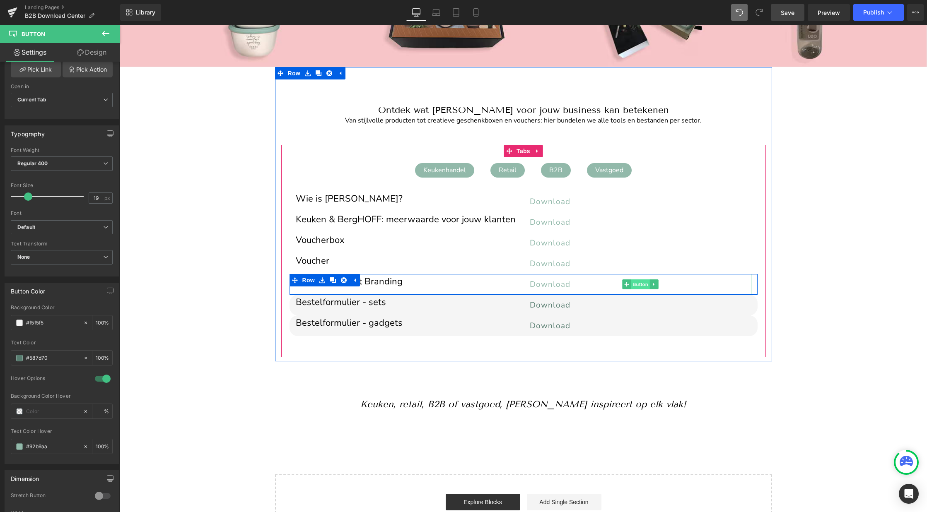
click at [635, 284] on span "Button" at bounding box center [640, 285] width 19 height 10
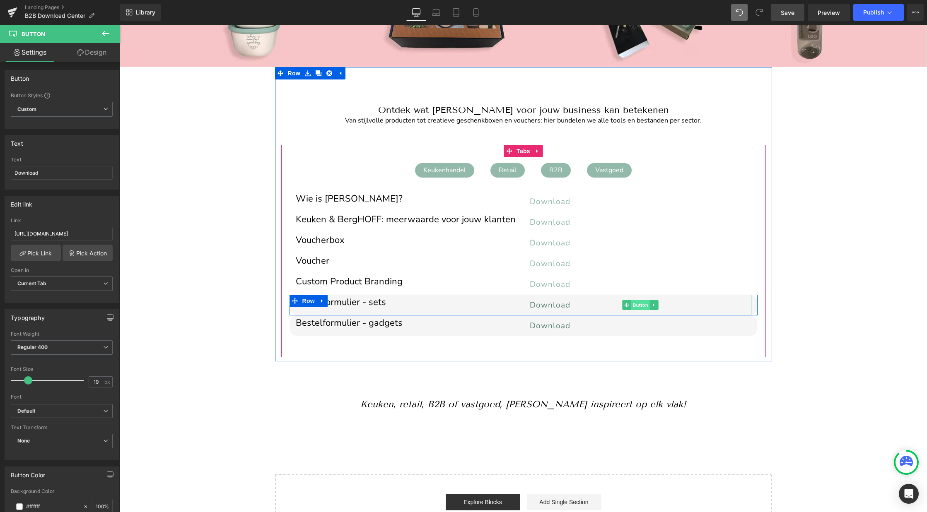
click at [640, 306] on span "Button" at bounding box center [640, 305] width 19 height 10
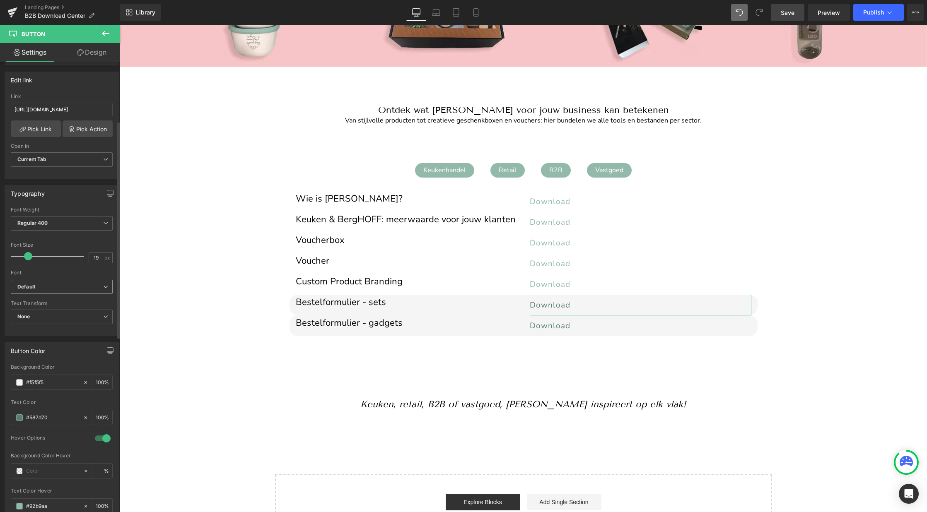
scroll to position [127, 0]
click at [47, 419] on input "#587d70" at bounding box center [52, 415] width 53 height 9
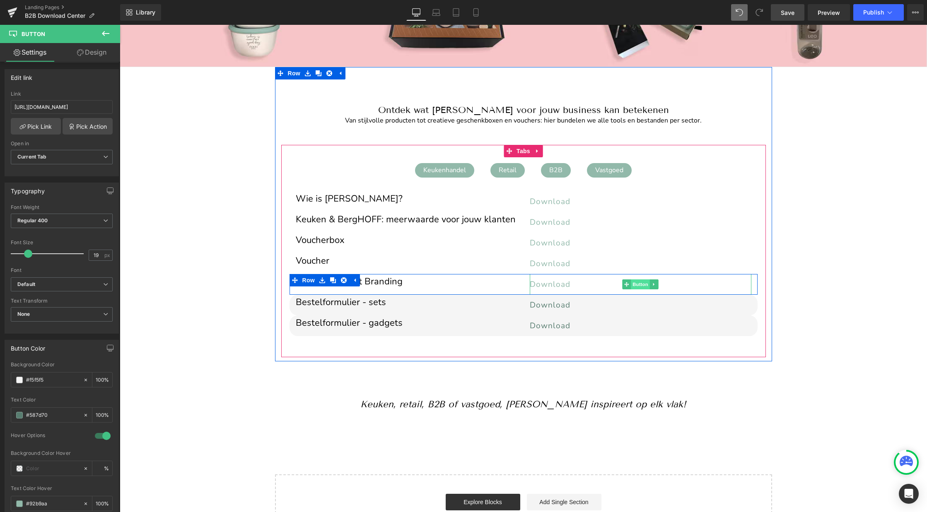
click at [642, 287] on span "Button" at bounding box center [640, 285] width 19 height 10
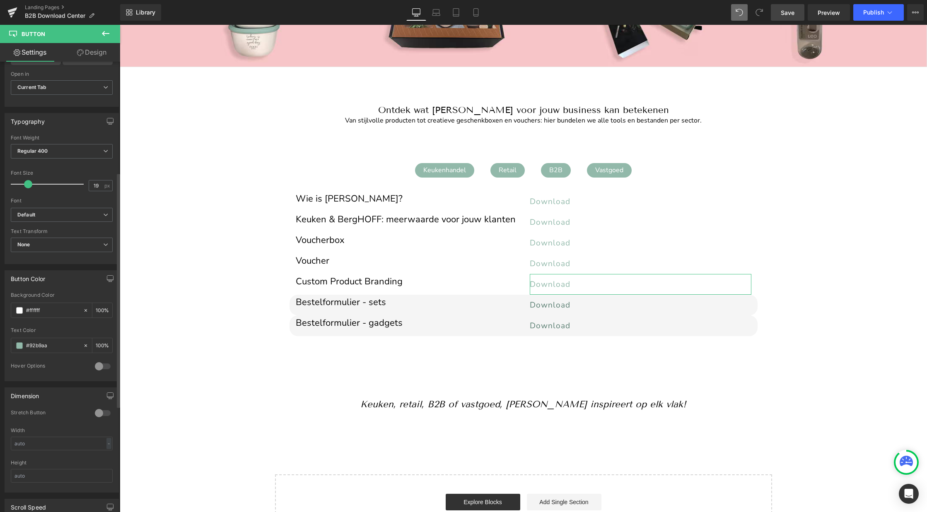
scroll to position [212, 0]
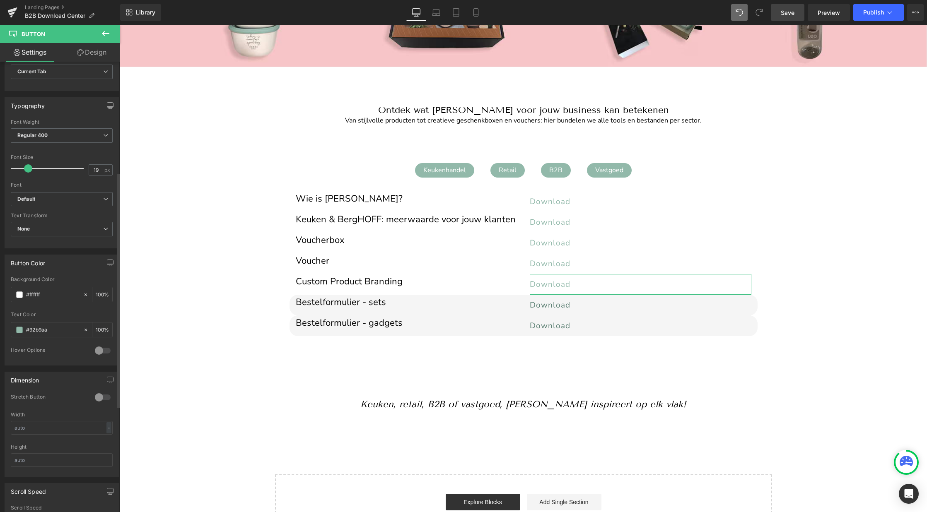
click at [104, 350] on div at bounding box center [103, 350] width 20 height 13
click at [58, 415] on input "text" at bounding box center [52, 418] width 53 height 9
paste input "#587d70"
type input "#587d70"
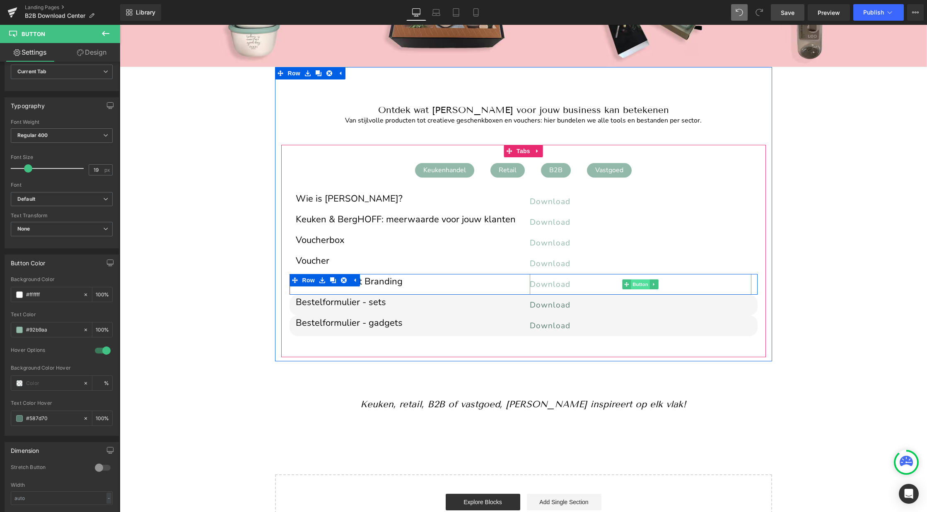
click at [638, 285] on span "Button" at bounding box center [640, 285] width 19 height 10
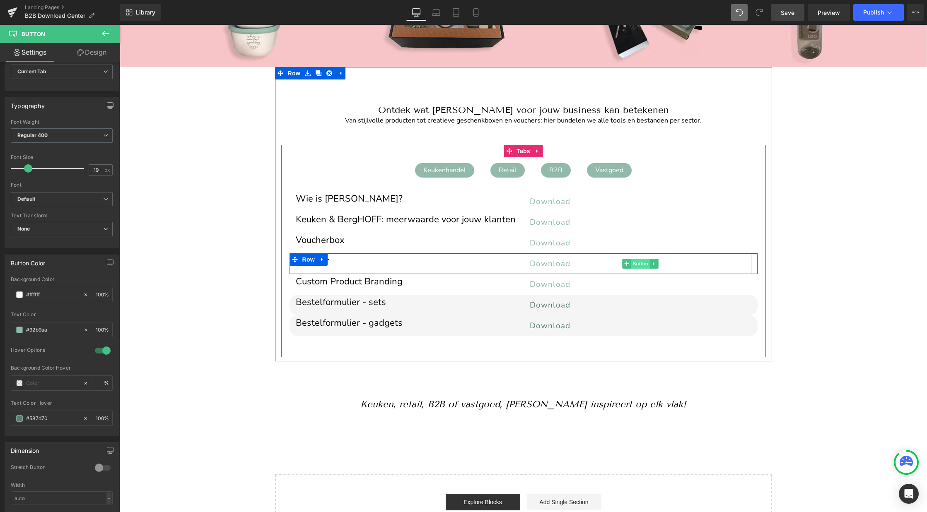
click at [640, 264] on span "Button" at bounding box center [640, 264] width 19 height 10
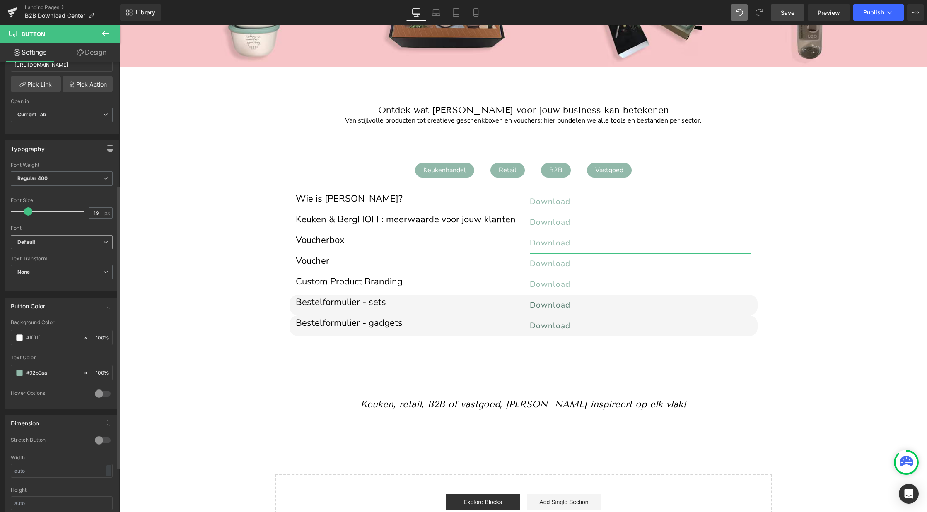
scroll to position [237, 0]
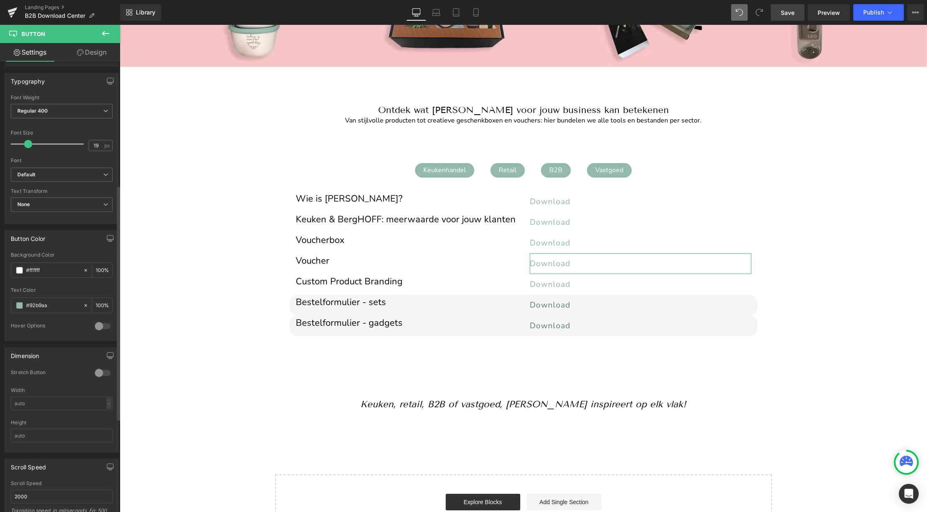
click at [104, 324] on div at bounding box center [103, 326] width 20 height 13
click at [50, 396] on input "text" at bounding box center [52, 394] width 53 height 9
paste input "#587d70"
type input "#587d70"
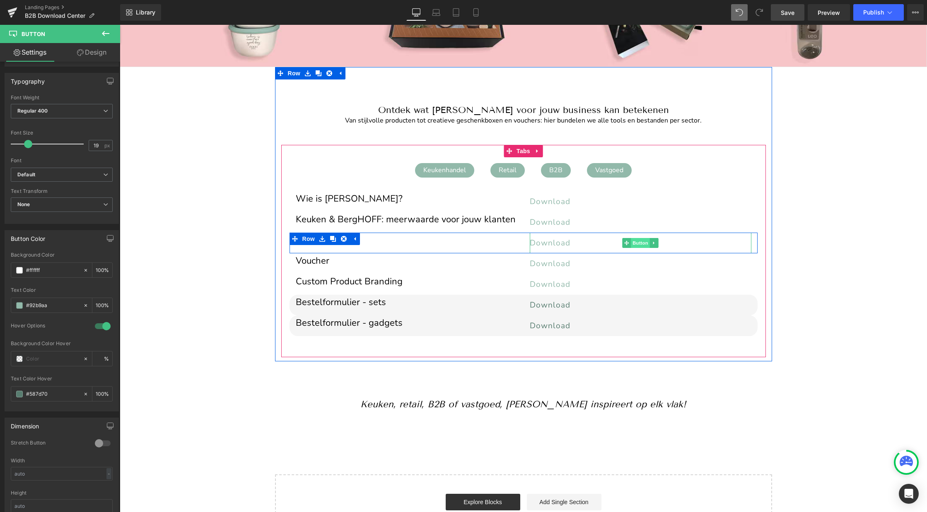
click at [645, 239] on span "Button" at bounding box center [640, 243] width 19 height 10
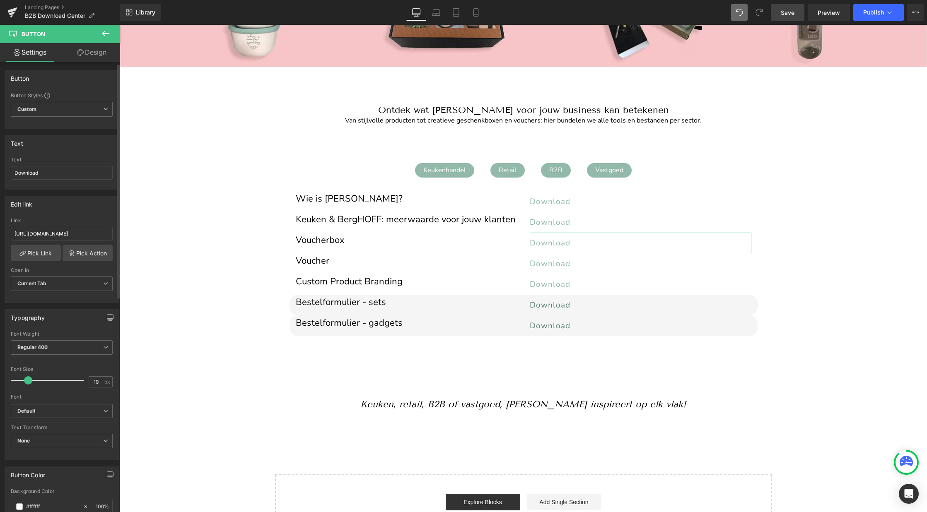
scroll to position [261, 0]
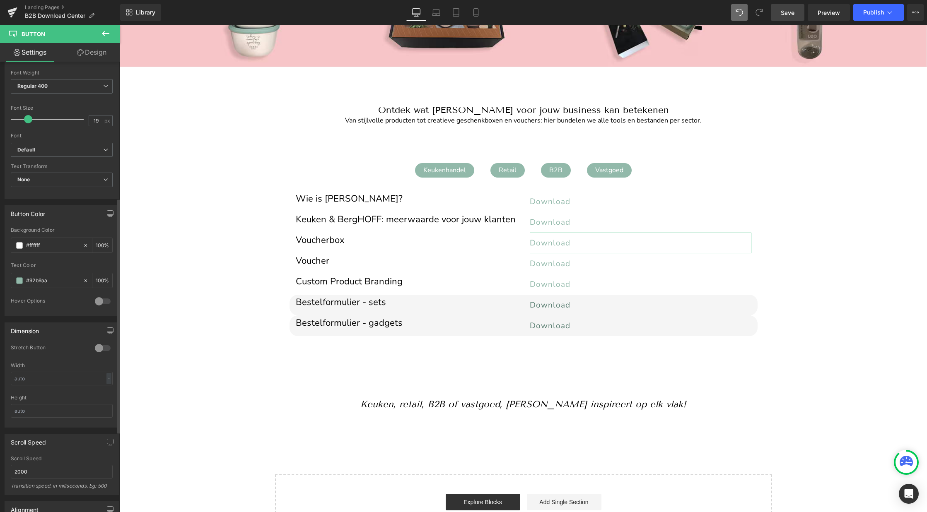
click at [102, 303] on div at bounding box center [103, 301] width 20 height 13
click at [61, 365] on input "text" at bounding box center [52, 369] width 53 height 9
paste input "#587d70"
type input "#587d70"
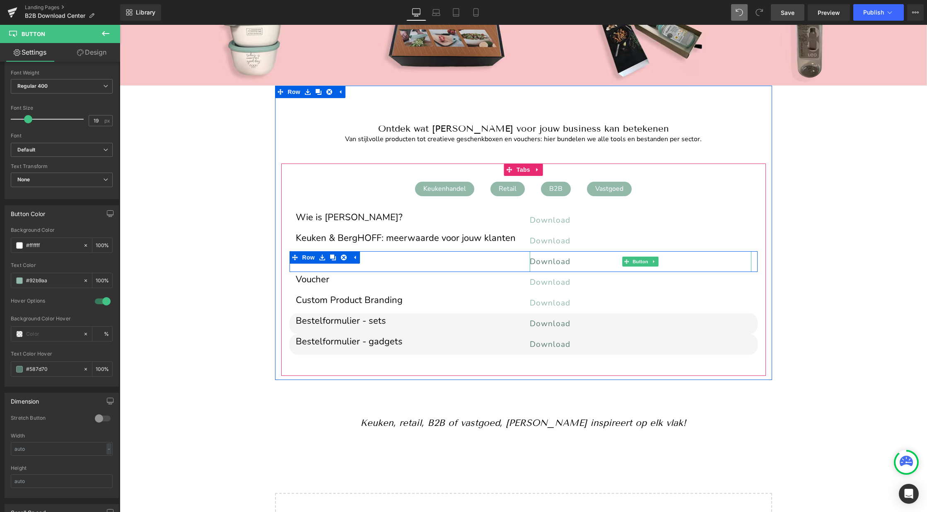
scroll to position [95, 0]
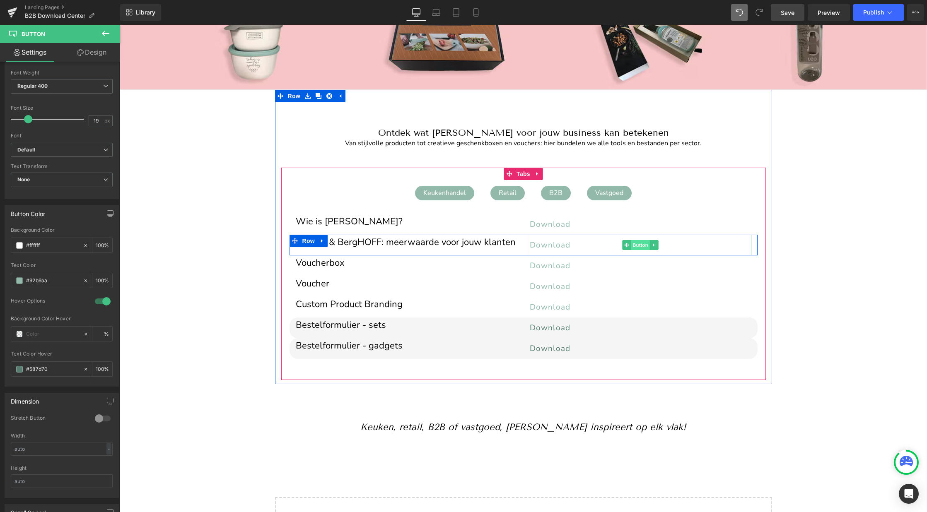
click at [638, 244] on span "Button" at bounding box center [640, 245] width 19 height 10
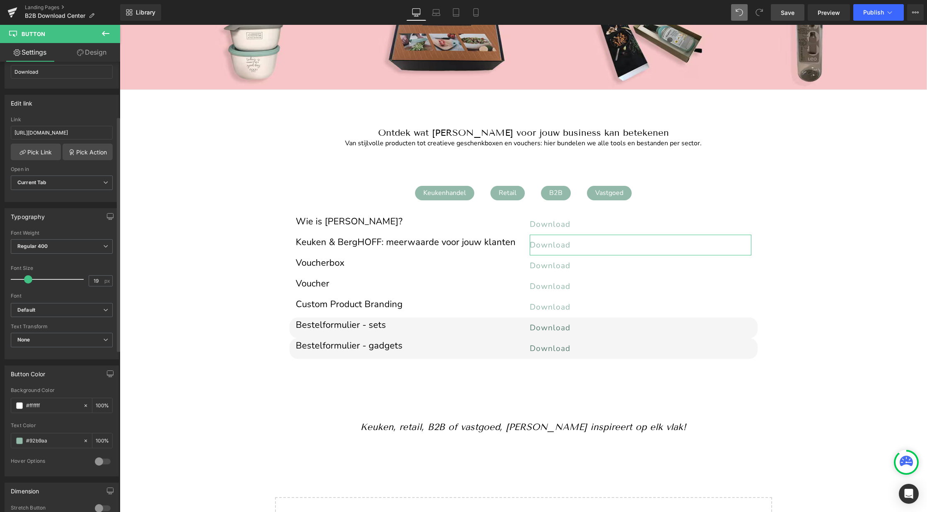
scroll to position [105, 0]
click at [101, 454] on div at bounding box center [103, 457] width 20 height 13
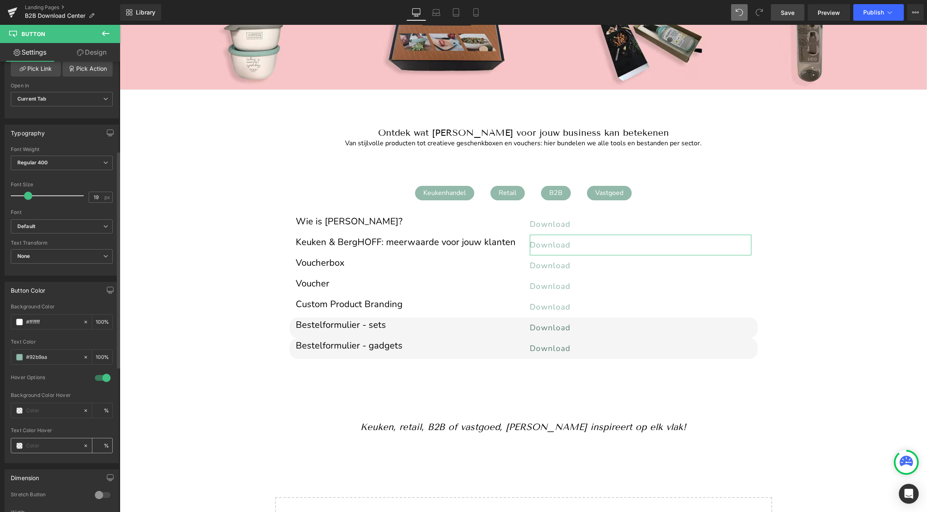
click at [39, 449] on input "text" at bounding box center [52, 446] width 53 height 9
paste input "#587d70"
type input "#587d70"
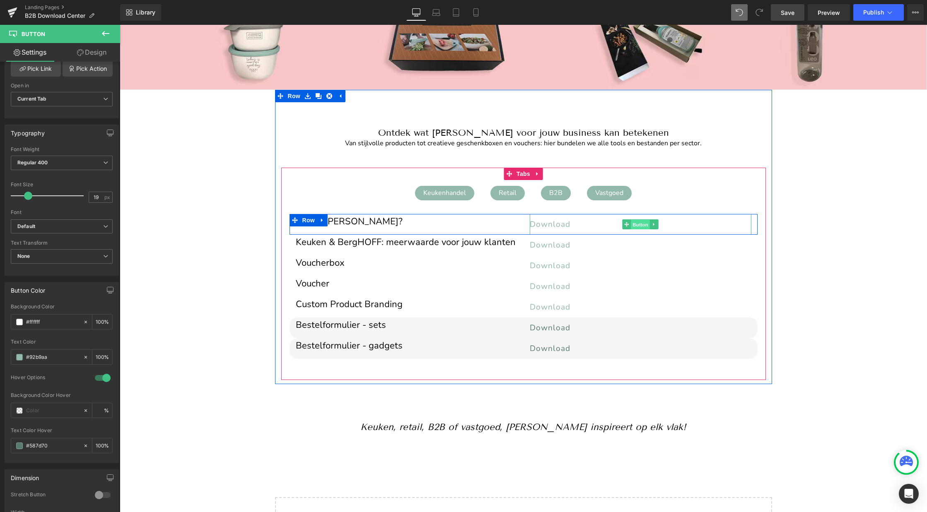
click at [634, 226] on span "Button" at bounding box center [640, 225] width 19 height 10
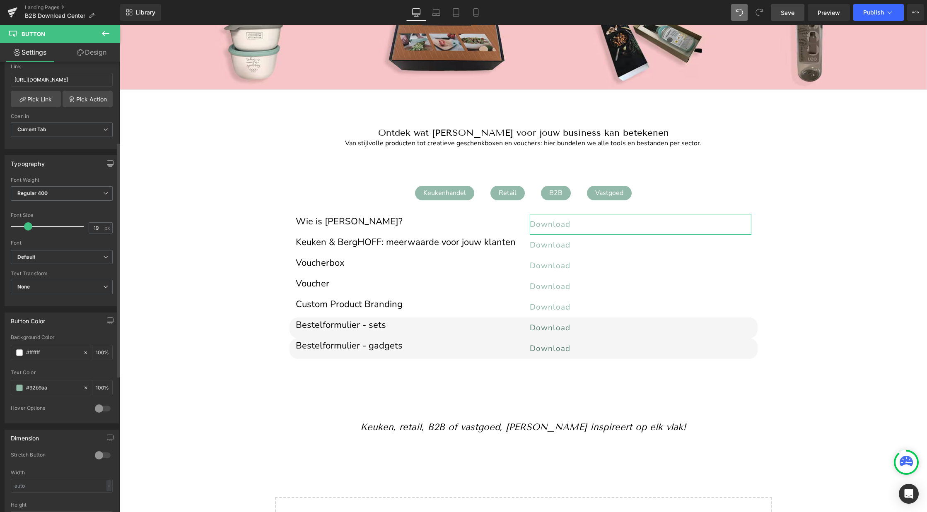
scroll to position [157, 0]
click at [107, 406] on div at bounding box center [103, 406] width 20 height 13
click at [59, 441] on input "text" at bounding box center [52, 439] width 53 height 9
paste input "#587d70"
type input "#587d70"
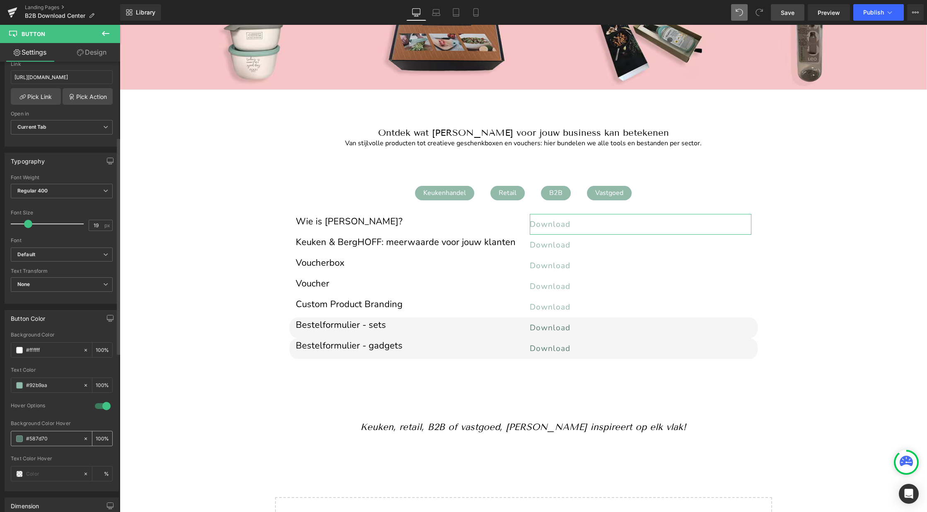
click at [44, 442] on input "#587d70" at bounding box center [52, 439] width 53 height 9
click at [43, 473] on input "text" at bounding box center [52, 474] width 53 height 9
paste input "#587d70"
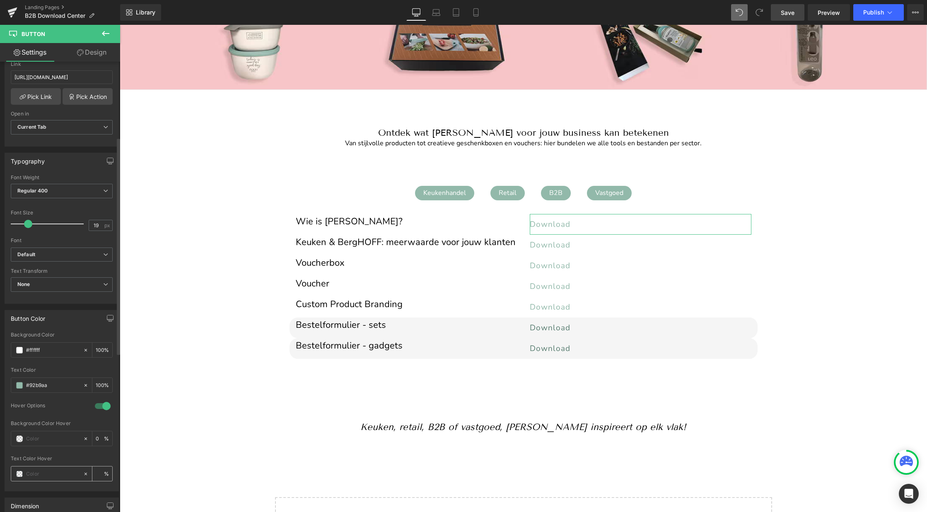
type input "#587d70"
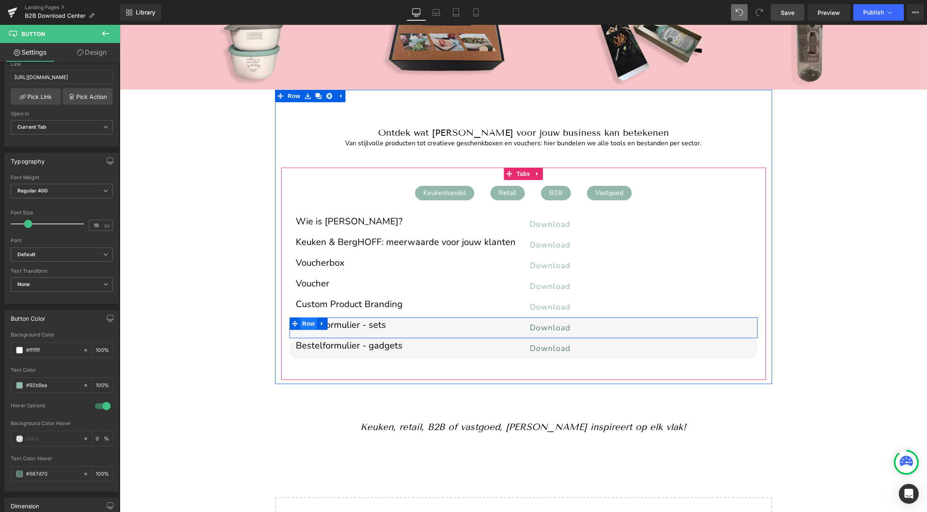
click at [309, 321] on span "Row" at bounding box center [308, 324] width 17 height 12
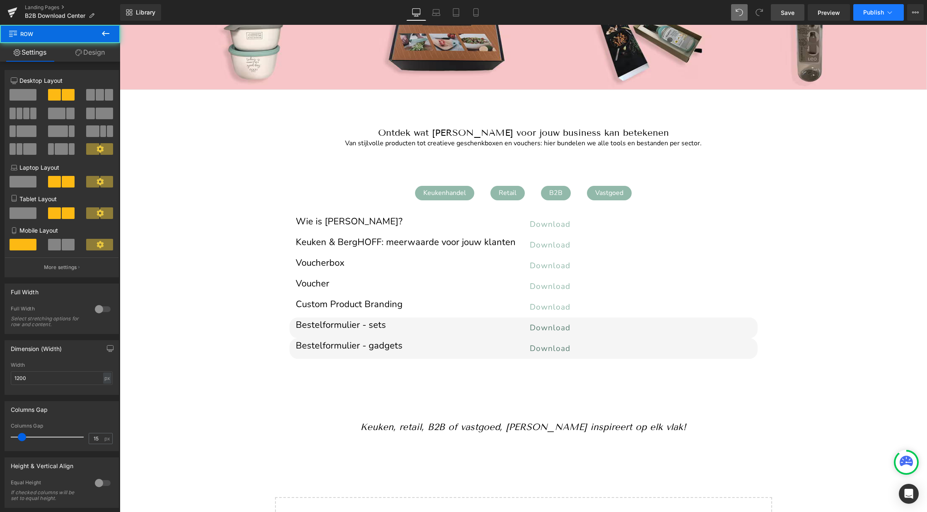
click at [877, 11] on span "Publish" at bounding box center [873, 12] width 21 height 7
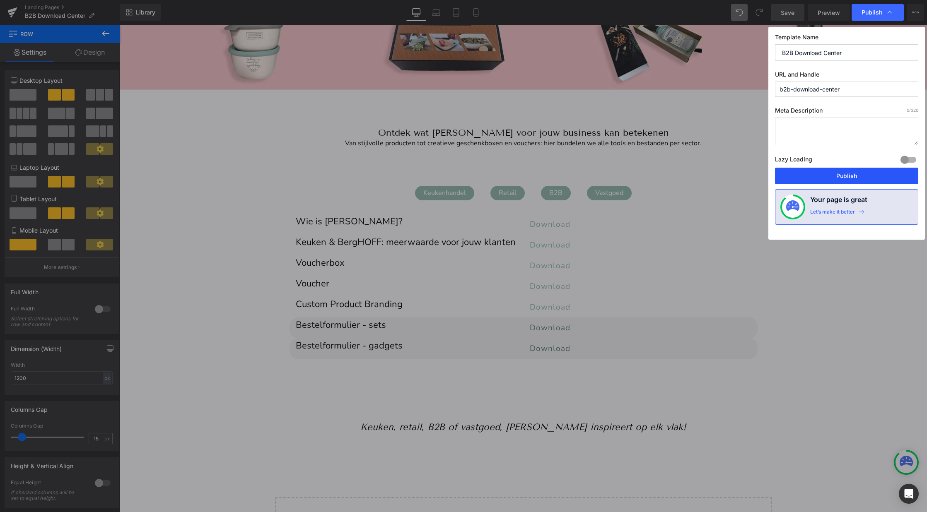
click at [840, 176] on button "Publish" at bounding box center [846, 176] width 143 height 17
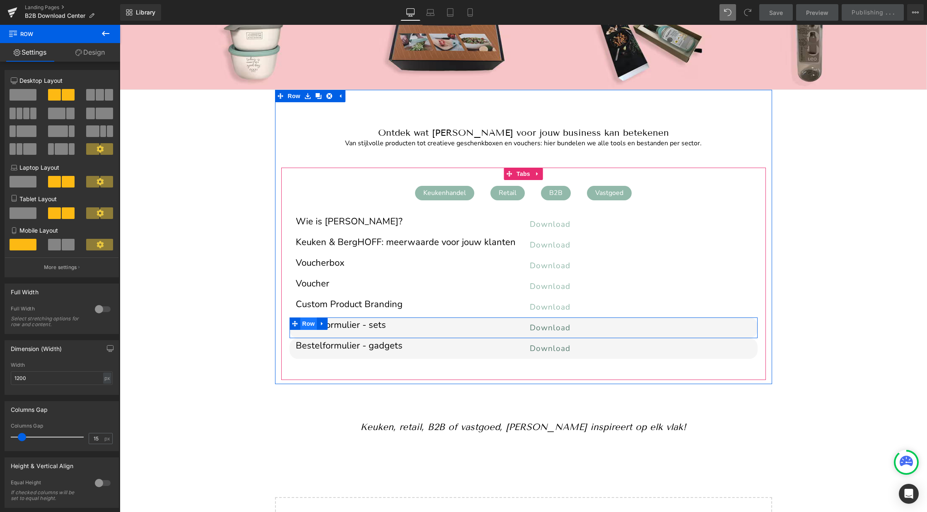
click at [303, 325] on span "Row" at bounding box center [308, 324] width 17 height 12
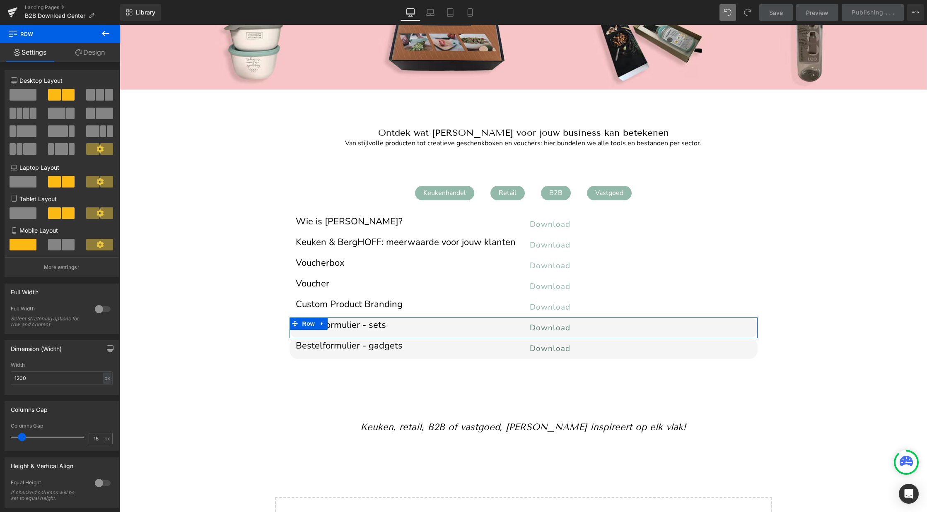
click at [96, 53] on link "Design" at bounding box center [90, 52] width 60 height 19
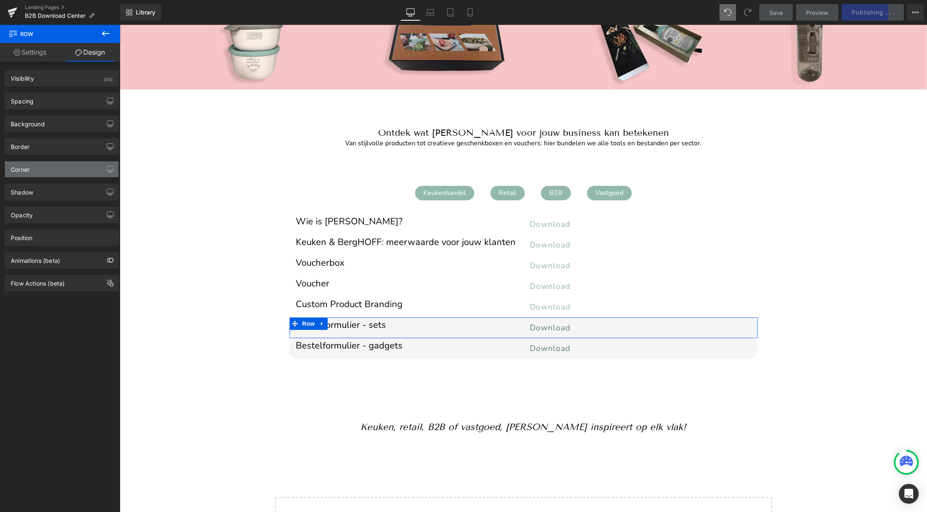
click at [32, 163] on div "Corner" at bounding box center [61, 170] width 113 height 16
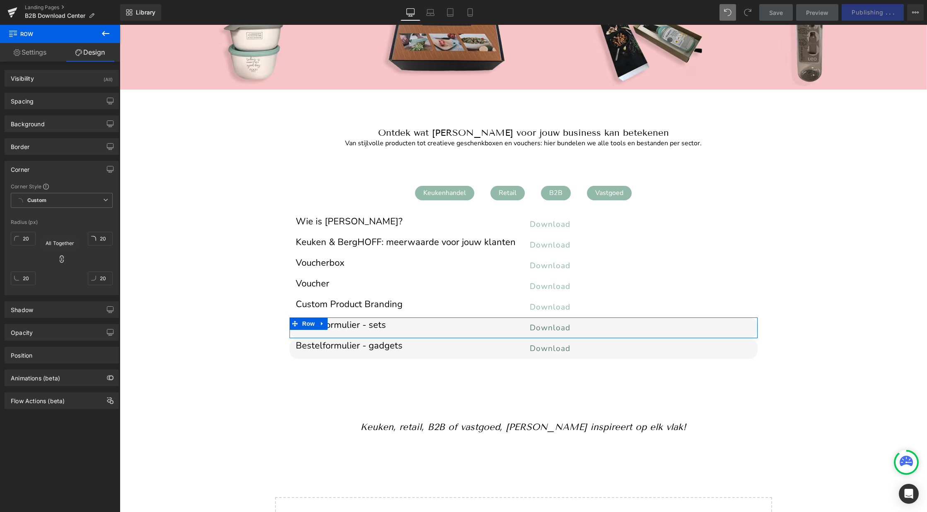
click at [59, 259] on icon at bounding box center [62, 259] width 8 height 8
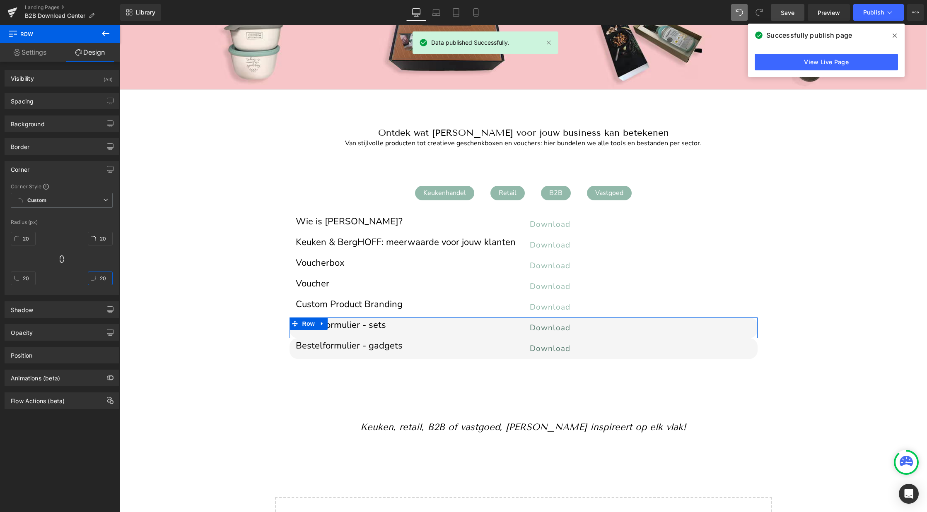
click at [101, 278] on input "20" at bounding box center [100, 279] width 25 height 14
click at [31, 277] on input "20" at bounding box center [23, 279] width 25 height 14
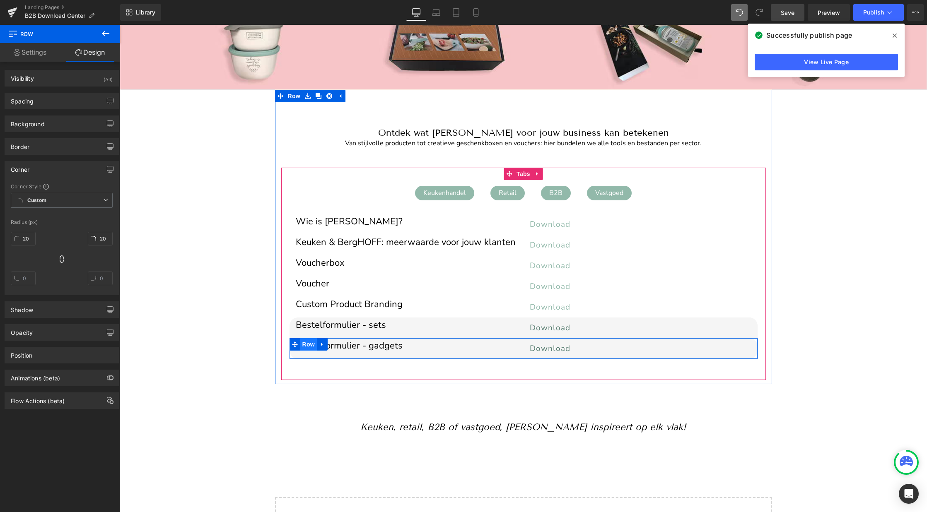
click at [304, 343] on span "Row" at bounding box center [308, 344] width 17 height 12
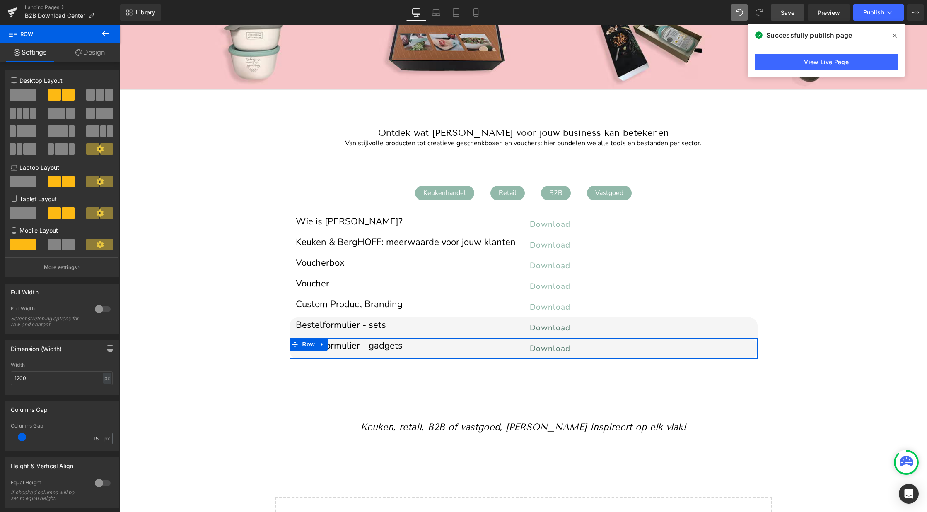
click at [97, 52] on link "Design" at bounding box center [90, 52] width 60 height 19
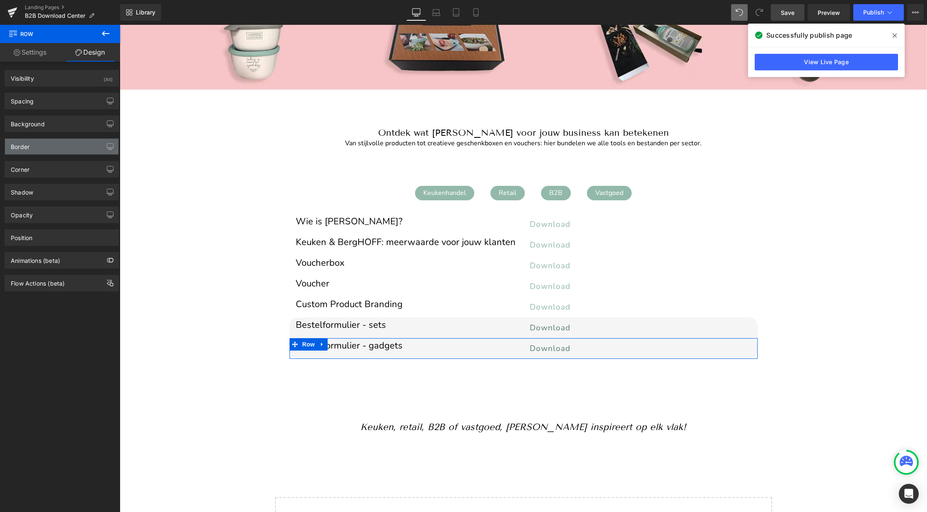
click at [31, 150] on div "Border" at bounding box center [61, 147] width 113 height 16
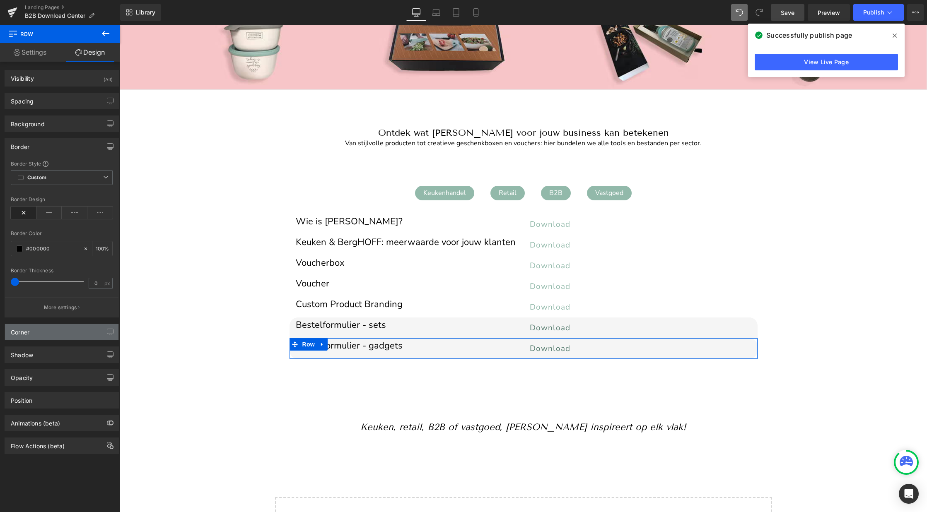
click at [28, 336] on div "Corner" at bounding box center [20, 330] width 19 height 12
click at [25, 333] on div "Corner" at bounding box center [20, 330] width 19 height 12
click at [90, 332] on div "Corner" at bounding box center [61, 332] width 113 height 16
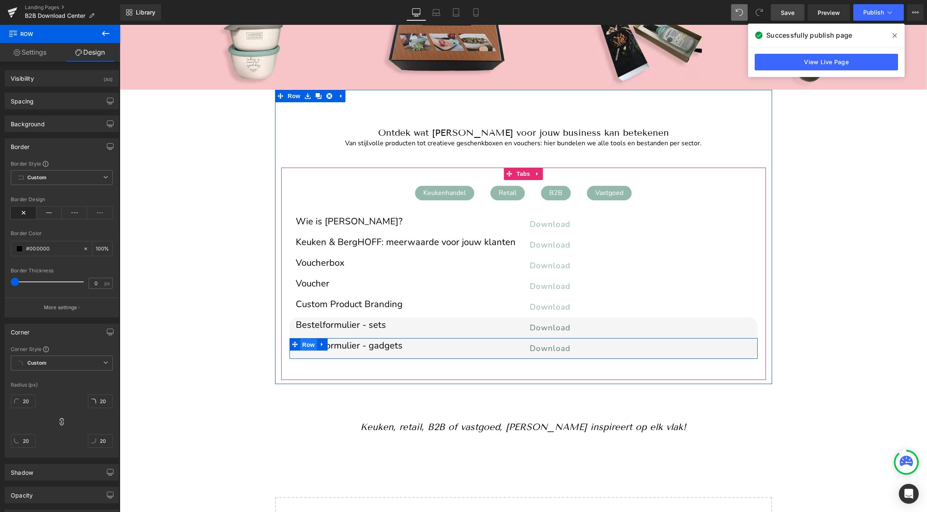
click at [311, 343] on span "Row" at bounding box center [308, 345] width 17 height 12
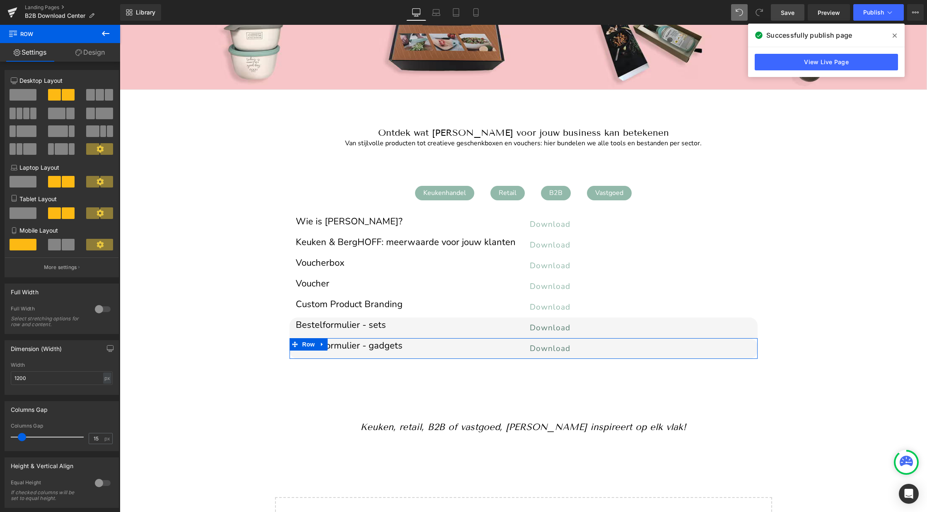
click at [97, 47] on link "Design" at bounding box center [90, 52] width 60 height 19
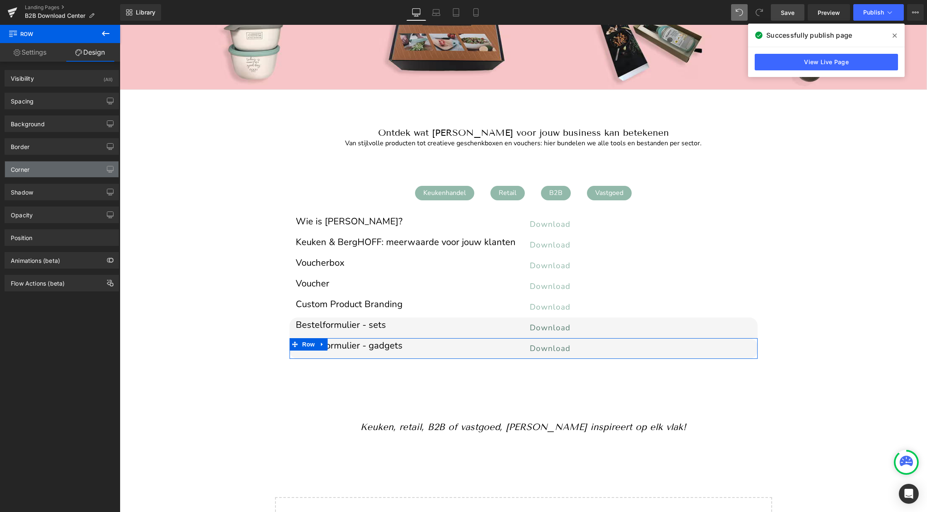
click at [24, 167] on div "Corner" at bounding box center [20, 168] width 19 height 12
click at [104, 171] on button "button" at bounding box center [110, 170] width 13 height 16
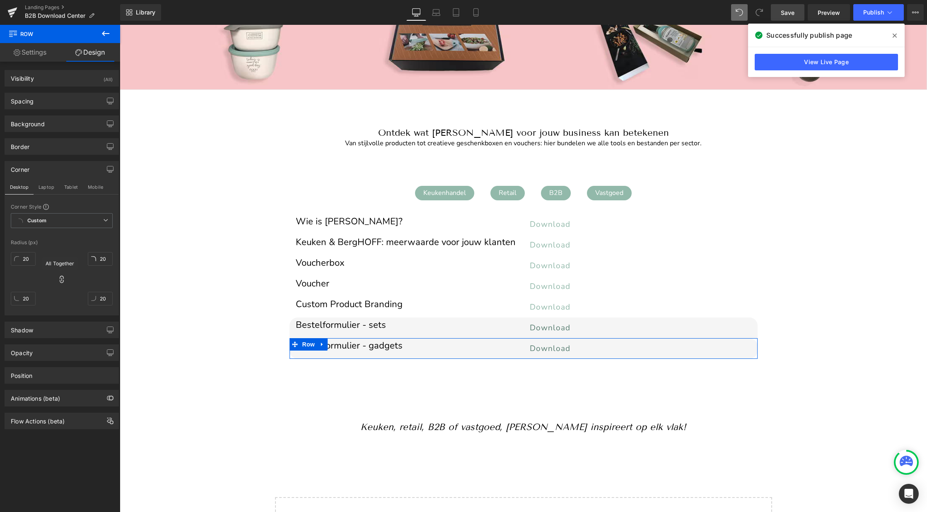
click at [60, 278] on icon at bounding box center [62, 279] width 4 height 7
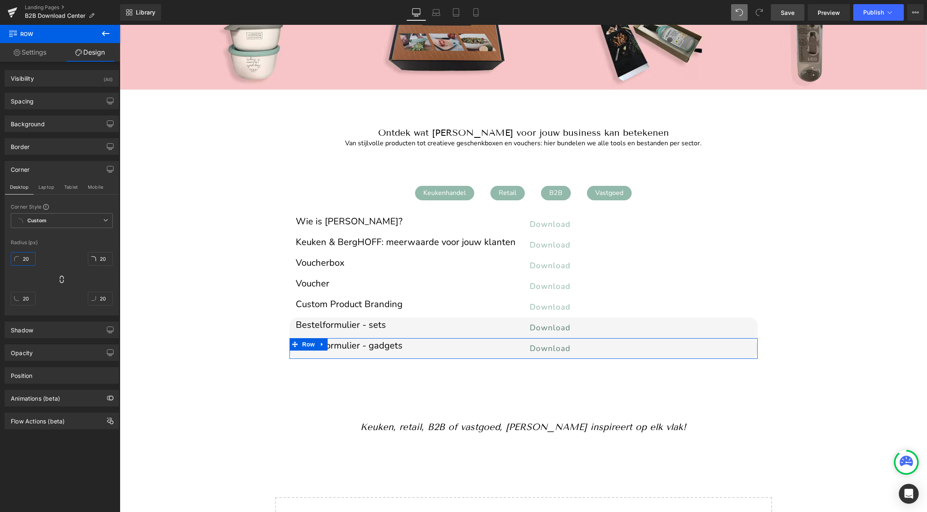
click at [29, 260] on input "20" at bounding box center [23, 259] width 25 height 14
type input "0"
click at [102, 259] on input "20" at bounding box center [100, 259] width 25 height 14
type input "0"
click at [785, 9] on span "Save" at bounding box center [788, 12] width 14 height 9
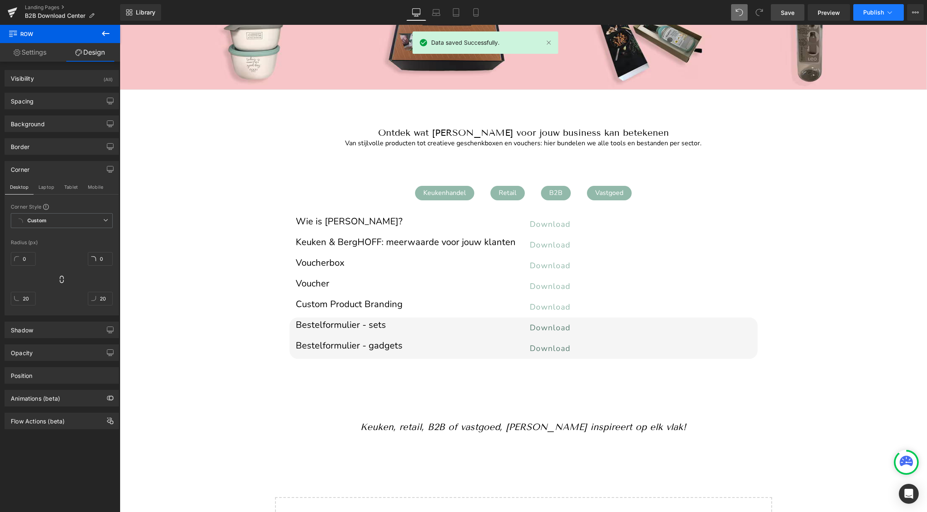
click at [867, 14] on span "Publish" at bounding box center [873, 12] width 21 height 7
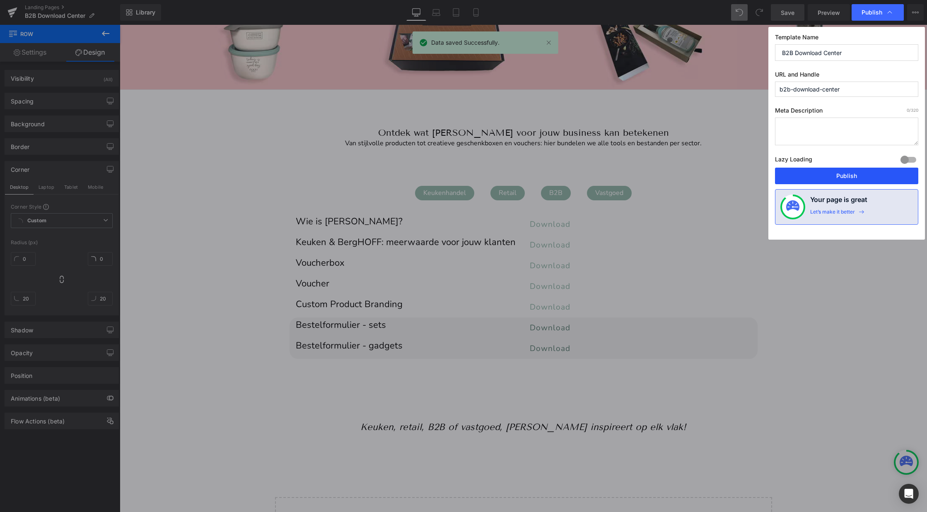
click at [809, 172] on button "Publish" at bounding box center [846, 176] width 143 height 17
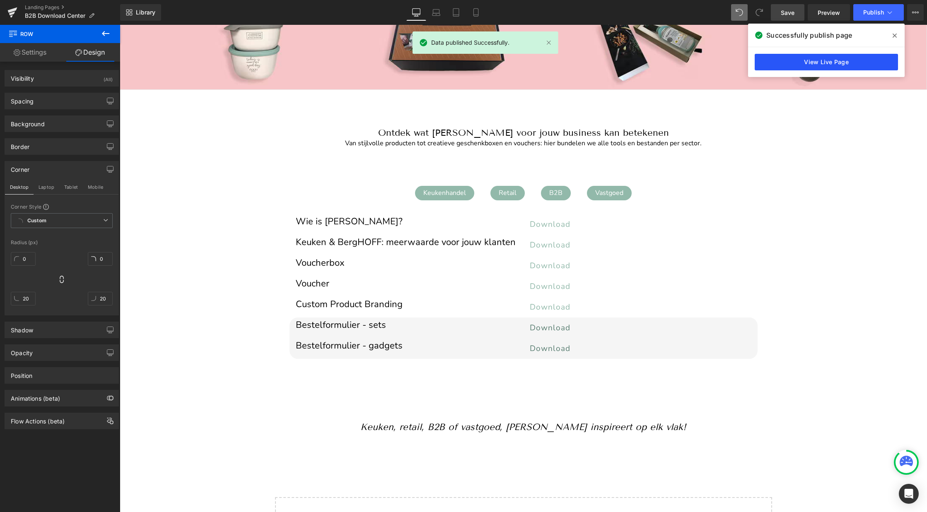
click at [829, 60] on link "View Live Page" at bounding box center [826, 62] width 143 height 17
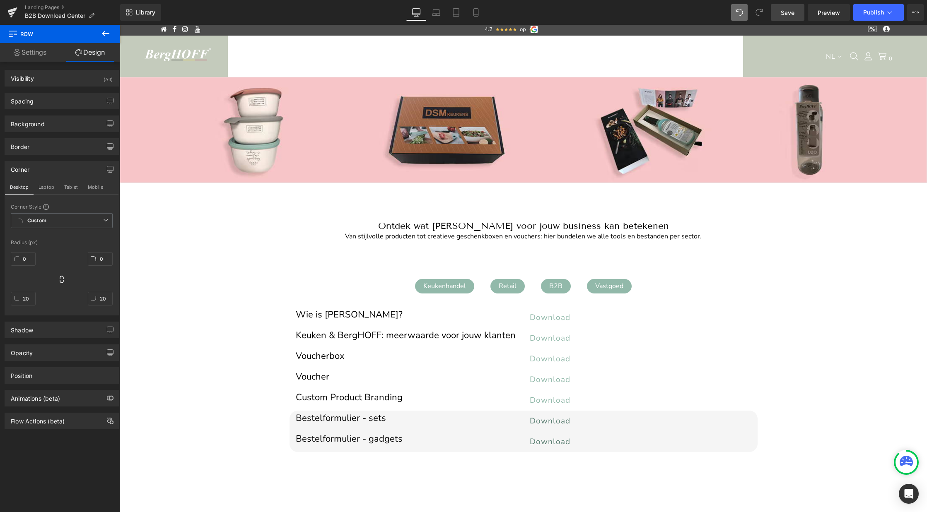
scroll to position [2, 0]
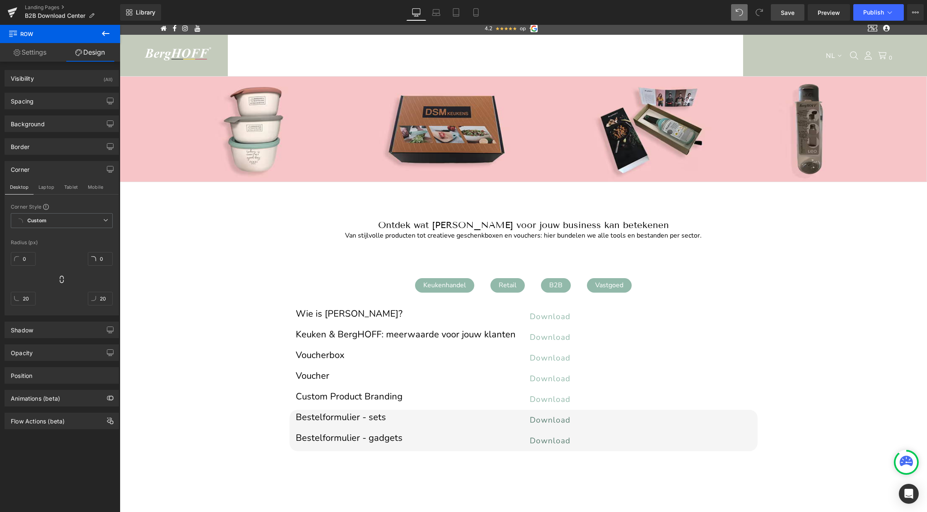
click at [785, 17] on link "Save" at bounding box center [788, 12] width 34 height 17
click at [831, 17] on link "Preview" at bounding box center [829, 12] width 42 height 17
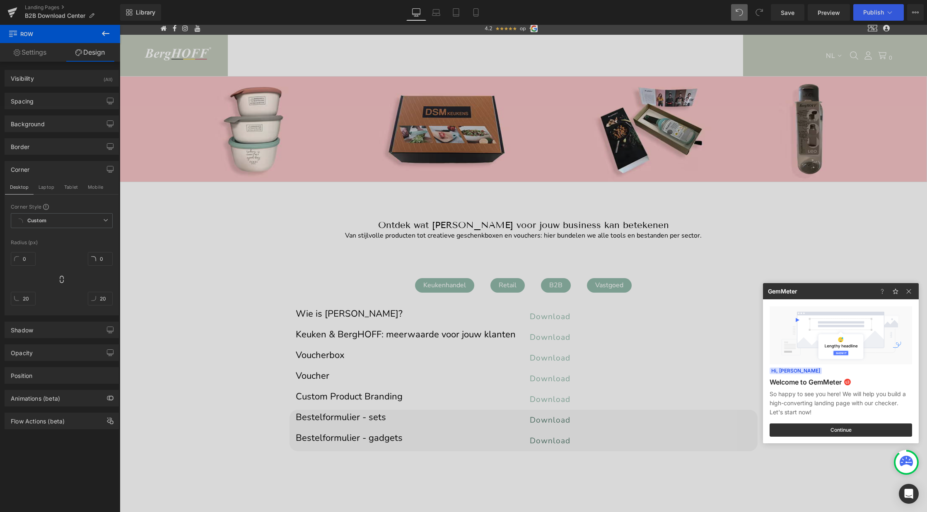
click at [602, 463] on div at bounding box center [463, 256] width 927 height 512
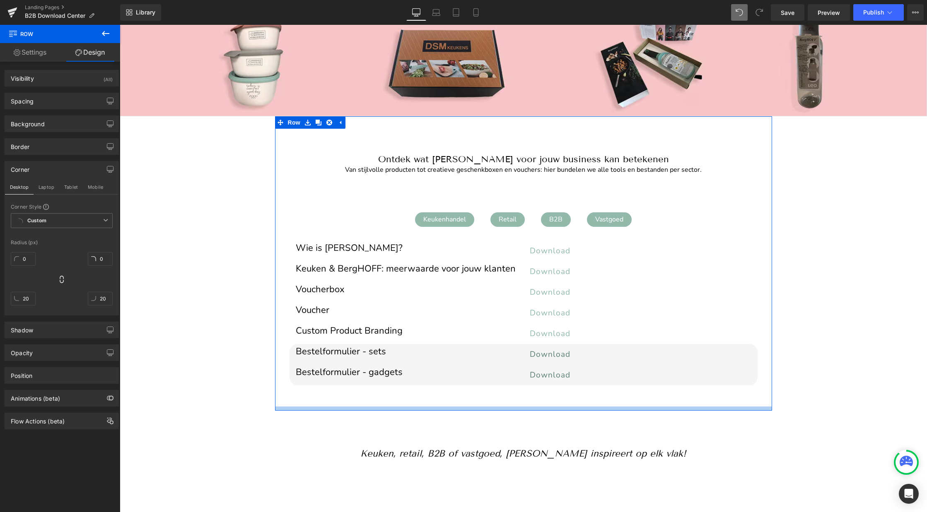
scroll to position [100, 0]
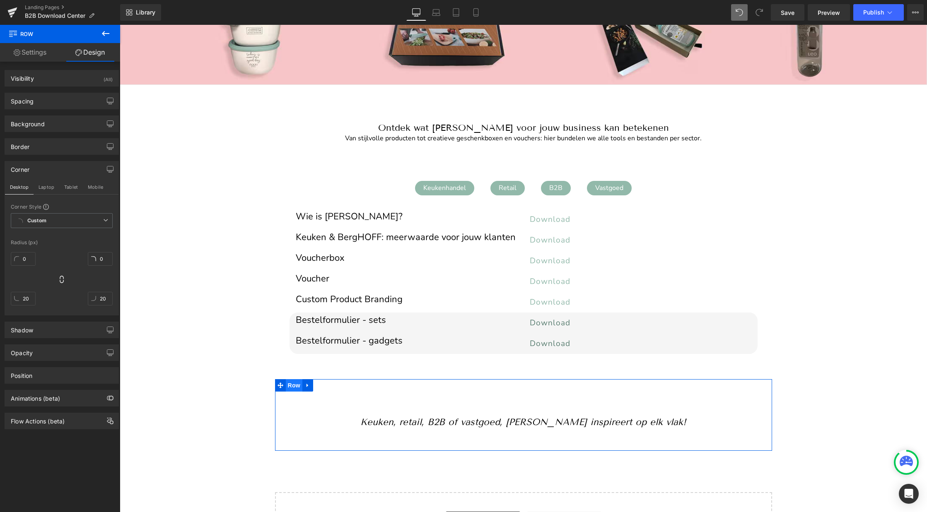
click at [298, 385] on span "Row" at bounding box center [294, 385] width 17 height 12
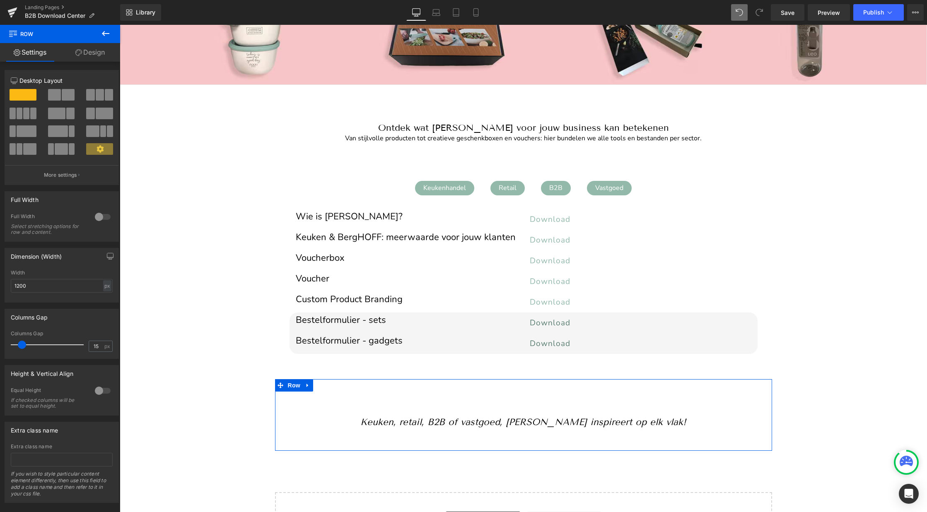
click at [102, 50] on link "Design" at bounding box center [90, 52] width 60 height 19
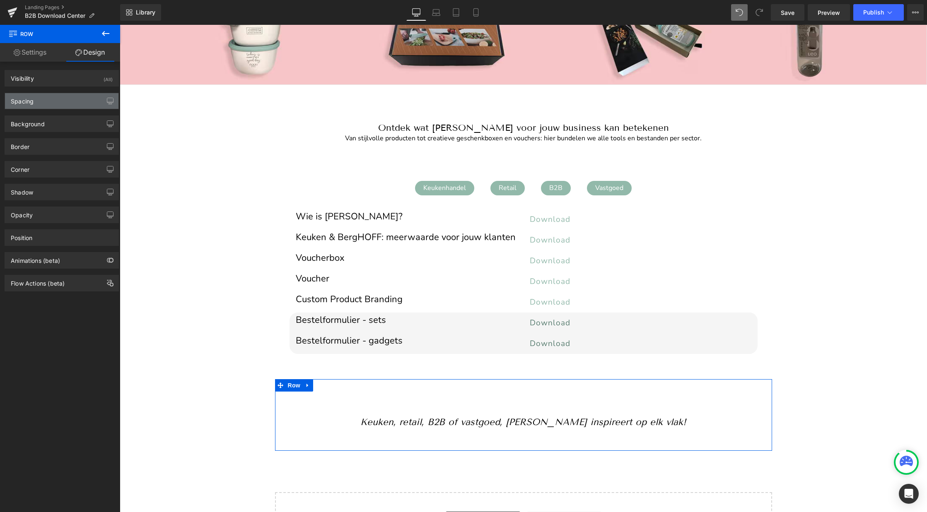
click at [41, 101] on div "Spacing" at bounding box center [61, 101] width 113 height 16
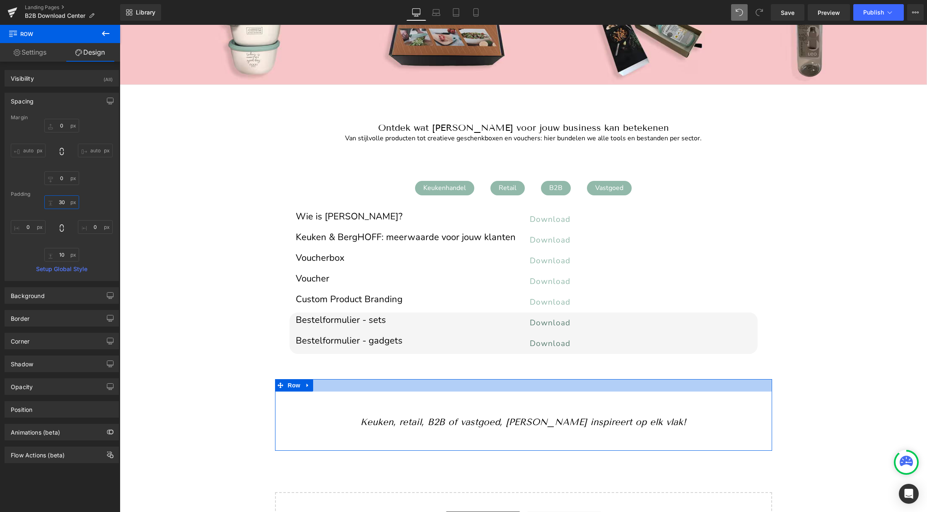
click at [59, 201] on input "30" at bounding box center [61, 203] width 35 height 14
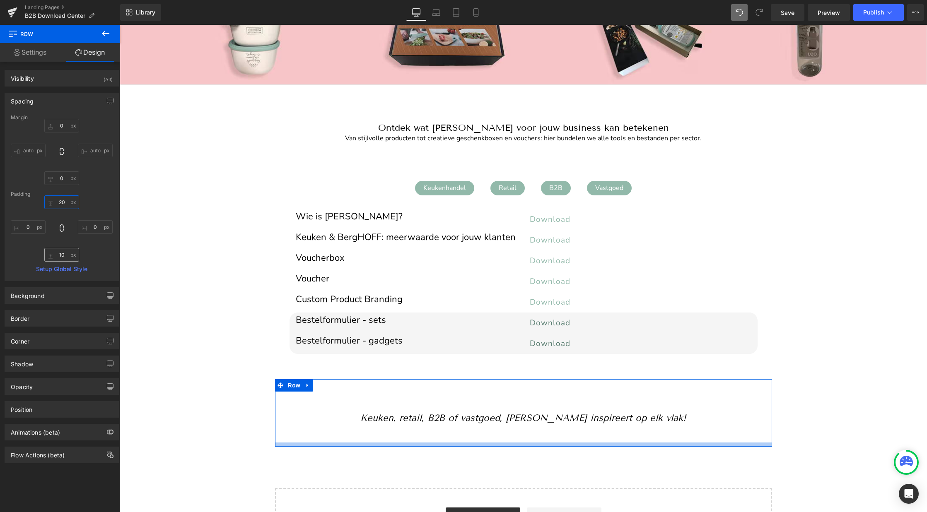
type input "20"
click at [60, 256] on input "10" at bounding box center [61, 255] width 35 height 14
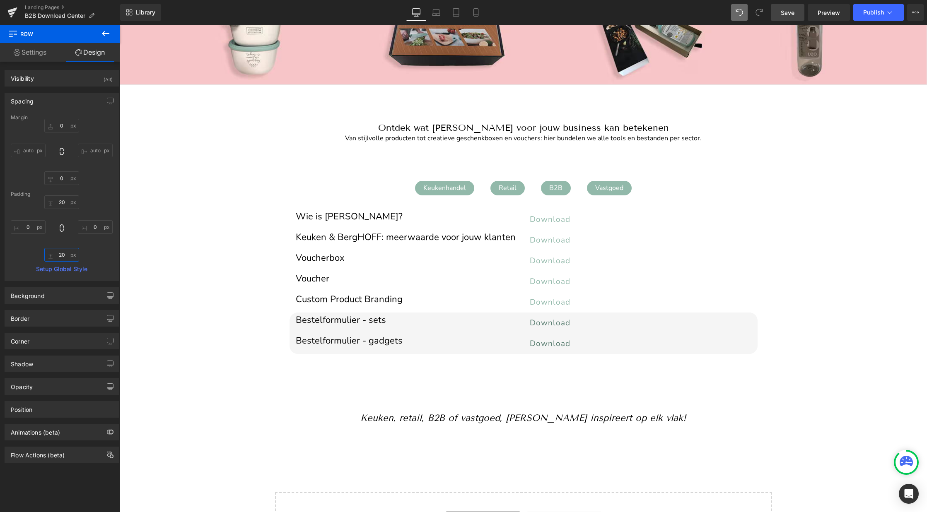
type input "20"
click at [789, 12] on span "Save" at bounding box center [788, 12] width 14 height 9
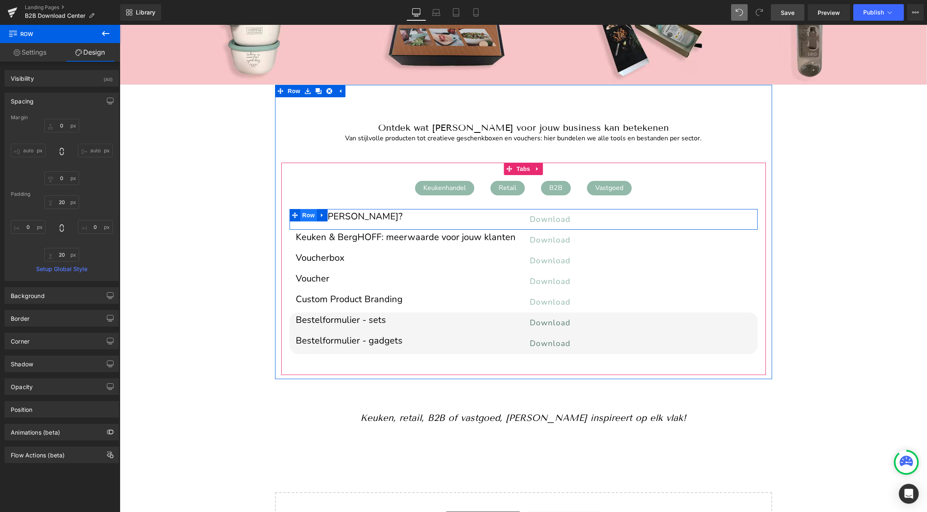
click at [311, 215] on span "Row" at bounding box center [308, 215] width 17 height 12
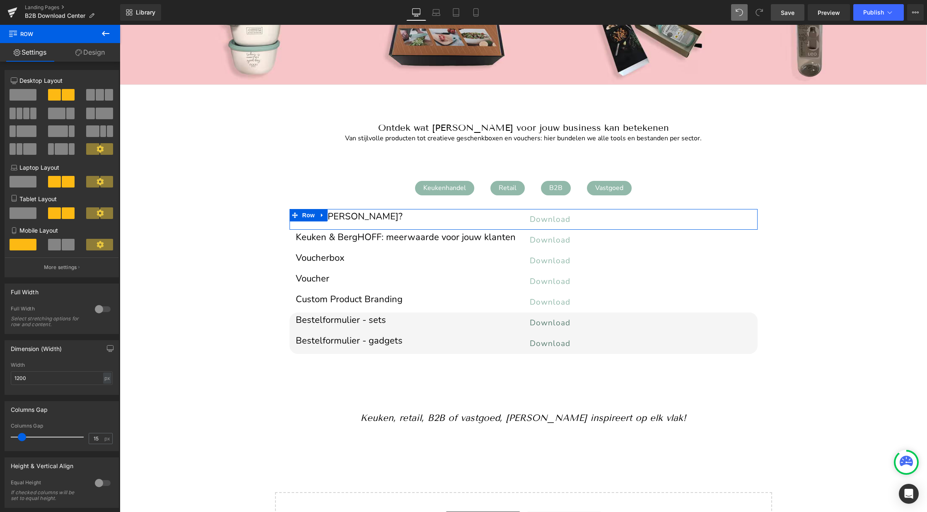
click at [95, 56] on link "Design" at bounding box center [90, 52] width 60 height 19
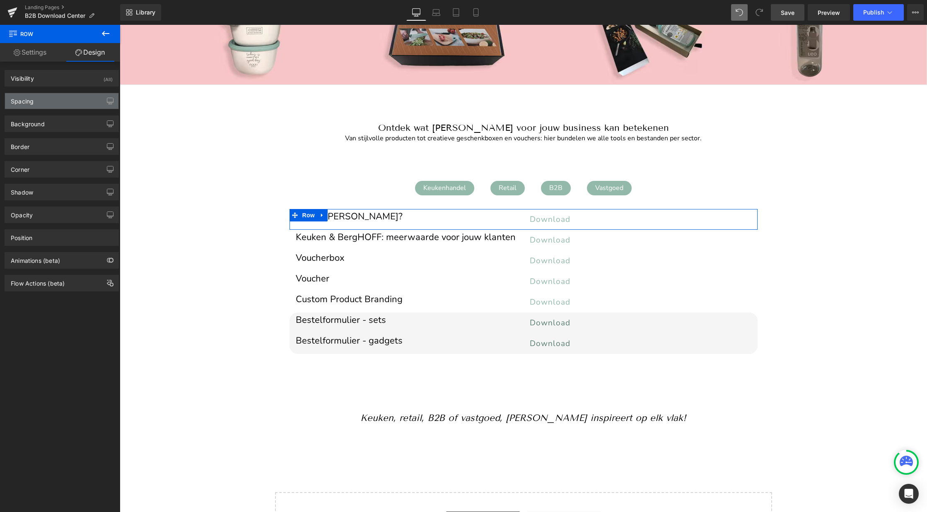
click at [31, 102] on div "Spacing" at bounding box center [22, 99] width 23 height 12
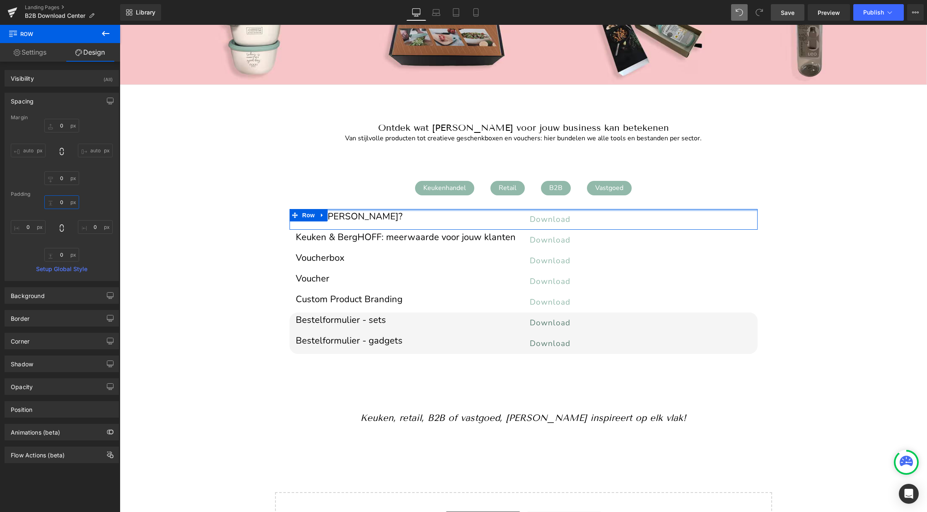
click at [59, 200] on input "0" at bounding box center [61, 203] width 35 height 14
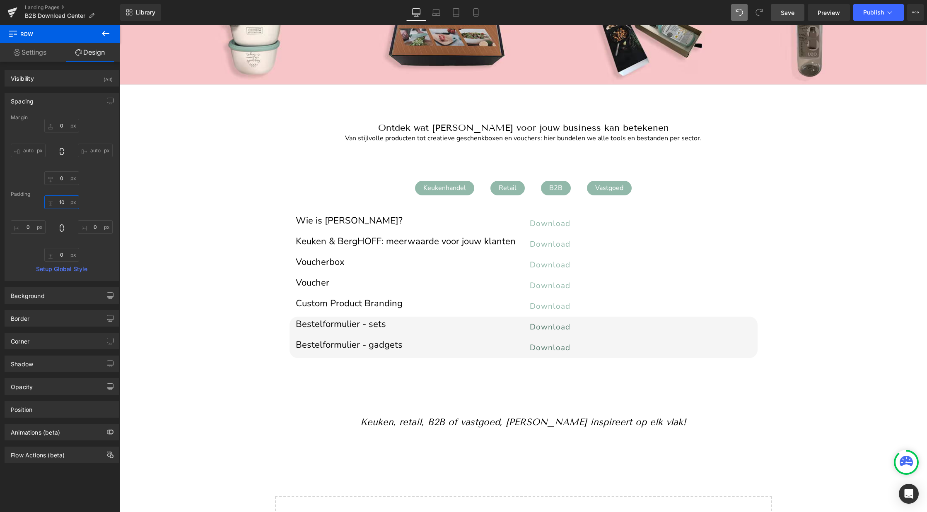
type input "10"
click at [791, 12] on span "Save" at bounding box center [788, 12] width 14 height 9
click at [869, 11] on span "Publish" at bounding box center [873, 12] width 21 height 7
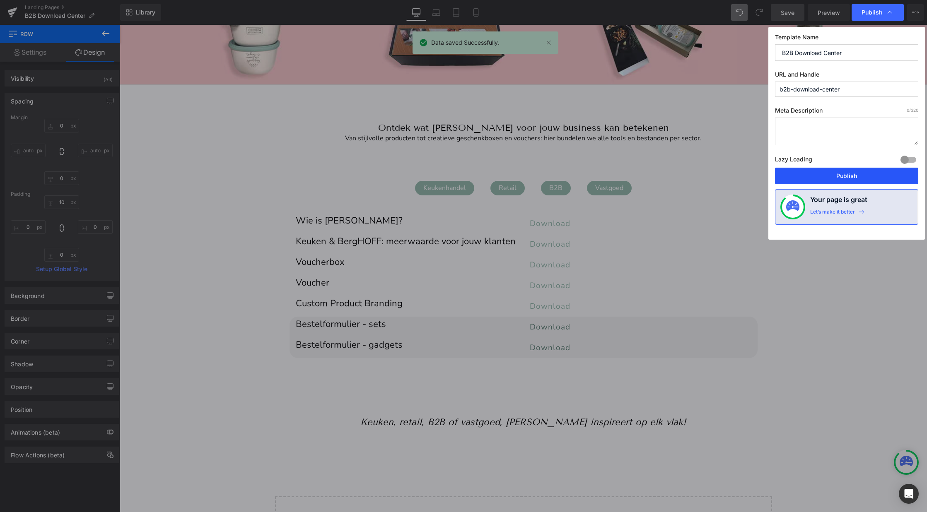
click at [844, 175] on button "Publish" at bounding box center [846, 176] width 143 height 17
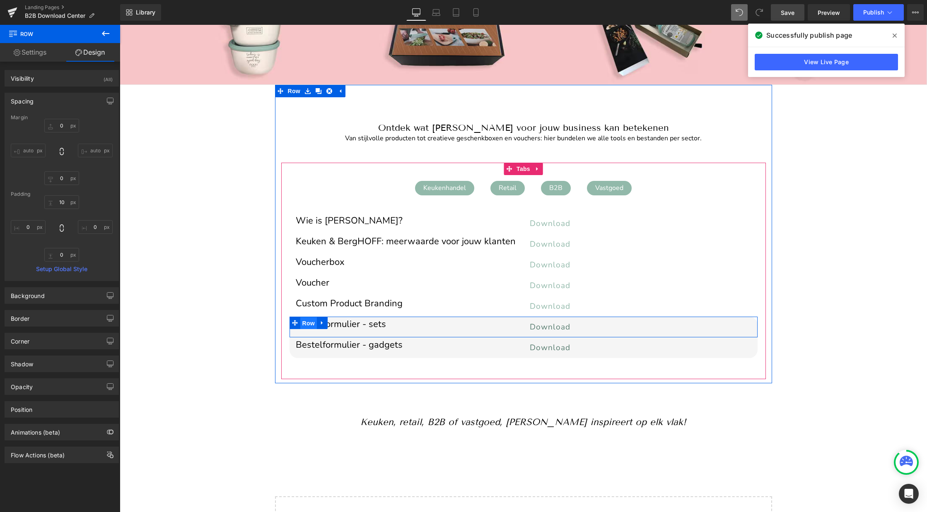
click at [310, 324] on span "Row" at bounding box center [308, 323] width 17 height 12
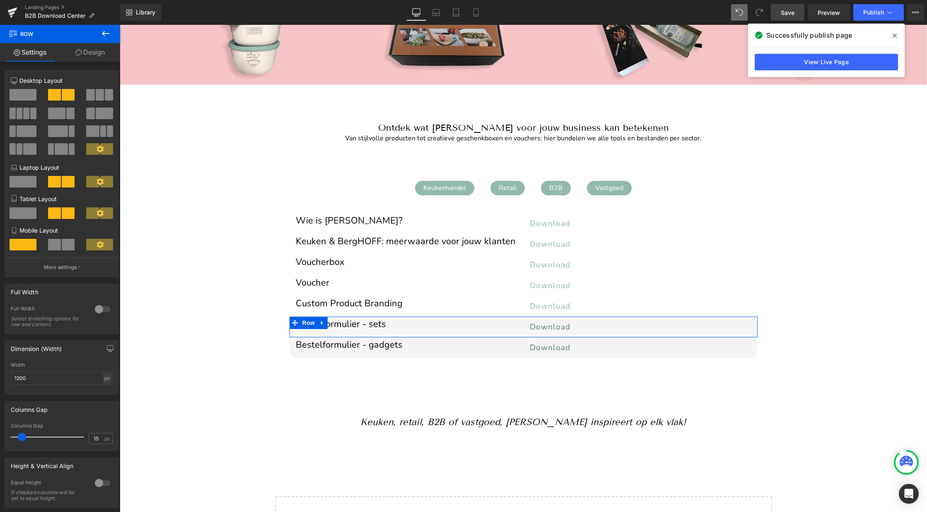
scroll to position [107, 0]
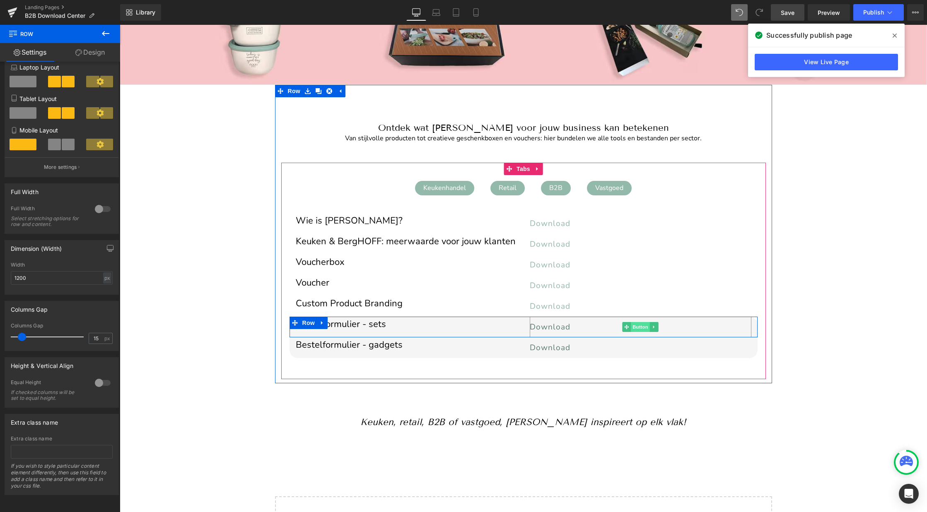
click at [639, 324] on span "Button" at bounding box center [640, 327] width 19 height 10
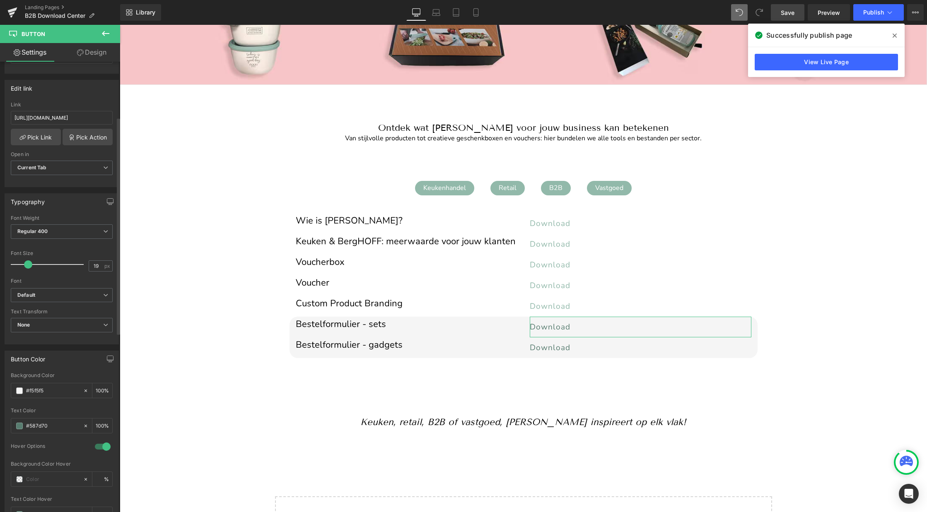
scroll to position [117, 0]
click at [60, 425] on input "#587d70" at bounding box center [52, 424] width 53 height 9
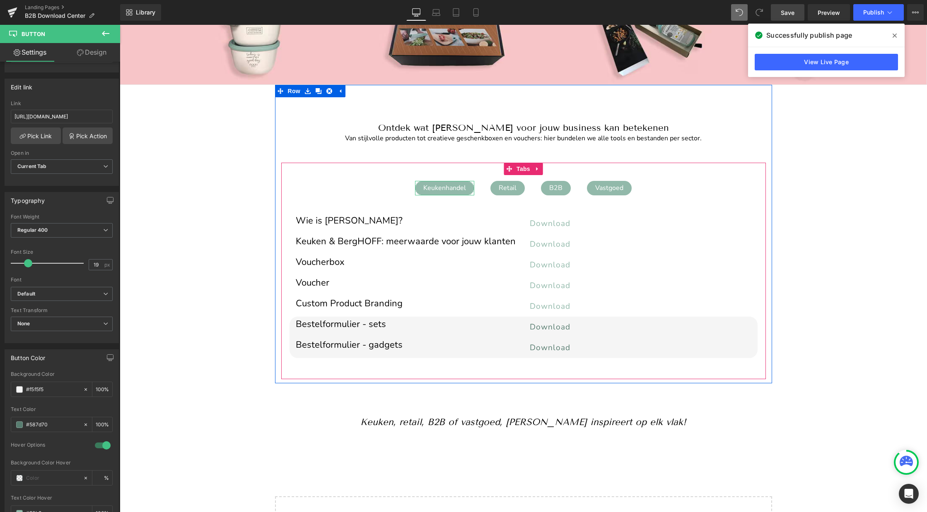
click at [449, 189] on div "Keukenhandel" at bounding box center [444, 188] width 59 height 15
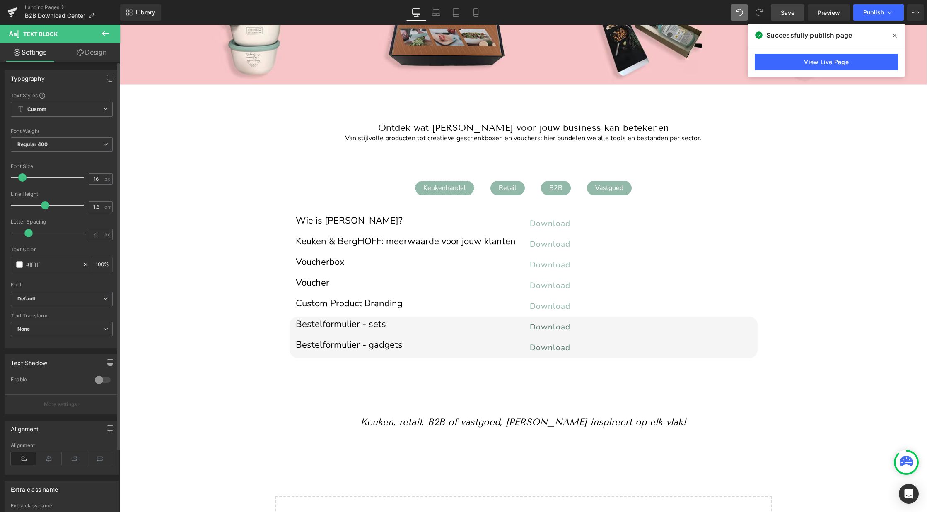
scroll to position [74, 0]
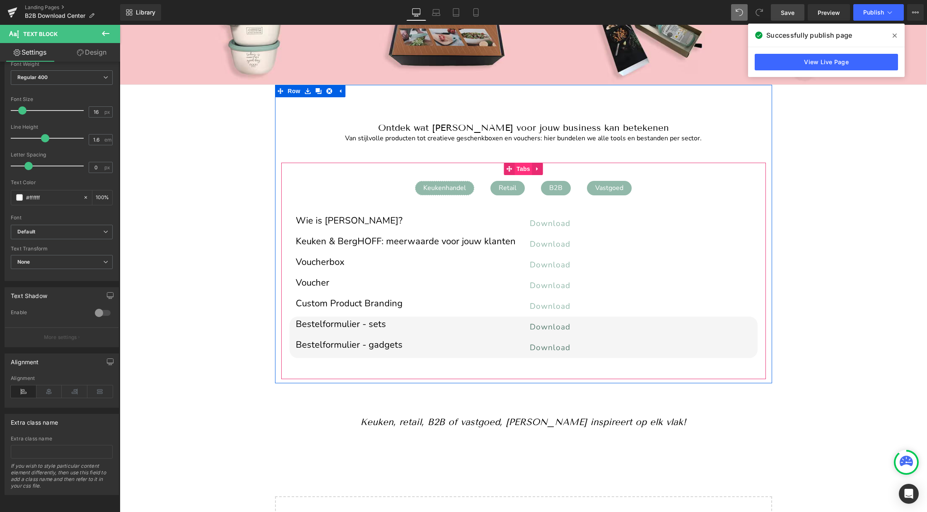
click at [522, 171] on span "Tabs" at bounding box center [523, 169] width 18 height 12
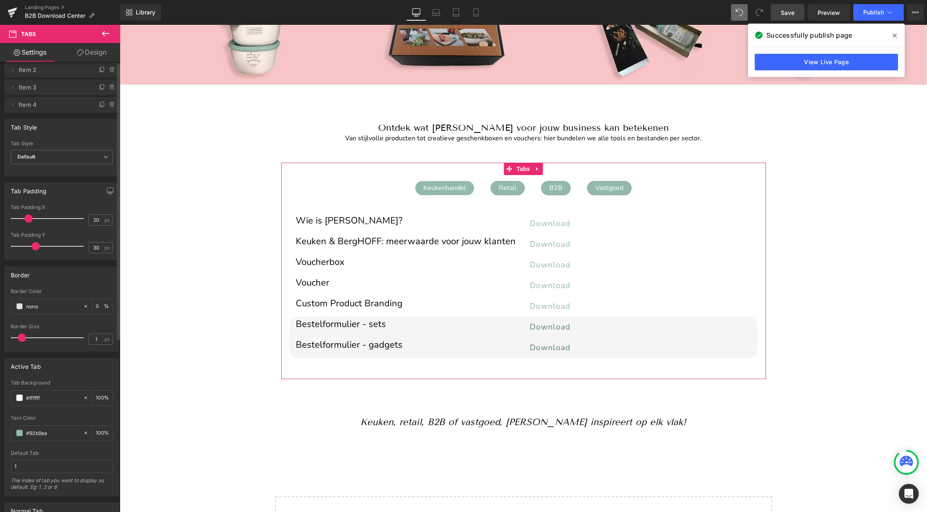
scroll to position [0, 0]
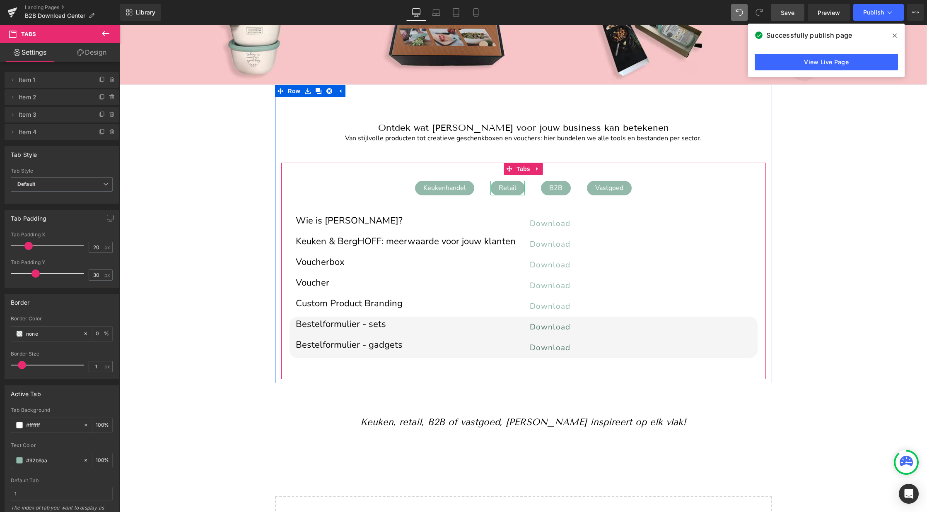
click at [501, 187] on div "Retail" at bounding box center [507, 188] width 34 height 15
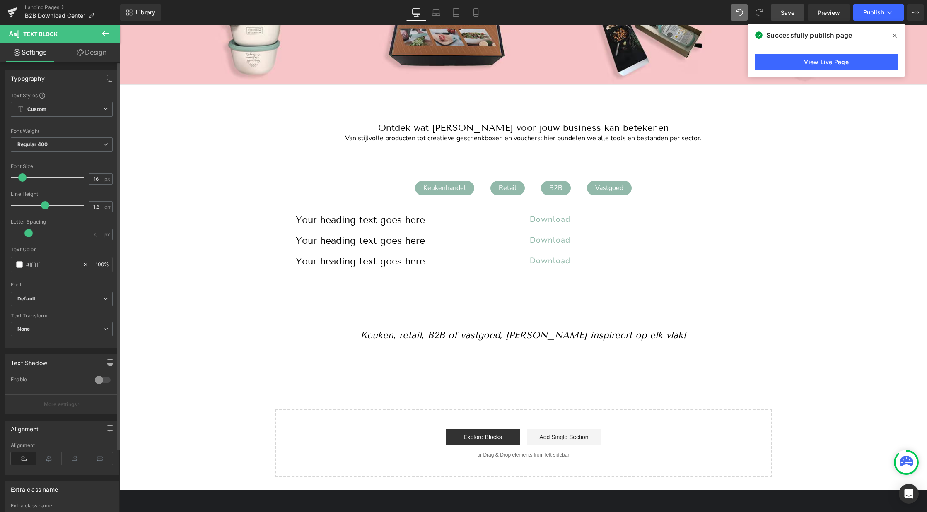
click at [68, 403] on p "More settings" at bounding box center [60, 404] width 33 height 7
click at [98, 52] on link "Design" at bounding box center [92, 52] width 60 height 19
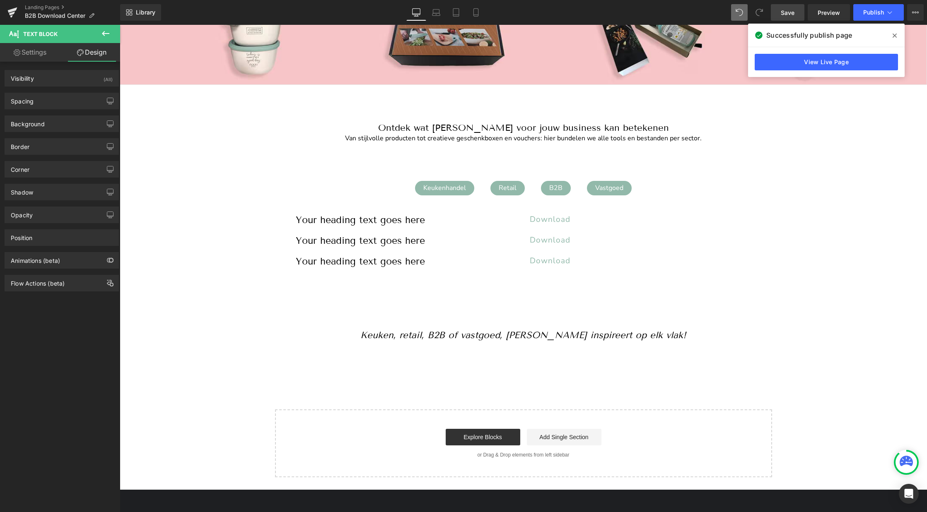
click at [29, 51] on link "Settings" at bounding box center [30, 52] width 60 height 19
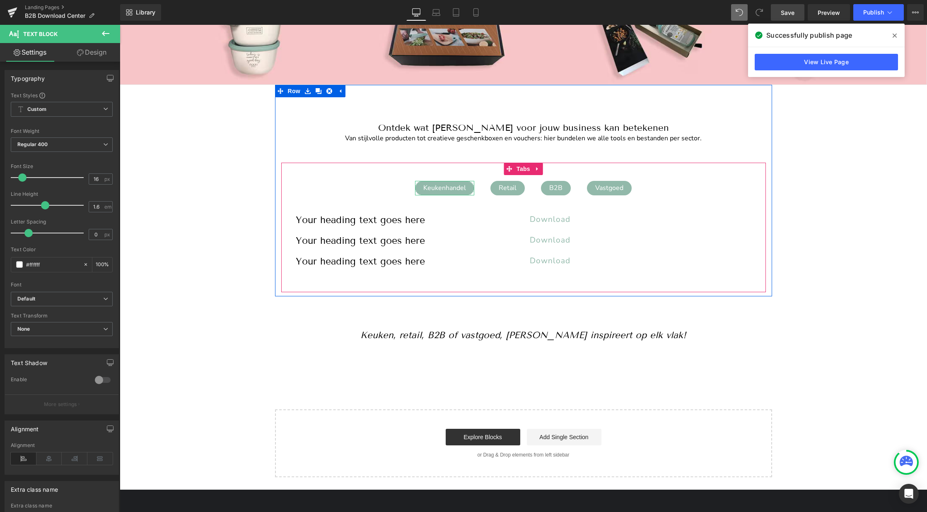
click at [439, 188] on div "Keukenhandel" at bounding box center [444, 188] width 59 height 15
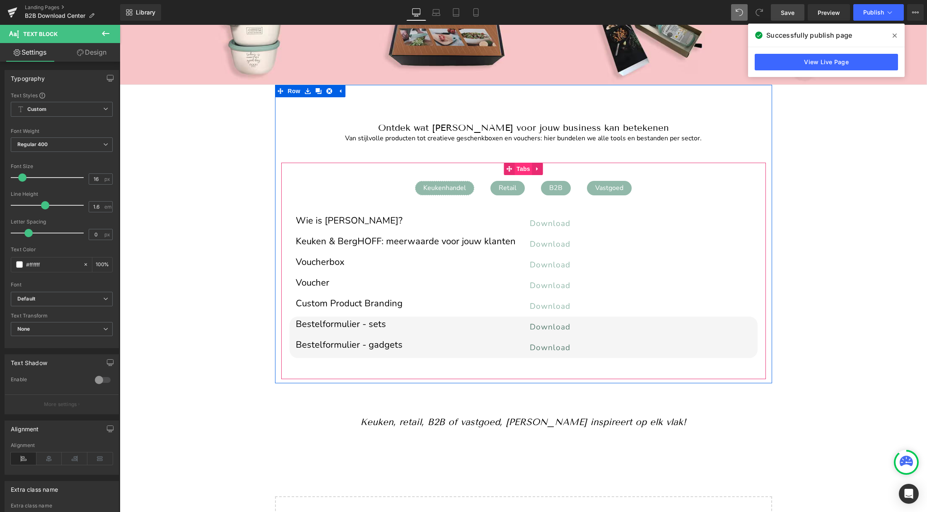
click at [524, 167] on span "Tabs" at bounding box center [523, 169] width 18 height 12
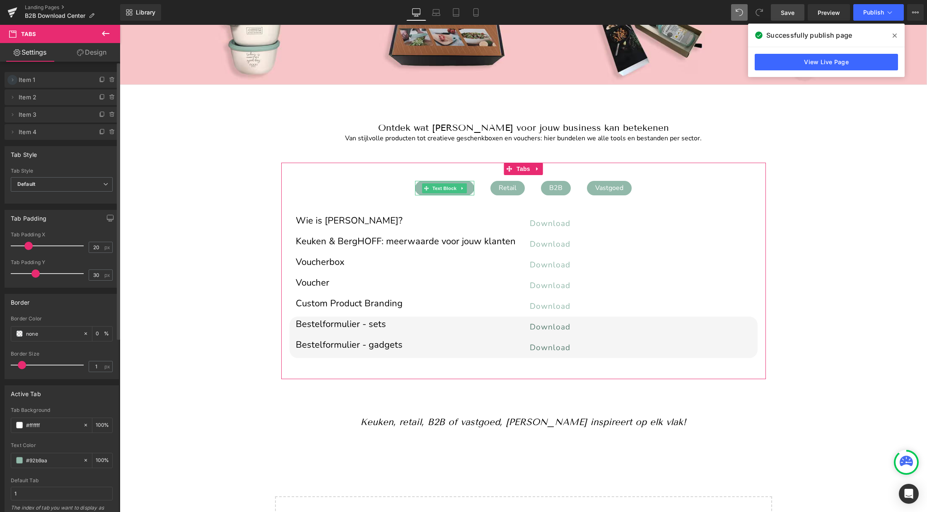
click at [13, 78] on icon at bounding box center [12, 80] width 7 height 7
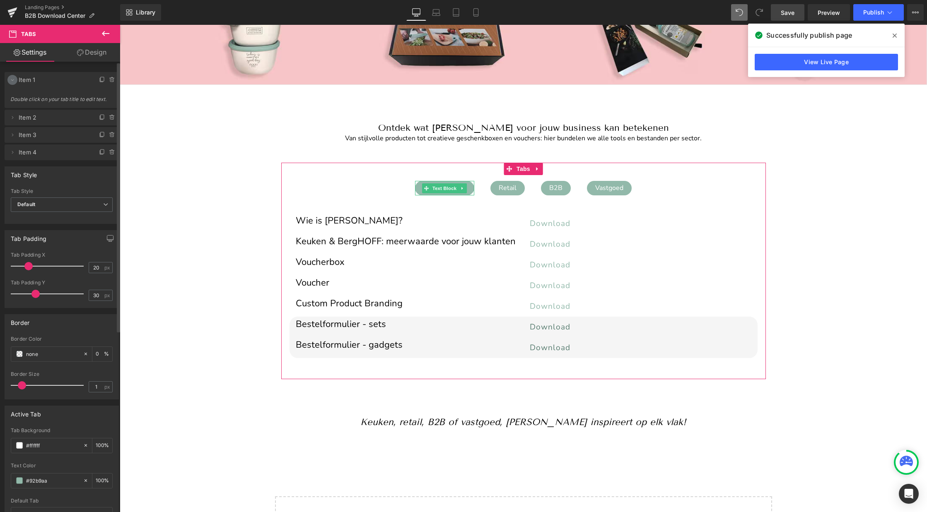
click at [13, 78] on icon at bounding box center [12, 80] width 7 height 7
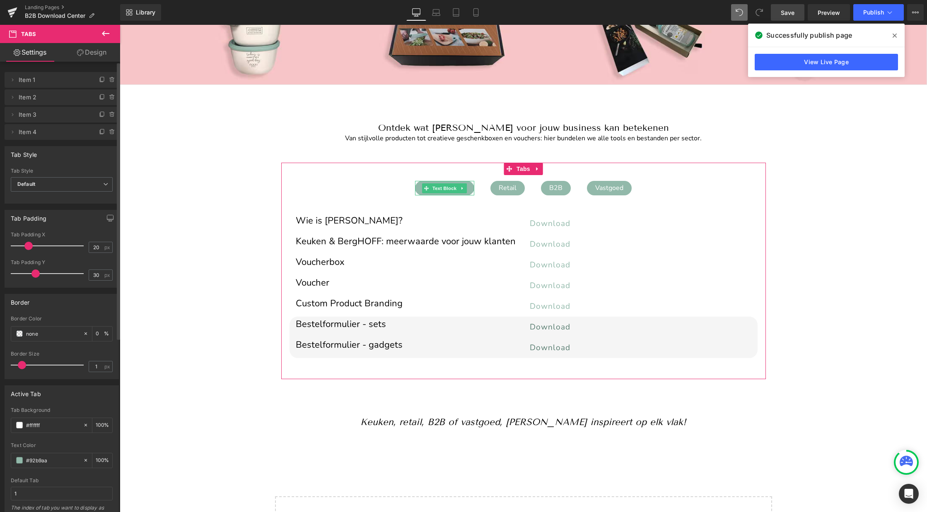
click at [29, 79] on span "Item 1" at bounding box center [54, 80] width 70 height 16
click at [12, 79] on icon at bounding box center [12, 80] width 7 height 7
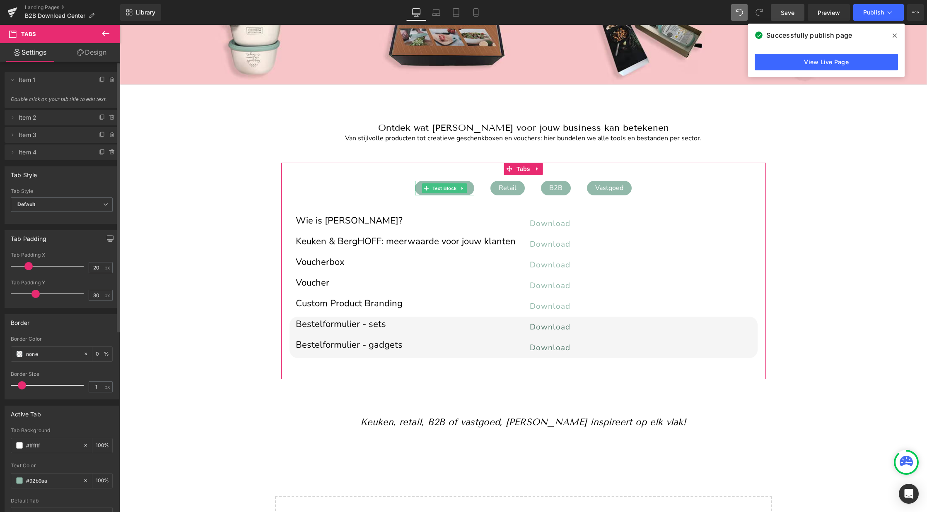
click at [31, 99] on span "Double click on your tab title to edit text." at bounding box center [61, 102] width 103 height 12
click at [46, 98] on span "Double click on your tab title to edit text." at bounding box center [61, 102] width 103 height 12
click at [36, 101] on span "Double click on your tab title to edit text." at bounding box center [61, 102] width 103 height 12
click at [39, 100] on span "Double click on your tab title to edit text." at bounding box center [61, 102] width 103 height 12
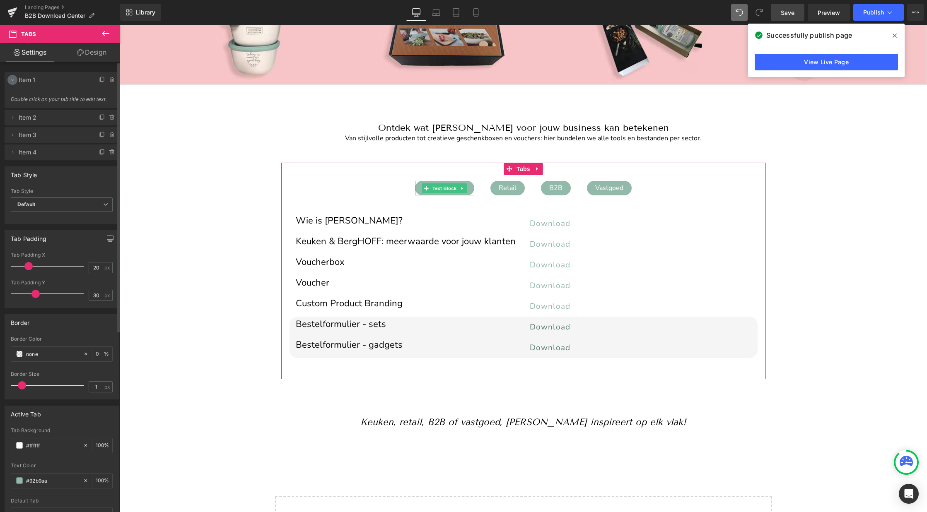
click at [12, 83] on icon at bounding box center [12, 80] width 7 height 7
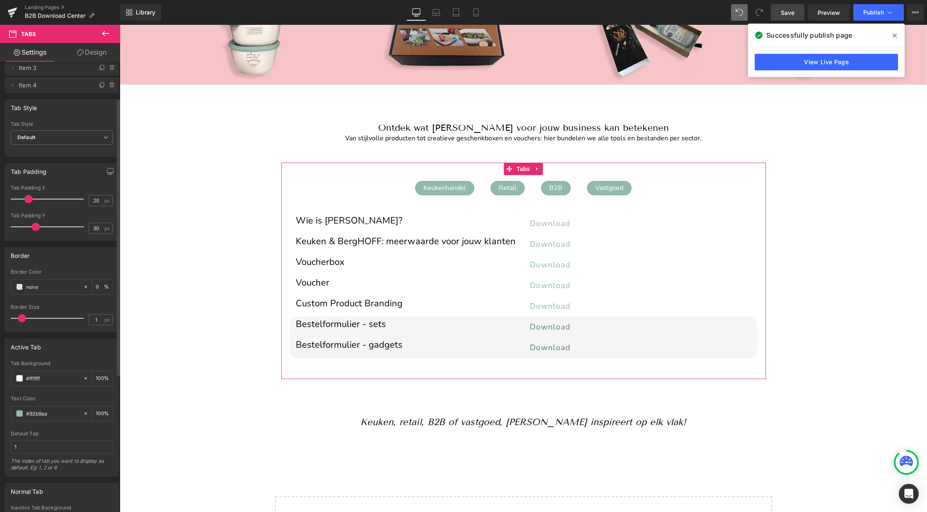
scroll to position [62, 0]
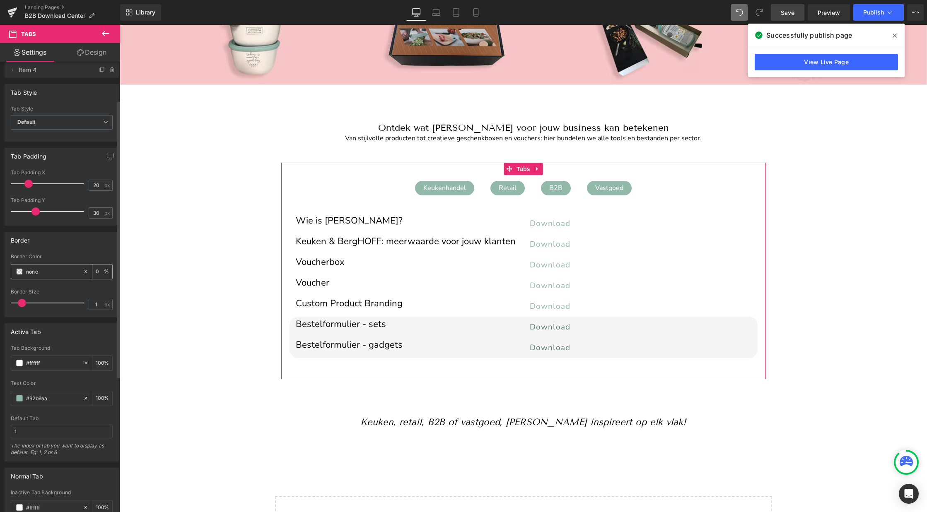
click at [21, 275] on span at bounding box center [19, 271] width 7 height 7
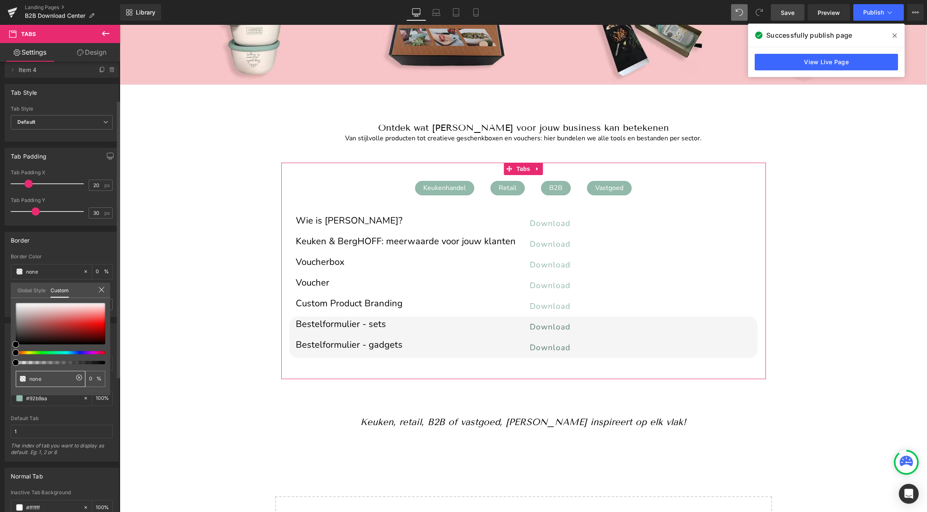
click at [36, 377] on input "none" at bounding box center [51, 379] width 44 height 9
paste input "#587d70"
click at [34, 379] on input "no#587d70ne" at bounding box center [51, 379] width 44 height 9
drag, startPoint x: 65, startPoint y: 380, endPoint x: 20, endPoint y: 379, distance: 44.3
click at [20, 379] on div "no#587d70ne" at bounding box center [51, 379] width 70 height 16
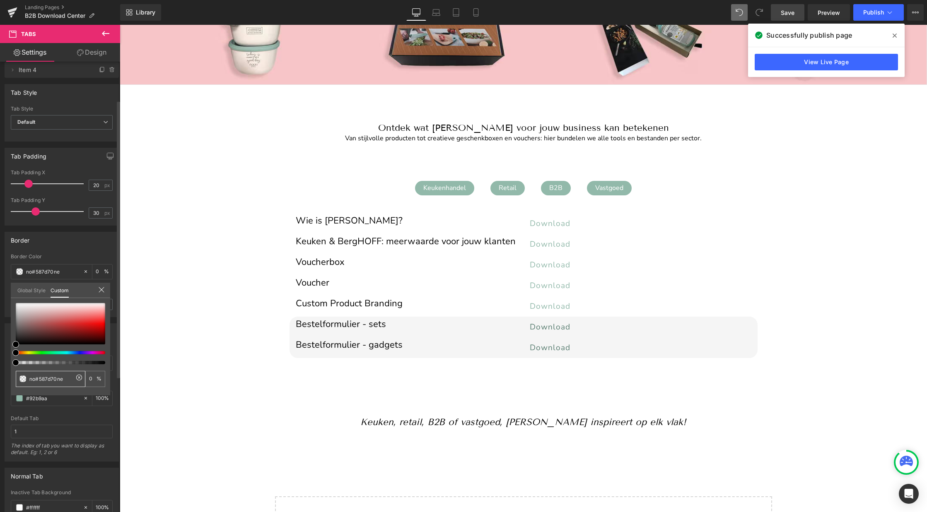
paste input "#587d70"
type input "#587d70"
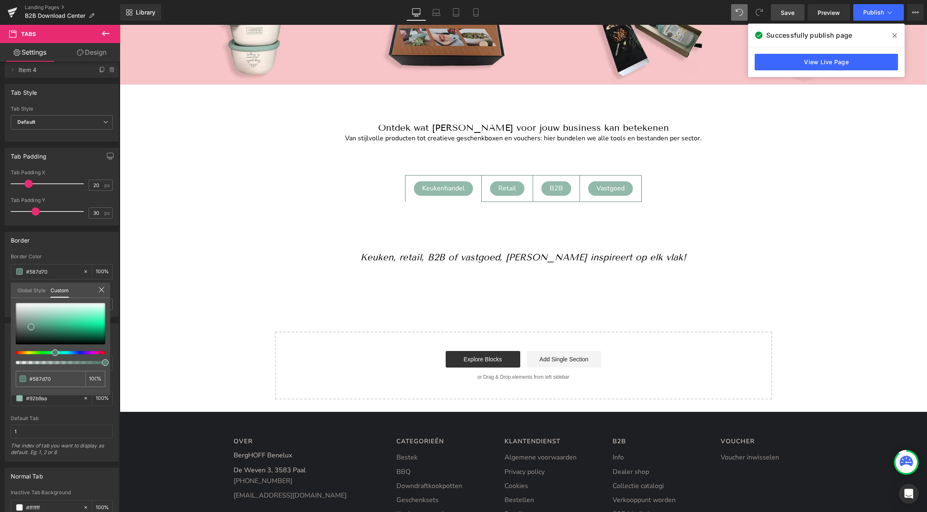
scroll to position [0, 0]
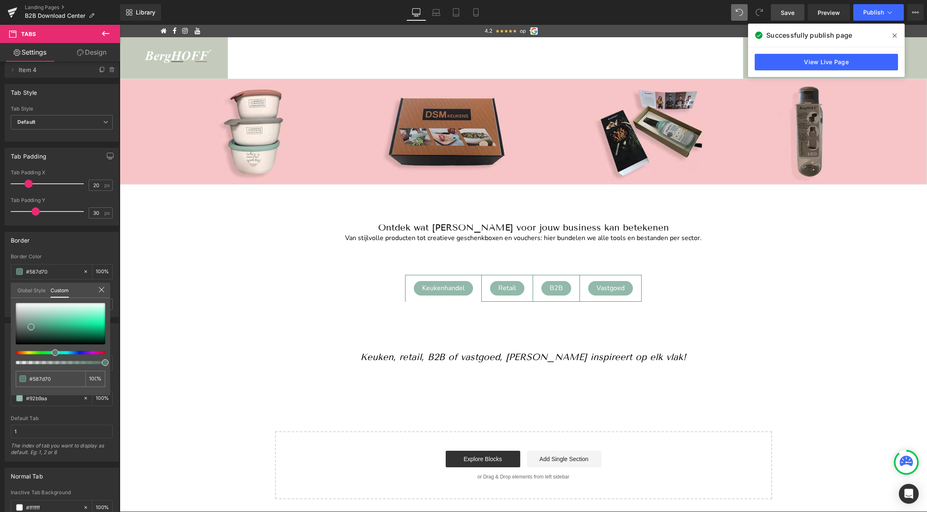
click at [758, 14] on icon at bounding box center [759, 12] width 7 height 7
click at [896, 33] on icon at bounding box center [895, 35] width 4 height 7
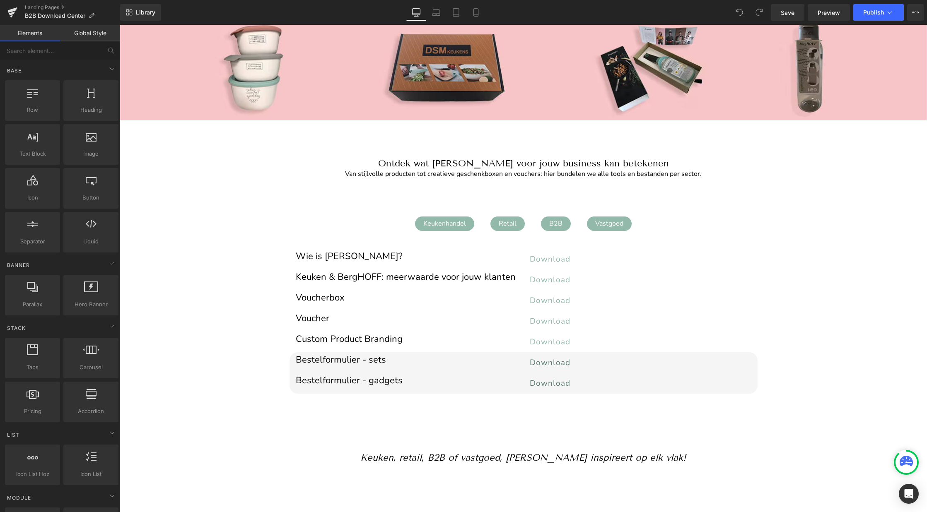
scroll to position [81, 0]
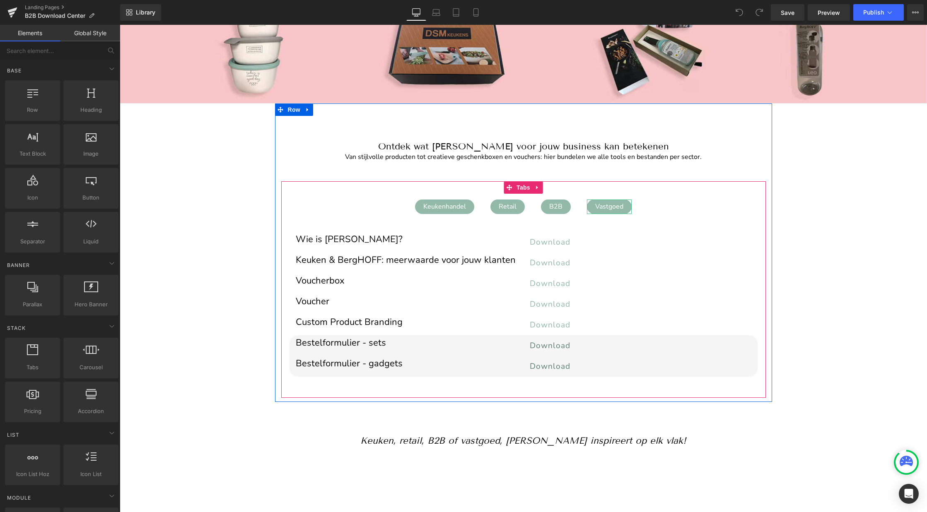
click at [613, 208] on div "Vastgoed" at bounding box center [609, 207] width 45 height 15
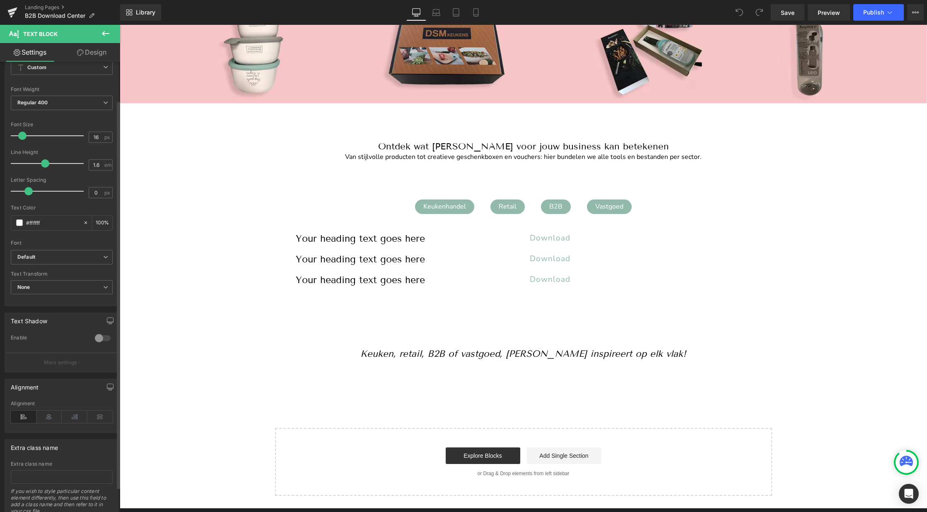
scroll to position [74, 0]
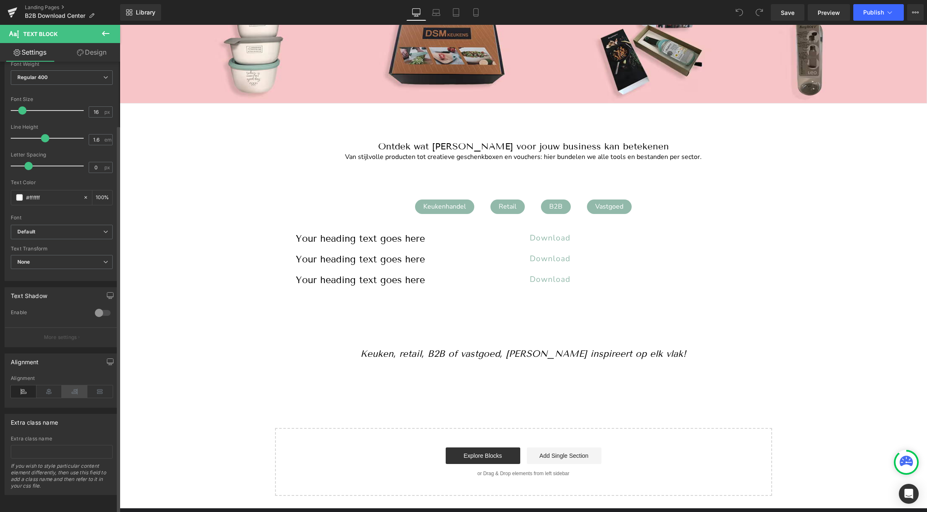
click at [68, 387] on icon at bounding box center [75, 392] width 26 height 12
click at [27, 386] on icon at bounding box center [24, 392] width 26 height 12
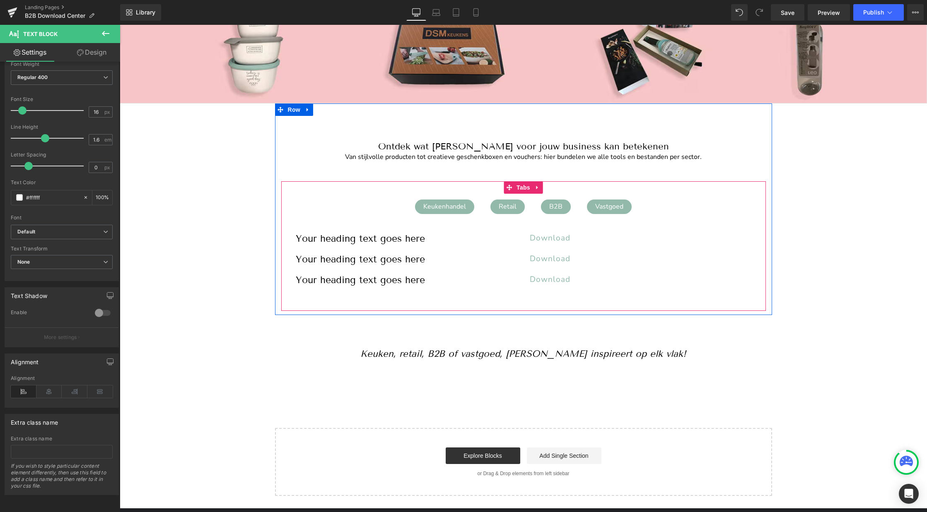
click at [461, 205] on div "Keukenhandel" at bounding box center [444, 207] width 59 height 15
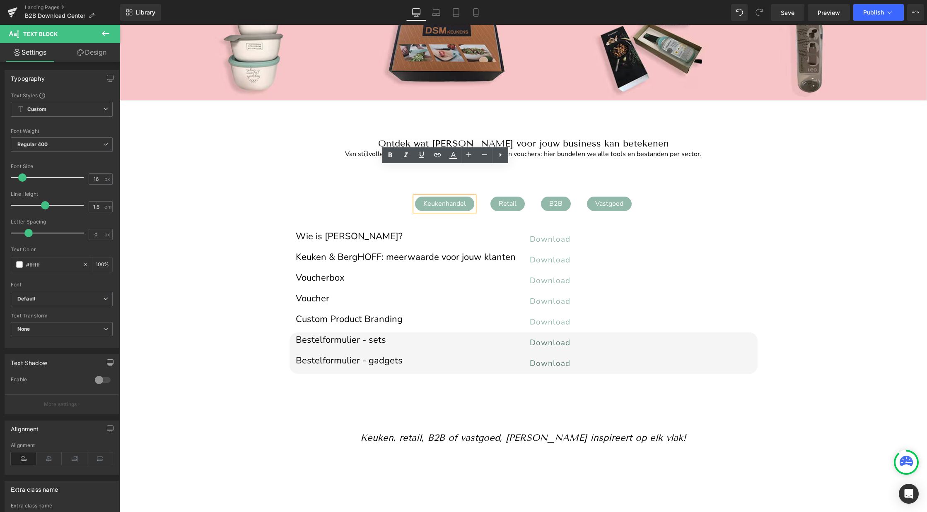
scroll to position [82, 0]
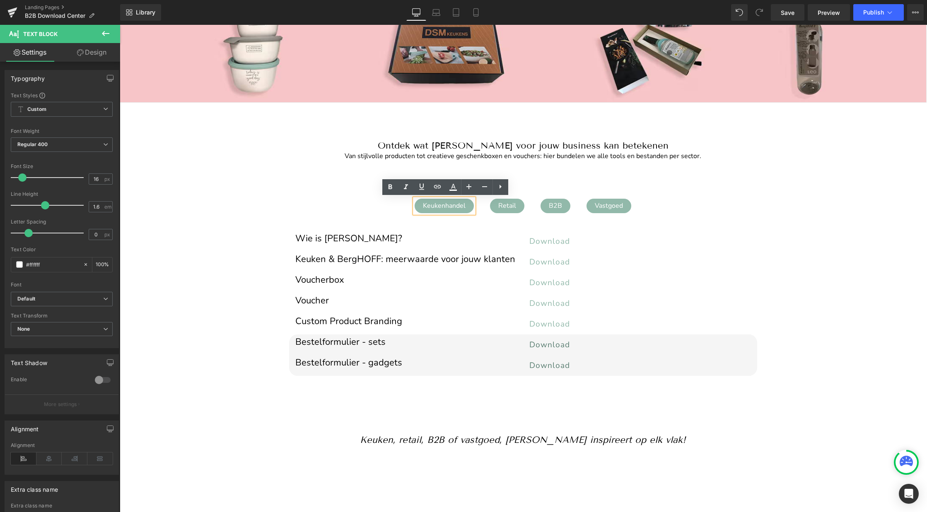
click at [833, 154] on div "Image Image Image ‹ › Carousel Row Welkom op de B2B Media Lounge van BergHOFF B…" at bounding box center [522, 290] width 807 height 586
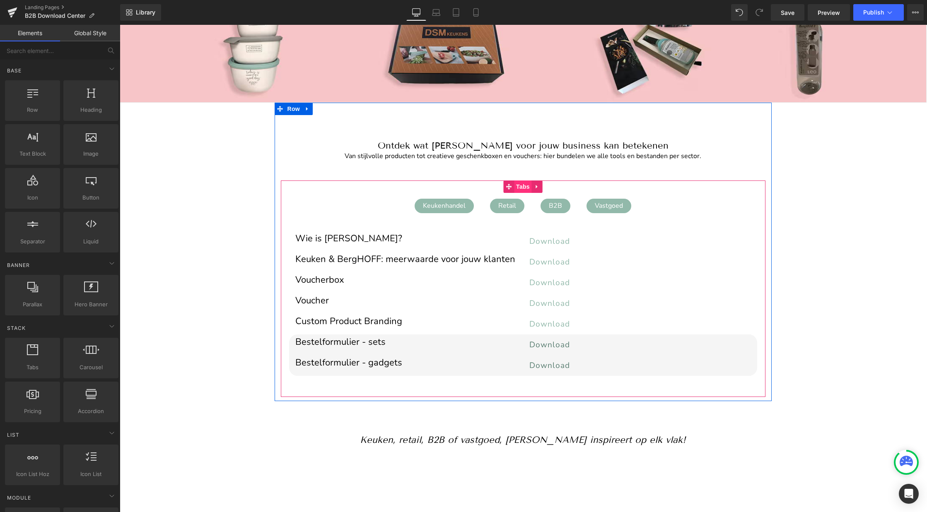
click at [520, 188] on span "Tabs" at bounding box center [523, 187] width 18 height 12
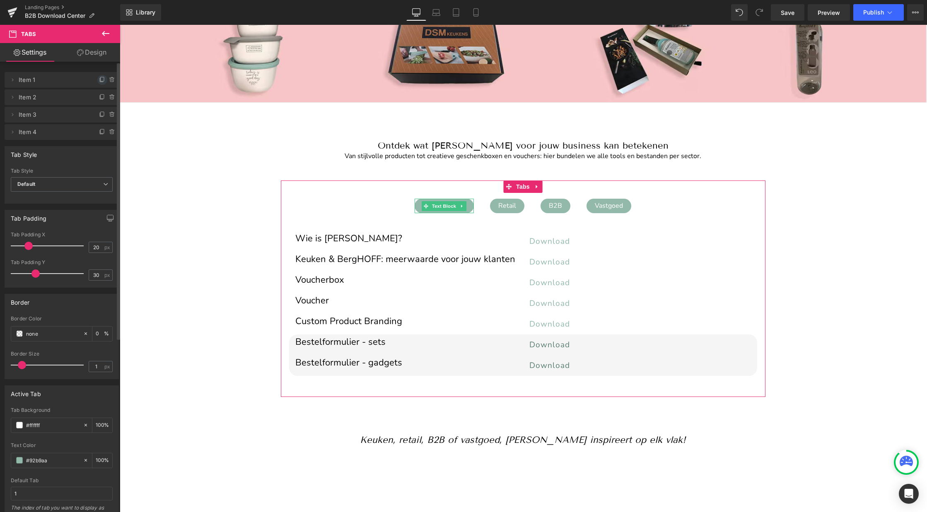
click at [99, 81] on icon at bounding box center [102, 80] width 7 height 7
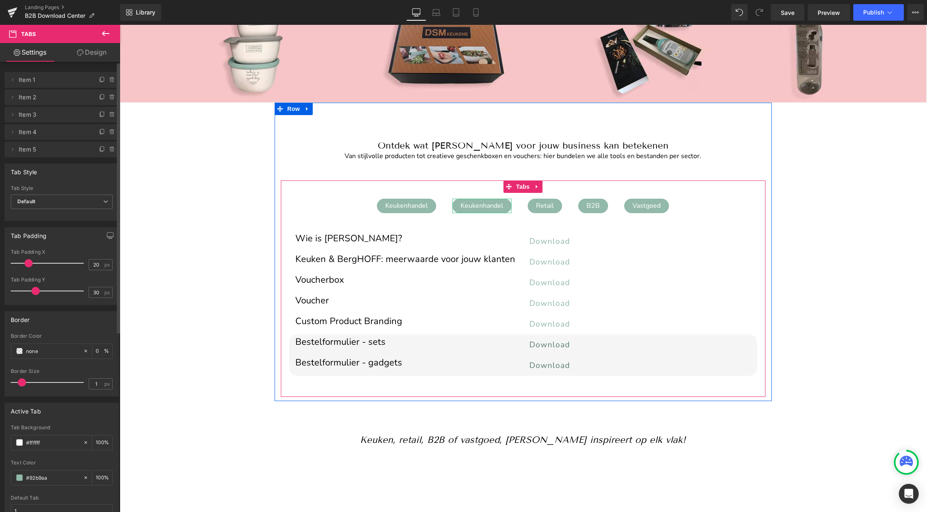
click at [485, 206] on div "Keukenhandel" at bounding box center [481, 206] width 59 height 15
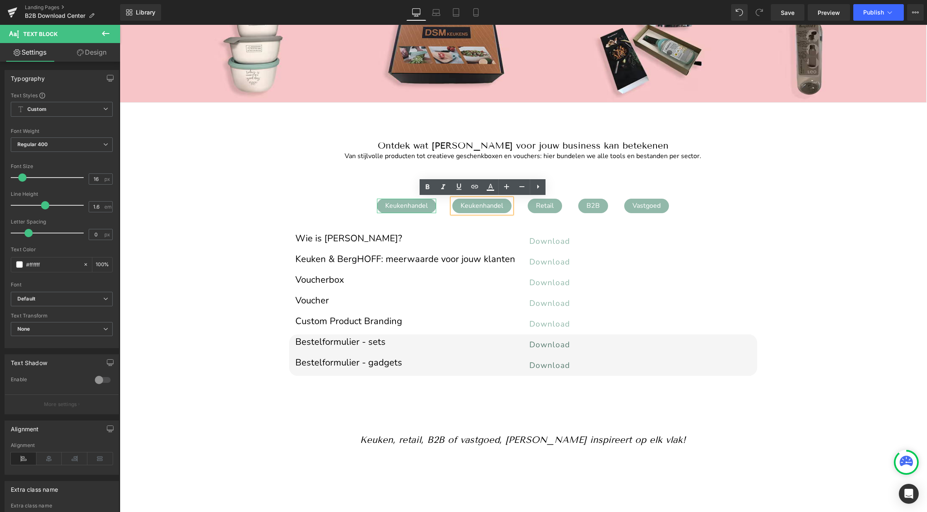
click at [402, 205] on div "Keukenhandel" at bounding box center [406, 206] width 59 height 15
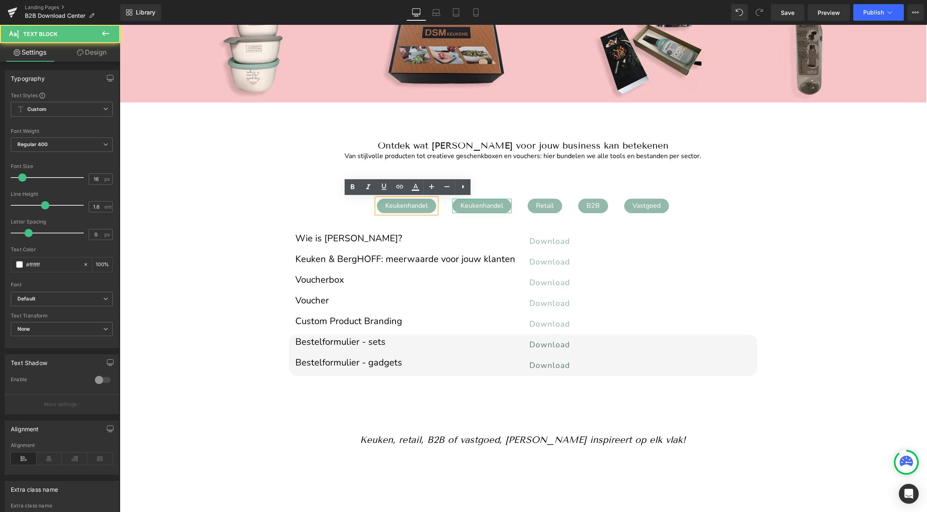
click at [469, 207] on div "Keukenhandel" at bounding box center [481, 206] width 59 height 15
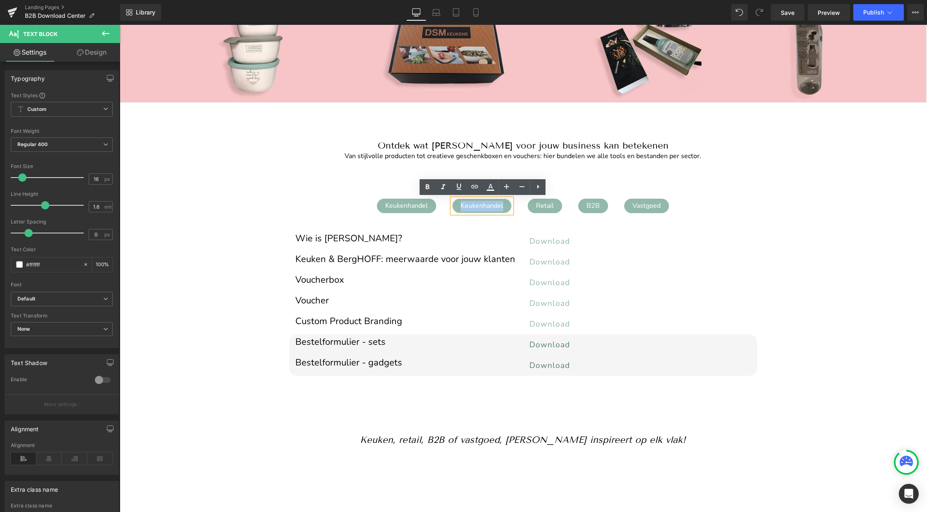
click at [469, 207] on div "Keukenhandel" at bounding box center [481, 206] width 59 height 15
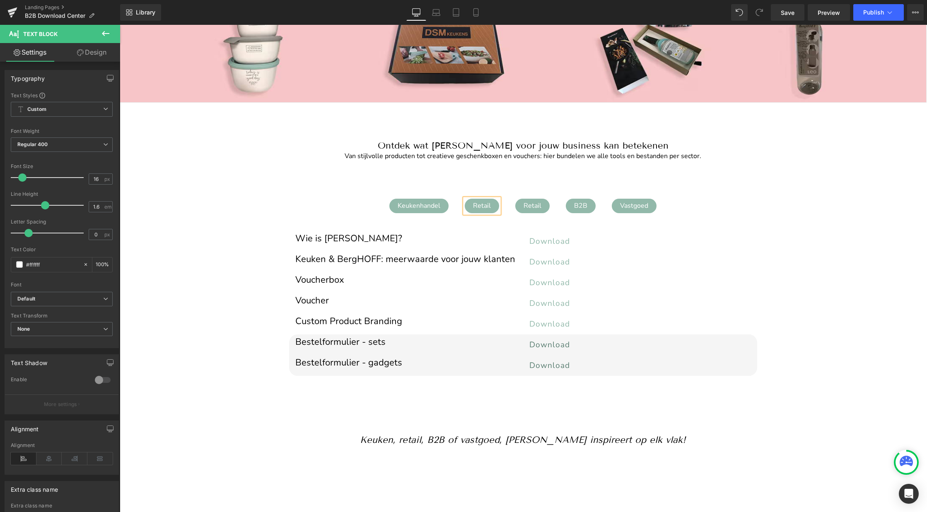
click at [736, 211] on ul "Keukenhandel Text Block Retail Text Block Retail Text Block B2B Text Block Vast…" at bounding box center [523, 206] width 485 height 27
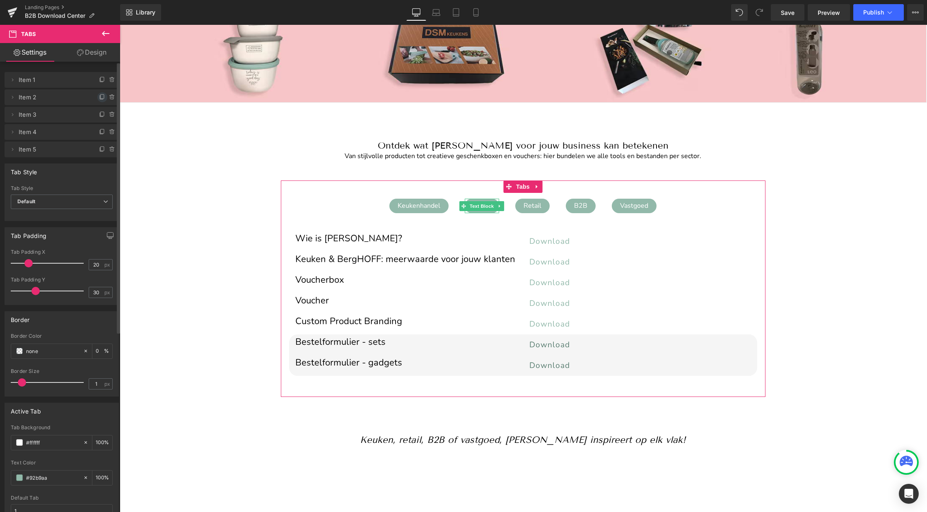
click at [99, 98] on icon at bounding box center [102, 97] width 7 height 7
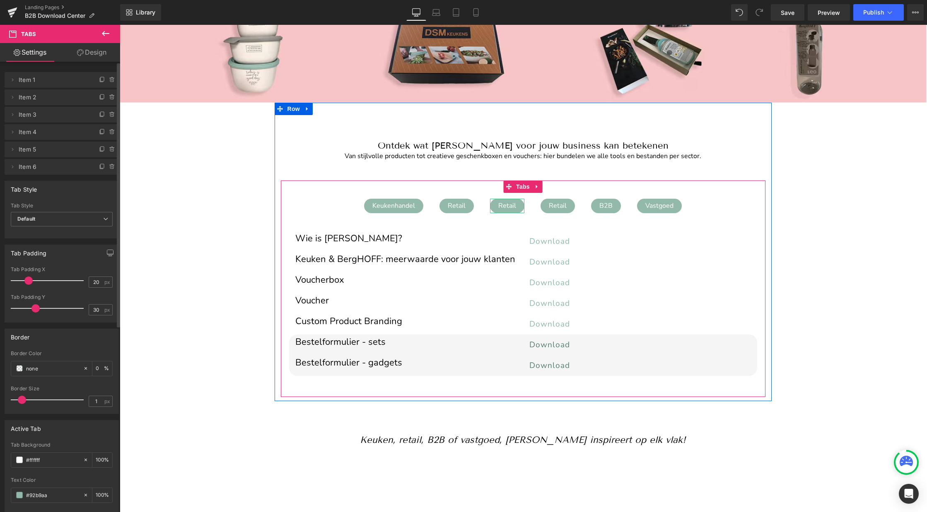
click at [509, 205] on div "Retail" at bounding box center [507, 206] width 34 height 15
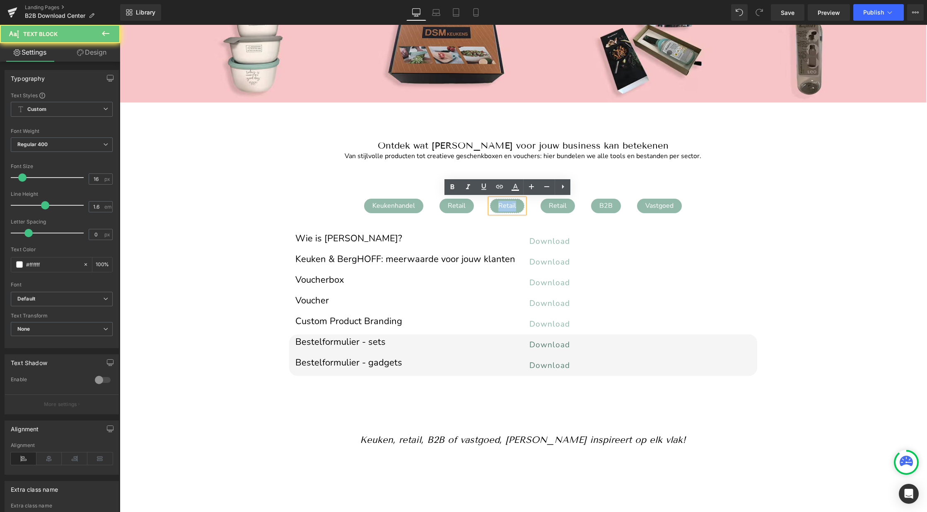
click at [509, 205] on div "Retail" at bounding box center [507, 206] width 34 height 15
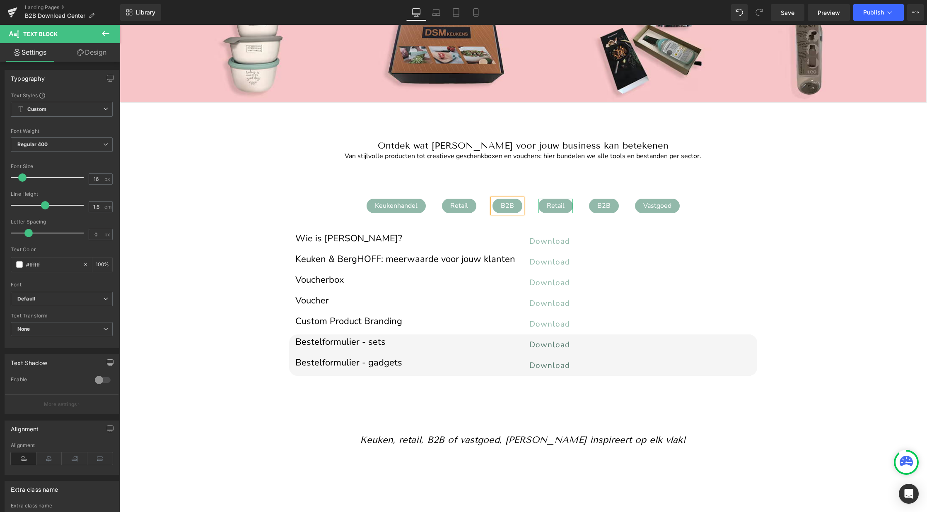
click at [555, 207] on div "Retail" at bounding box center [555, 206] width 34 height 15
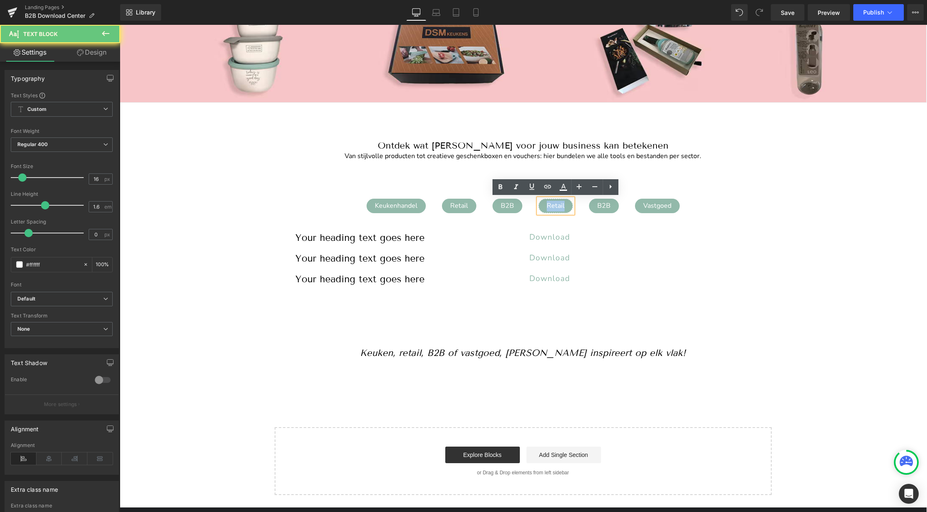
click at [555, 207] on div "Retail" at bounding box center [555, 206] width 34 height 15
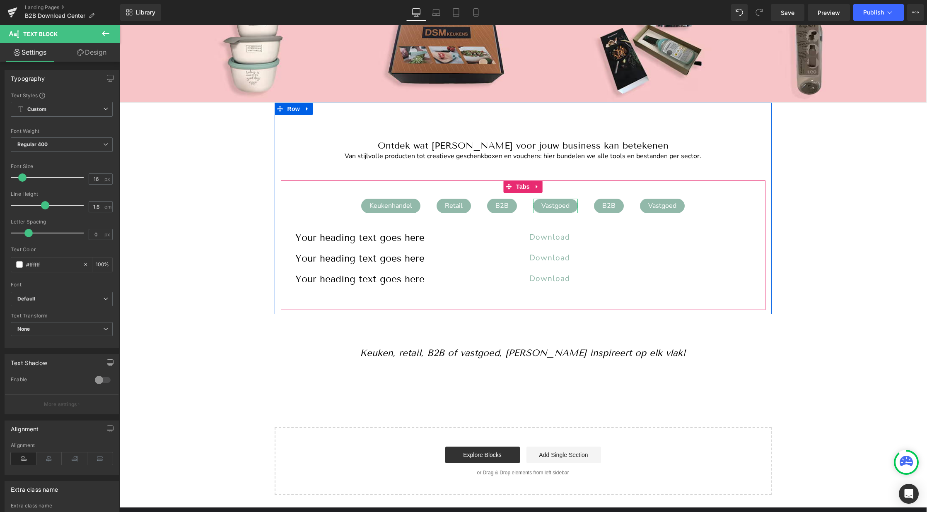
click at [547, 206] on div "Vastgoed" at bounding box center [555, 206] width 45 height 15
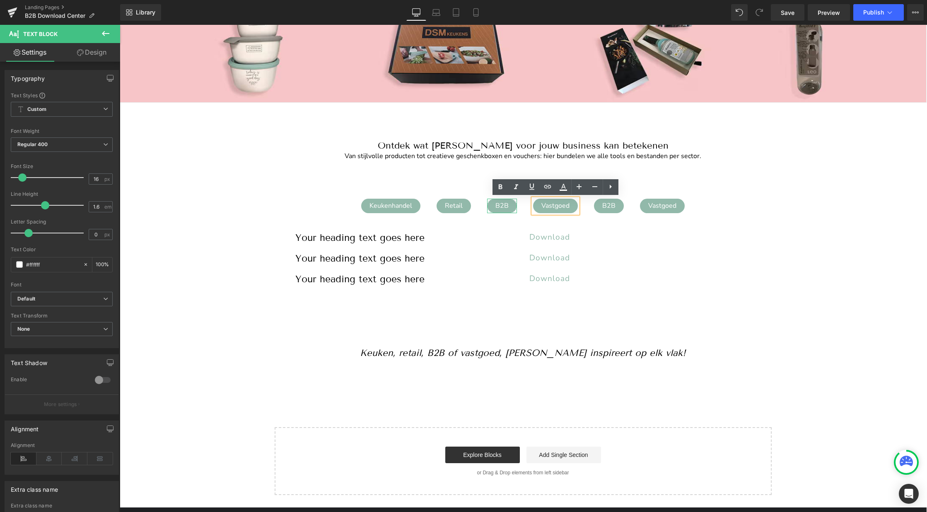
click at [504, 208] on div "B2B" at bounding box center [502, 206] width 30 height 15
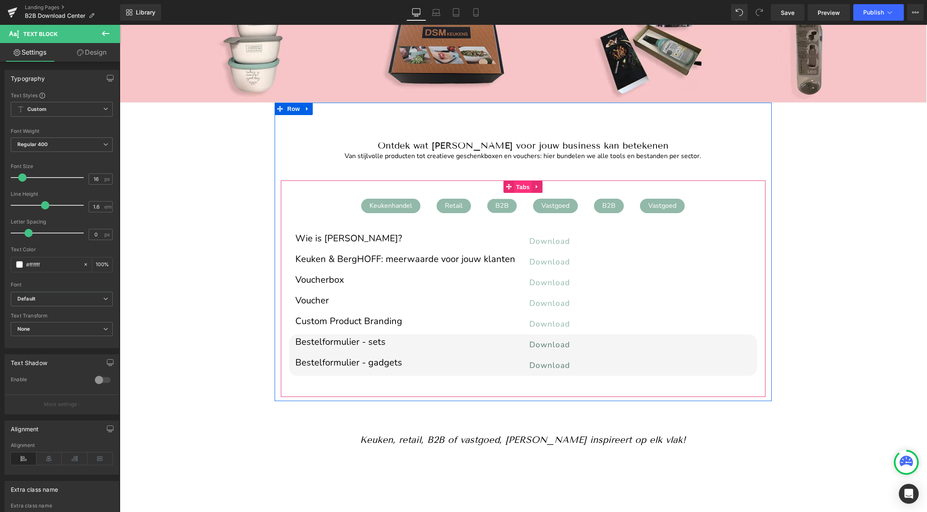
click at [524, 186] on span "Tabs" at bounding box center [523, 187] width 18 height 12
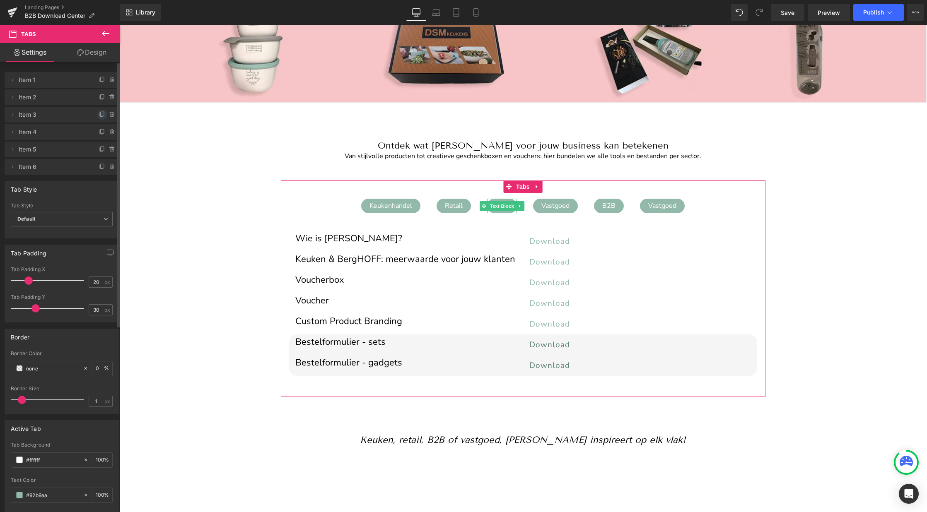
click at [99, 113] on icon at bounding box center [102, 114] width 7 height 7
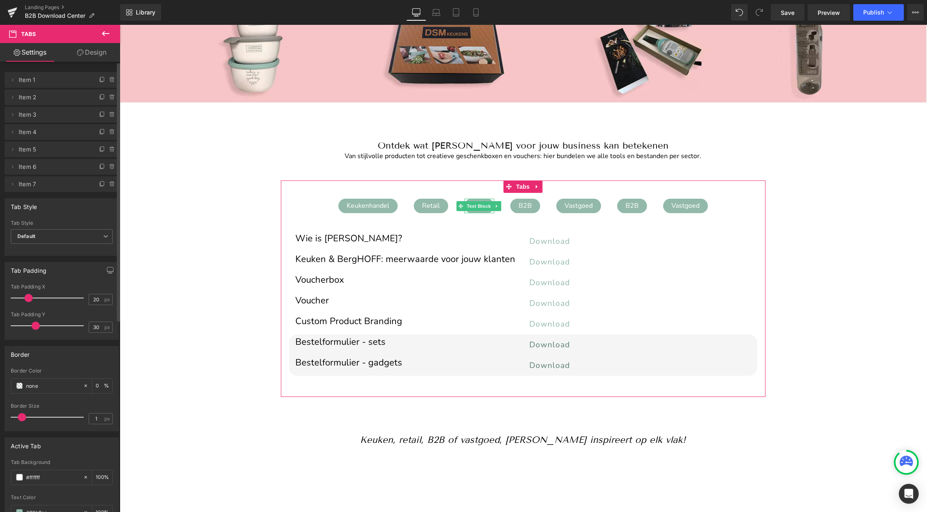
click at [99, 113] on icon at bounding box center [102, 114] width 7 height 7
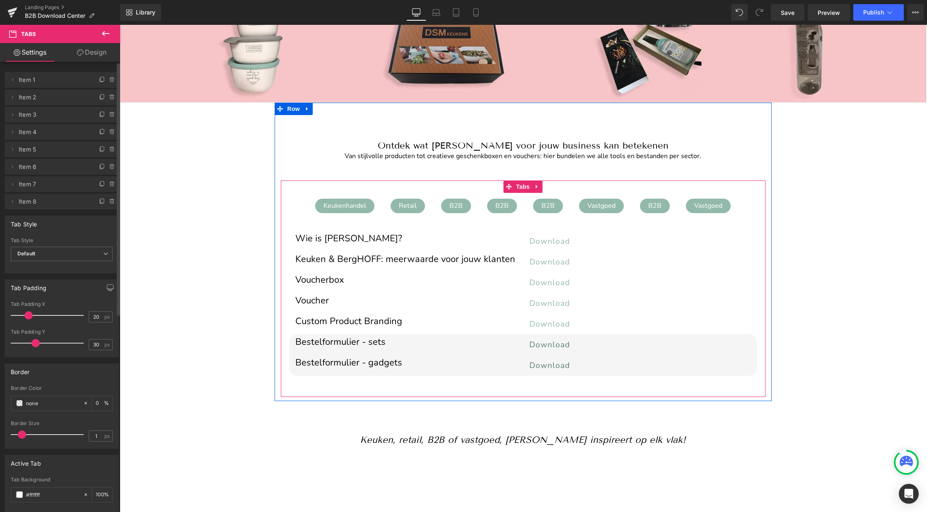
click at [498, 206] on div "B2B" at bounding box center [502, 206] width 30 height 15
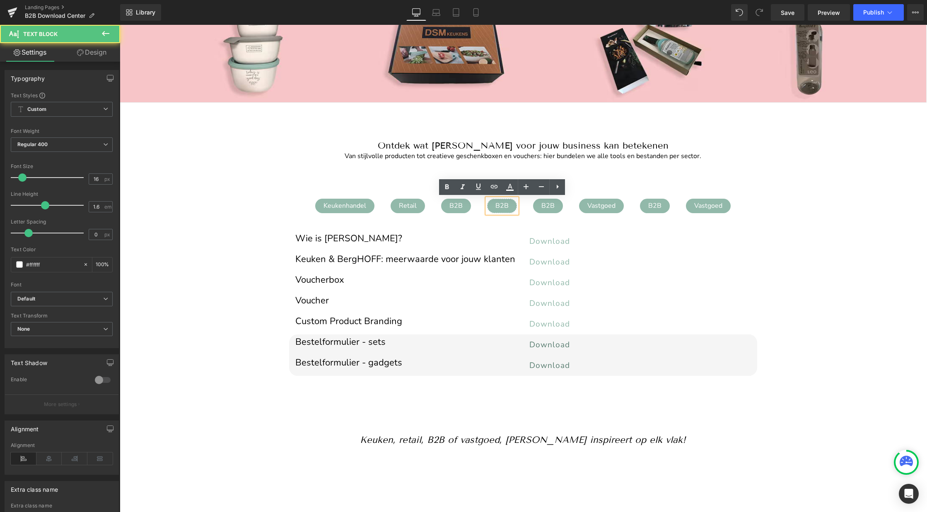
click at [503, 205] on div "B2B" at bounding box center [502, 206] width 30 height 15
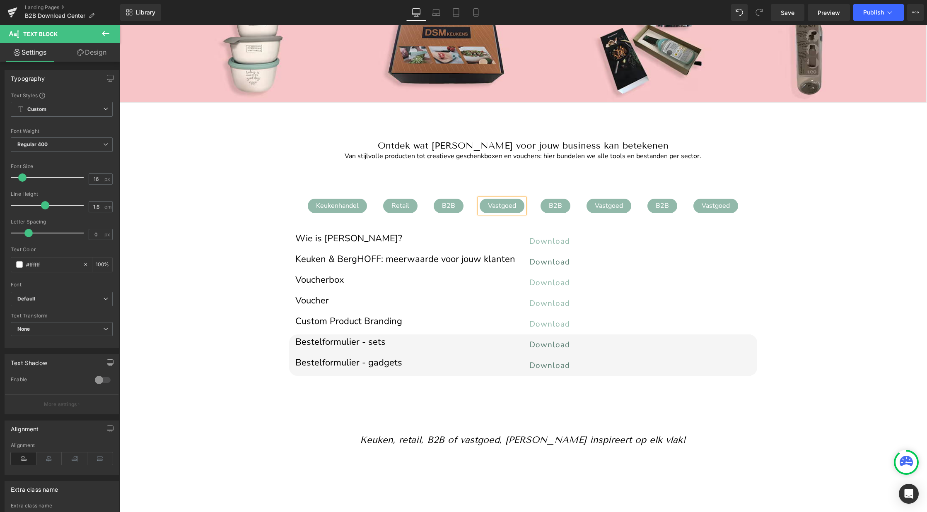
click at [705, 256] on link "Download" at bounding box center [640, 262] width 222 height 21
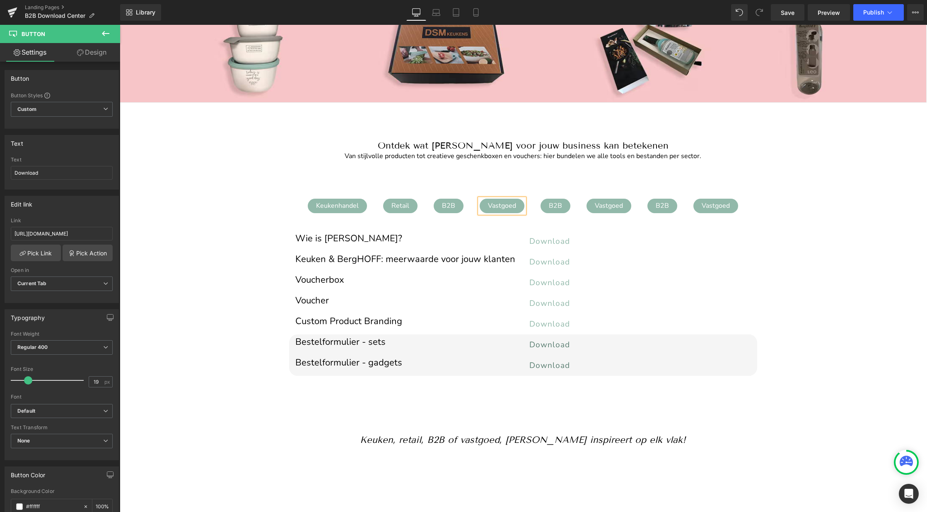
click at [532, 186] on div "Keukenhandel Text Block Retail Text Block B2B Text Block Vastgoed Text Block B2…" at bounding box center [523, 289] width 485 height 217
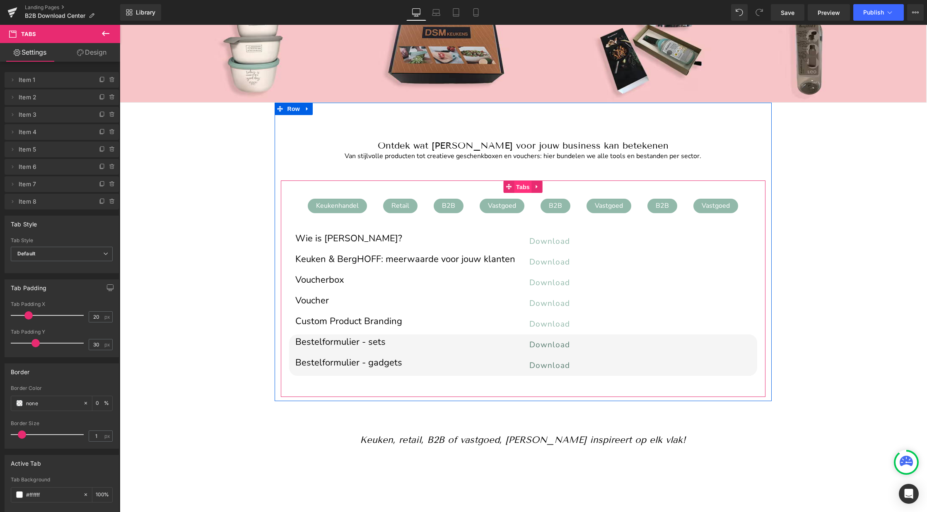
click at [527, 184] on span "Tabs" at bounding box center [523, 187] width 18 height 12
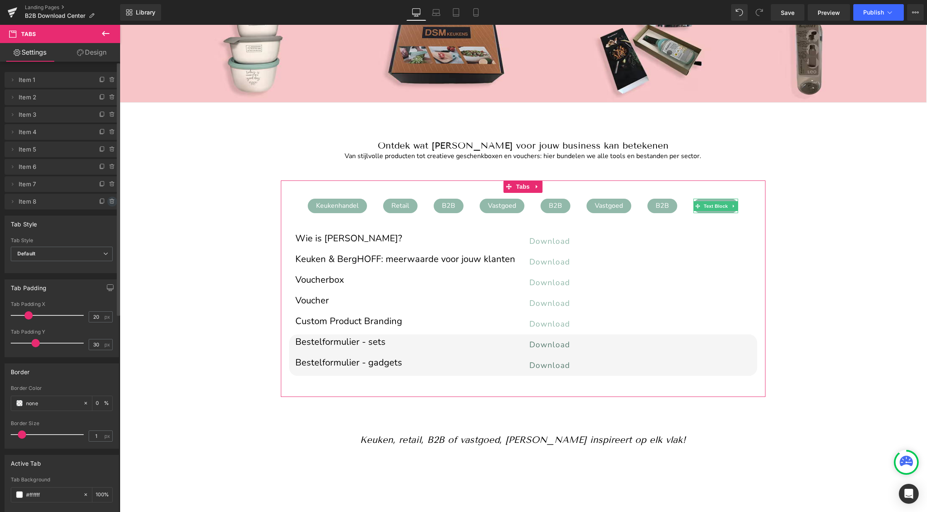
click at [111, 202] on icon at bounding box center [112, 201] width 7 height 7
click at [102, 202] on button "Delete" at bounding box center [103, 202] width 26 height 11
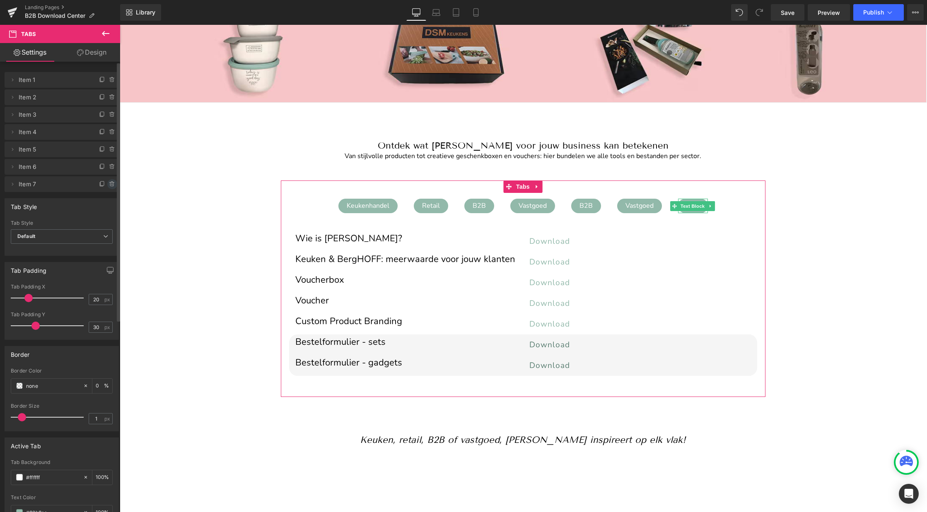
click at [110, 186] on icon at bounding box center [111, 185] width 3 height 4
click at [101, 186] on button "Delete" at bounding box center [103, 184] width 26 height 11
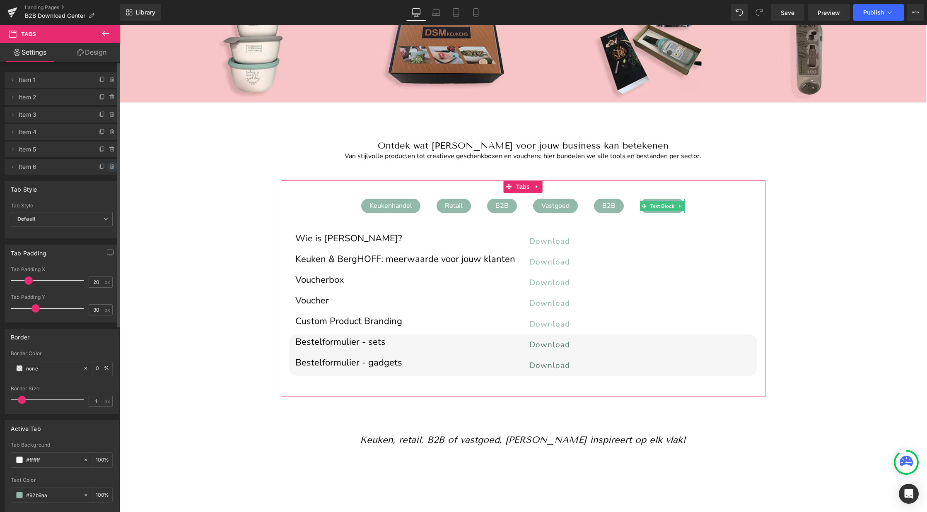
click at [109, 167] on icon at bounding box center [112, 167] width 7 height 7
click at [105, 165] on button "Delete" at bounding box center [103, 167] width 26 height 11
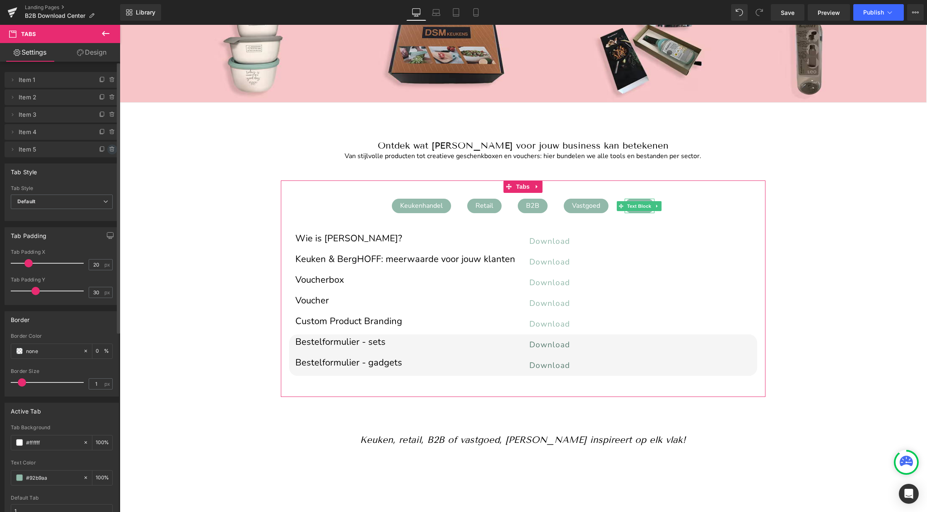
click at [109, 149] on icon at bounding box center [112, 149] width 7 height 7
drag, startPoint x: 101, startPoint y: 149, endPoint x: 95, endPoint y: 202, distance: 52.9
click at [101, 149] on button "Delete" at bounding box center [103, 150] width 26 height 11
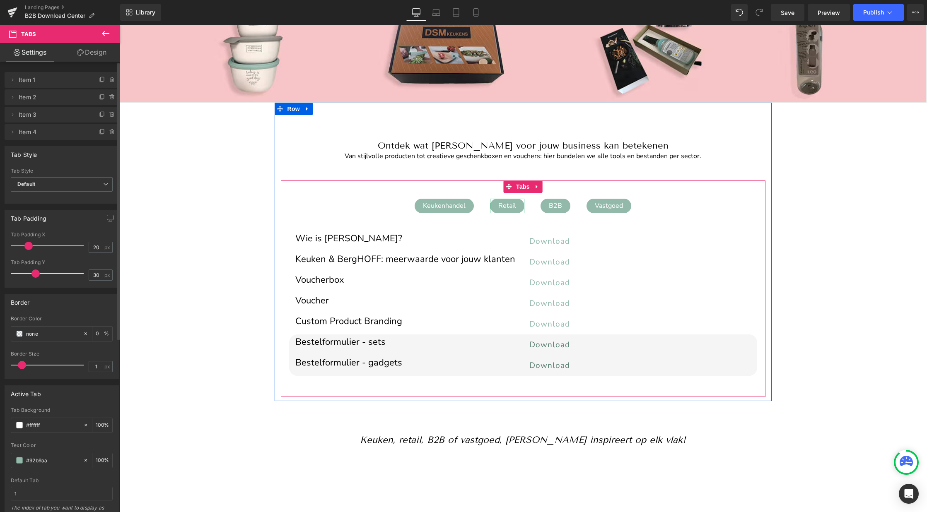
click at [515, 205] on div "Retail" at bounding box center [507, 206] width 34 height 15
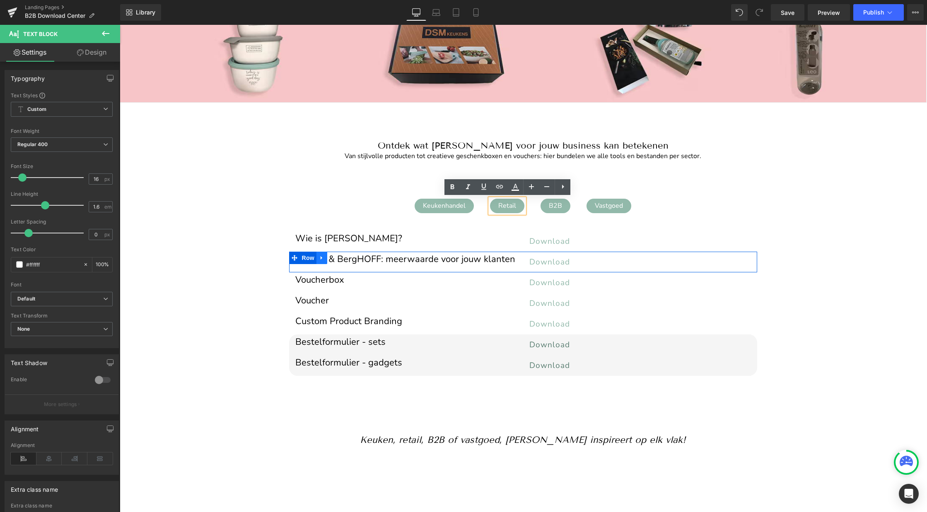
click at [323, 256] on icon at bounding box center [322, 258] width 6 height 6
click at [344, 256] on icon at bounding box center [343, 258] width 6 height 6
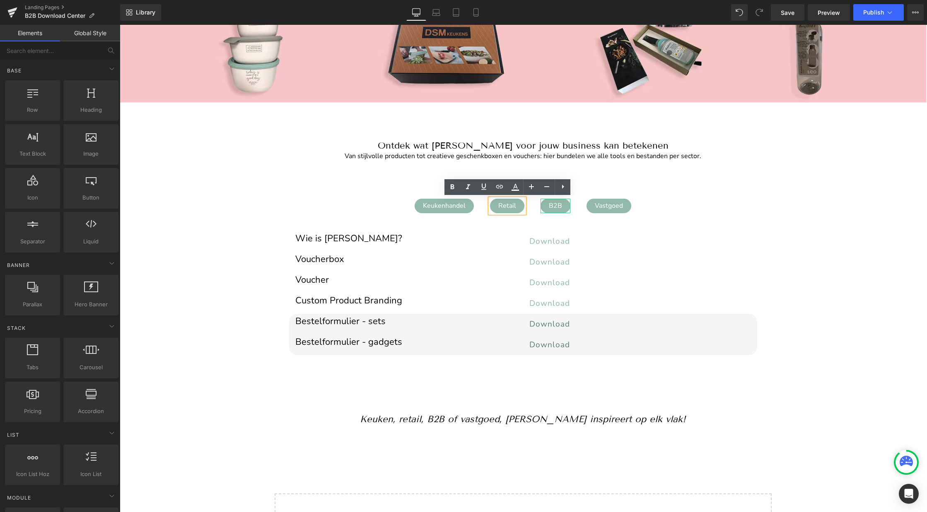
click at [555, 208] on div "B2B" at bounding box center [556, 206] width 30 height 15
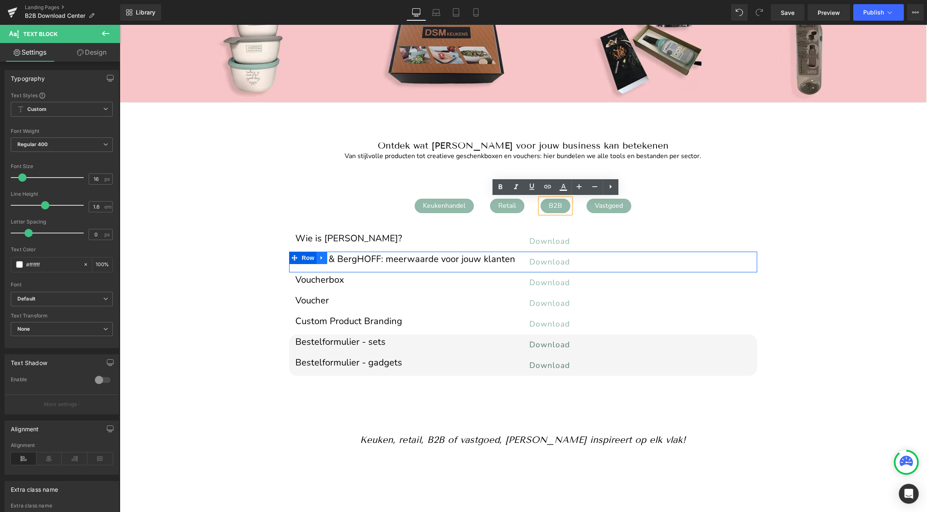
click at [323, 258] on icon at bounding box center [322, 258] width 6 height 6
click at [347, 256] on link at bounding box center [343, 258] width 11 height 12
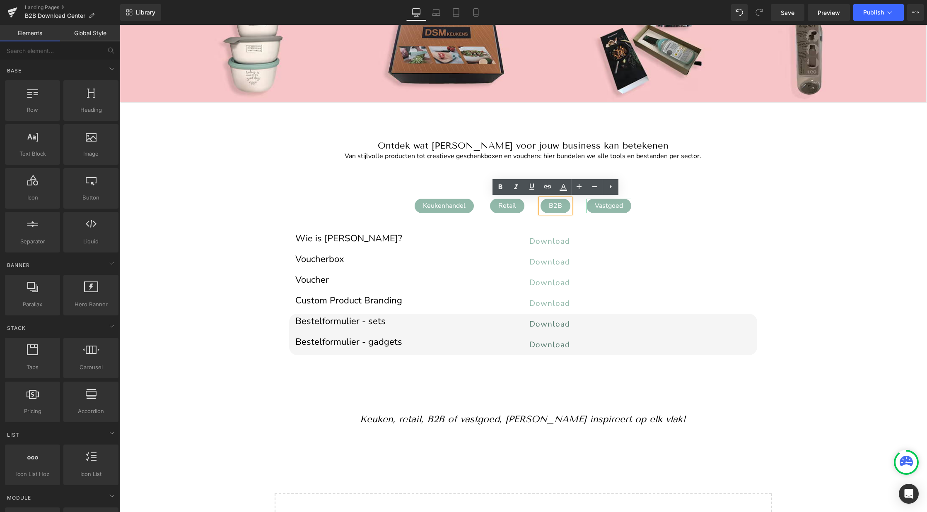
click at [607, 208] on div "Vastgoed" at bounding box center [609, 206] width 45 height 15
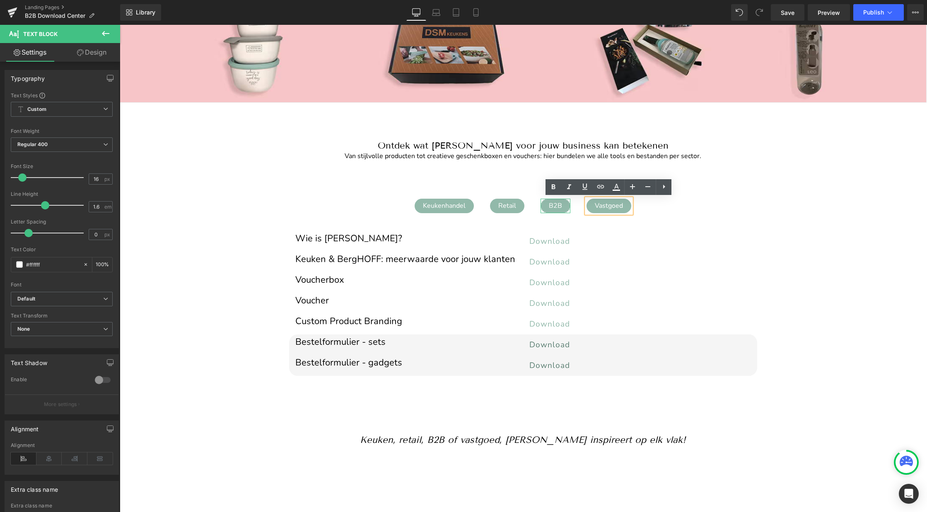
click at [556, 204] on div "B2B" at bounding box center [556, 206] width 30 height 15
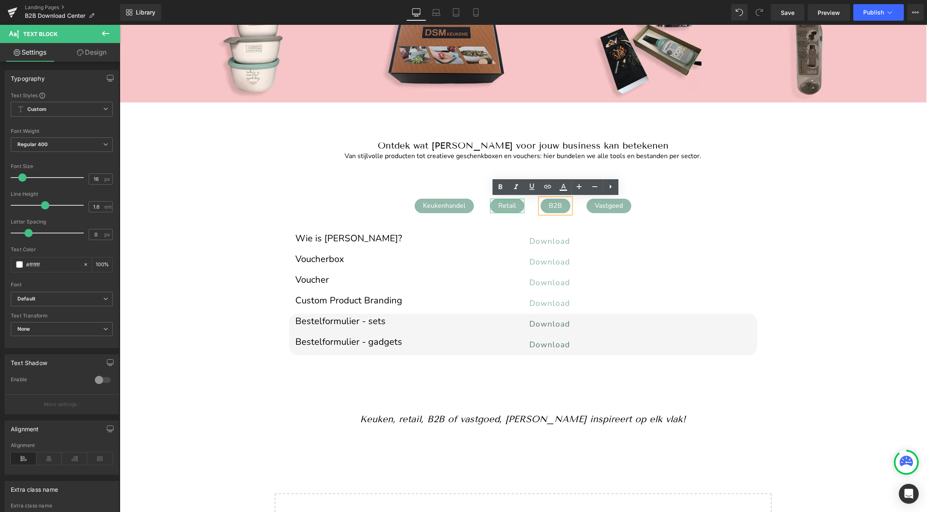
click at [516, 209] on div "Retail" at bounding box center [507, 206] width 34 height 15
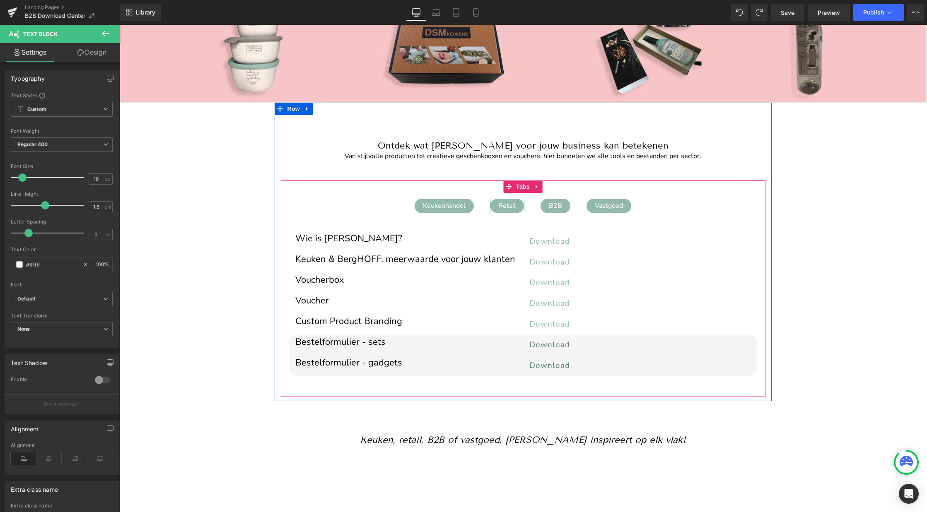
click at [502, 205] on div "Retail" at bounding box center [507, 206] width 34 height 15
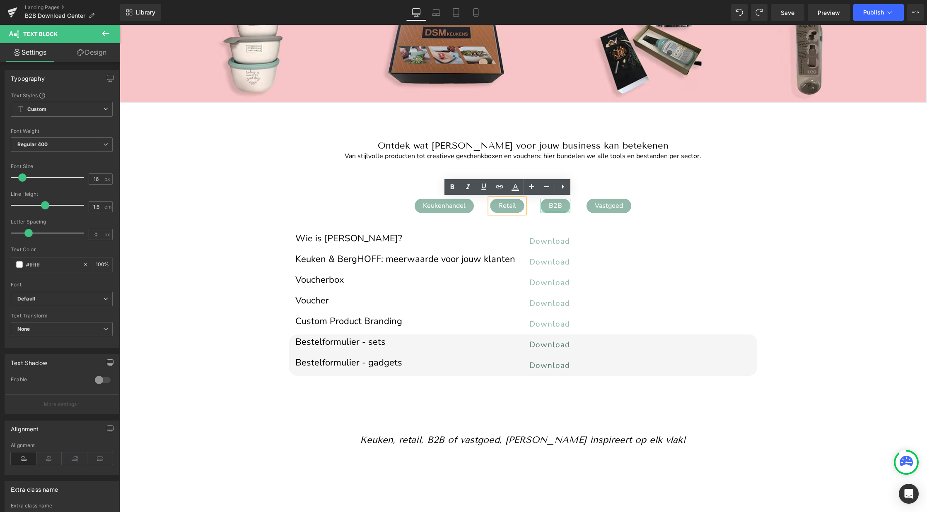
click at [558, 211] on div at bounding box center [556, 212] width 30 height 2
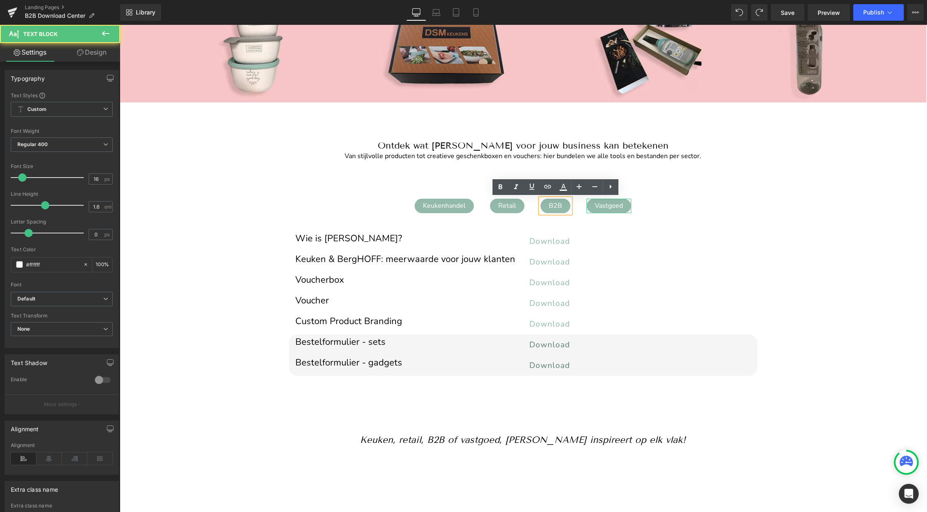
click at [607, 204] on div "Vastgoed" at bounding box center [609, 206] width 45 height 15
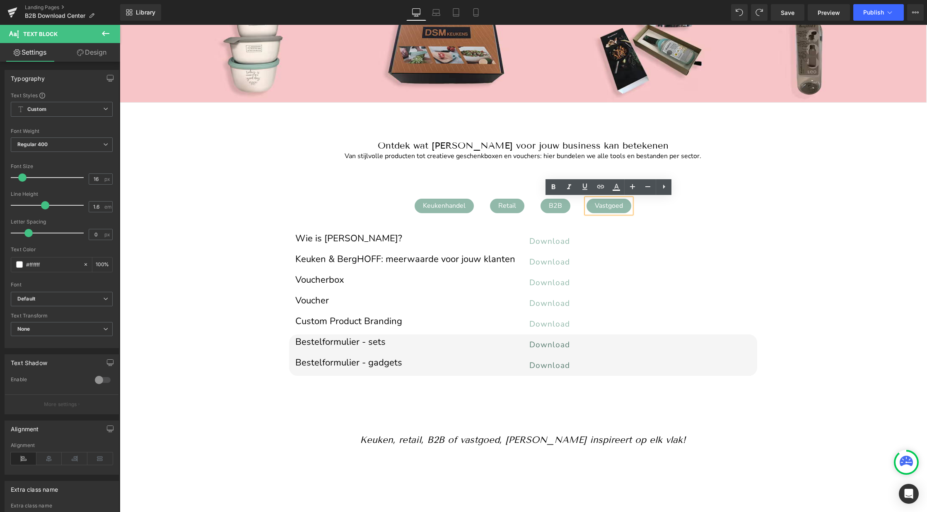
click at [828, 231] on div "Image Image Image ‹ › Carousel Row Welkom op de B2B Media Lounge van BergHOFF B…" at bounding box center [522, 290] width 807 height 586
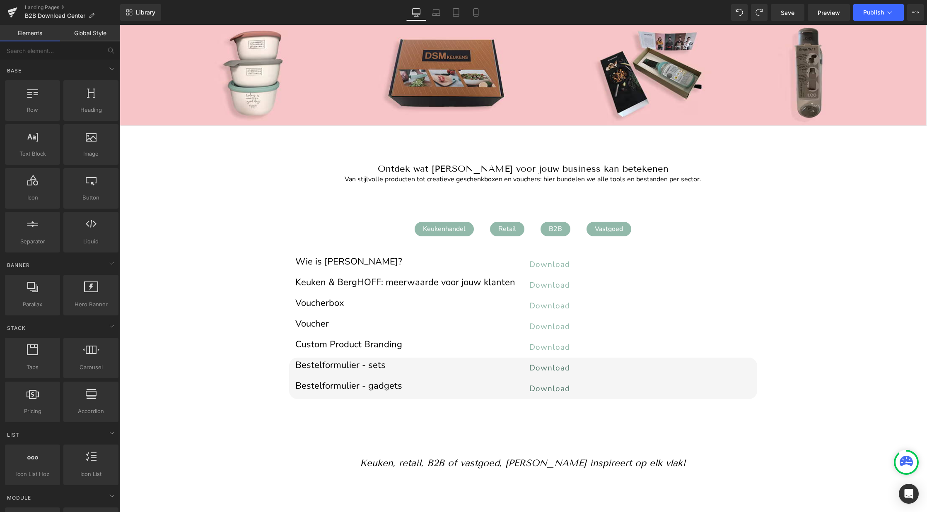
scroll to position [58, 0]
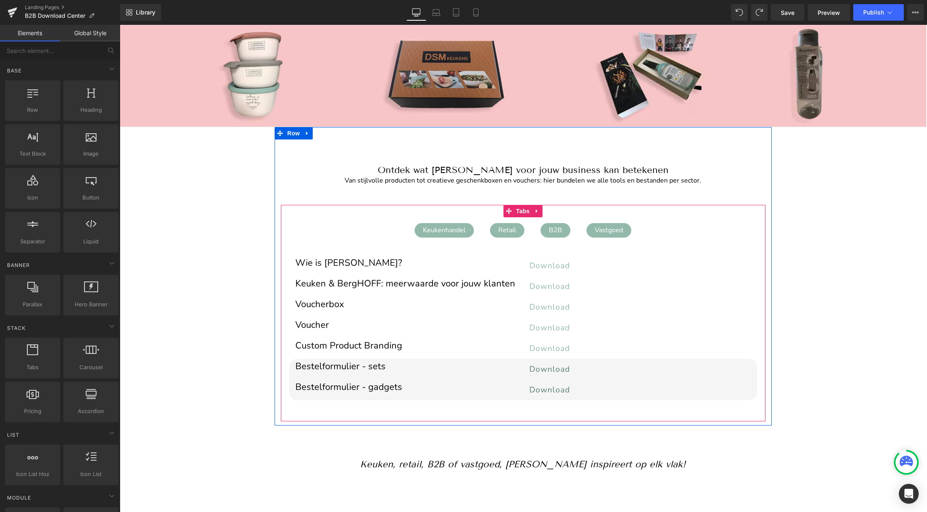
click at [446, 230] on div "Keukenhandel" at bounding box center [444, 230] width 59 height 15
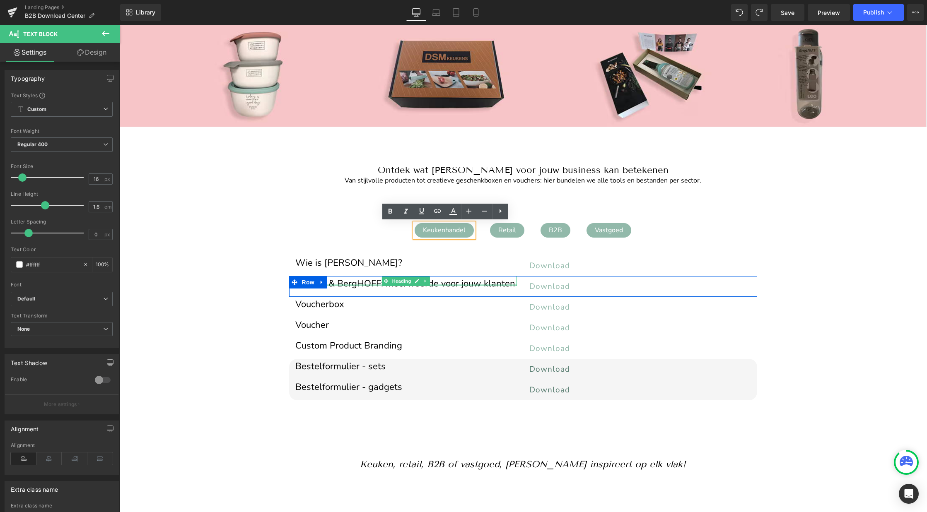
click at [337, 286] on div at bounding box center [406, 285] width 222 height 2
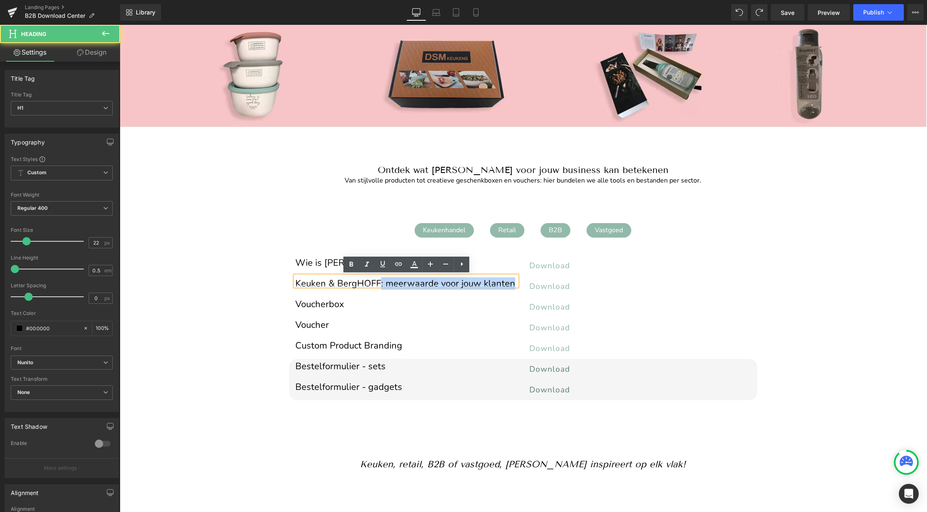
drag, startPoint x: 378, startPoint y: 283, endPoint x: 295, endPoint y: 281, distance: 83.7
click at [295, 281] on div "Keuken & BergHOFF: meerwaarde voor jouw klanten" at bounding box center [406, 281] width 222 height 10
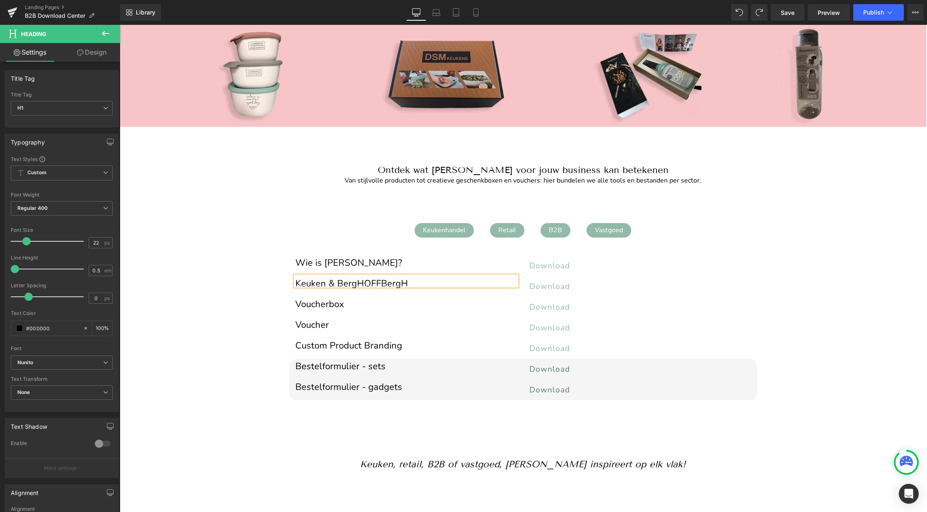
click at [314, 282] on h1 "Keuken & BergHOFFBergH" at bounding box center [406, 284] width 222 height 5
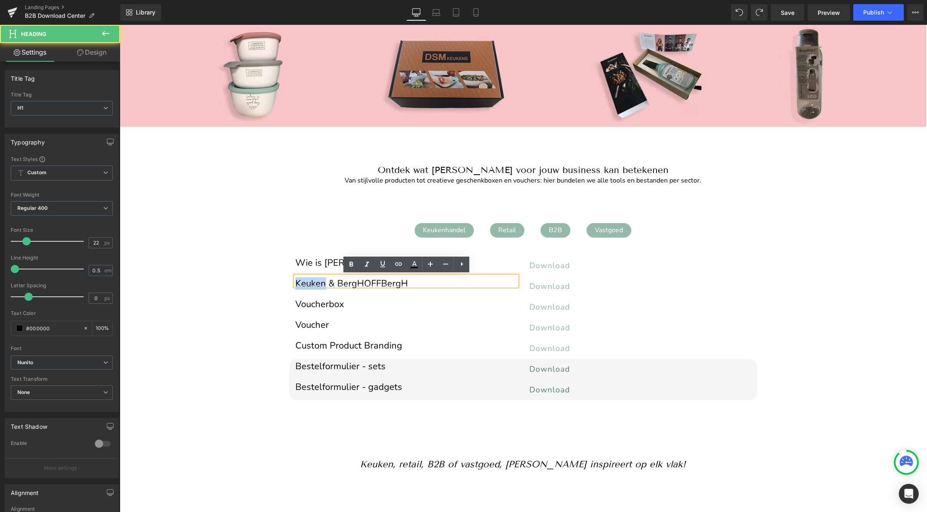
click at [314, 282] on h1 "Keuken & BergHOFFBergH" at bounding box center [406, 284] width 222 height 5
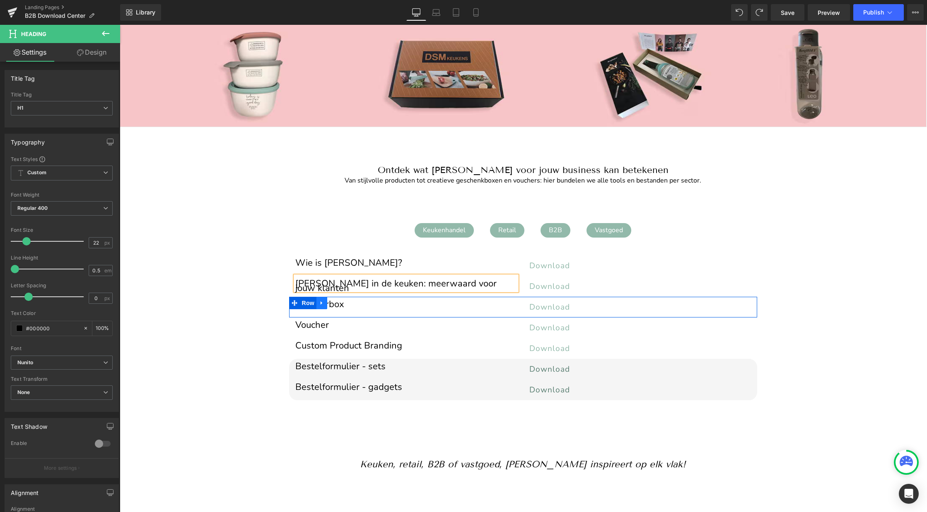
click at [326, 302] on link at bounding box center [321, 303] width 11 height 12
click at [120, 25] on div at bounding box center [120, 25] width 0 height 0
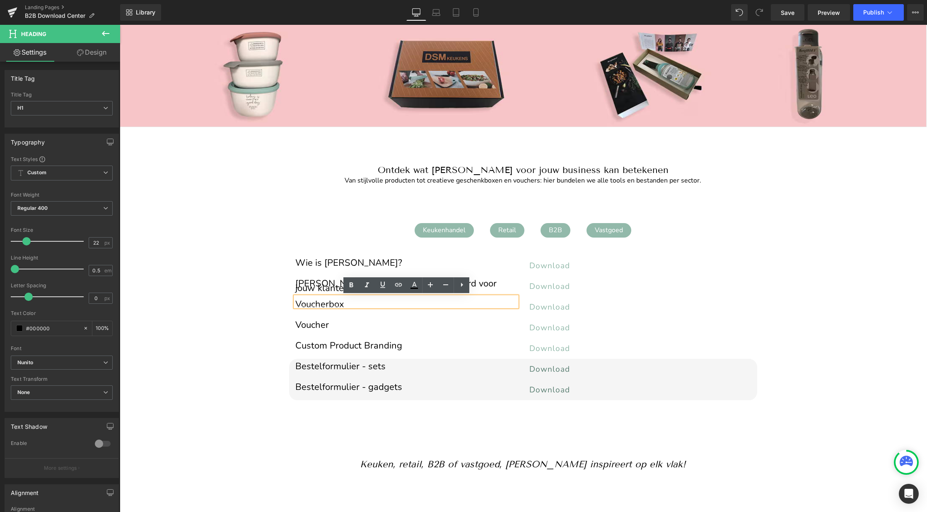
click at [349, 302] on div "Voucherbox" at bounding box center [406, 302] width 222 height 10
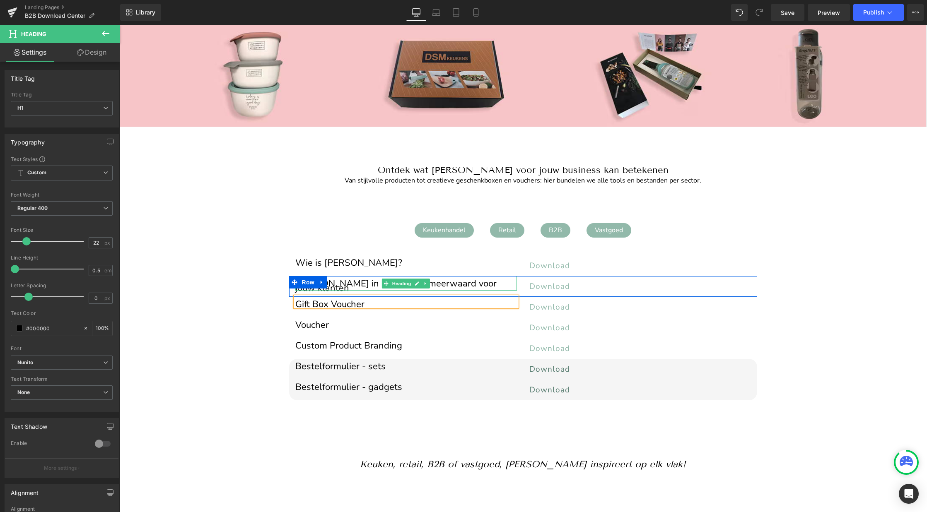
click at [360, 282] on h1 "BergHOFF in de keuken: meerwaard voor jouw klanten" at bounding box center [406, 286] width 222 height 9
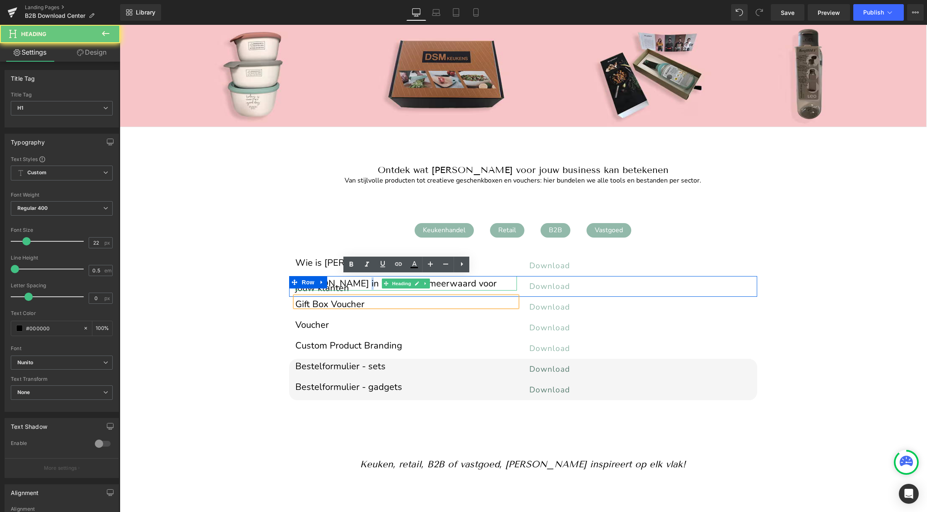
click at [360, 282] on h1 "BergHOFF in de keuken: meerwaard voor jouw klanten" at bounding box center [406, 286] width 222 height 9
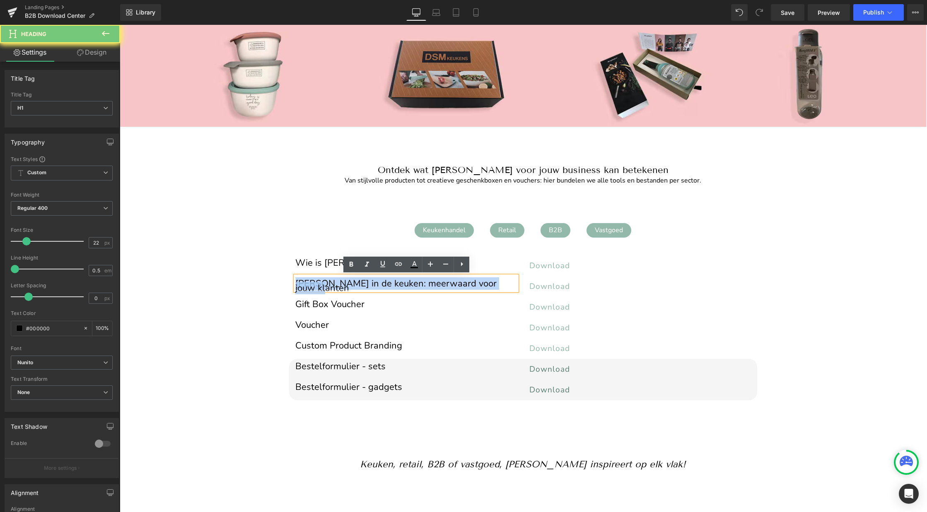
click at [360, 282] on h1 "BergHOFF in de keuken: meerwaard voor jouw klanten" at bounding box center [406, 286] width 222 height 9
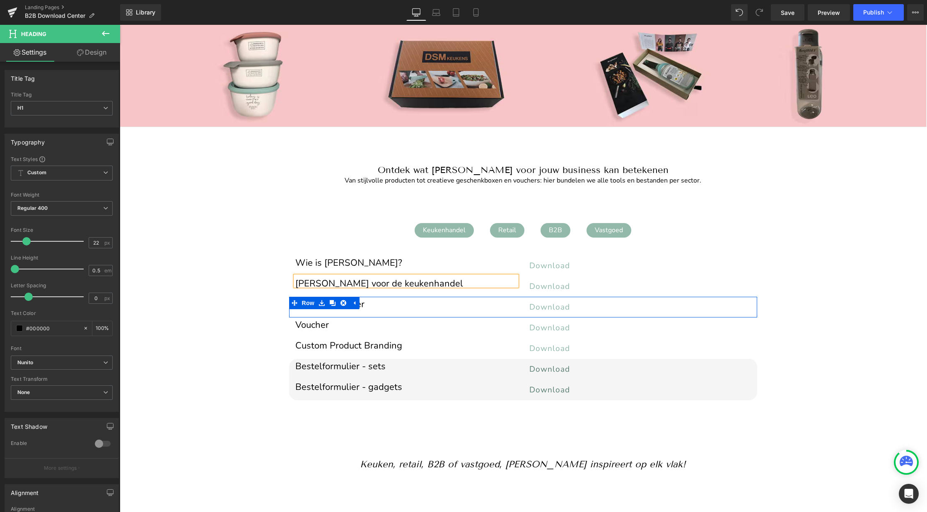
click at [396, 308] on div "Gift Box Voucher Heading Download Button Row" at bounding box center [523, 307] width 468 height 21
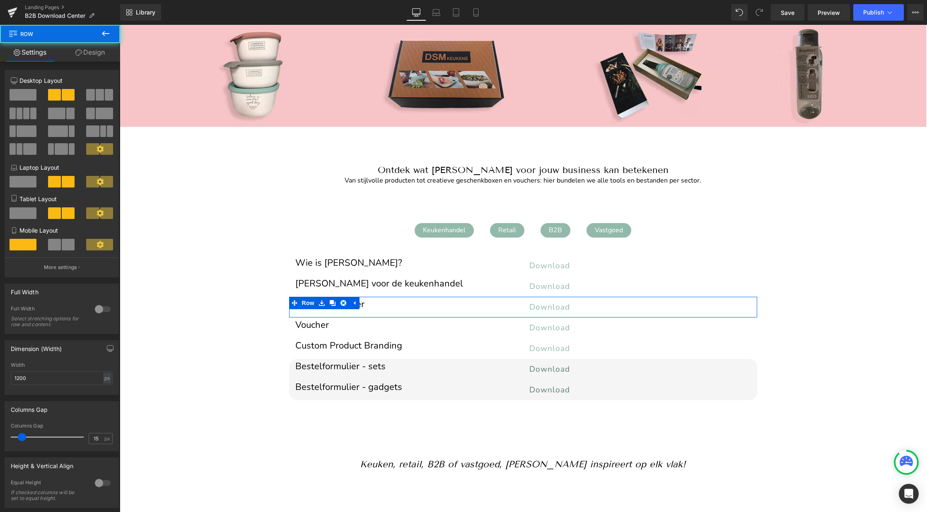
click at [120, 25] on div at bounding box center [120, 25] width 0 height 0
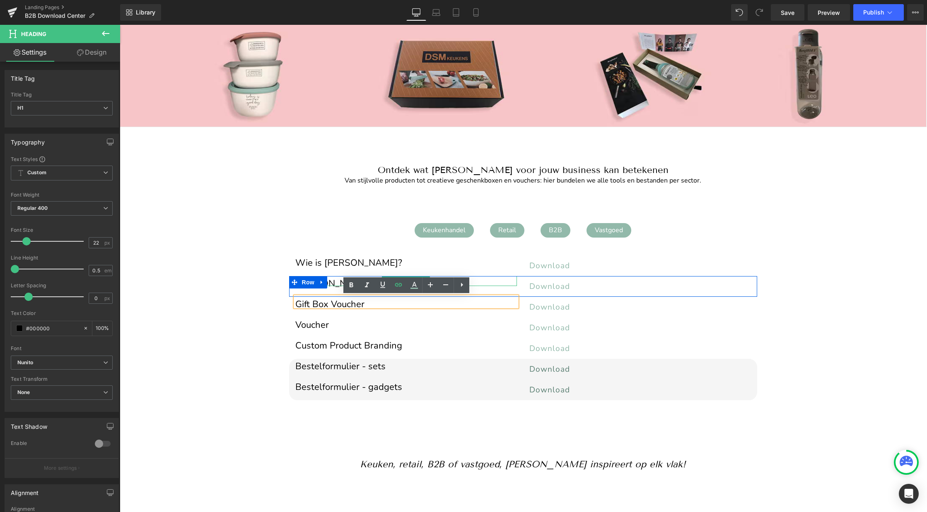
click at [335, 282] on h1 "[PERSON_NAME] voor de keukenhandel" at bounding box center [406, 284] width 222 height 5
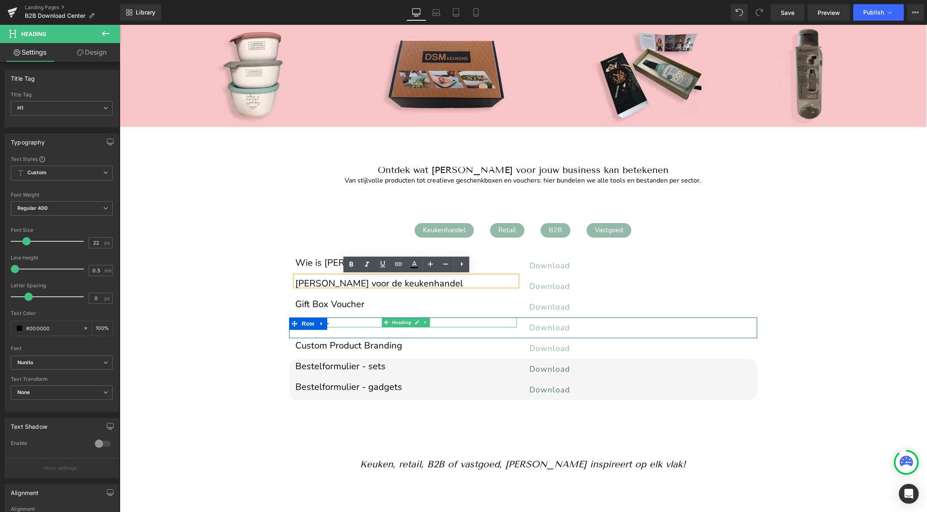
click at [348, 321] on div "Voucher" at bounding box center [406, 323] width 222 height 10
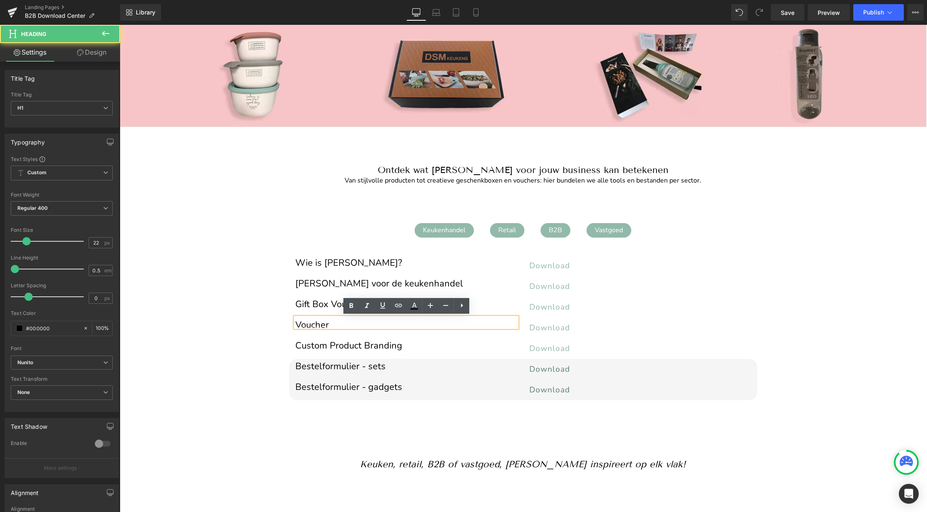
click at [328, 325] on h1 "Voucher" at bounding box center [406, 325] width 222 height 5
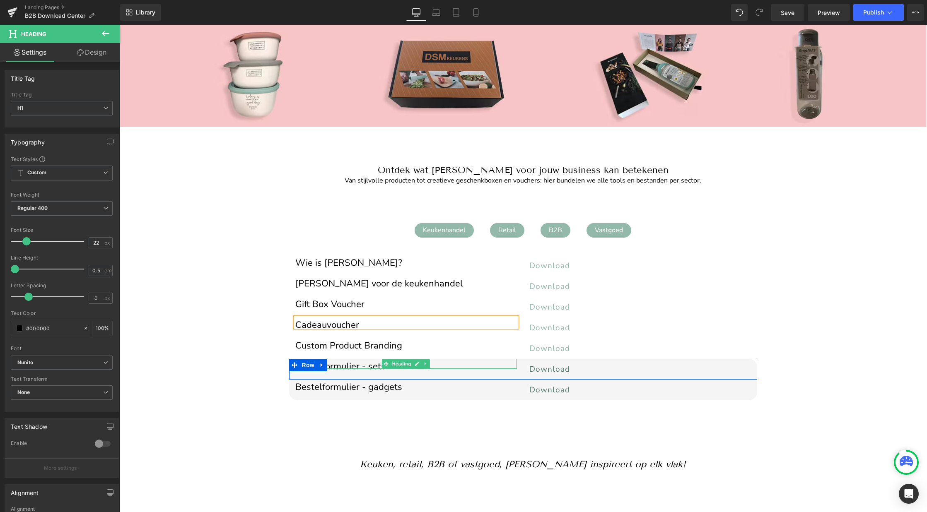
click at [362, 366] on h1 "Bestelformulier - sets" at bounding box center [406, 367] width 222 height 5
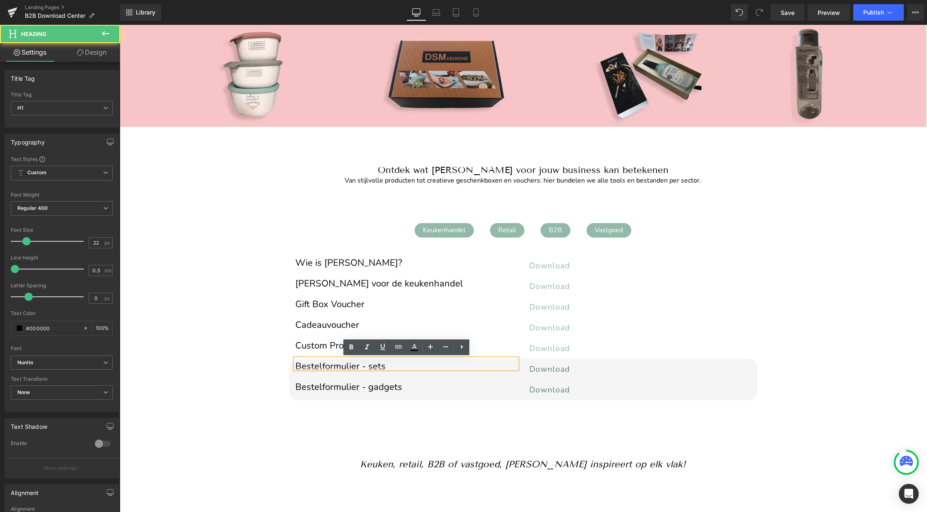
click at [367, 366] on h1 "Bestelformulier - sets" at bounding box center [406, 367] width 222 height 5
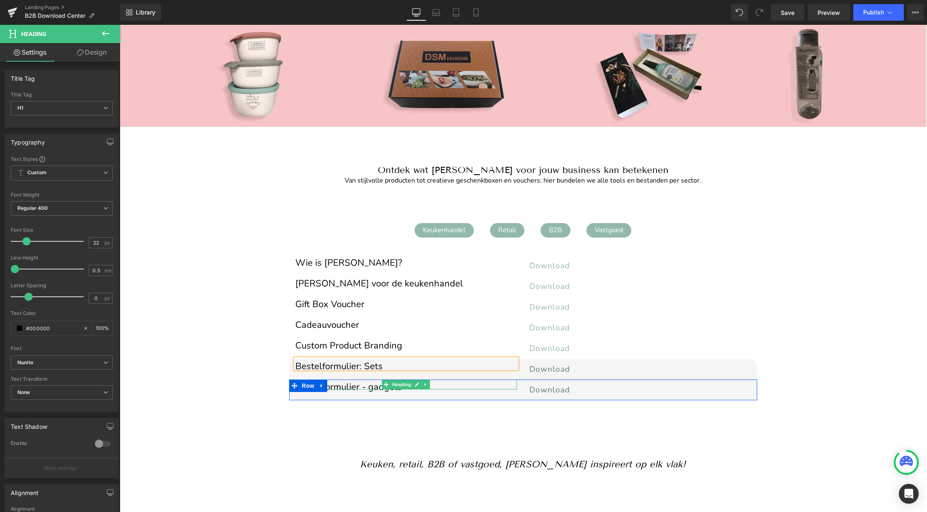
click at [350, 385] on h1 "Bestelformulier - gadgets" at bounding box center [406, 387] width 222 height 5
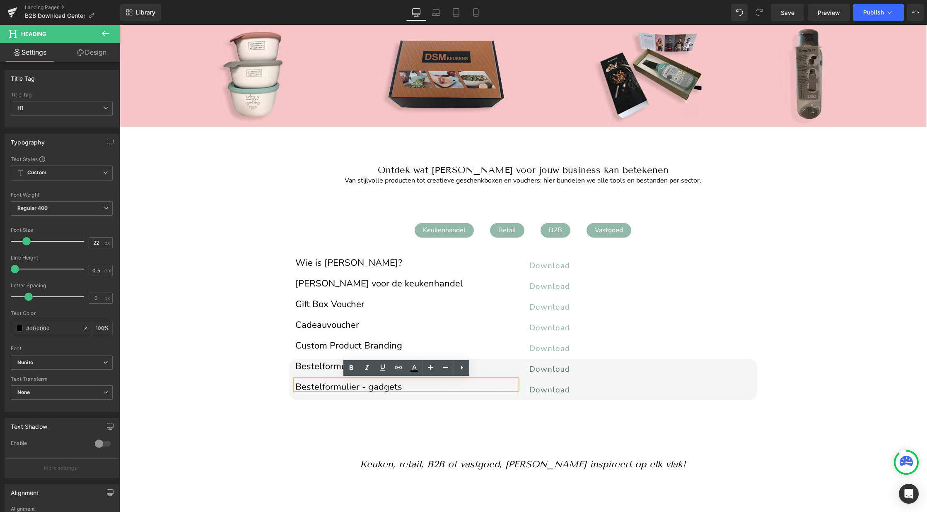
click at [371, 388] on h1 "Bestelformulier - gadgets" at bounding box center [406, 387] width 222 height 5
click at [120, 25] on div at bounding box center [120, 25] width 0 height 0
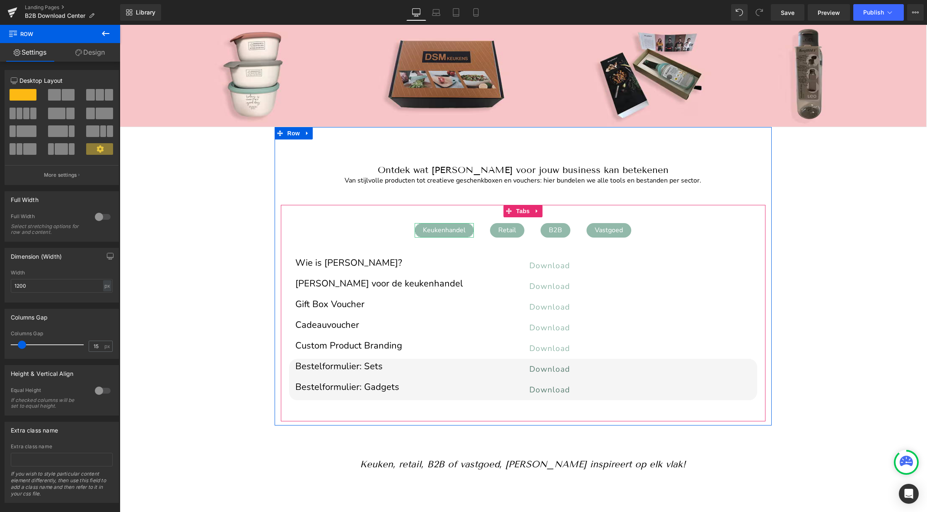
click at [453, 226] on div "Keukenhandel" at bounding box center [444, 230] width 59 height 15
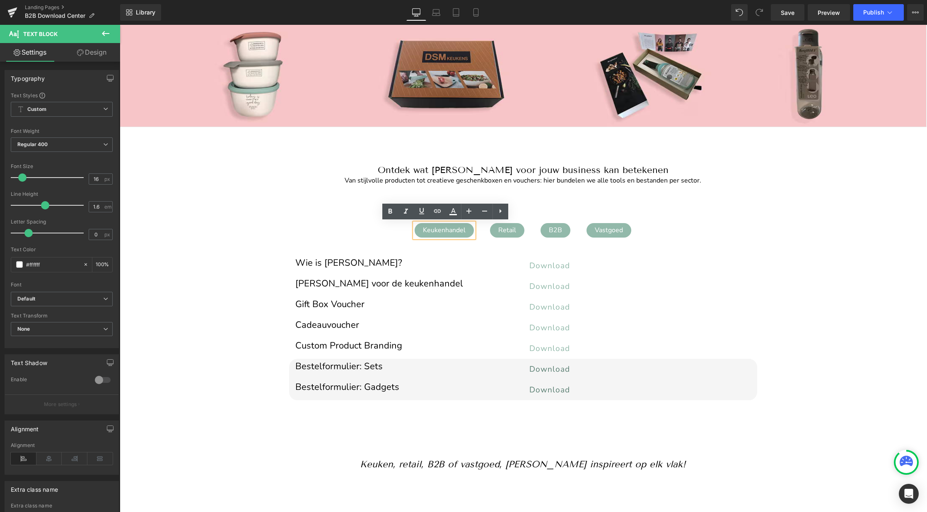
click at [532, 232] on span "B2B Text Block" at bounding box center [555, 230] width 46 height 27
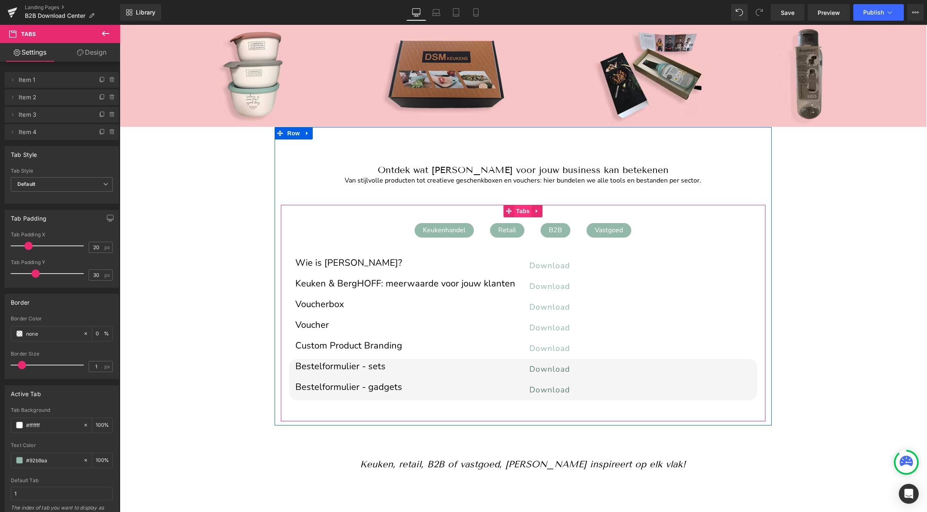
click at [525, 209] on span "Tabs" at bounding box center [523, 211] width 18 height 12
click at [99, 82] on icon at bounding box center [102, 80] width 7 height 7
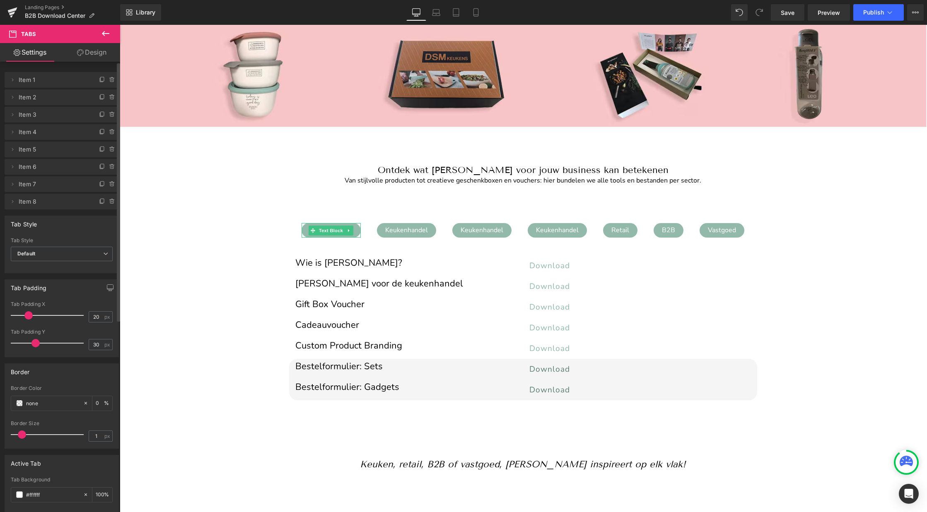
click at [366, 216] on div "Keukenhandel Text Block Keukenhandel Text Block Keukenhandel Text Block Keukenh…" at bounding box center [523, 313] width 485 height 217
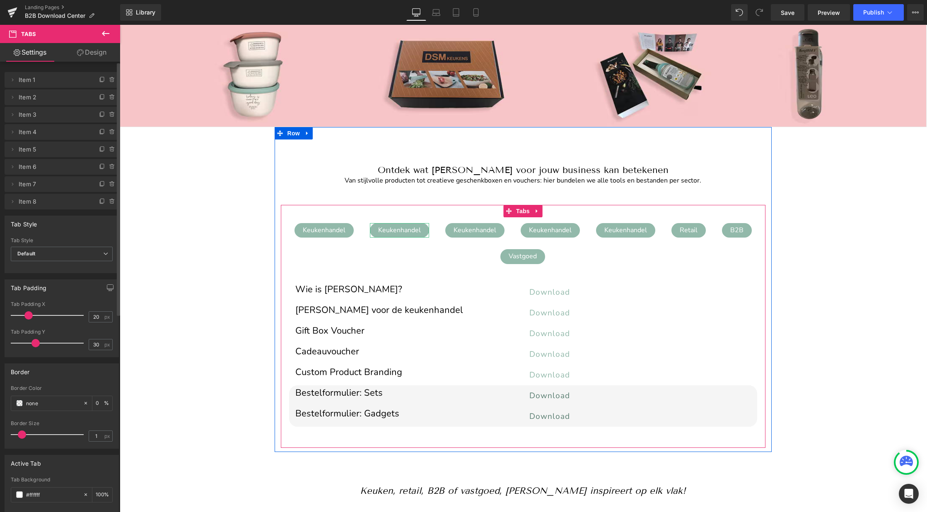
click at [403, 229] on div "Keukenhandel" at bounding box center [399, 230] width 59 height 15
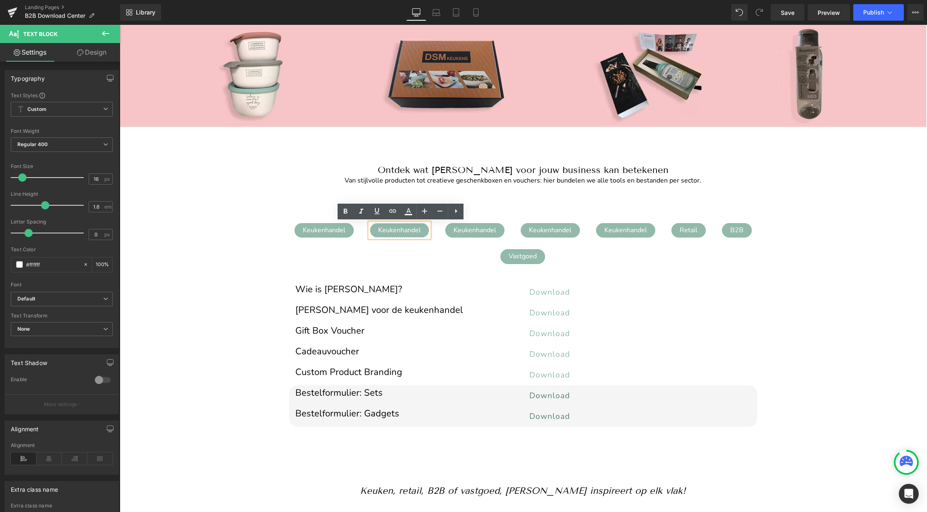
click at [403, 229] on div "Keukenhandel" at bounding box center [399, 230] width 59 height 15
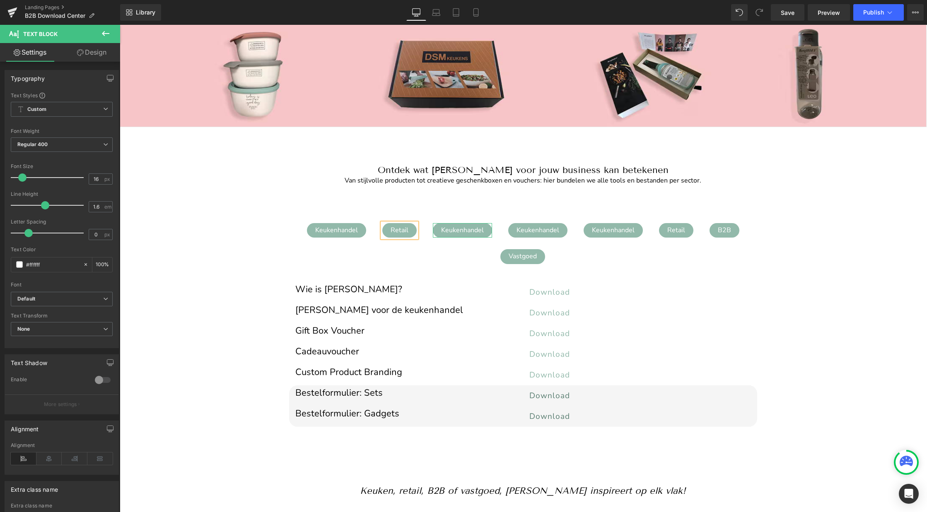
click at [465, 229] on div "Keukenhandel" at bounding box center [462, 230] width 59 height 15
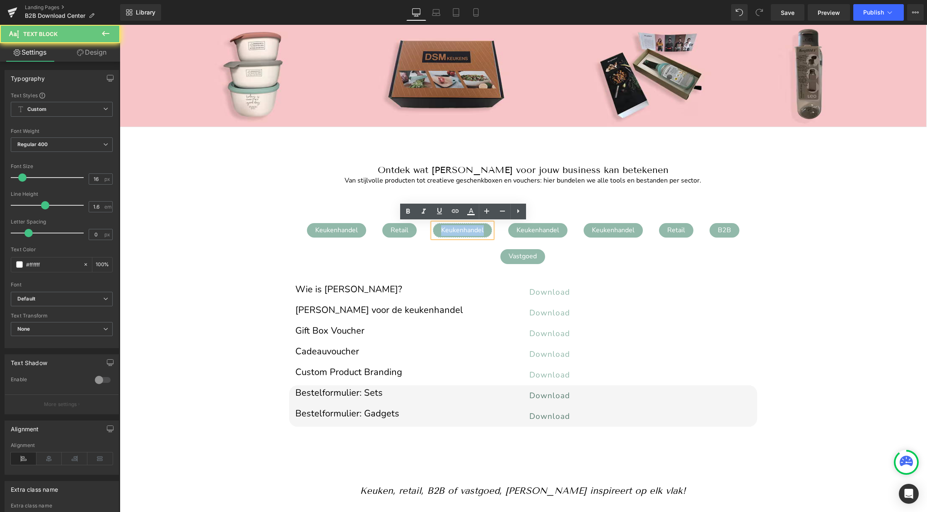
click at [465, 229] on div "Keukenhandel" at bounding box center [462, 230] width 59 height 15
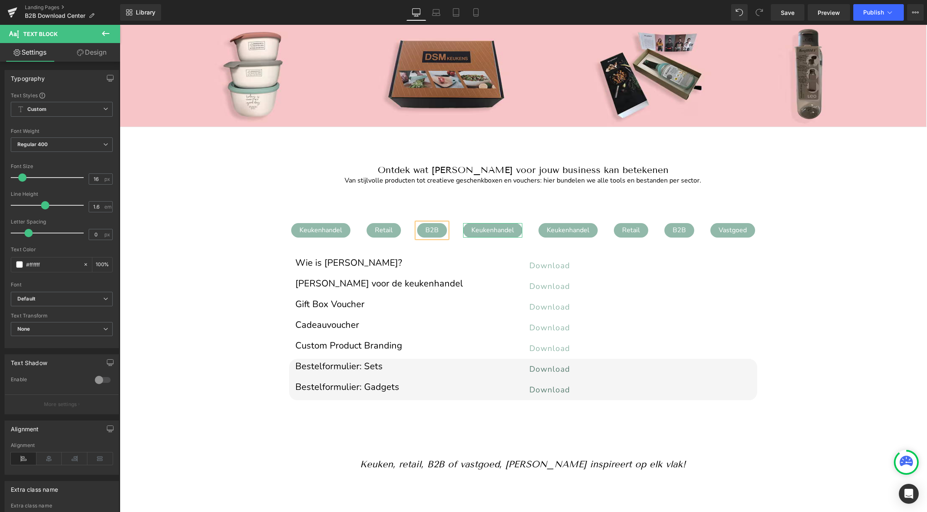
click at [496, 229] on div "Keukenhandel" at bounding box center [492, 230] width 59 height 15
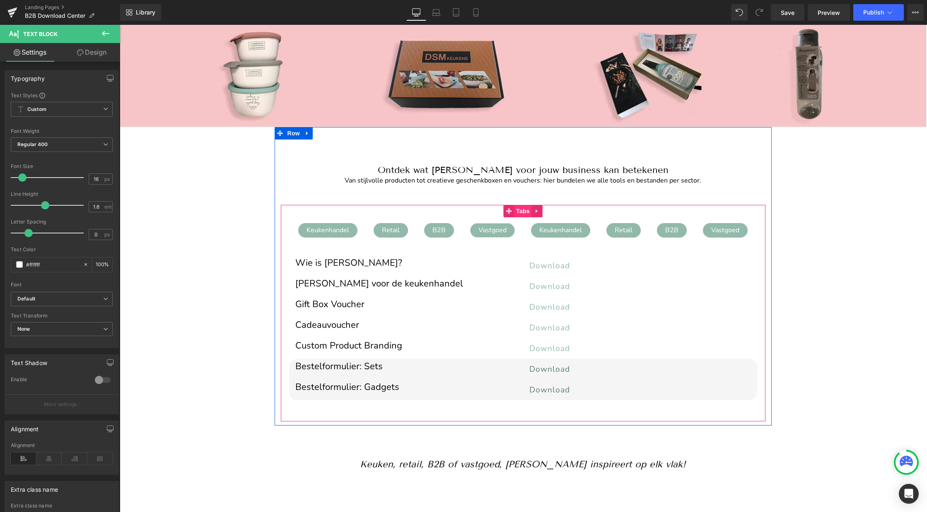
click at [519, 213] on span "Tabs" at bounding box center [523, 211] width 18 height 12
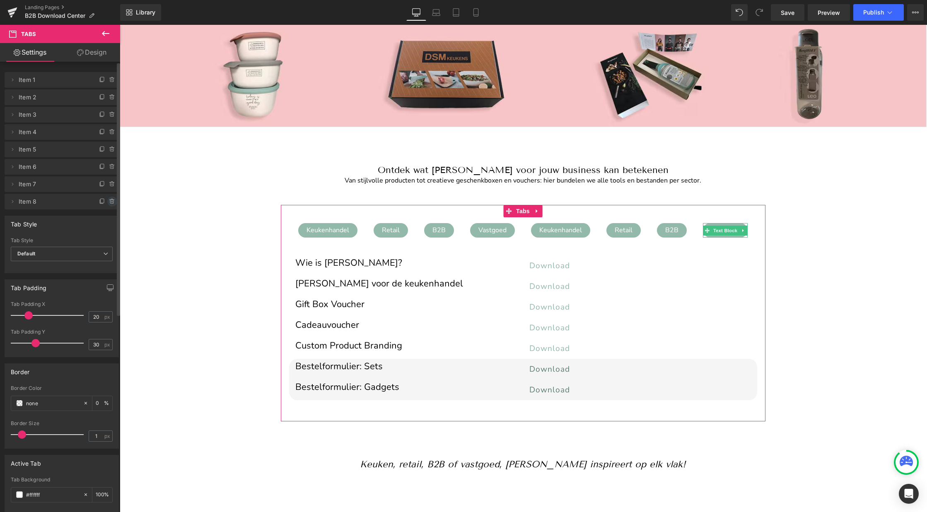
click at [109, 202] on icon at bounding box center [112, 201] width 7 height 7
click at [99, 201] on button "Delete" at bounding box center [103, 202] width 26 height 11
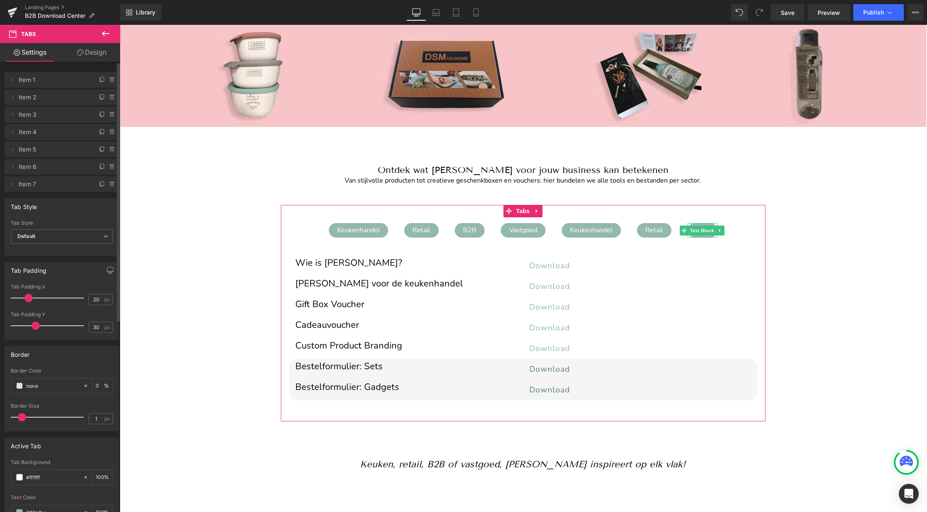
click at [109, 183] on icon at bounding box center [112, 184] width 7 height 7
click at [104, 183] on button "Delete" at bounding box center [103, 184] width 26 height 11
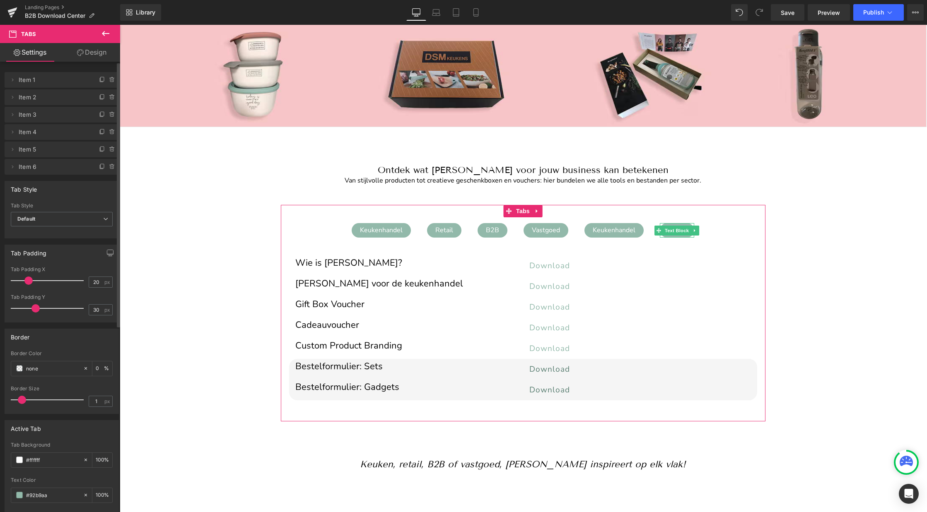
click at [110, 165] on icon at bounding box center [111, 165] width 5 height 0
click at [104, 166] on button "Delete" at bounding box center [103, 167] width 26 height 11
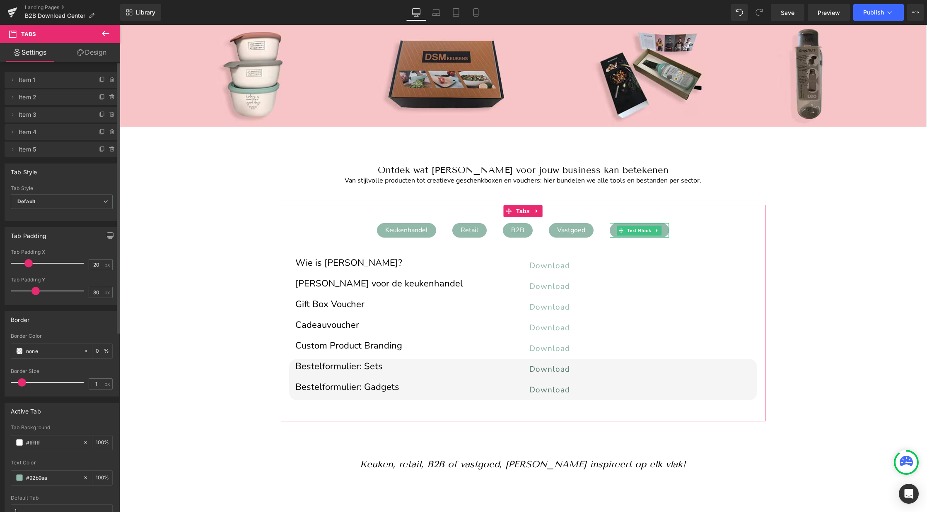
click at [109, 148] on icon at bounding box center [112, 149] width 7 height 7
click at [102, 150] on button "Delete" at bounding box center [103, 150] width 26 height 11
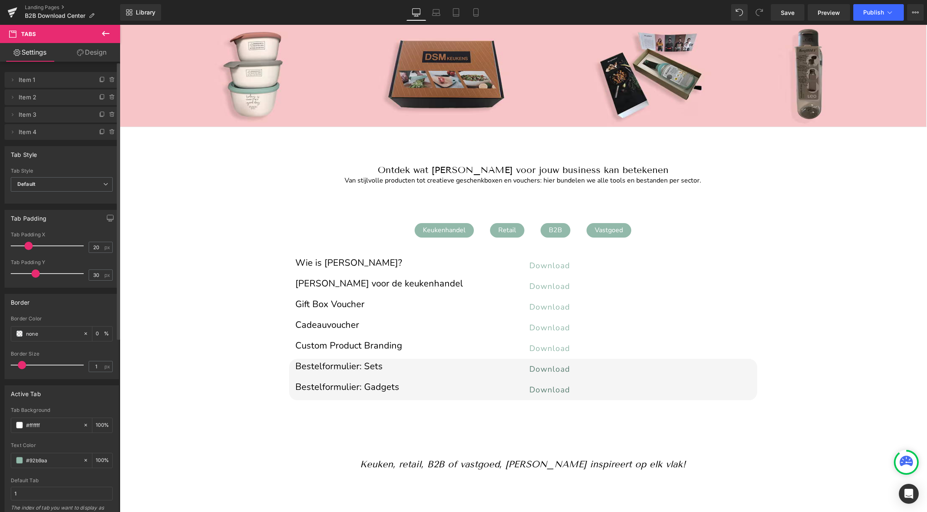
scroll to position [0, 0]
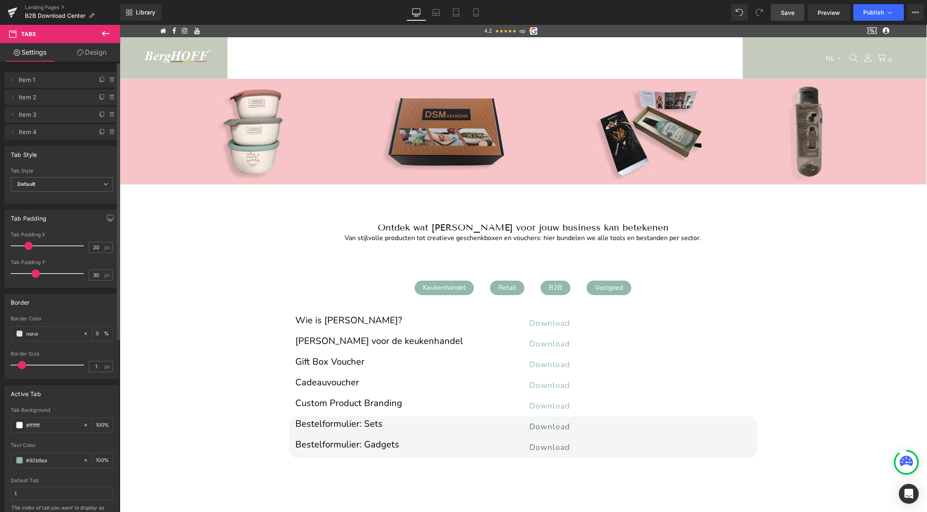
click at [791, 10] on span "Save" at bounding box center [788, 12] width 14 height 9
click at [869, 6] on button "Publish" at bounding box center [878, 12] width 51 height 17
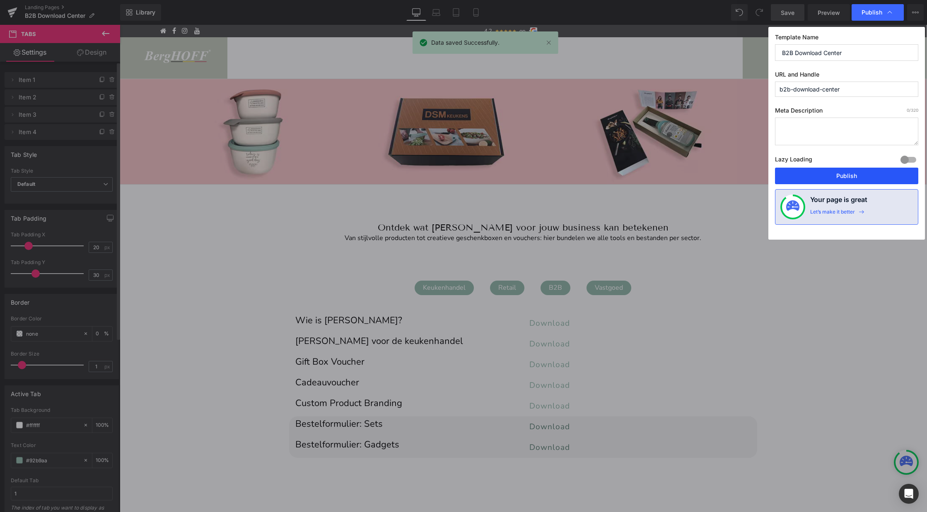
drag, startPoint x: 802, startPoint y: 176, endPoint x: 642, endPoint y: 142, distance: 163.9
click at [802, 176] on button "Publish" at bounding box center [846, 176] width 143 height 17
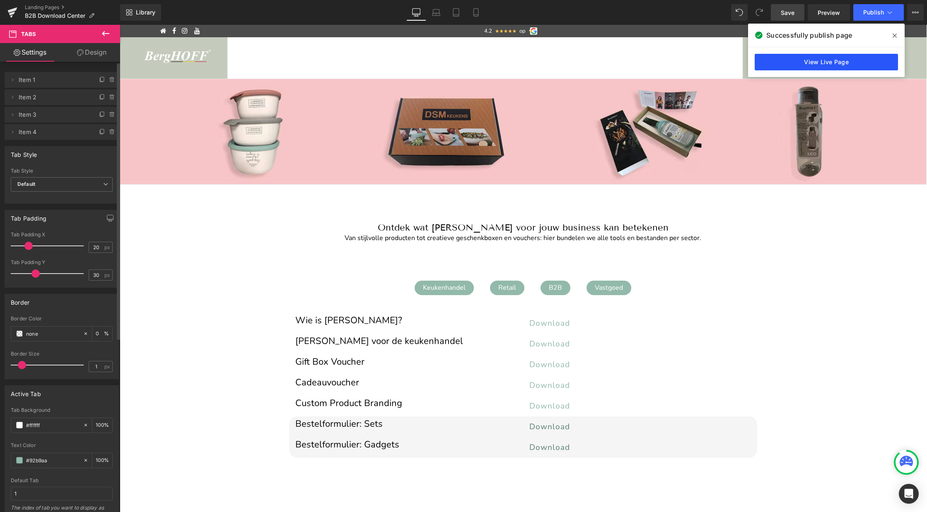
click at [812, 60] on link "View Live Page" at bounding box center [826, 62] width 143 height 17
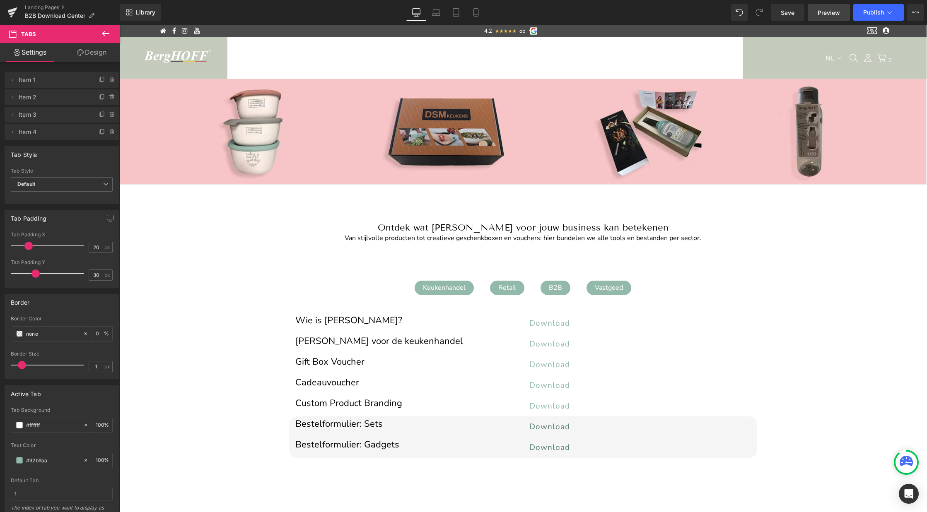
click at [835, 11] on span "Preview" at bounding box center [829, 12] width 22 height 9
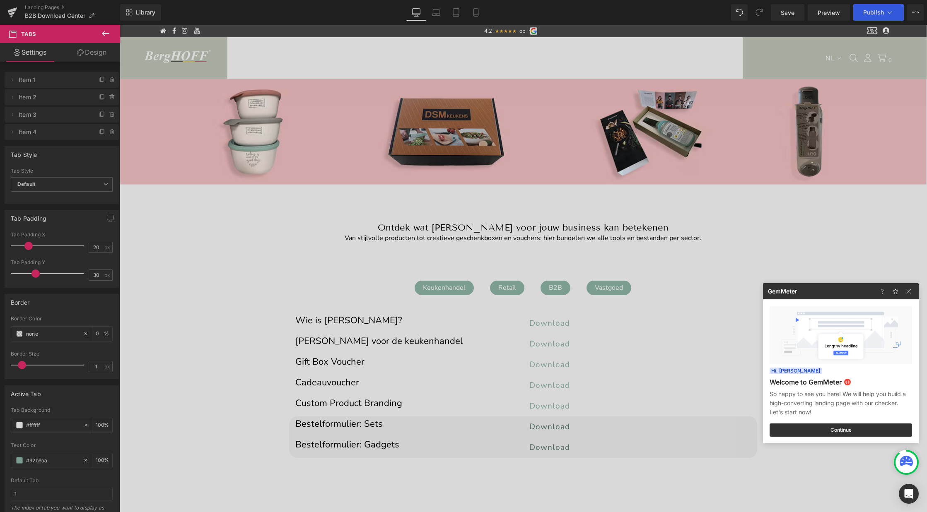
click at [879, 16] on div at bounding box center [463, 256] width 927 height 512
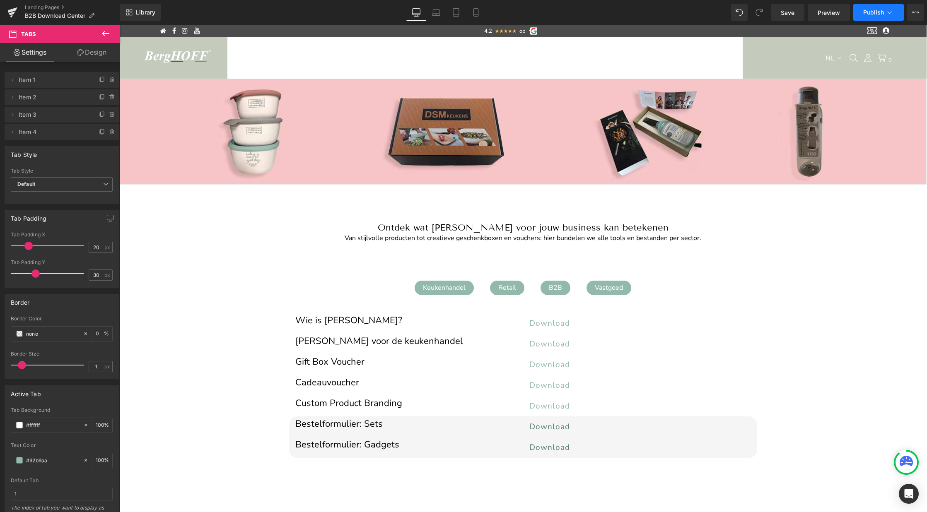
click at [873, 16] on button "Publish" at bounding box center [878, 12] width 51 height 17
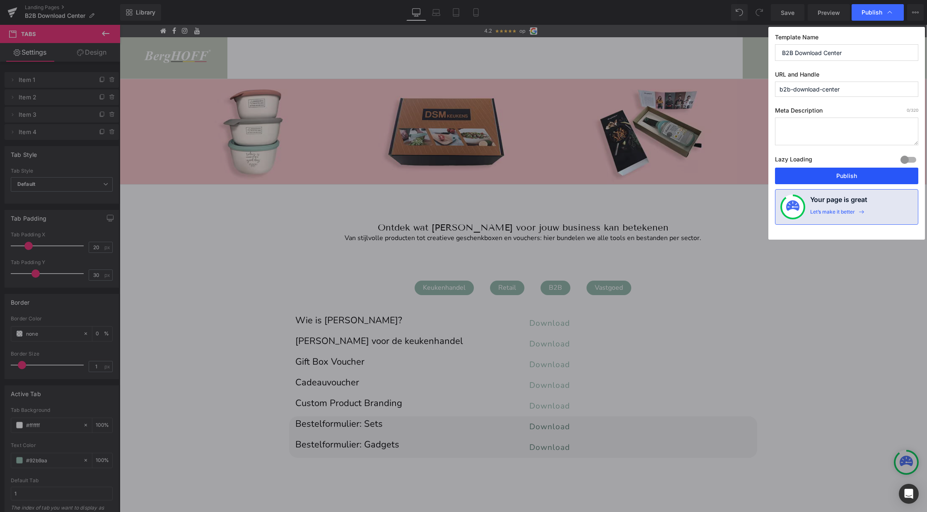
click at [862, 175] on button "Publish" at bounding box center [846, 176] width 143 height 17
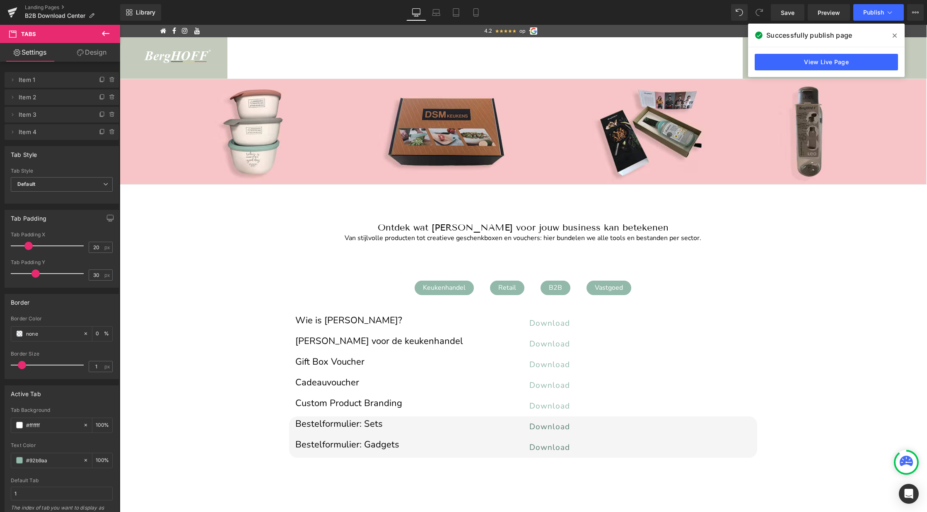
click at [894, 29] on span at bounding box center [894, 35] width 13 height 13
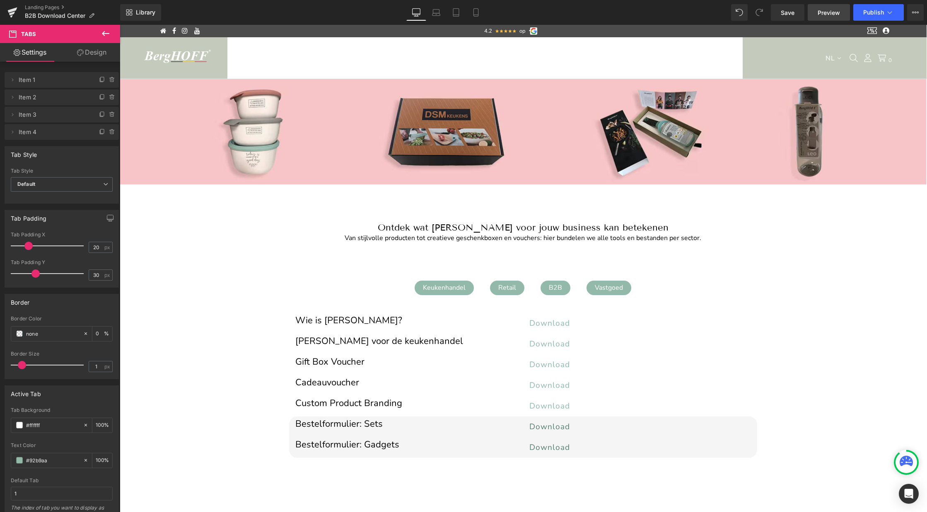
click at [839, 11] on span "Preview" at bounding box center [829, 12] width 22 height 9
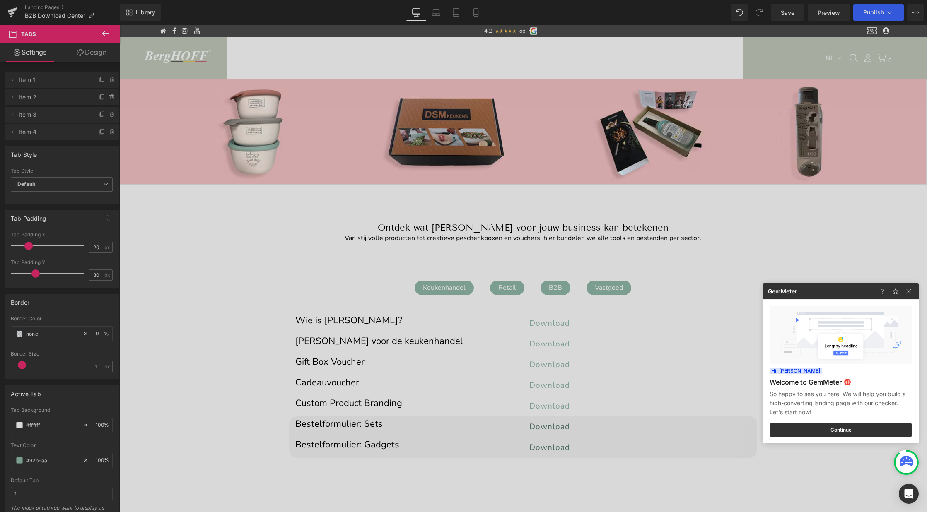
click at [889, 11] on div at bounding box center [463, 256] width 927 height 512
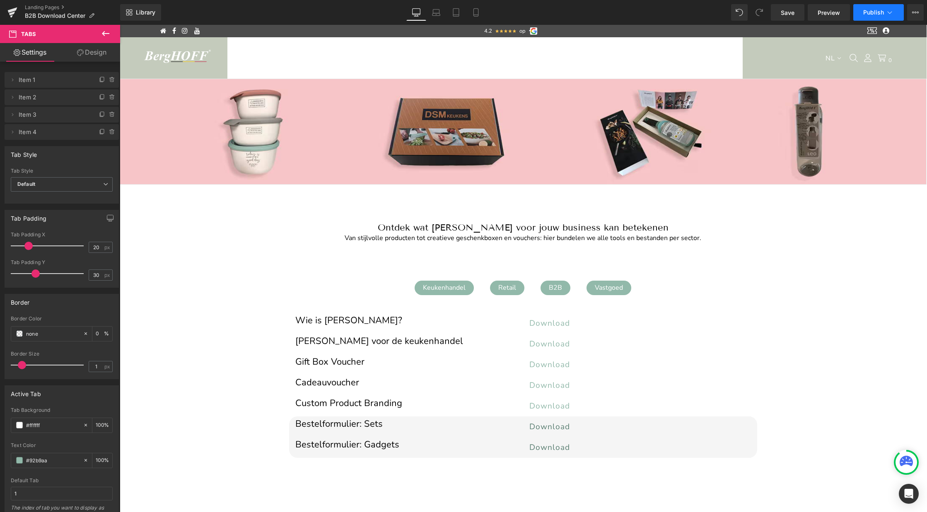
click at [891, 14] on icon at bounding box center [890, 12] width 8 height 8
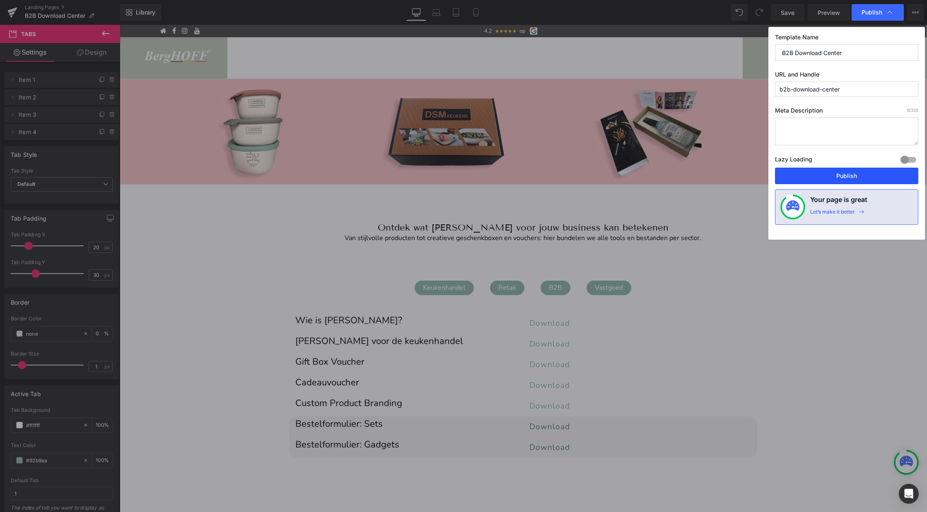
click at [833, 178] on button "Publish" at bounding box center [846, 176] width 143 height 17
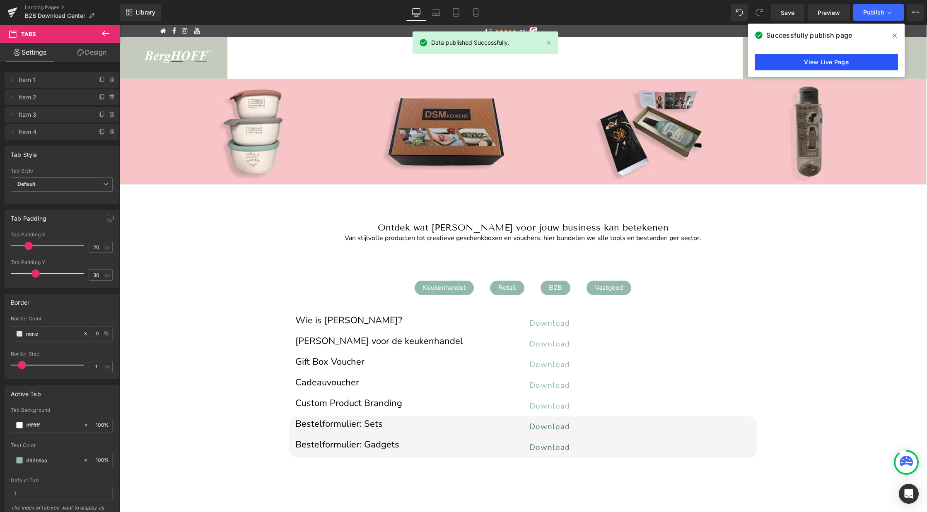
click at [809, 58] on link "View Live Page" at bounding box center [826, 62] width 143 height 17
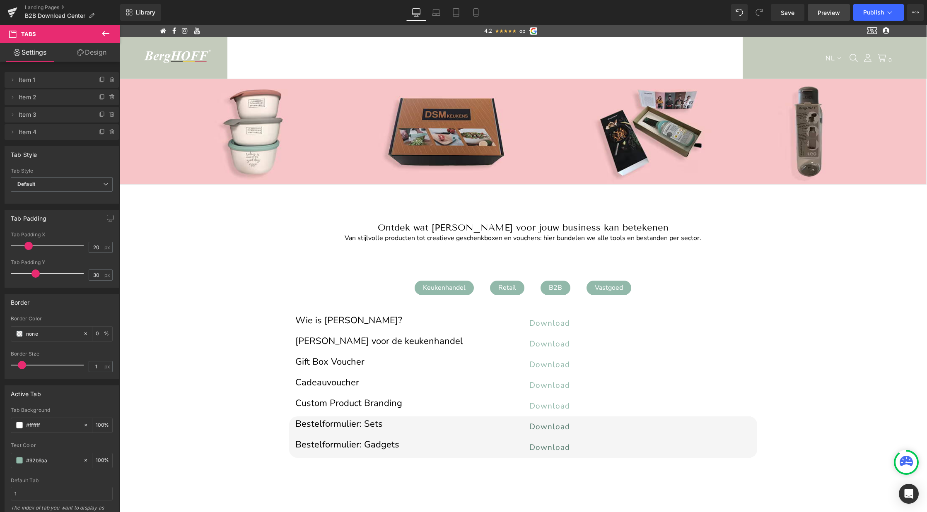
click at [825, 12] on span "Preview" at bounding box center [829, 12] width 22 height 9
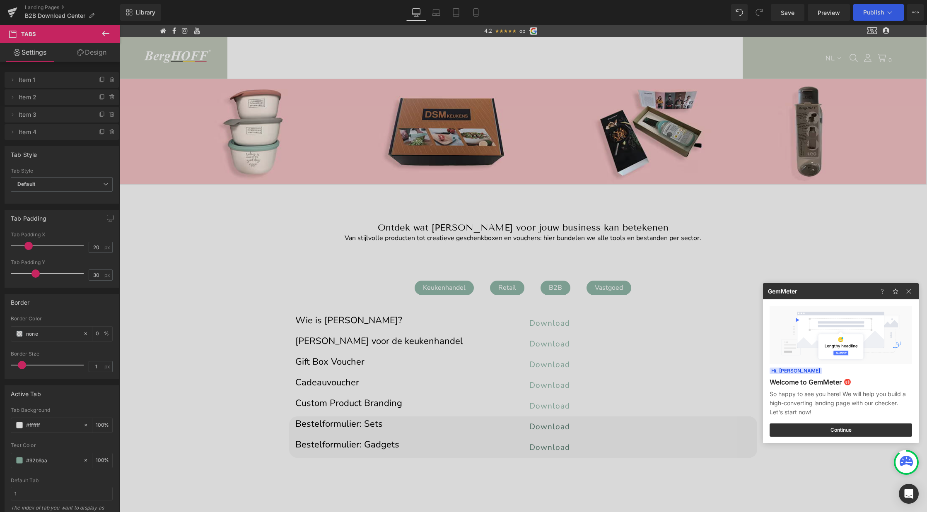
click at [662, 256] on div at bounding box center [463, 256] width 927 height 512
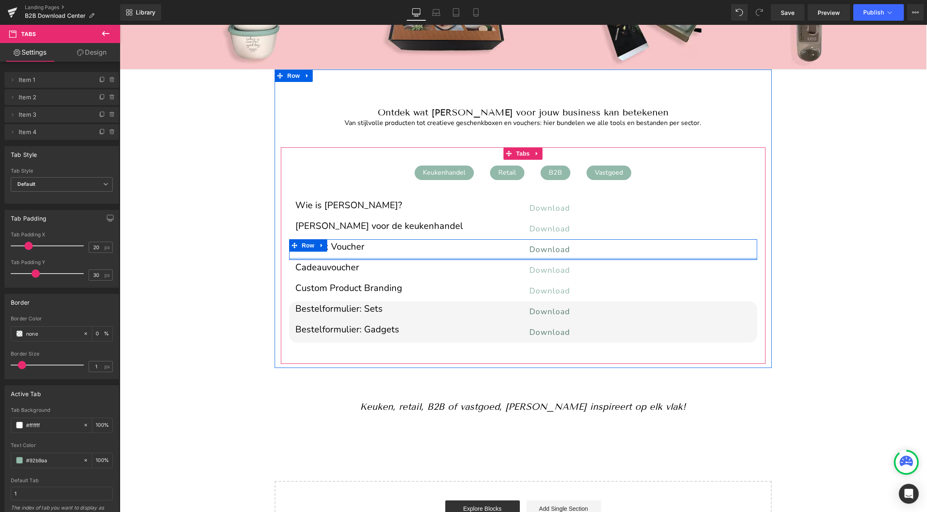
scroll to position [116, 0]
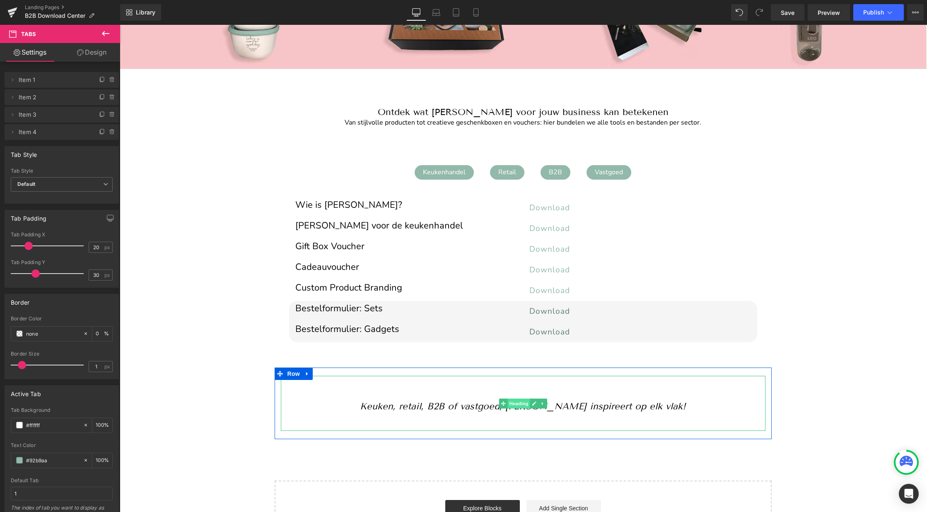
click at [519, 404] on span "Heading" at bounding box center [518, 404] width 22 height 10
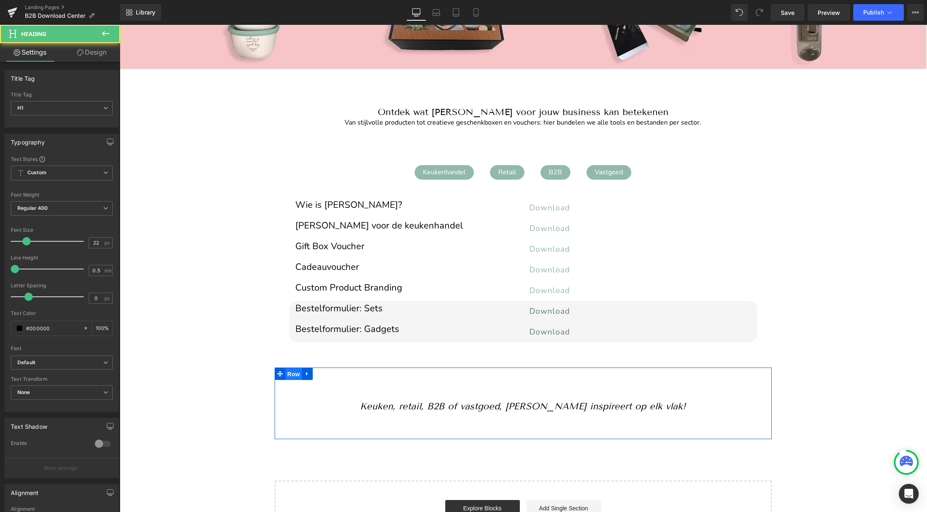
click at [297, 373] on span "Row" at bounding box center [293, 374] width 17 height 12
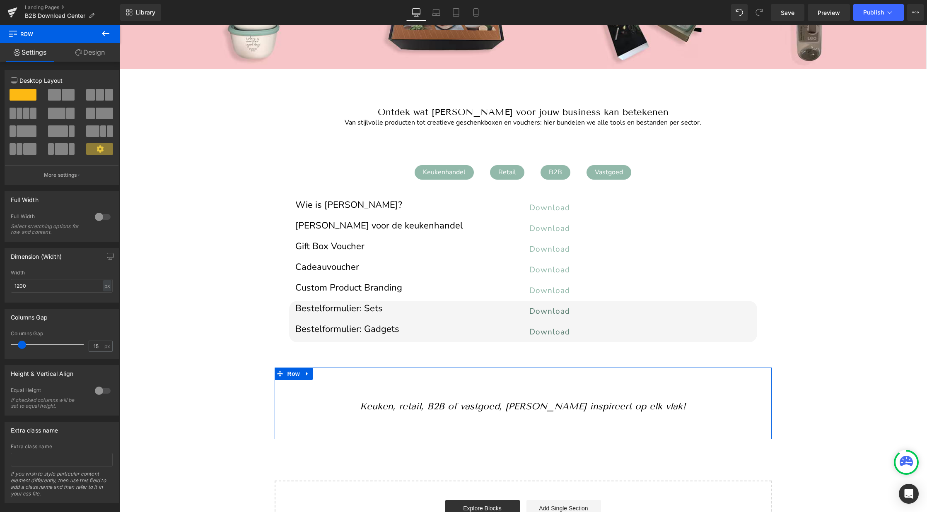
click at [87, 56] on link "Design" at bounding box center [90, 52] width 60 height 19
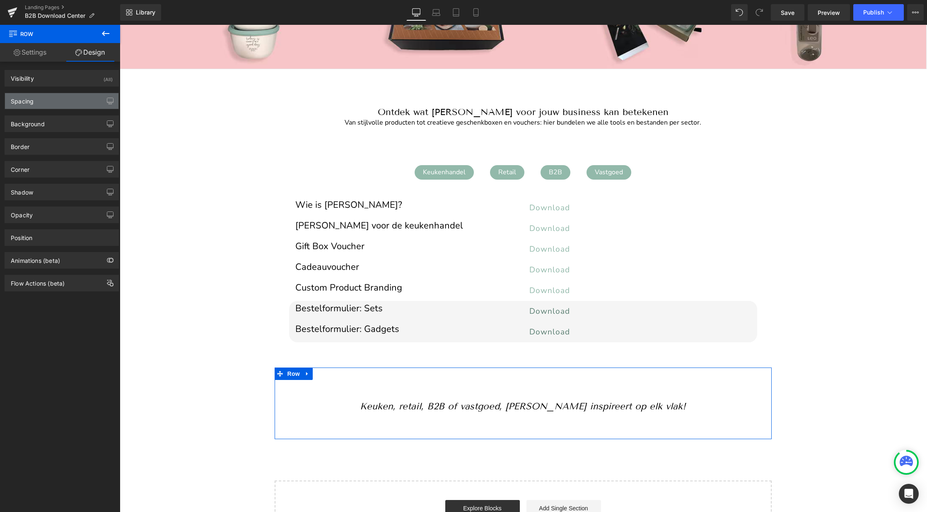
click at [31, 101] on div "Spacing" at bounding box center [22, 99] width 23 height 12
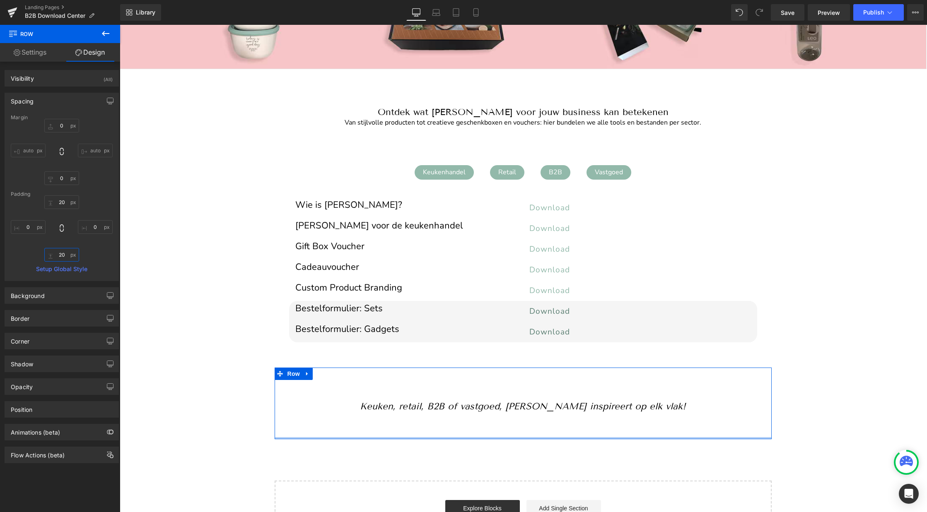
click at [59, 253] on input "20" at bounding box center [61, 255] width 35 height 14
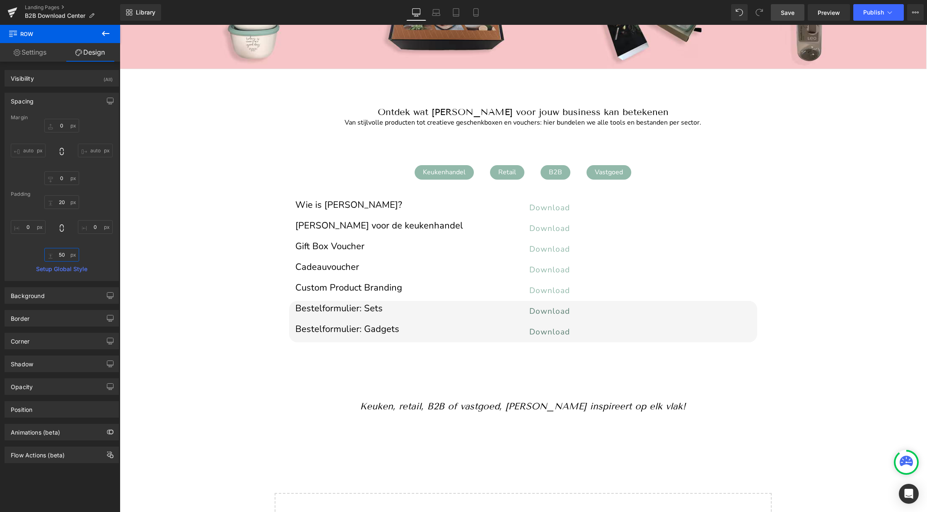
type input "50"
click at [789, 13] on span "Save" at bounding box center [788, 12] width 14 height 9
click at [867, 11] on span "Publish" at bounding box center [873, 12] width 21 height 7
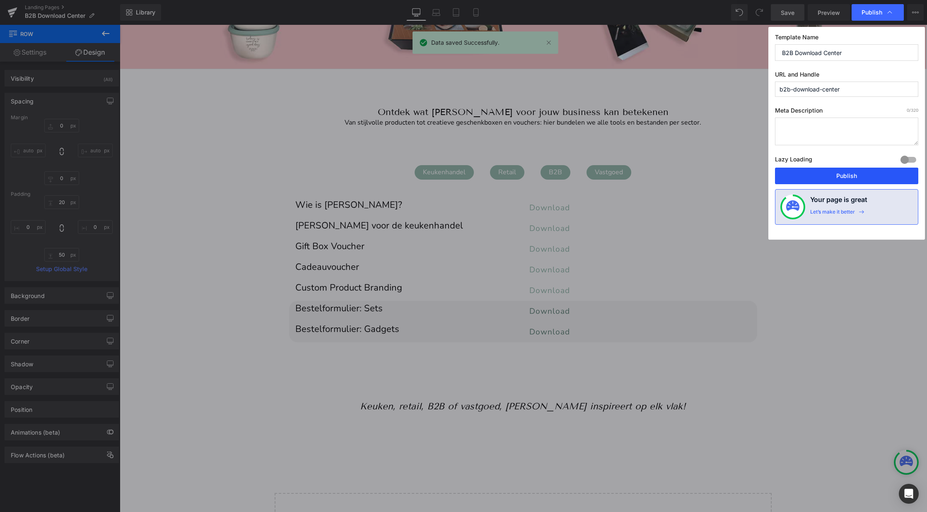
click at [834, 172] on button "Publish" at bounding box center [846, 176] width 143 height 17
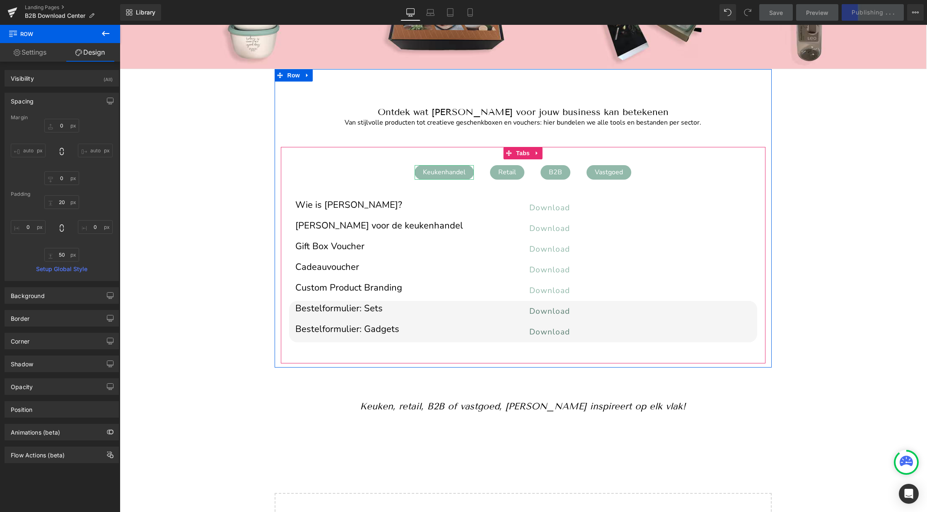
click at [428, 171] on div "Keukenhandel" at bounding box center [444, 172] width 59 height 15
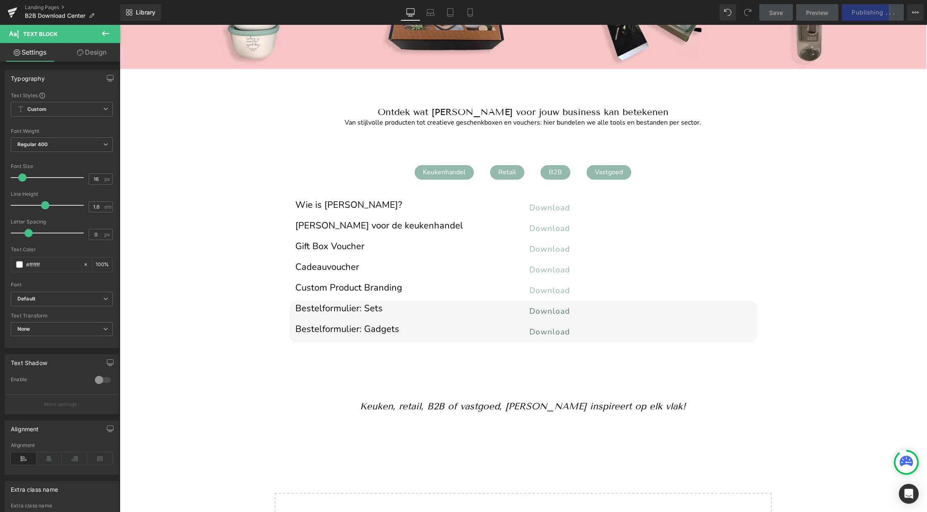
click at [99, 48] on link "Design" at bounding box center [92, 52] width 60 height 19
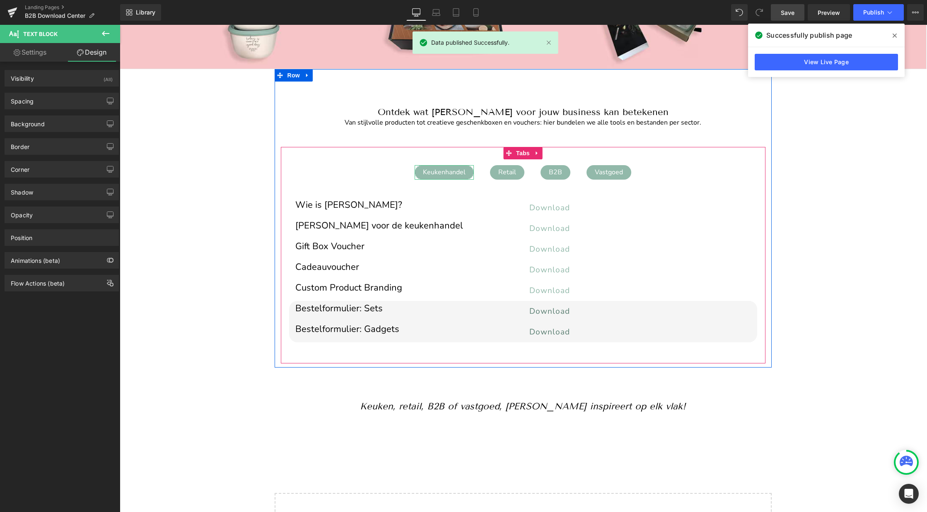
click at [446, 167] on div "Keukenhandel" at bounding box center [444, 172] width 59 height 15
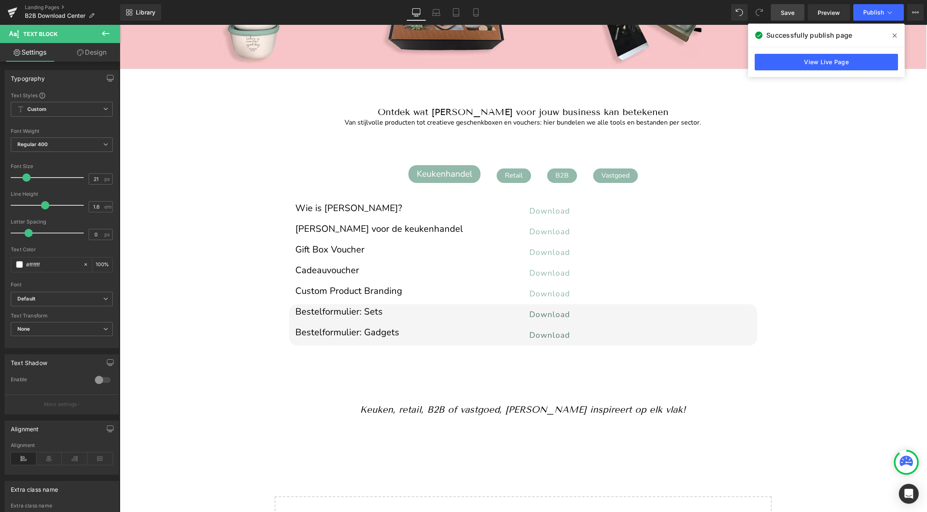
type input "20"
click at [27, 178] on span at bounding box center [25, 178] width 8 height 8
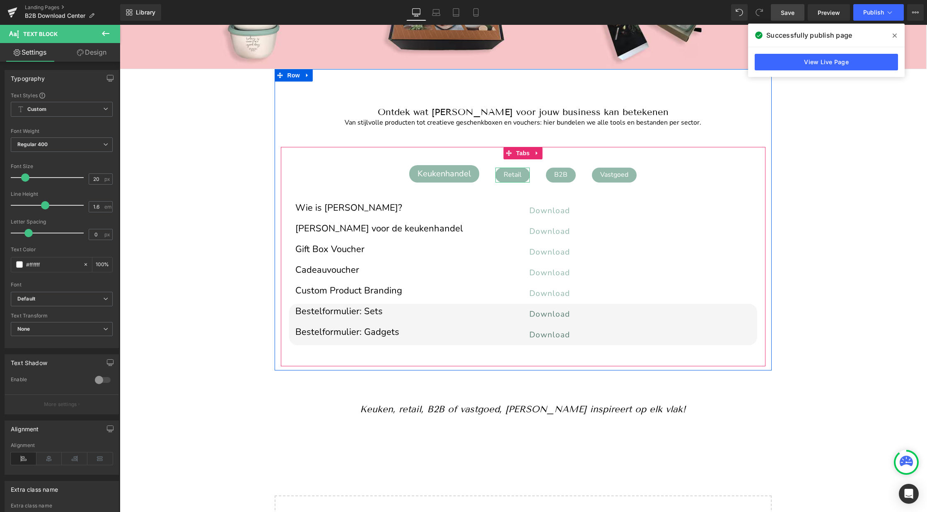
click at [508, 172] on div "Retail" at bounding box center [512, 175] width 34 height 15
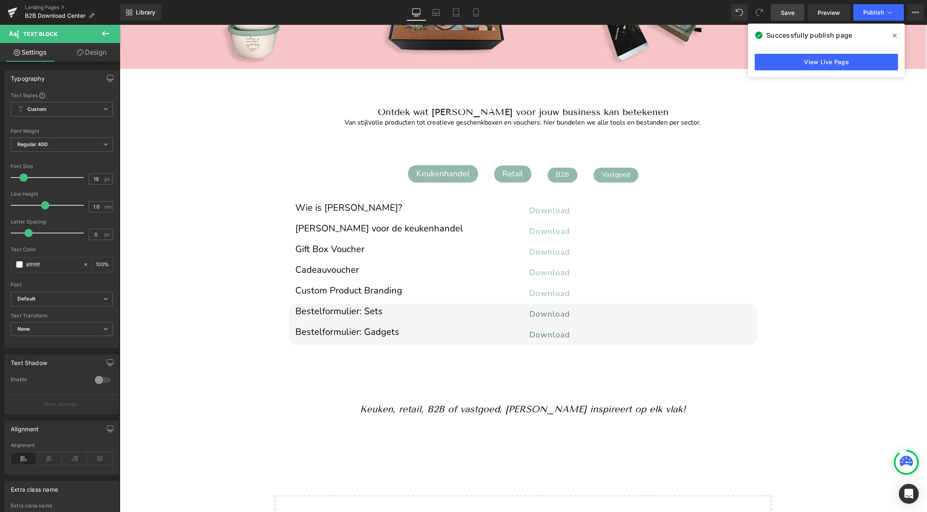
type input "20"
click at [24, 176] on span at bounding box center [25, 178] width 8 height 8
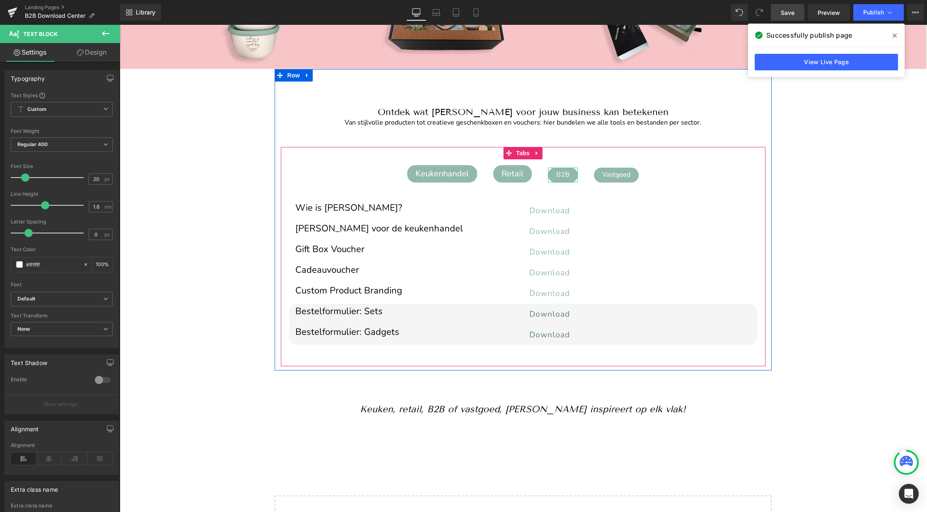
click at [557, 174] on div "B2B" at bounding box center [563, 175] width 30 height 15
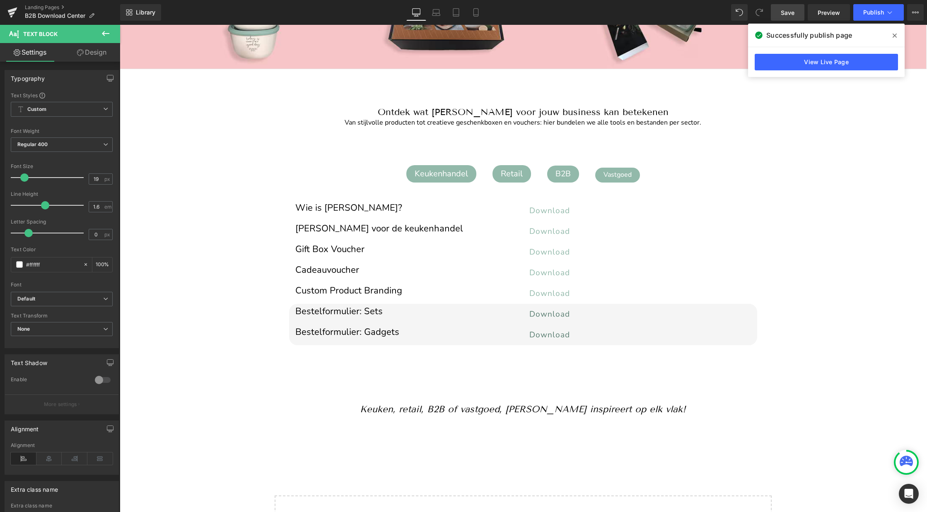
type input "20"
click at [22, 179] on span at bounding box center [25, 178] width 8 height 8
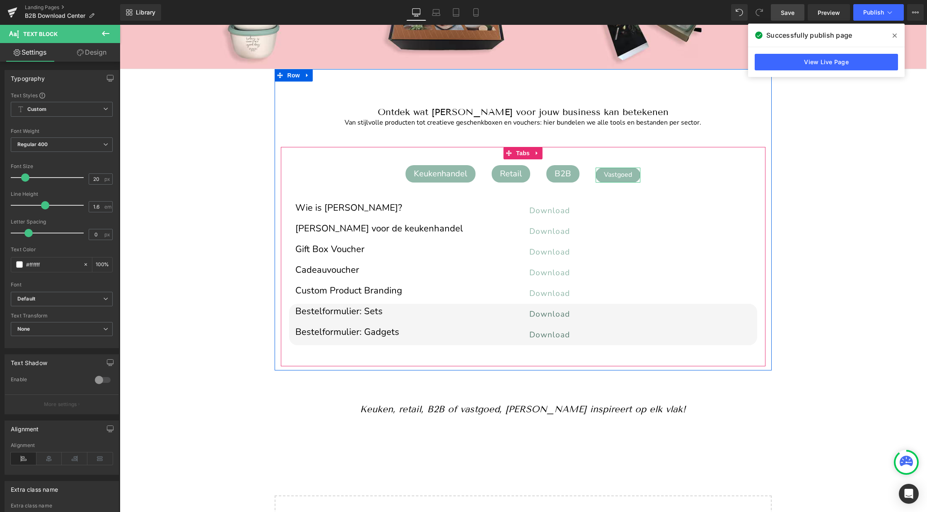
click at [617, 171] on div "Vastgoed" at bounding box center [618, 175] width 45 height 15
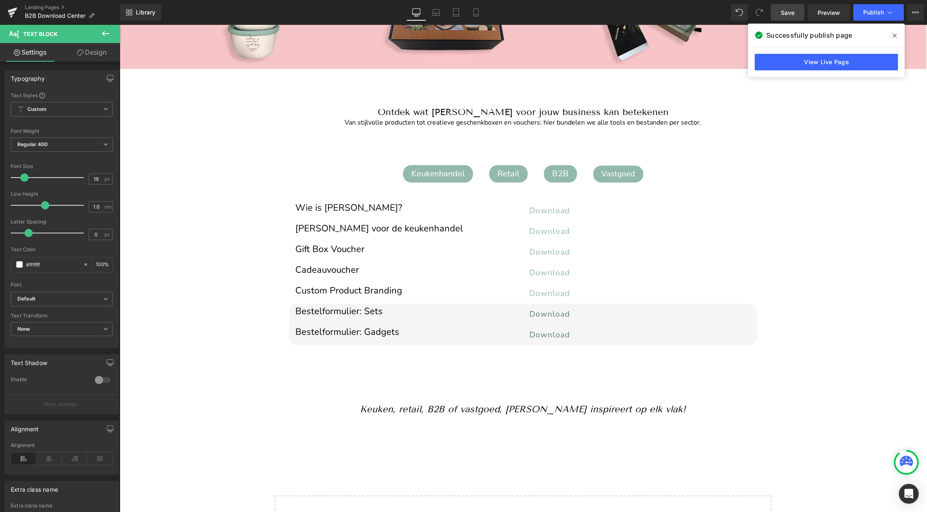
click at [22, 179] on span at bounding box center [24, 178] width 8 height 8
type input "20"
click at [26, 176] on span at bounding box center [25, 178] width 8 height 8
click at [791, 14] on span "Save" at bounding box center [788, 12] width 14 height 9
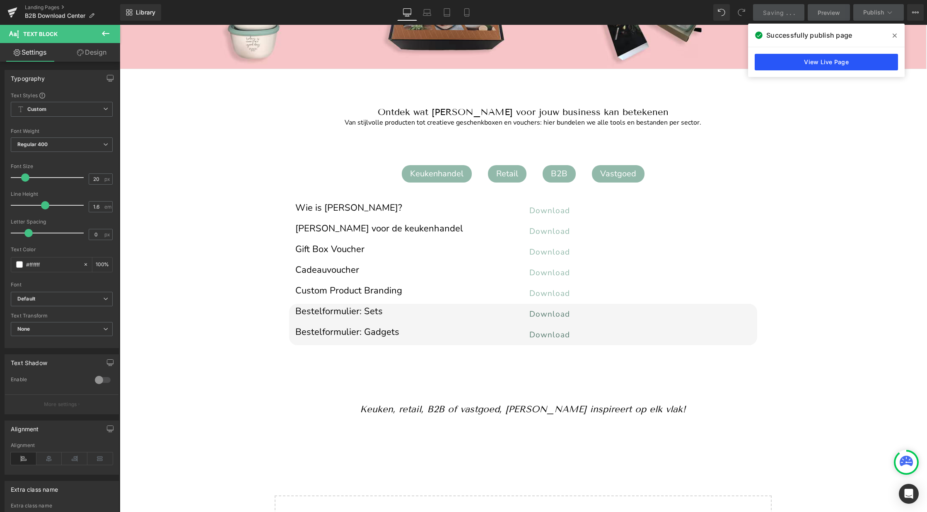
click at [839, 59] on link "View Live Page" at bounding box center [826, 62] width 143 height 17
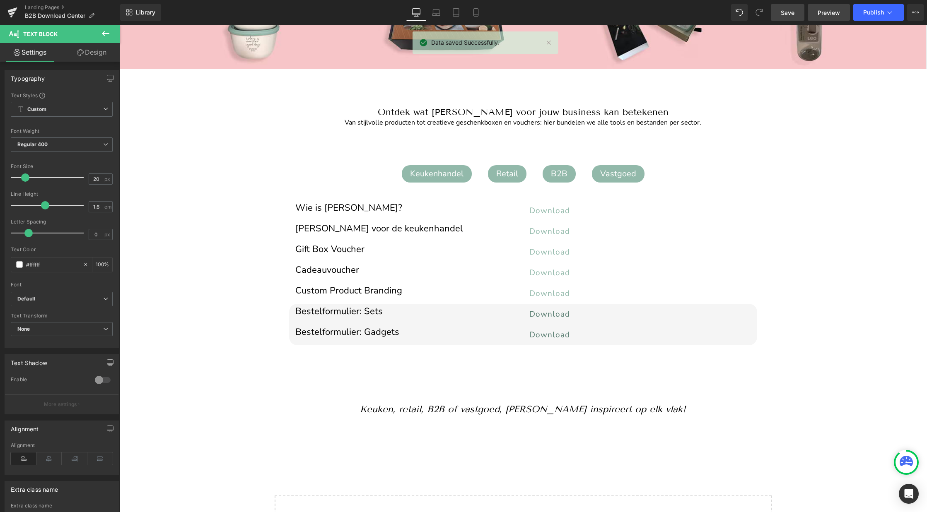
click at [833, 10] on span "Preview" at bounding box center [829, 12] width 22 height 9
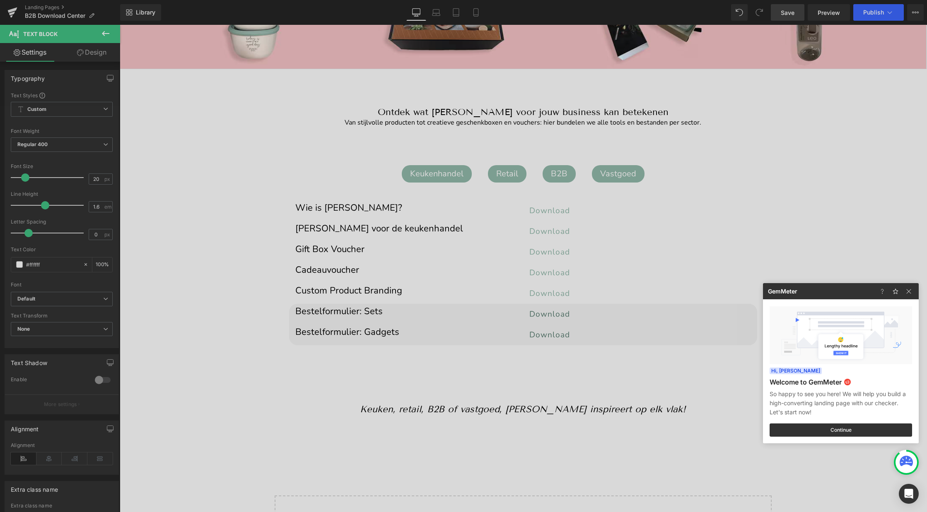
click at [498, 390] on div at bounding box center [463, 256] width 927 height 512
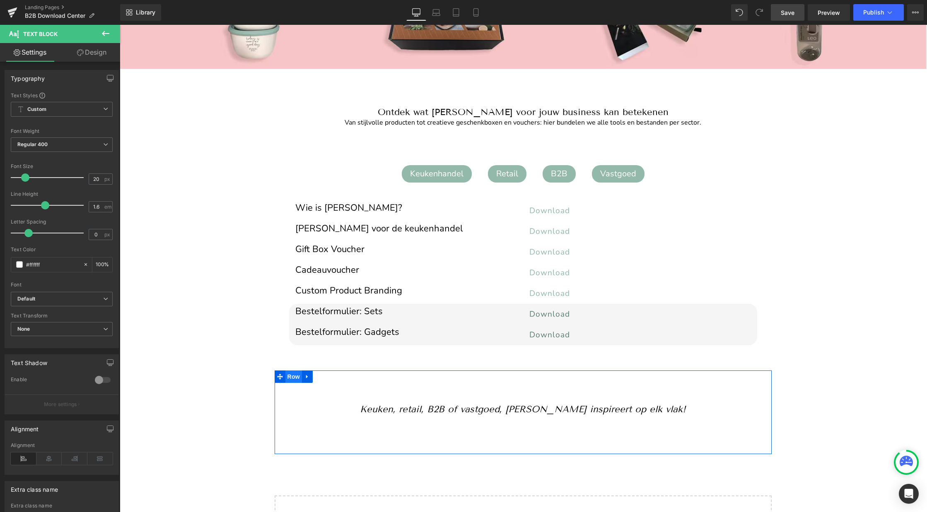
click at [290, 378] on span "Row" at bounding box center [293, 377] width 17 height 12
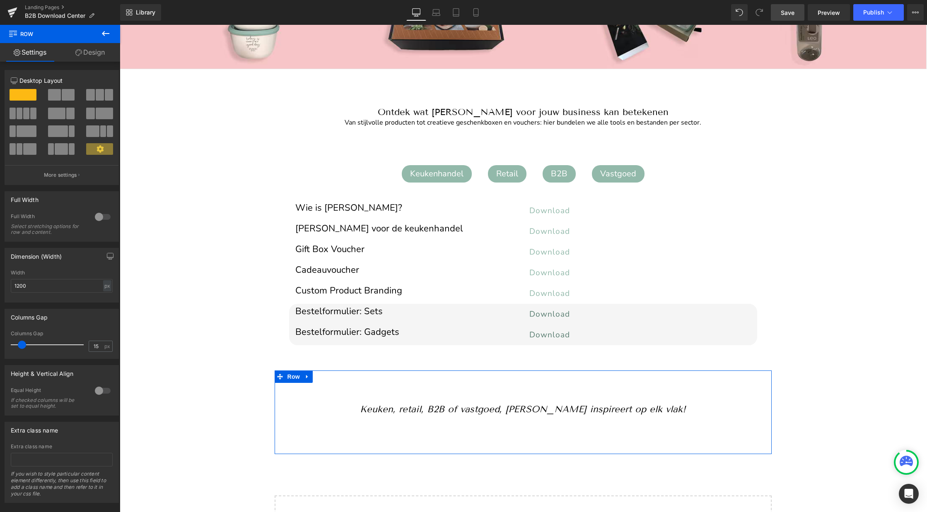
click at [92, 57] on link "Design" at bounding box center [90, 52] width 60 height 19
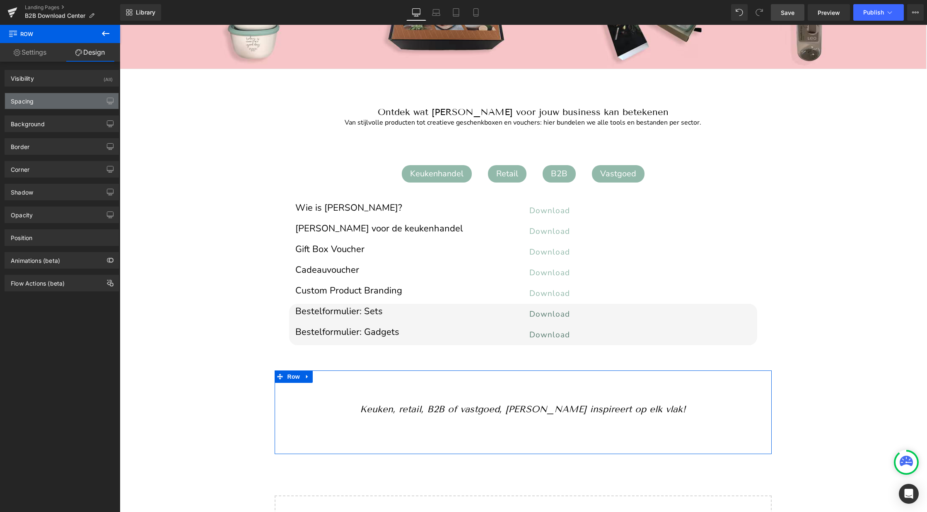
click at [36, 104] on div "Spacing" at bounding box center [61, 101] width 113 height 16
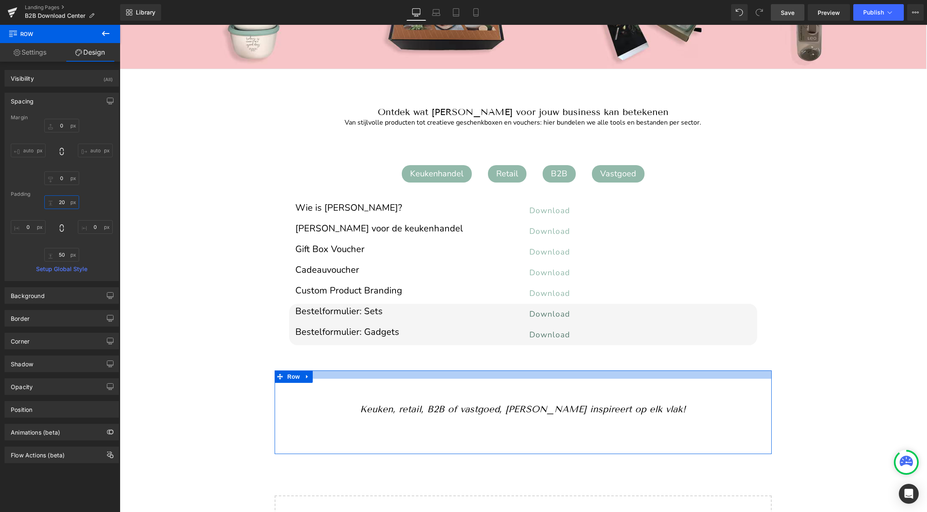
click at [59, 201] on input "20" at bounding box center [61, 203] width 35 height 14
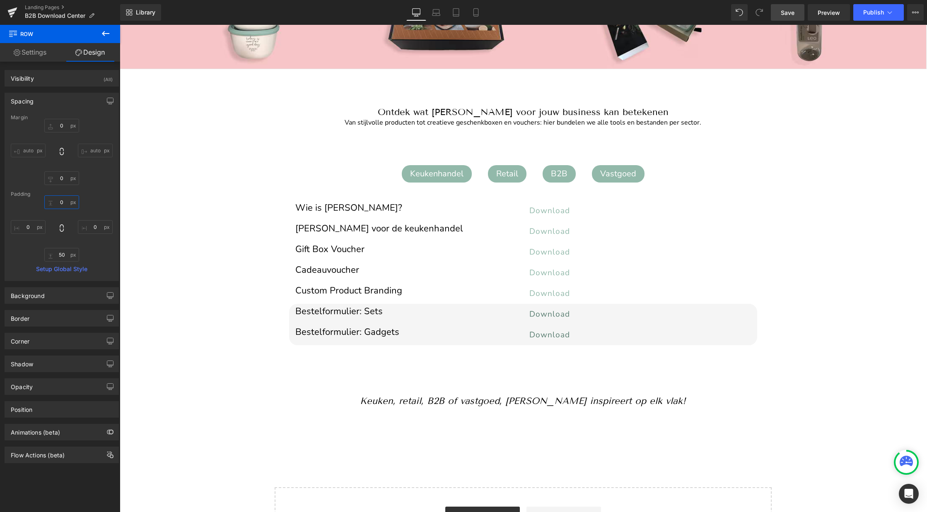
type input "0"
click at [790, 11] on span "Save" at bounding box center [788, 12] width 14 height 9
click at [866, 10] on span "Publish" at bounding box center [873, 12] width 21 height 7
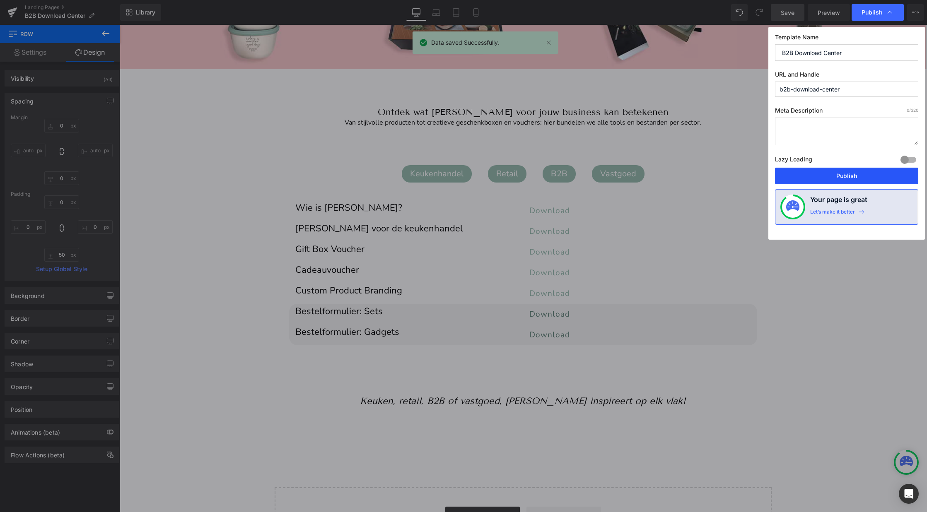
click at [831, 173] on button "Publish" at bounding box center [846, 176] width 143 height 17
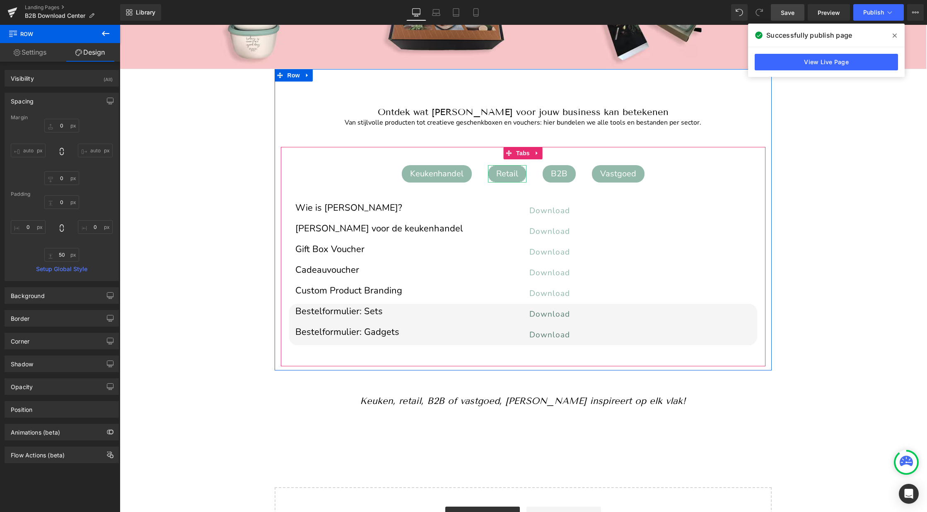
click at [500, 178] on div "Retail" at bounding box center [507, 173] width 39 height 17
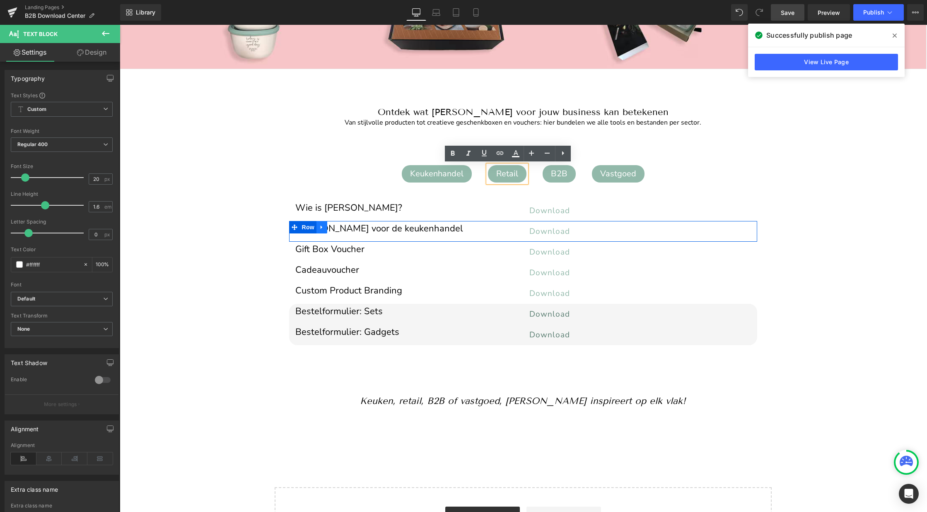
click at [320, 229] on icon at bounding box center [322, 227] width 6 height 6
click at [343, 228] on icon at bounding box center [343, 228] width 6 height 6
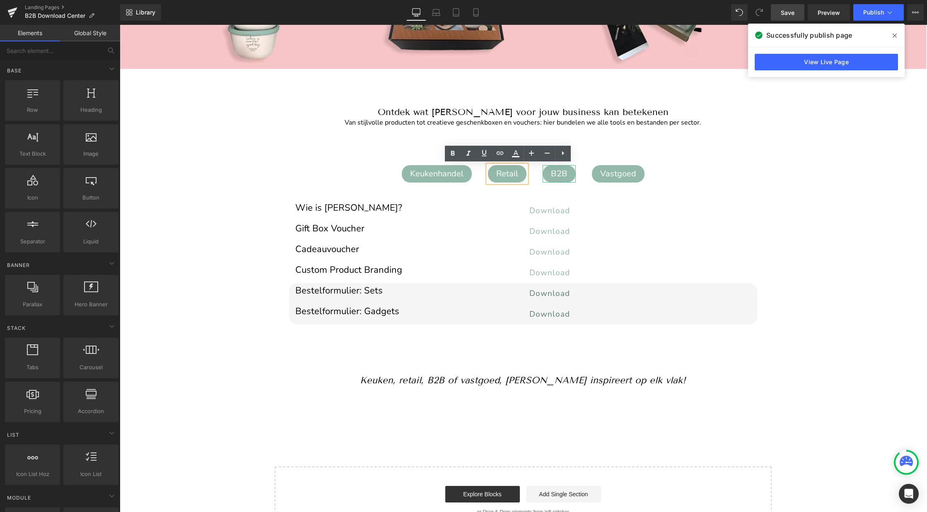
click at [552, 174] on div "B2B" at bounding box center [559, 173] width 33 height 17
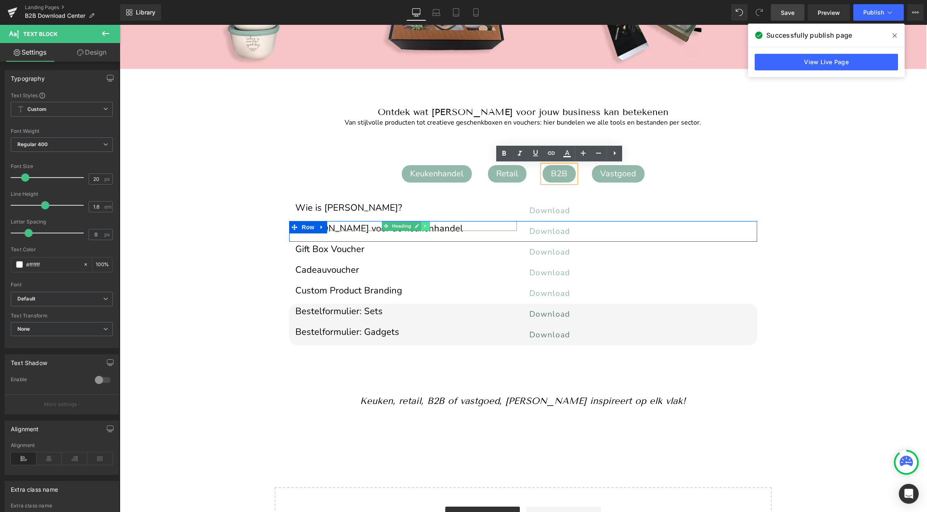
click at [427, 227] on icon at bounding box center [425, 226] width 5 height 5
click at [432, 226] on link at bounding box center [430, 226] width 9 height 10
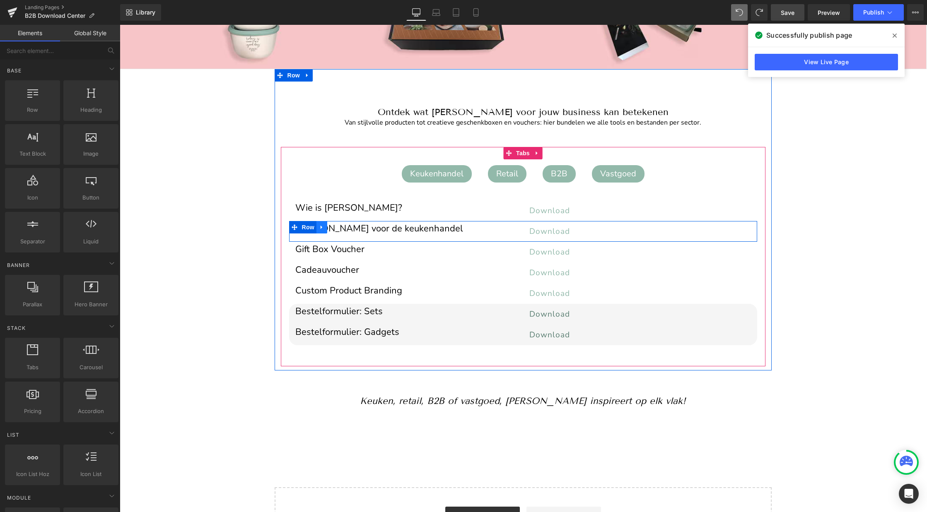
click at [322, 227] on icon at bounding box center [322, 227] width 6 height 6
click at [343, 226] on icon at bounding box center [343, 227] width 6 height 6
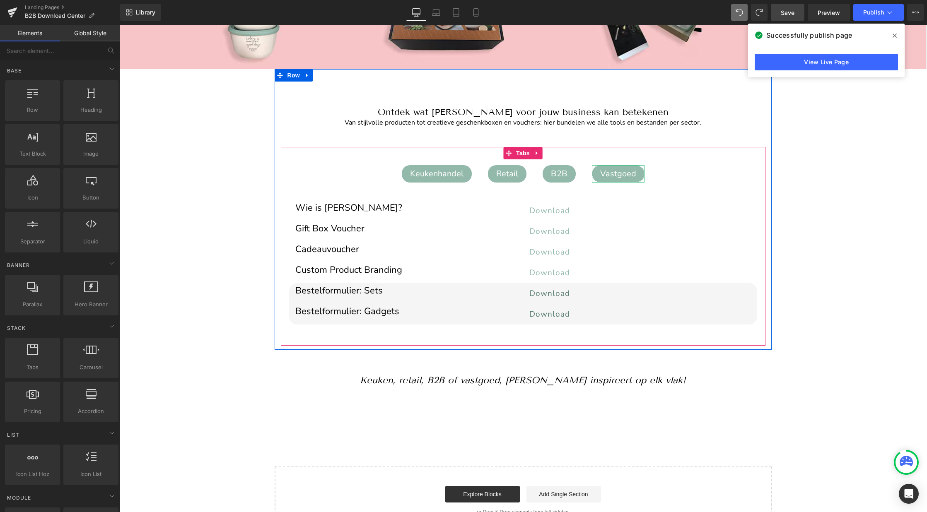
click at [625, 173] on div "Vastgoed" at bounding box center [618, 173] width 53 height 17
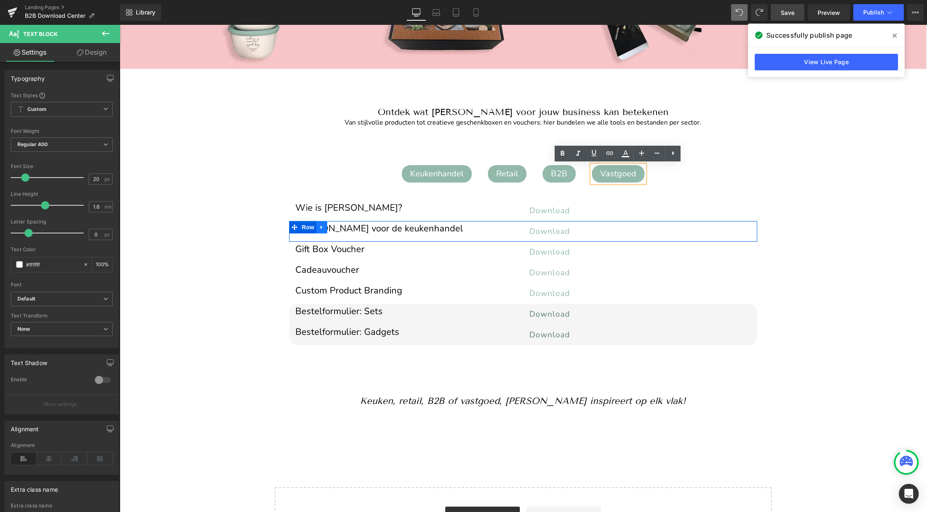
click at [323, 227] on icon at bounding box center [322, 227] width 6 height 6
click at [344, 227] on icon at bounding box center [343, 227] width 6 height 6
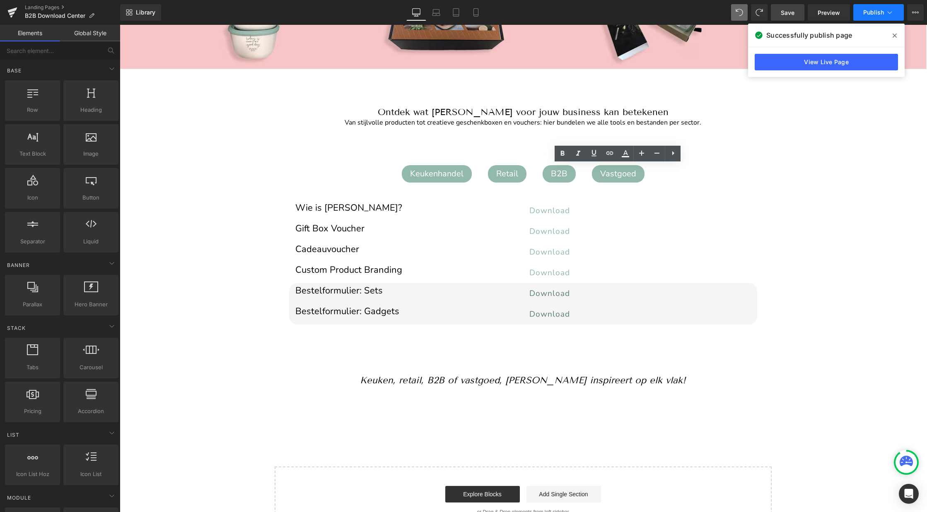
click at [872, 11] on span "Publish" at bounding box center [873, 12] width 21 height 7
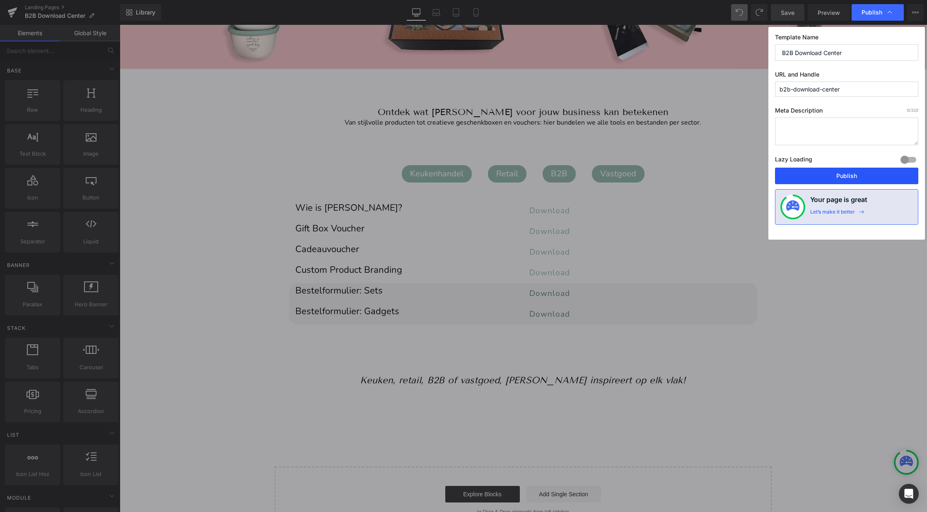
click at [826, 177] on button "Publish" at bounding box center [846, 176] width 143 height 17
